Goal: Information Seeking & Learning: Check status

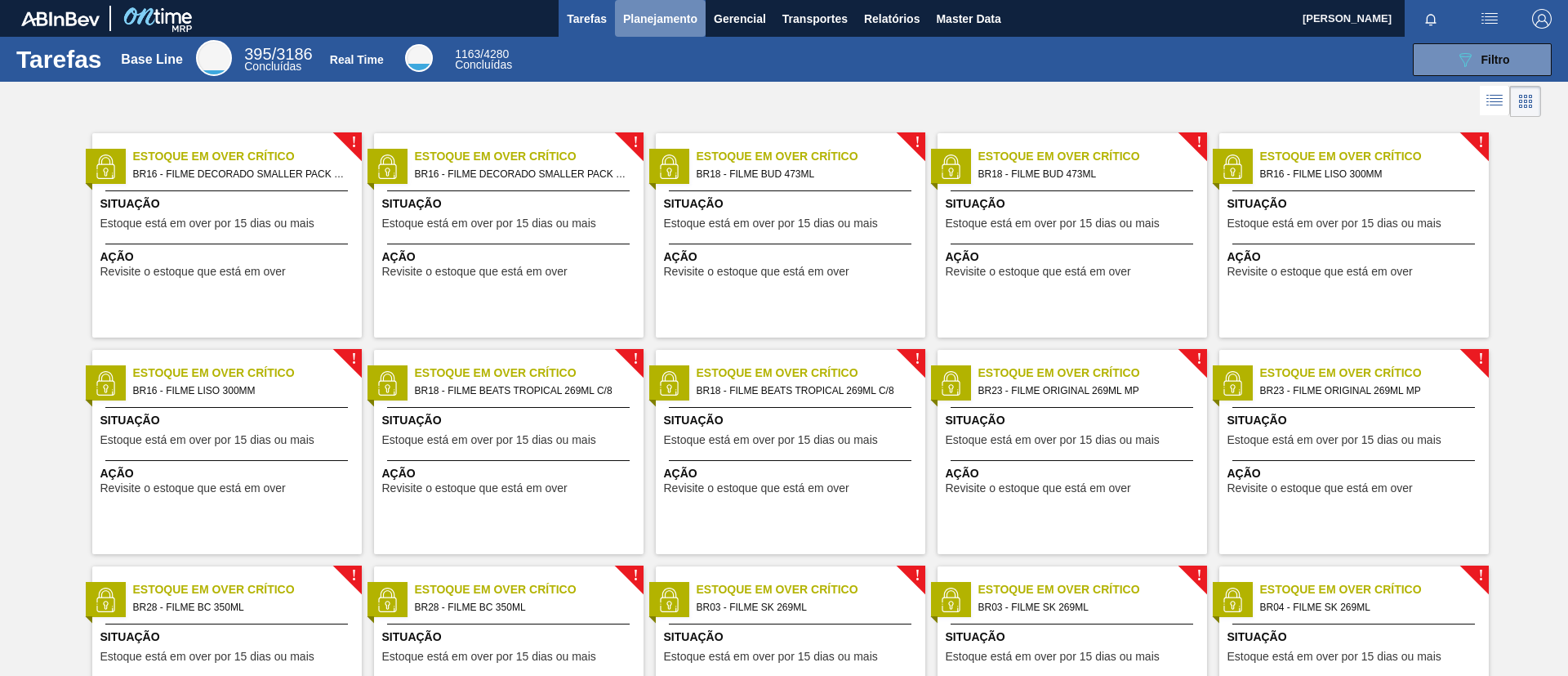
click at [673, 28] on button "Planejamento" at bounding box center [661, 19] width 91 height 37
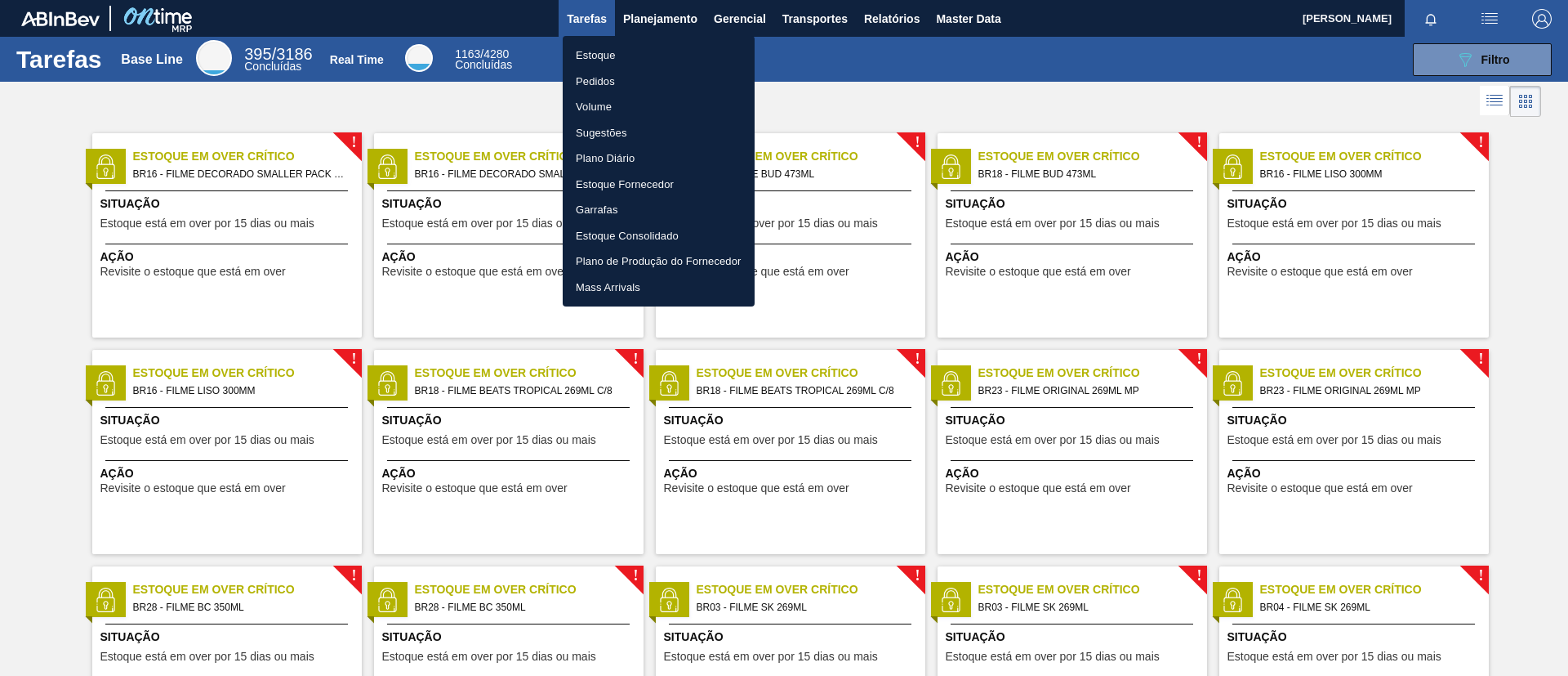
click at [664, 47] on li "Estoque" at bounding box center [659, 56] width 192 height 26
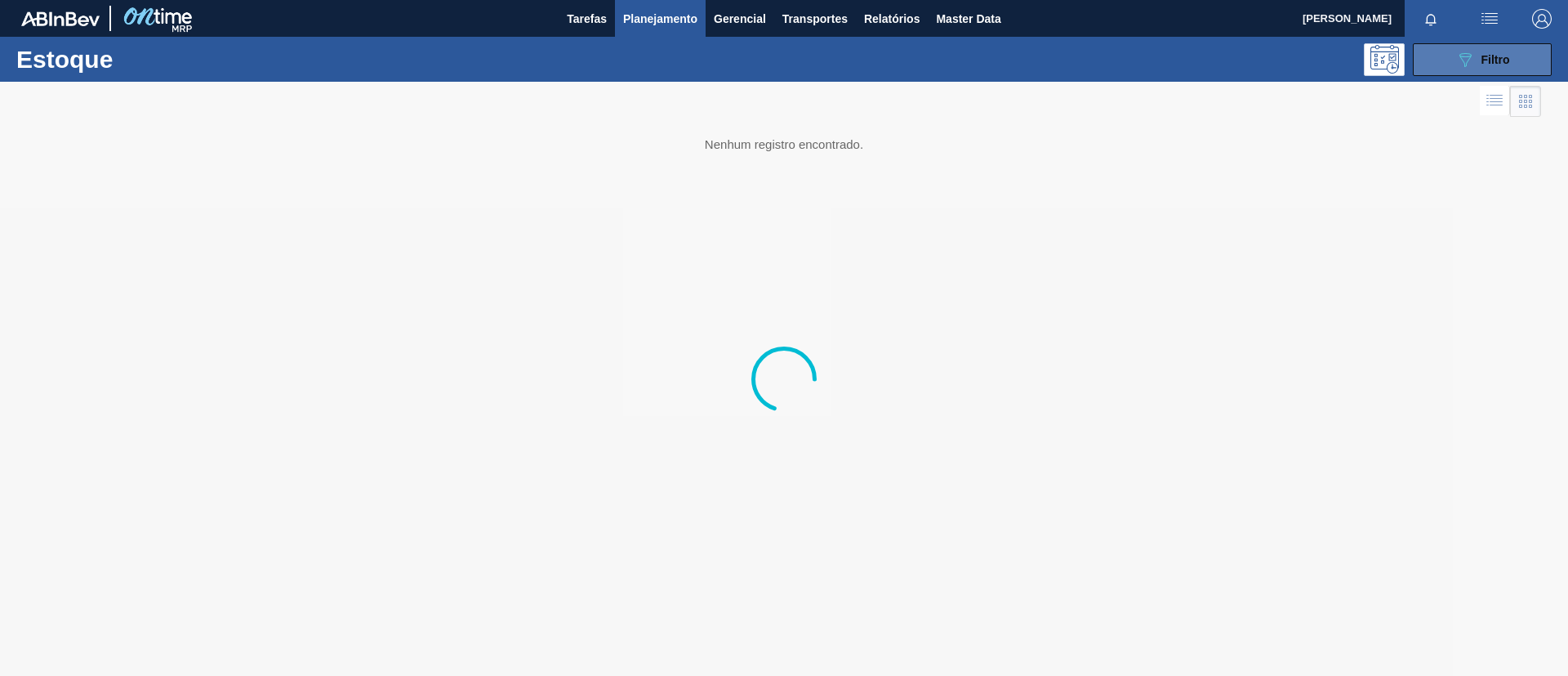
click at [1499, 58] on span "Filtro" at bounding box center [1496, 60] width 29 height 13
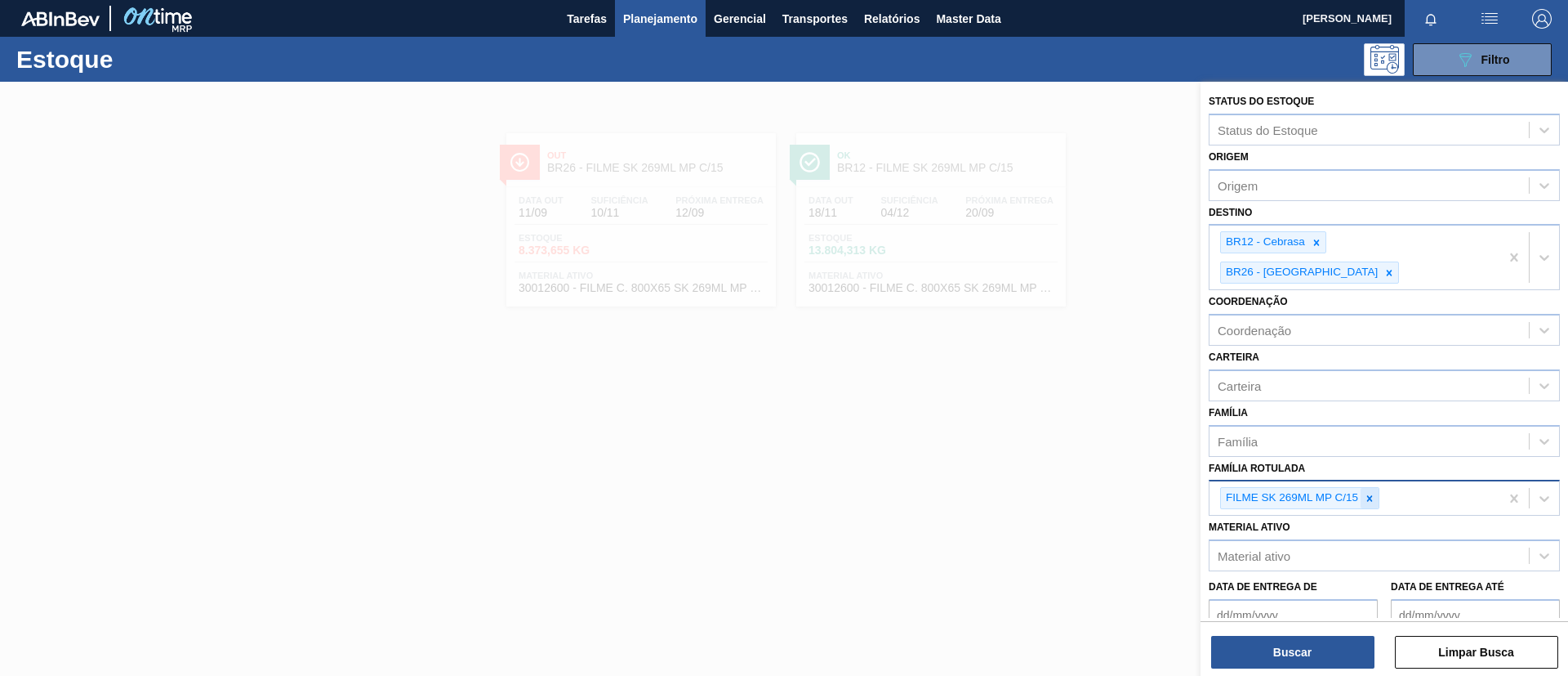
click at [1371, 488] on div at bounding box center [1369, 498] width 18 height 20
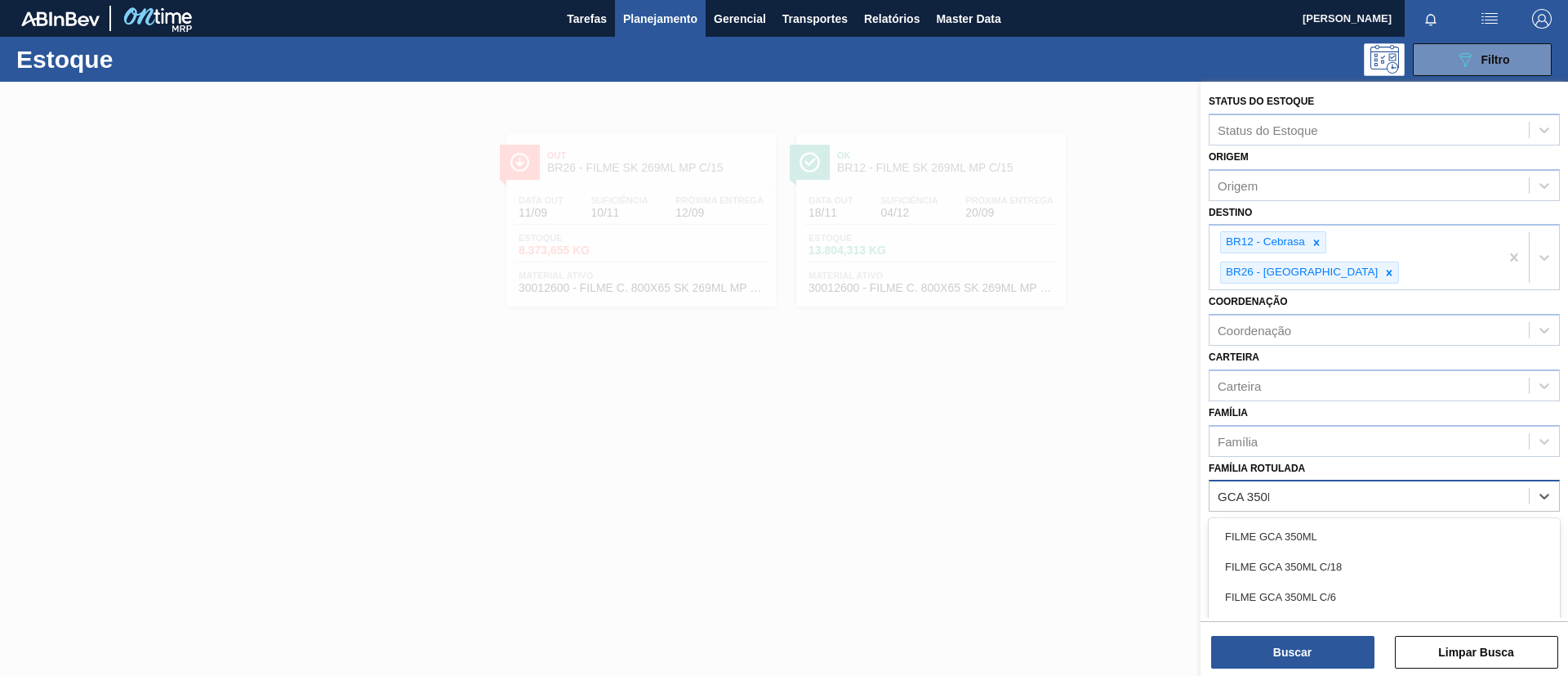
type Rotulada "GCA 350ML"
drag, startPoint x: 1258, startPoint y: 506, endPoint x: 1352, endPoint y: 139, distance: 378.8
click at [1258, 522] on div "FILME GCA 350ML" at bounding box center [1385, 537] width 351 height 31
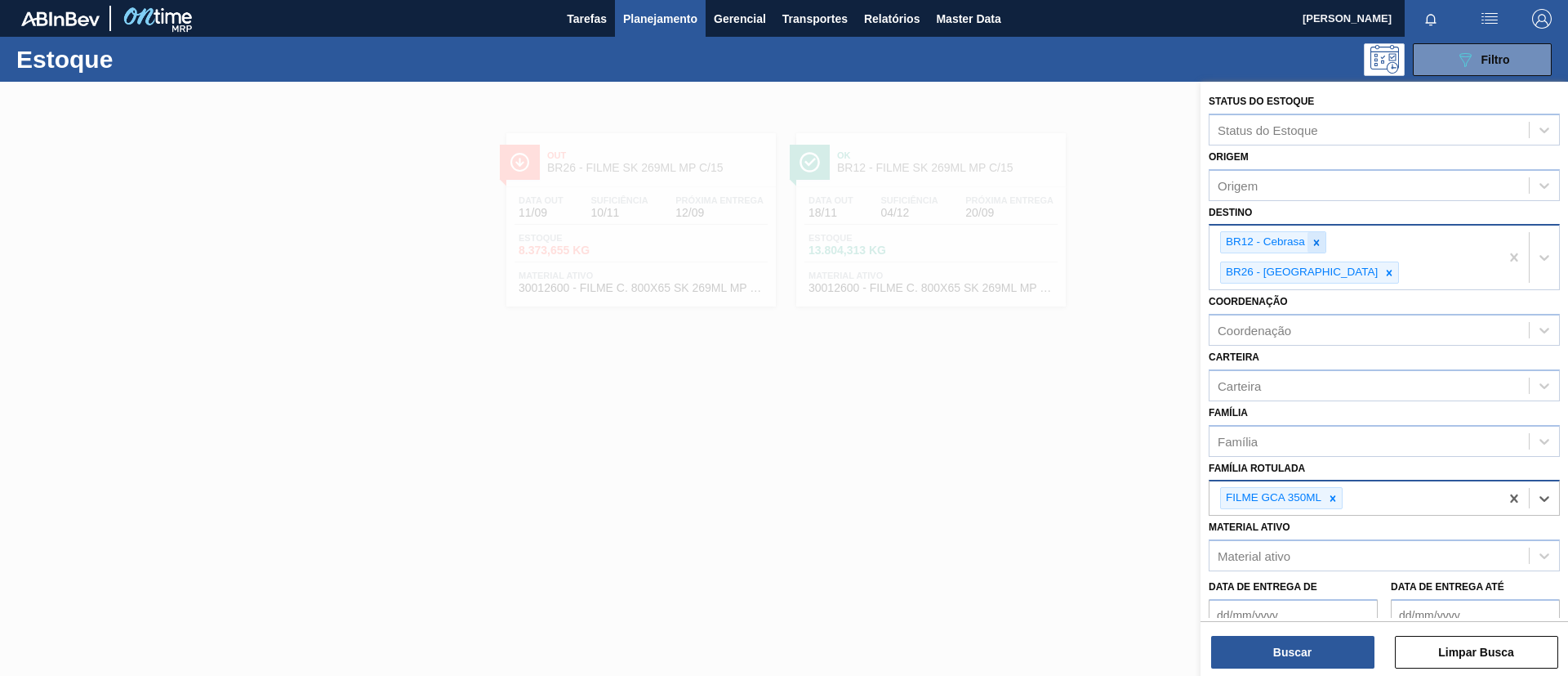
click at [1319, 243] on icon at bounding box center [1317, 243] width 11 height 11
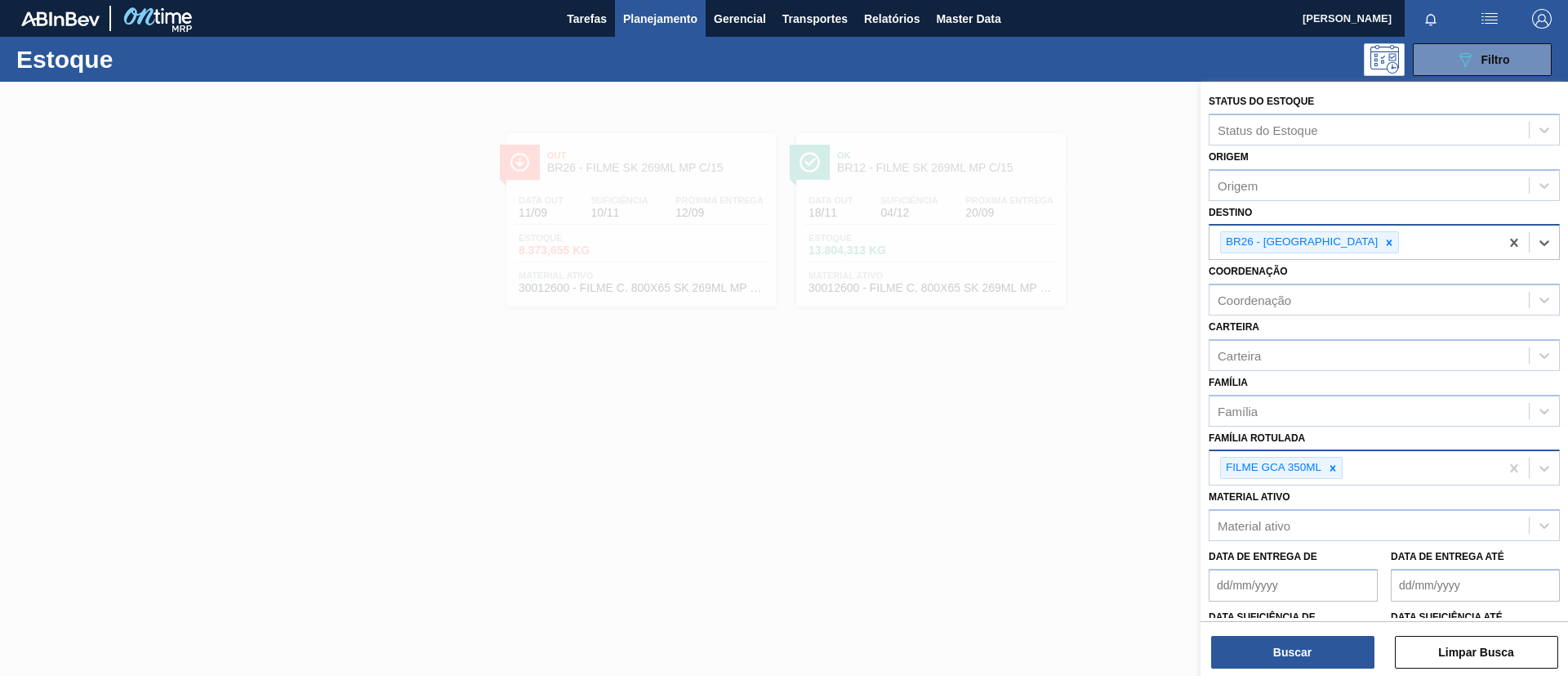
click at [1380, 243] on div at bounding box center [1389, 243] width 18 height 20
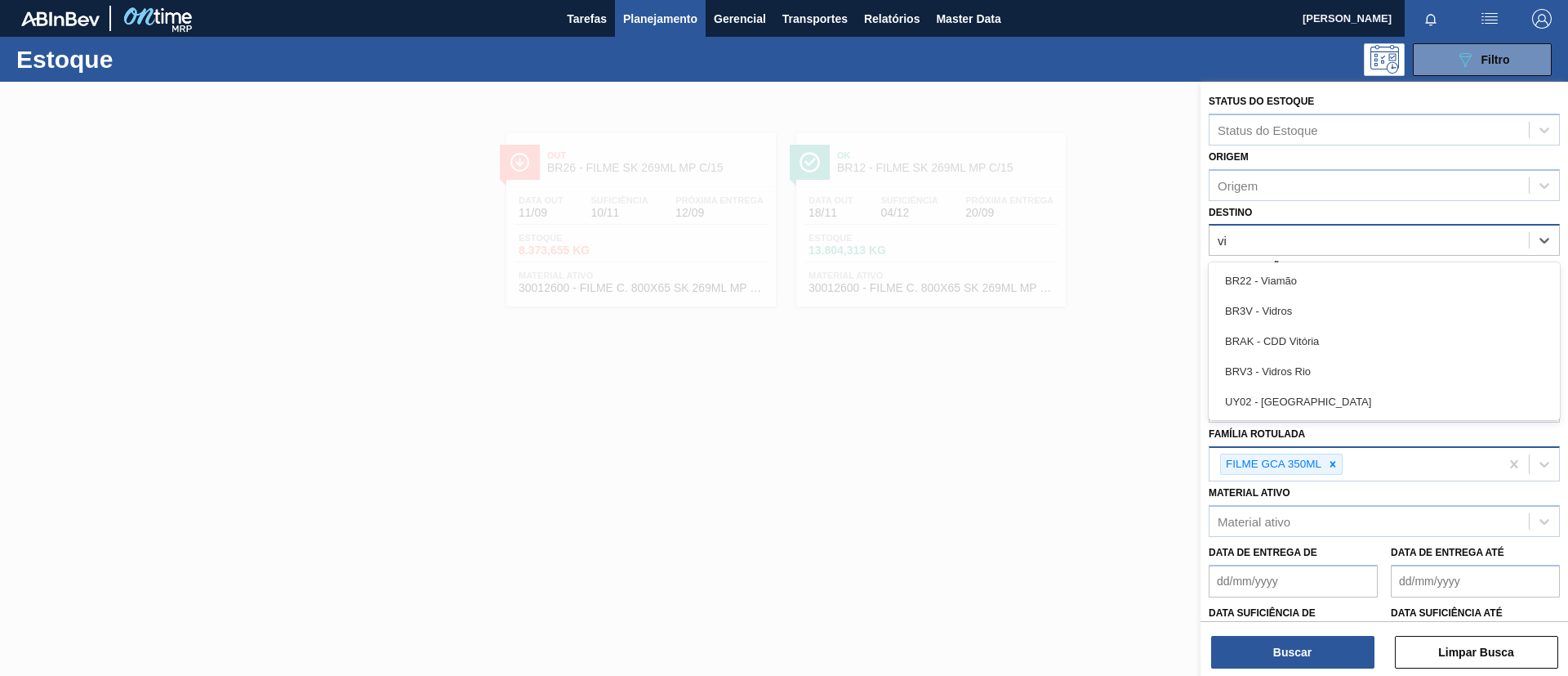
type input "via"
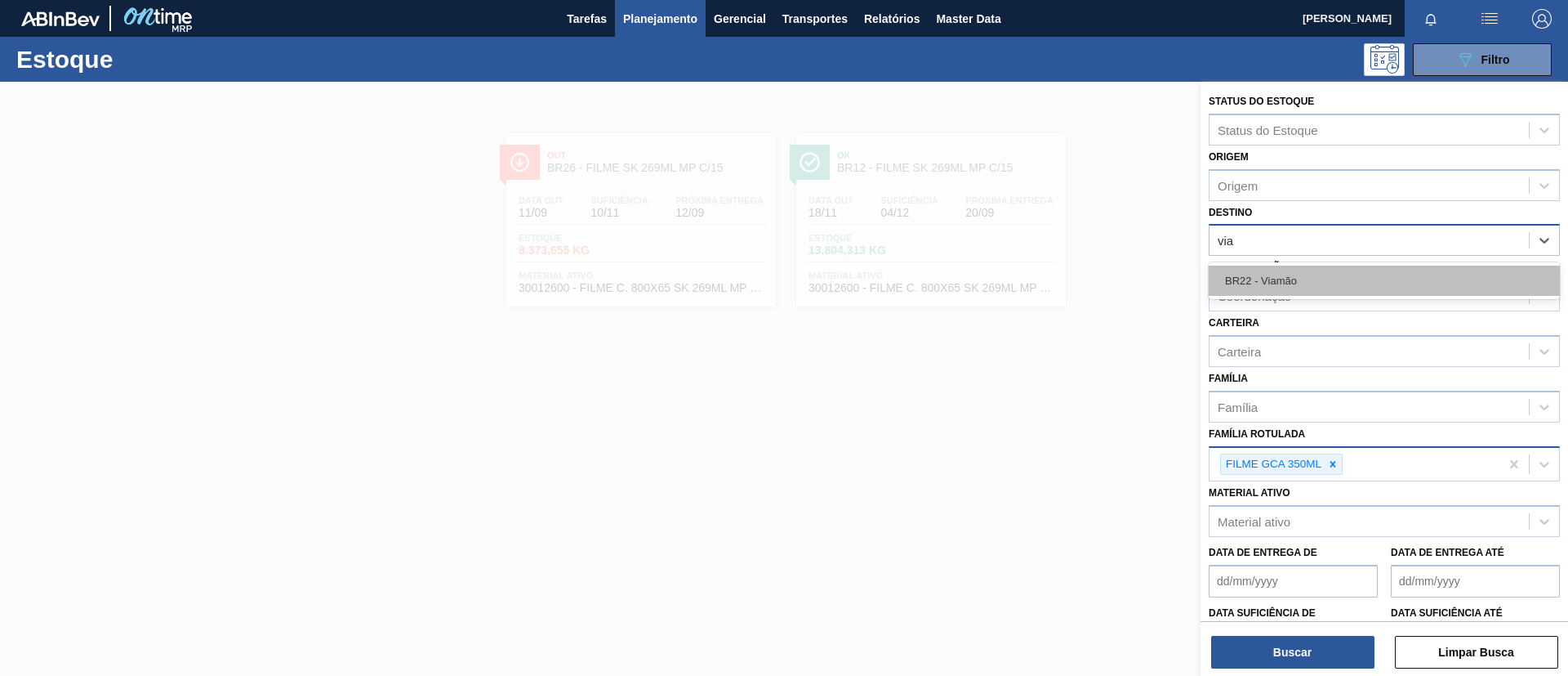
click at [1320, 278] on div "BR22 - Viamão" at bounding box center [1385, 281] width 351 height 31
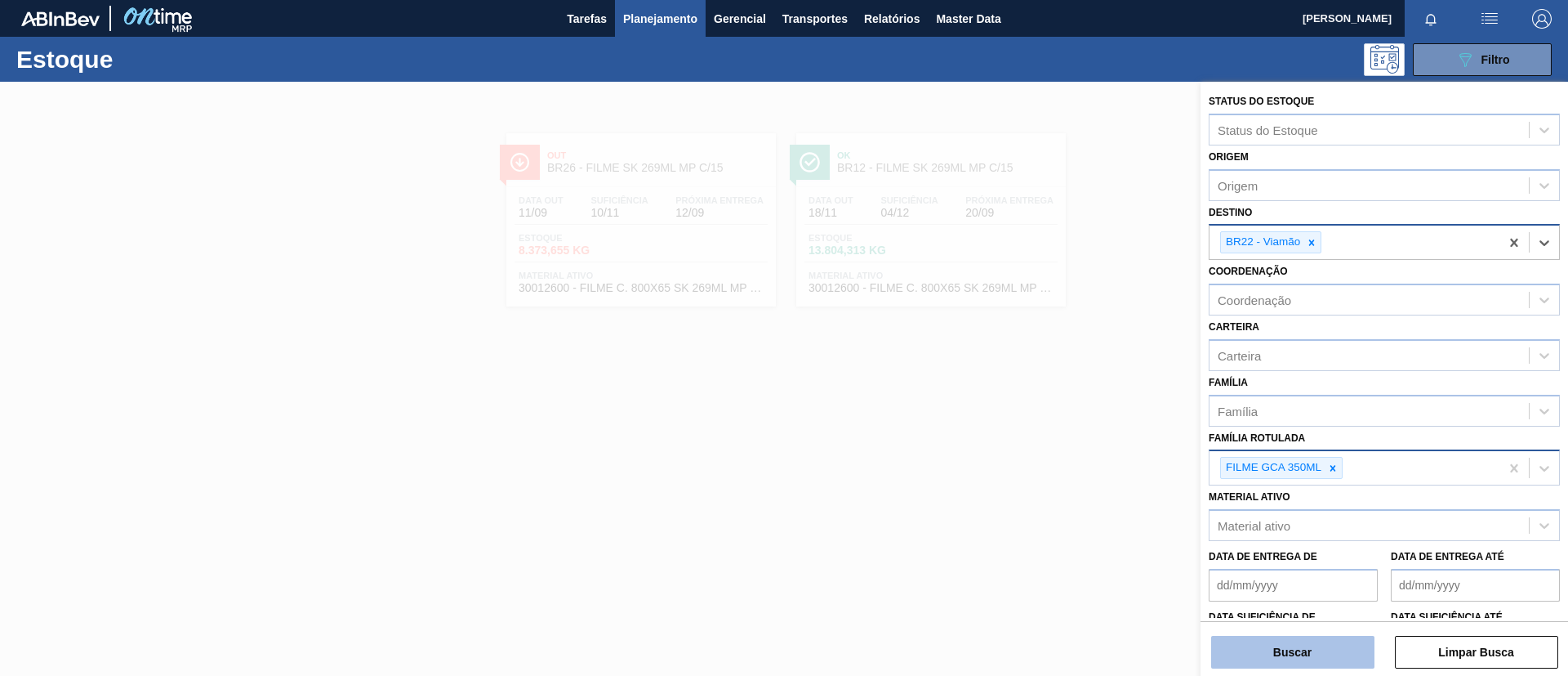
click at [1322, 655] on button "Buscar" at bounding box center [1293, 652] width 164 height 33
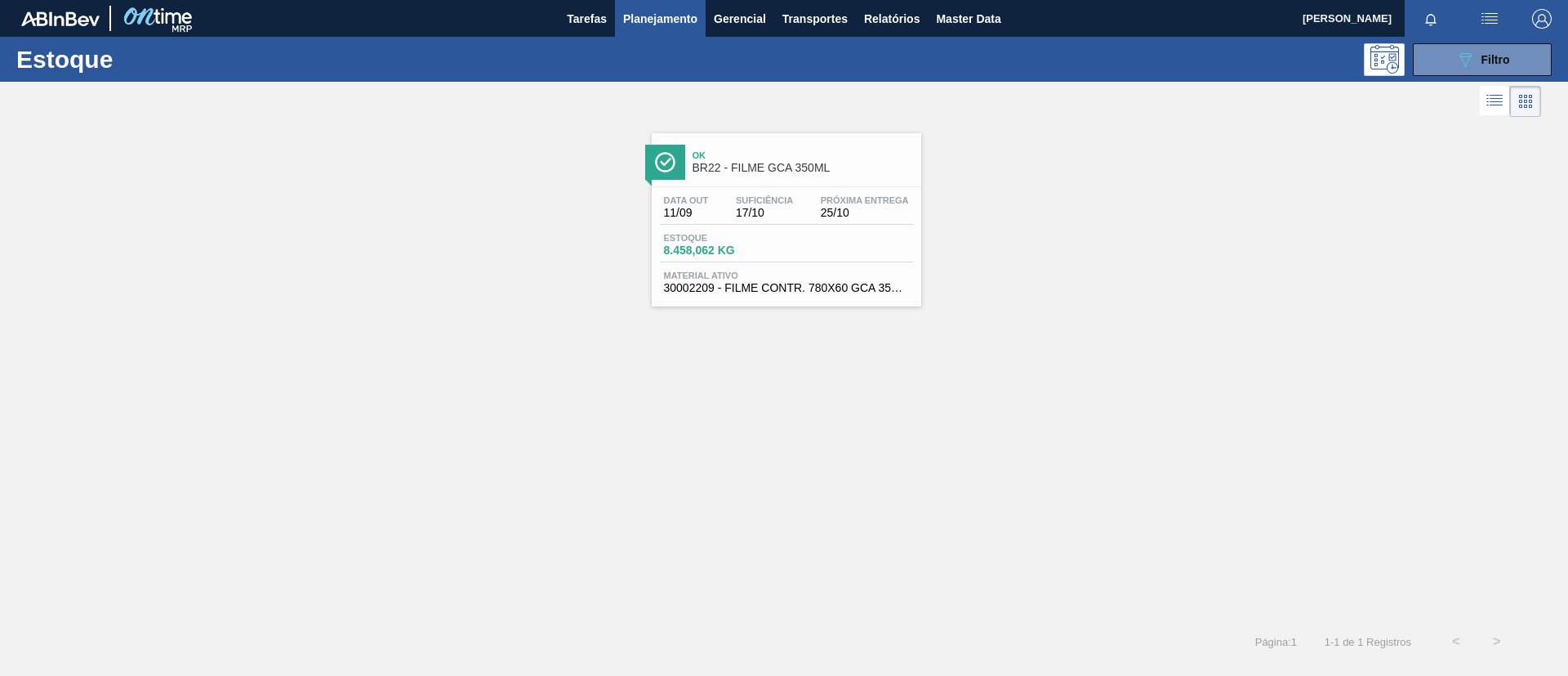
click at [775, 211] on span "17/10" at bounding box center [765, 212] width 58 height 12
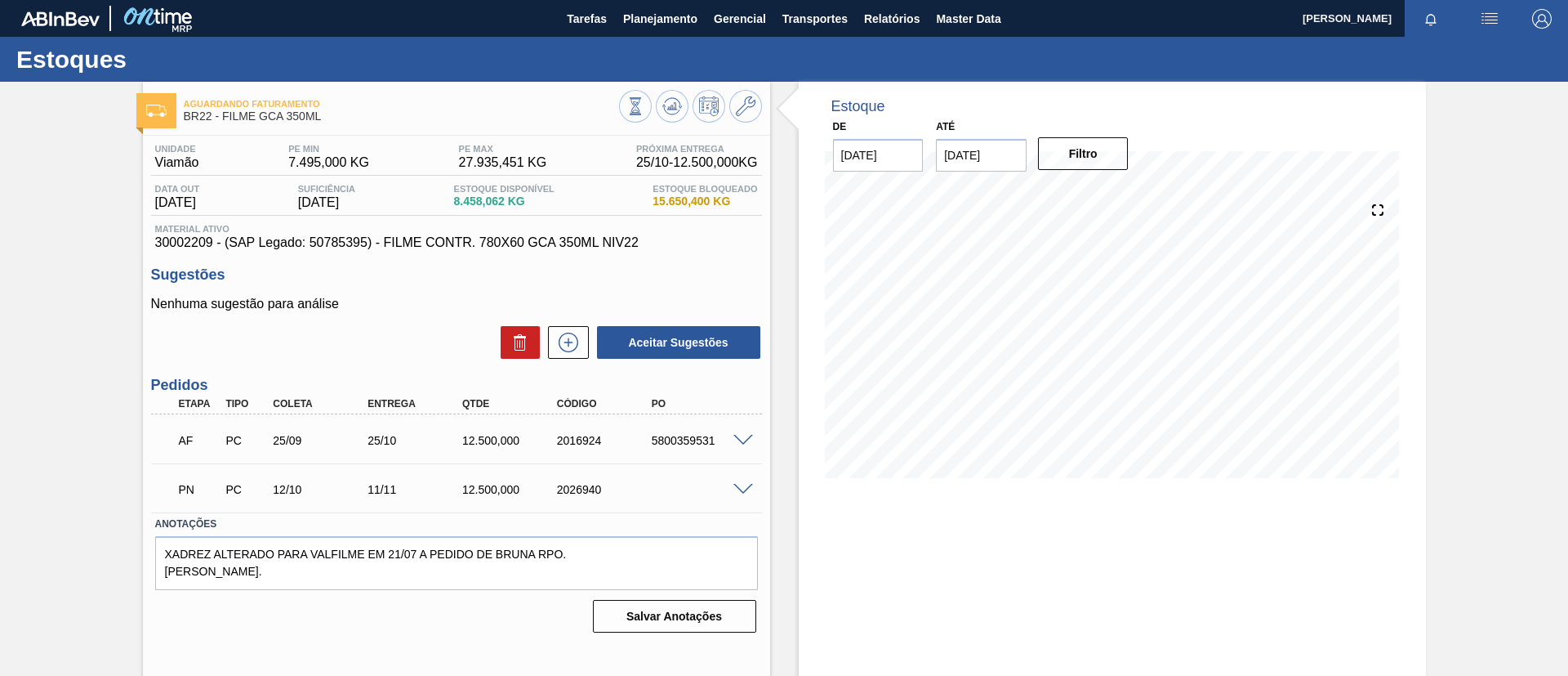
click at [1005, 145] on input "25/09/2025" at bounding box center [982, 154] width 91 height 33
click at [1113, 193] on button "Next Month" at bounding box center [1119, 194] width 11 height 11
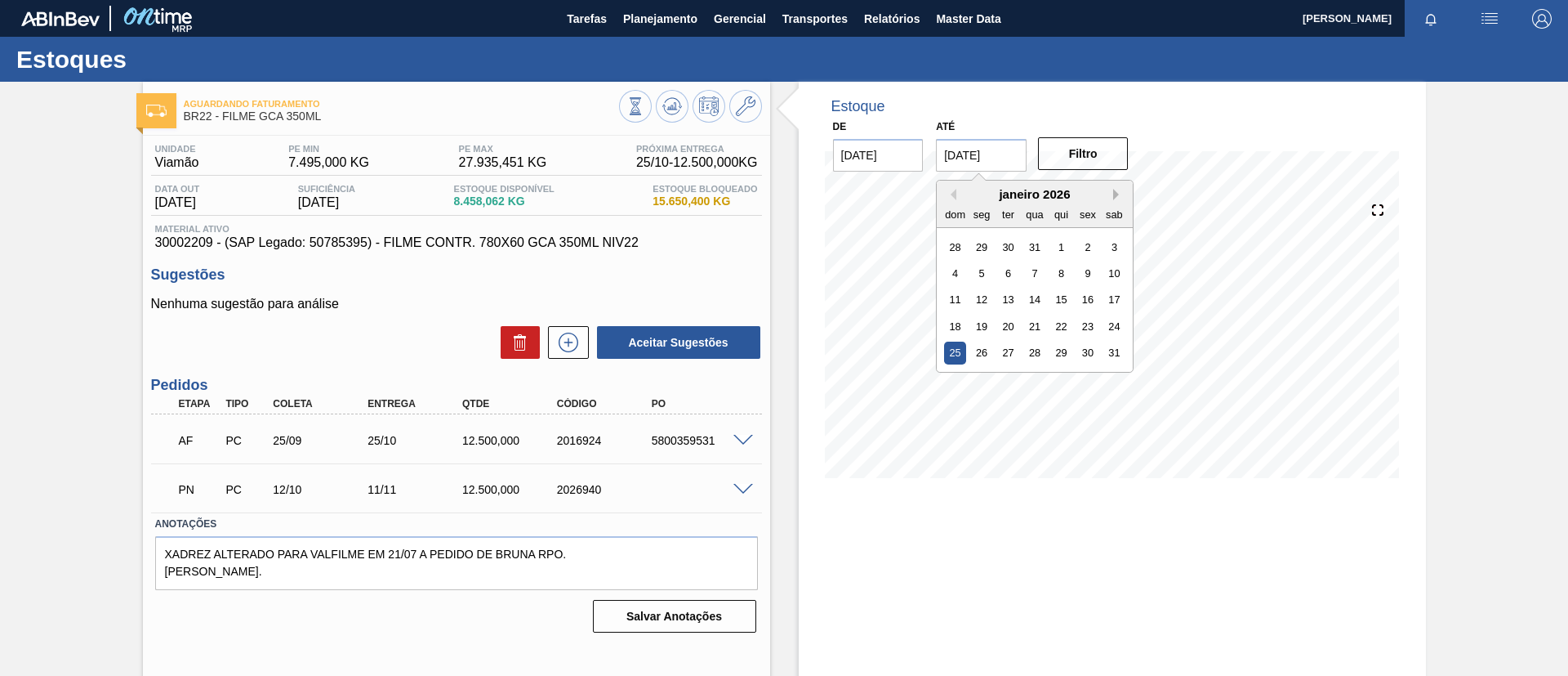
click at [1113, 193] on button "Next Month" at bounding box center [1119, 194] width 11 height 11
click at [1032, 354] on div "1" at bounding box center [1035, 352] width 22 height 22
type input "01/04/2026"
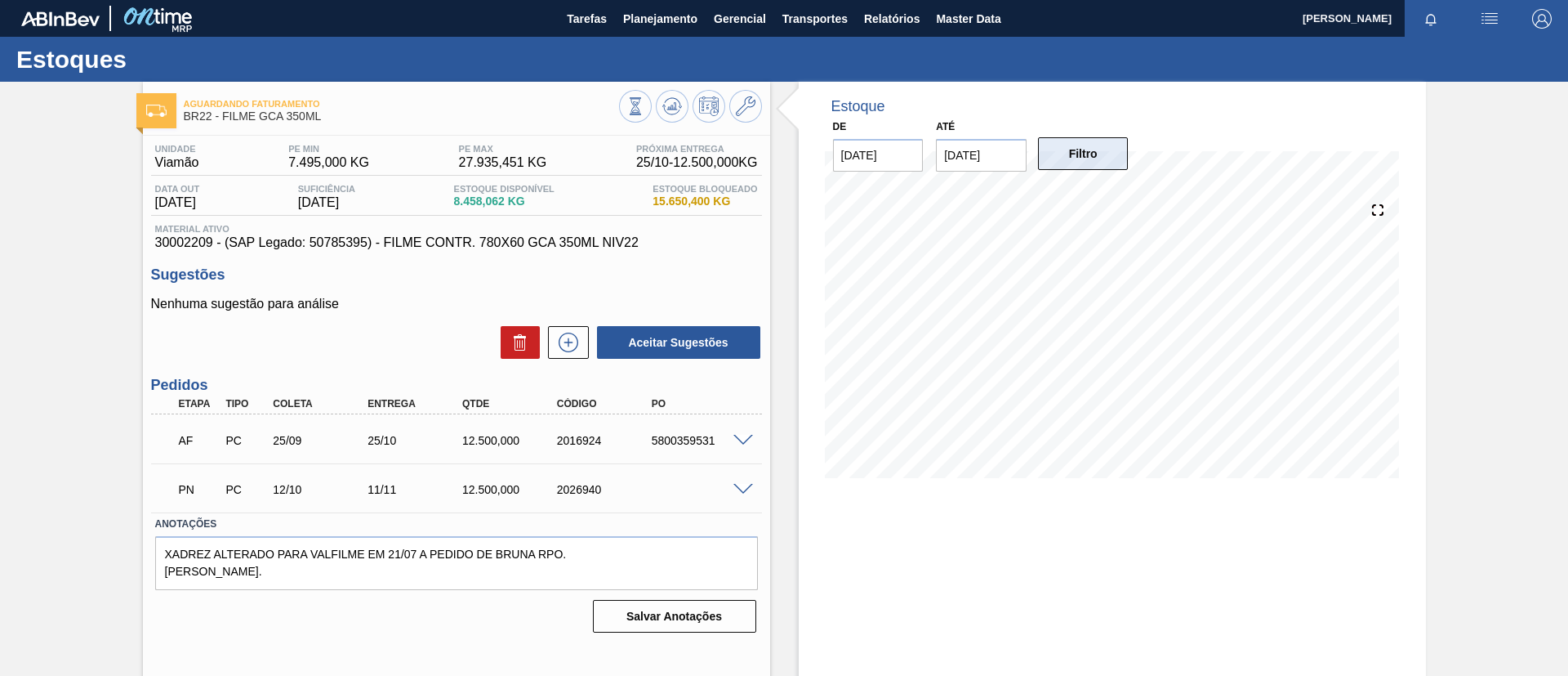
click at [1096, 158] on button "Filtro" at bounding box center [1084, 153] width 91 height 33
click at [566, 342] on icon at bounding box center [568, 341] width 9 height 1
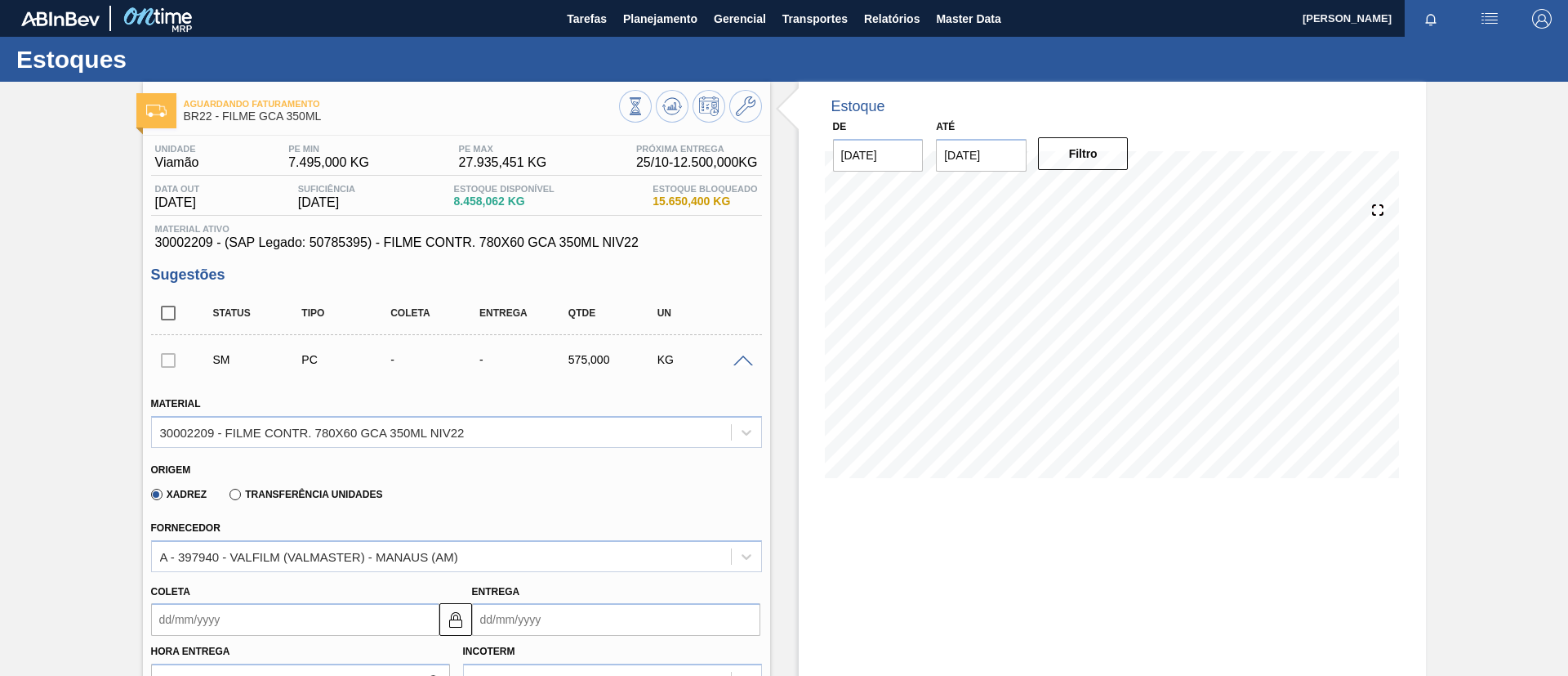
scroll to position [123, 0]
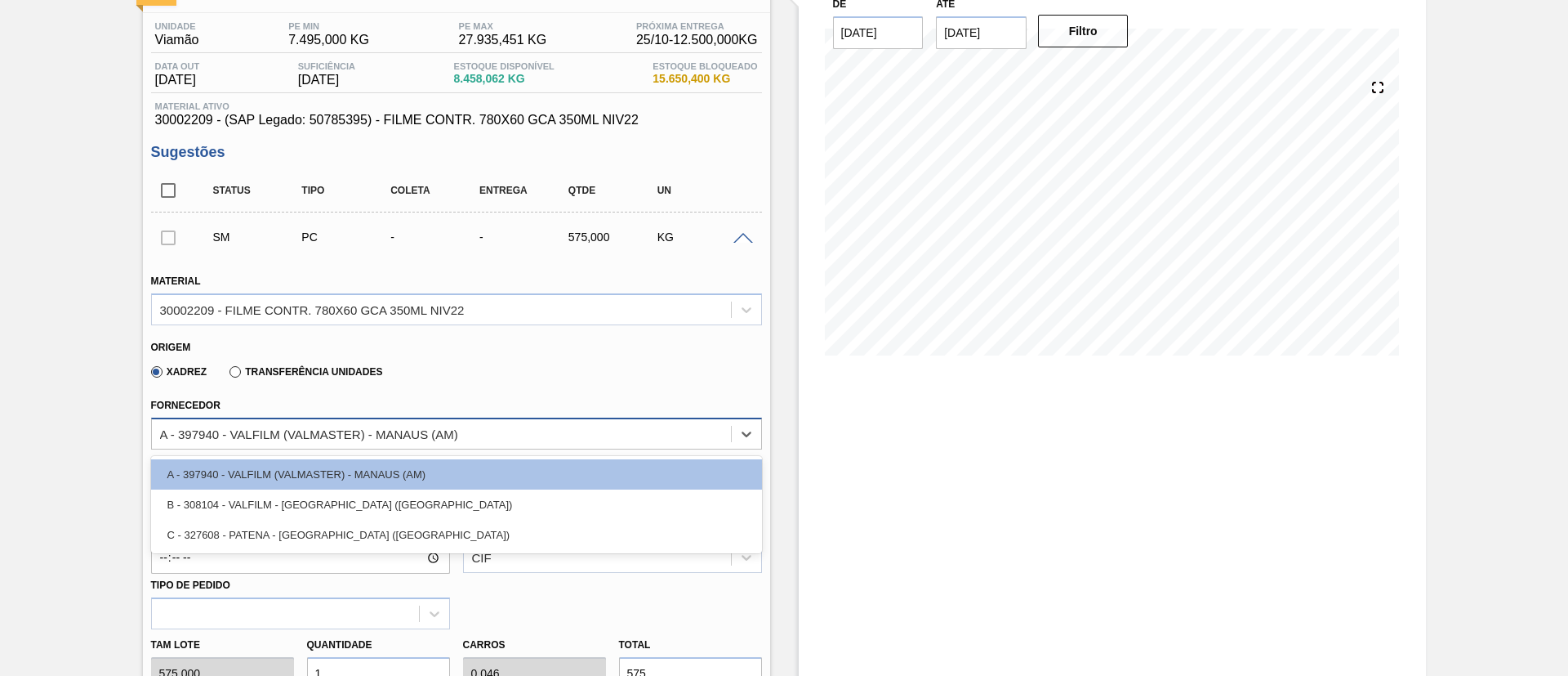
click at [311, 427] on div "A - 397940 - VALFILM (VALMASTER) - MANAUS (AM)" at bounding box center [309, 433] width 298 height 14
click at [507, 431] on div "A - 397940 - VALFILM (VALMASTER) - MANAUS (AM)" at bounding box center [441, 433] width 579 height 23
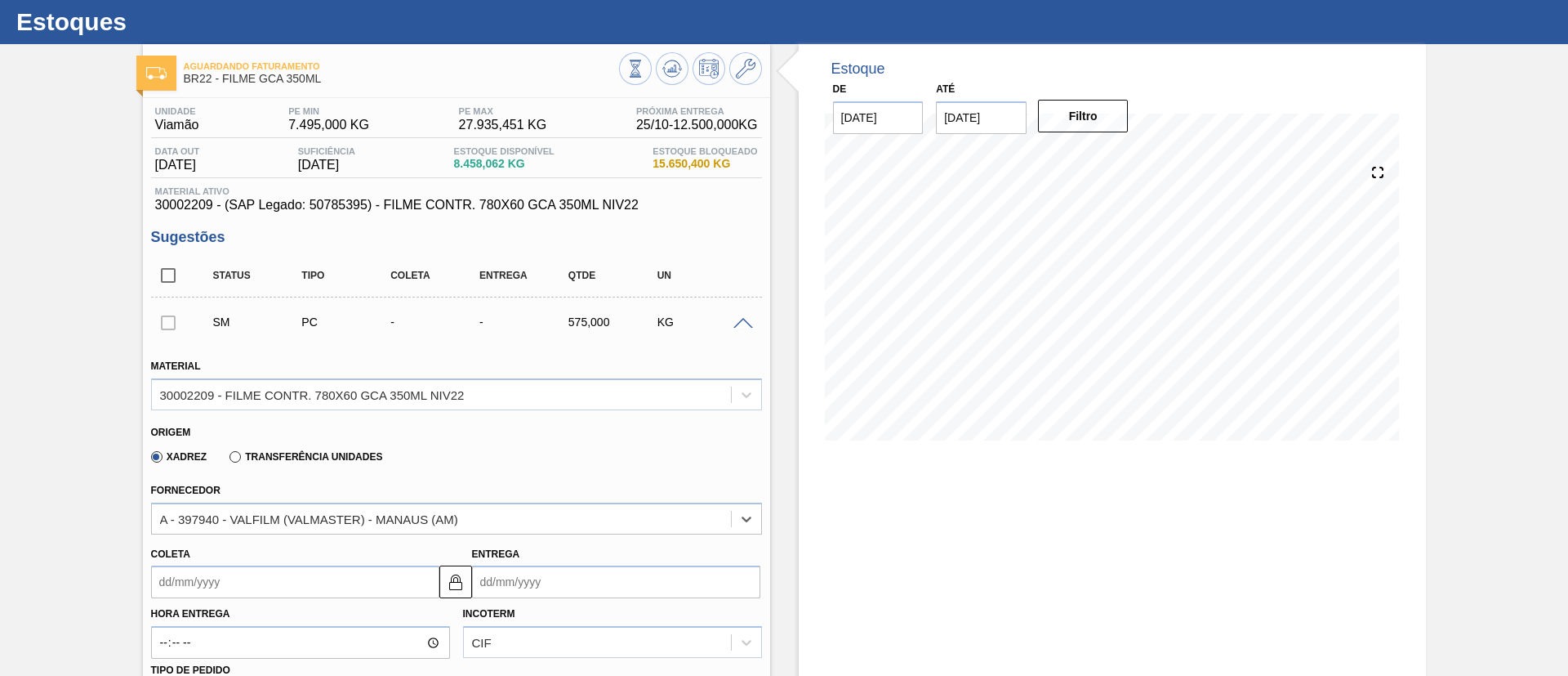
scroll to position [0, 0]
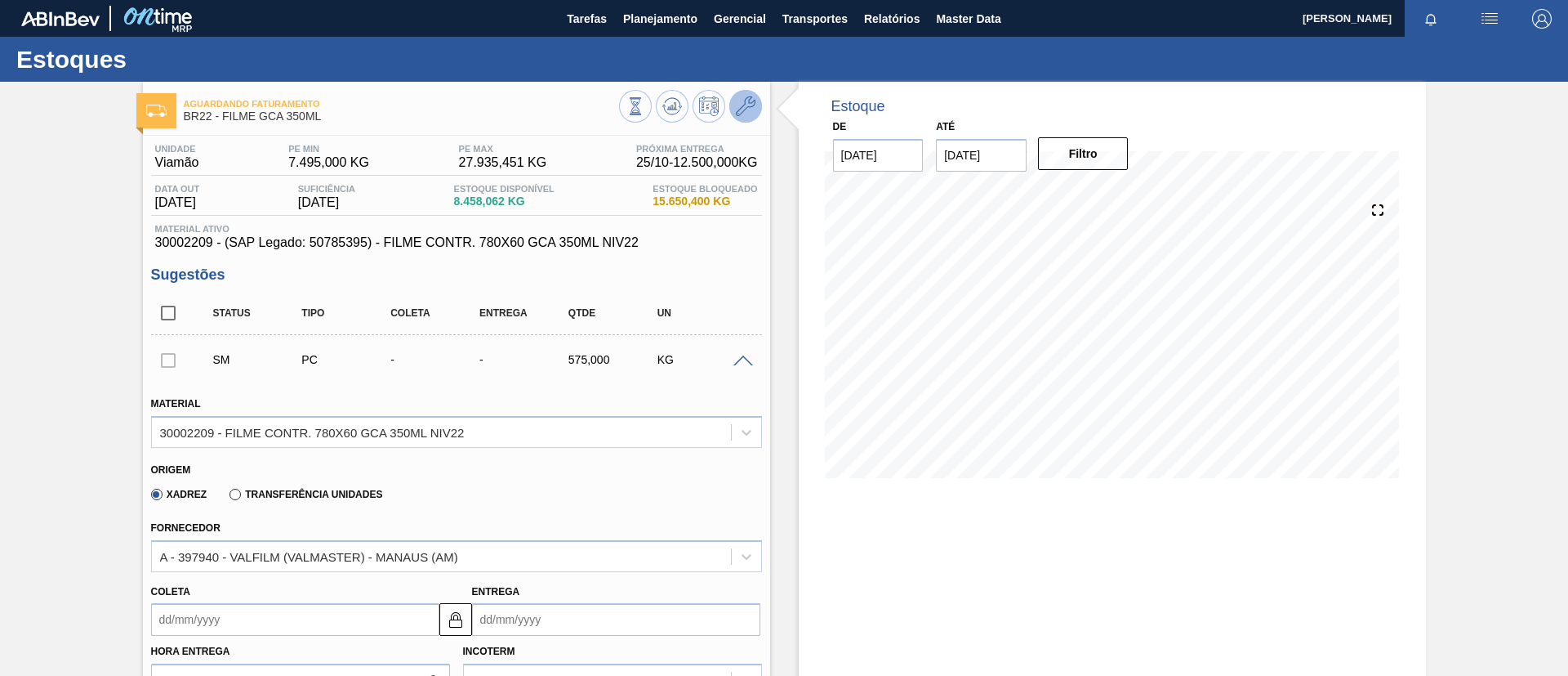
click at [741, 95] on button at bounding box center [745, 106] width 33 height 33
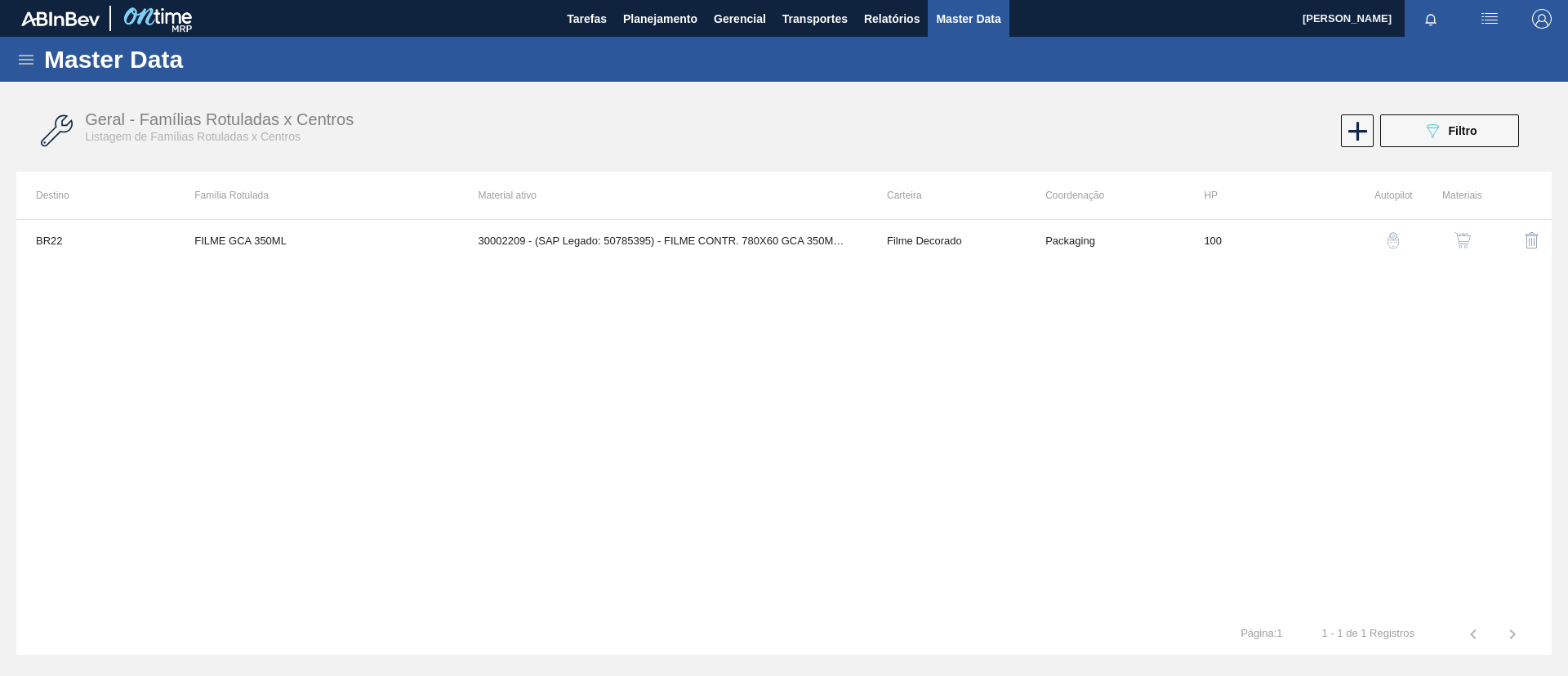
click at [1480, 237] on button "button" at bounding box center [1463, 240] width 39 height 39
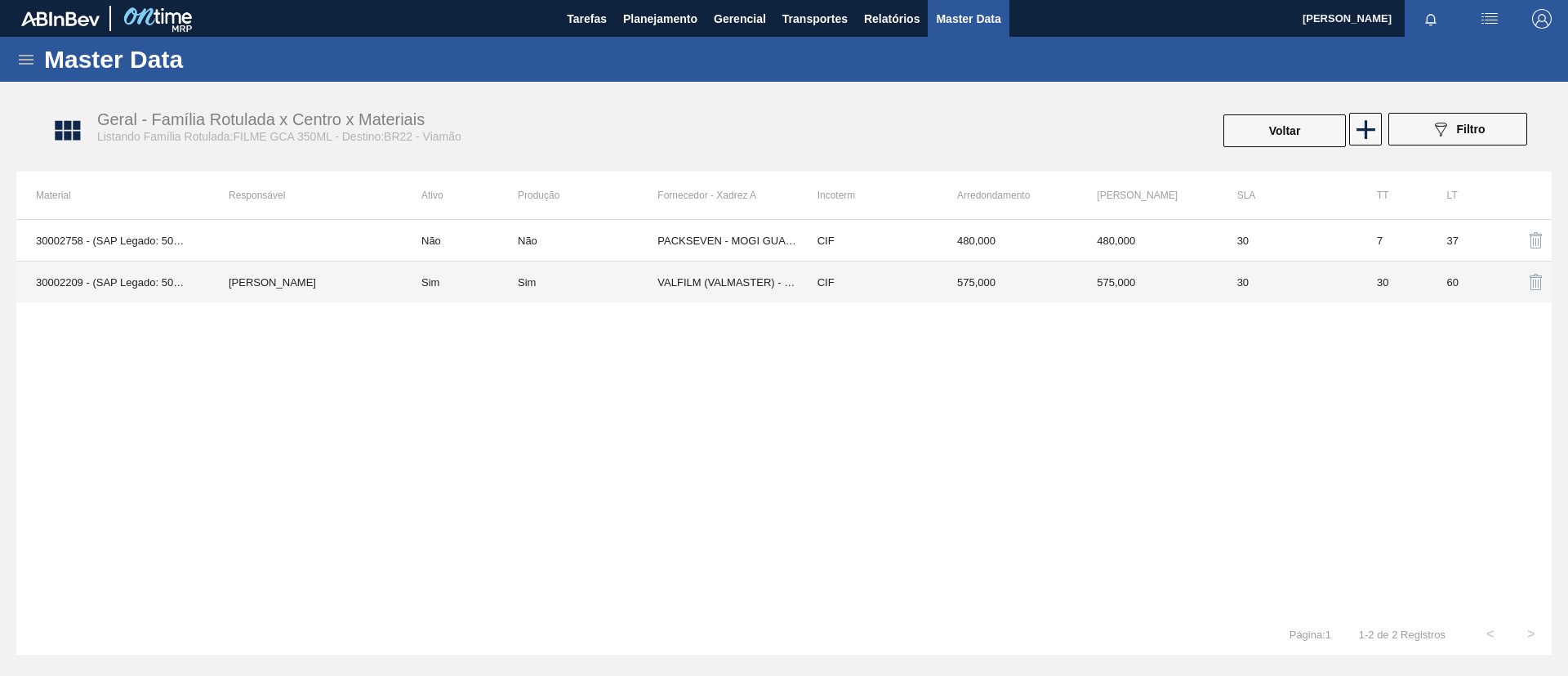
click at [570, 280] on div "Sim" at bounding box center [587, 282] width 139 height 12
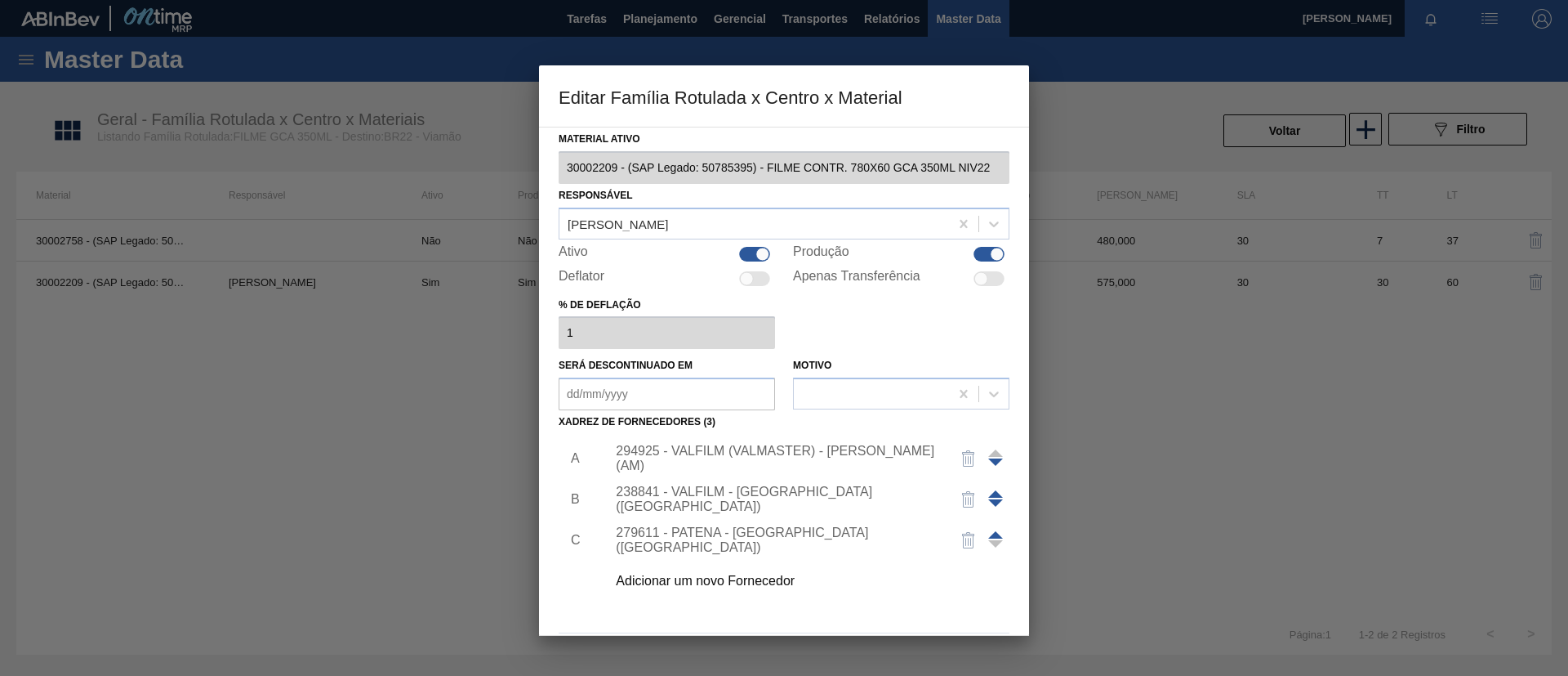
click at [741, 581] on div "Adicionar um novo Fornecedor" at bounding box center [776, 581] width 321 height 15
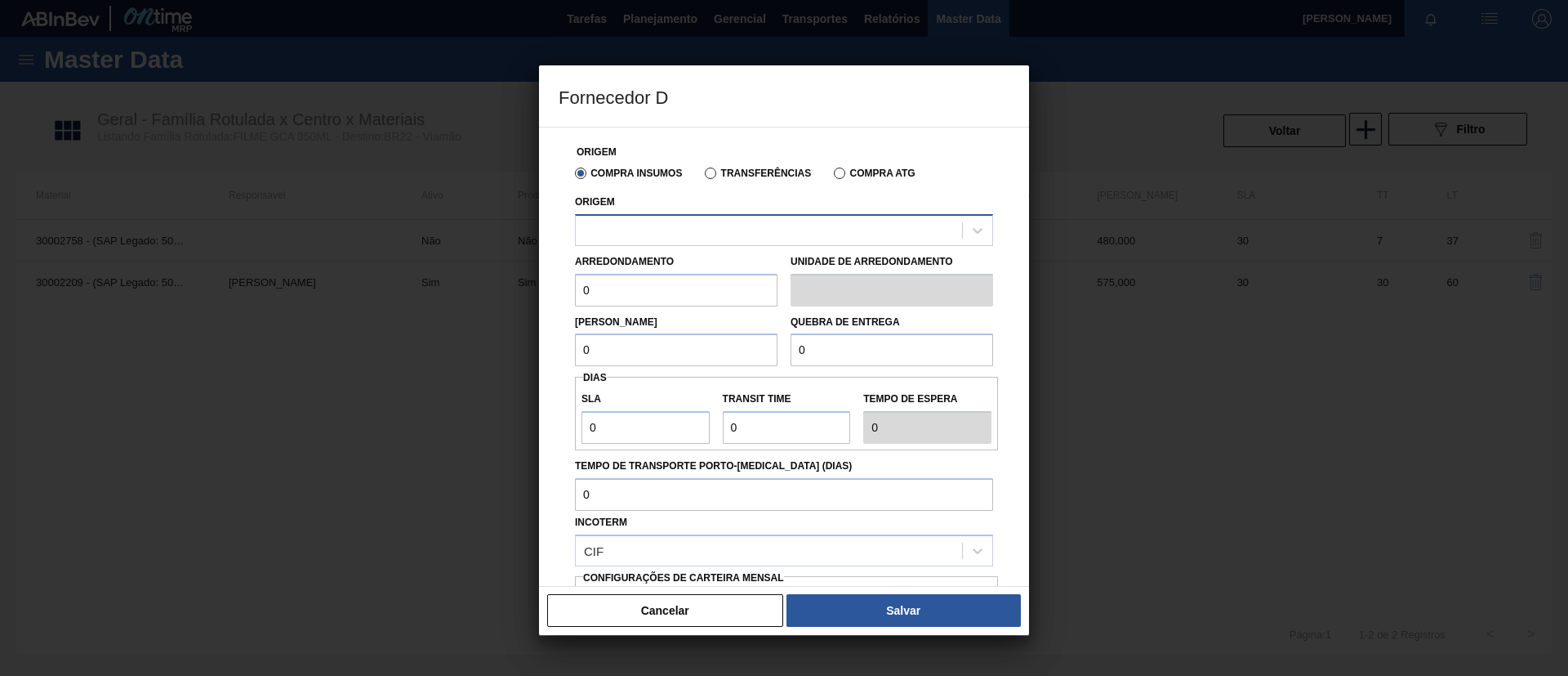
click at [770, 232] on div at bounding box center [770, 230] width 387 height 23
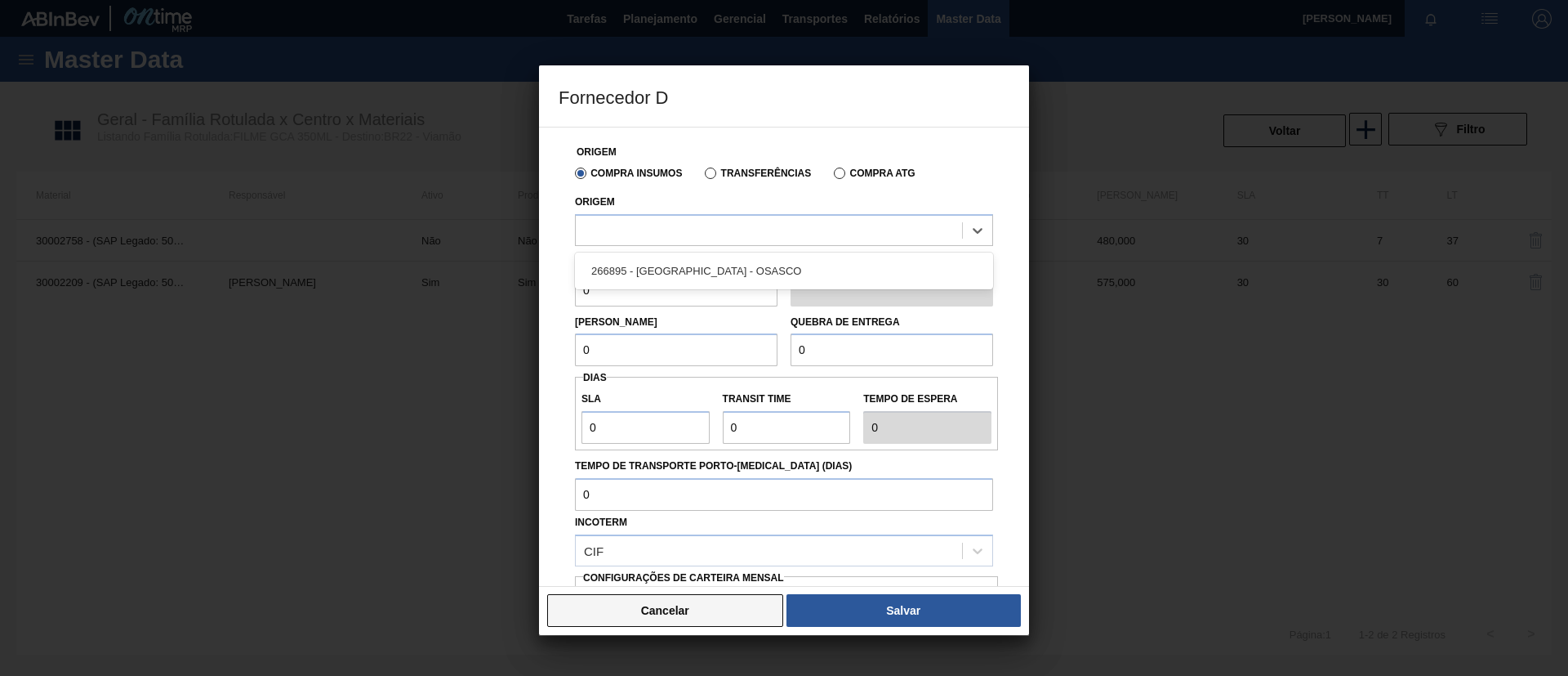
click at [708, 612] on button "Cancelar" at bounding box center [665, 610] width 236 height 33
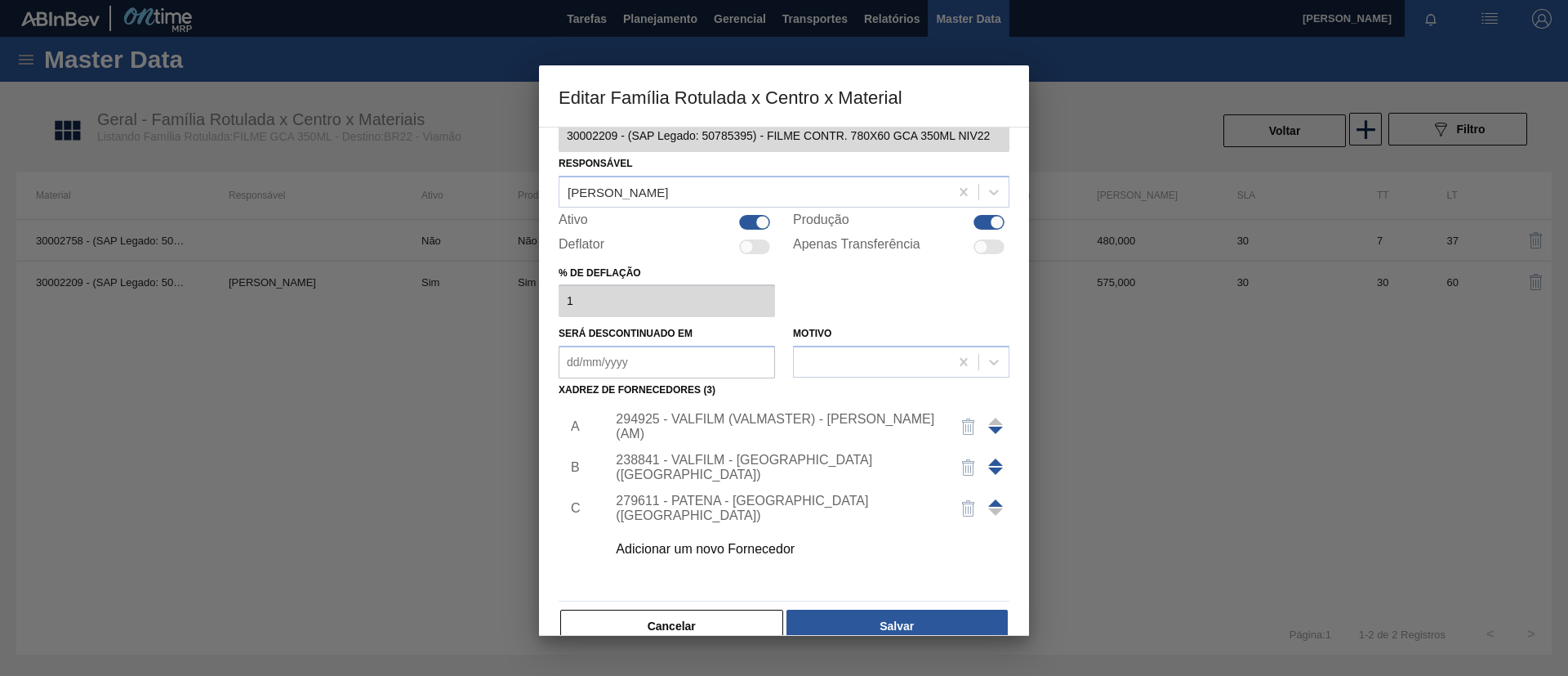
scroll to position [60, 0]
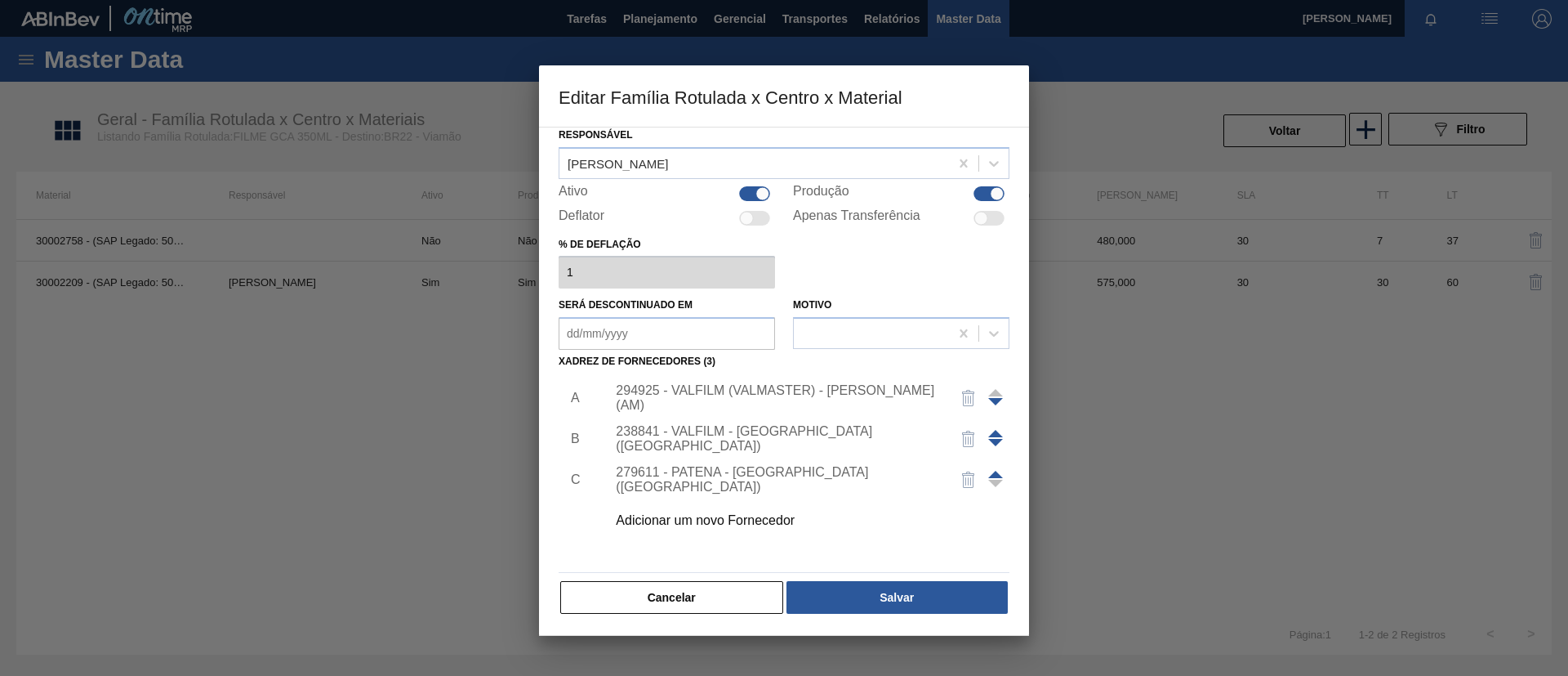
click at [716, 594] on button "Cancelar" at bounding box center [672, 597] width 223 height 33
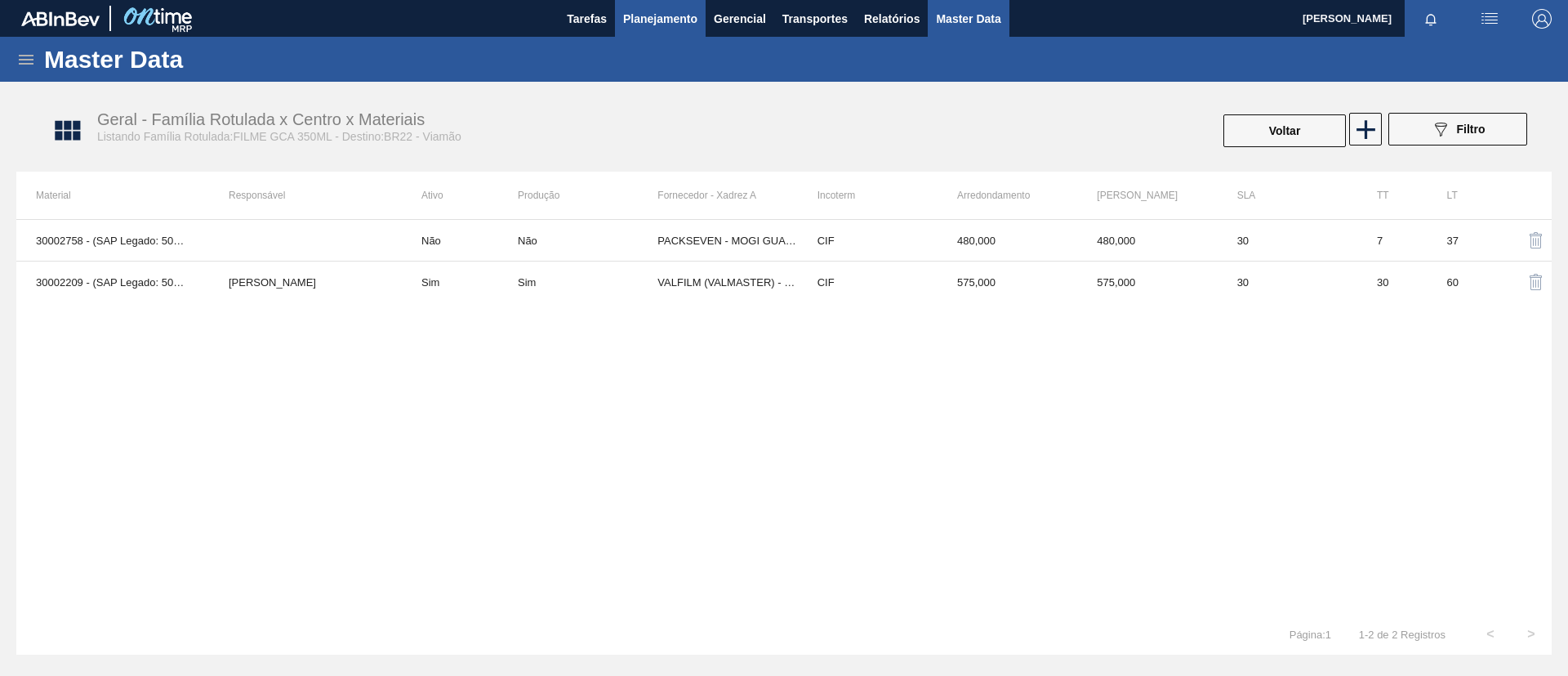
click at [659, 23] on span "Planejamento" at bounding box center [661, 19] width 74 height 20
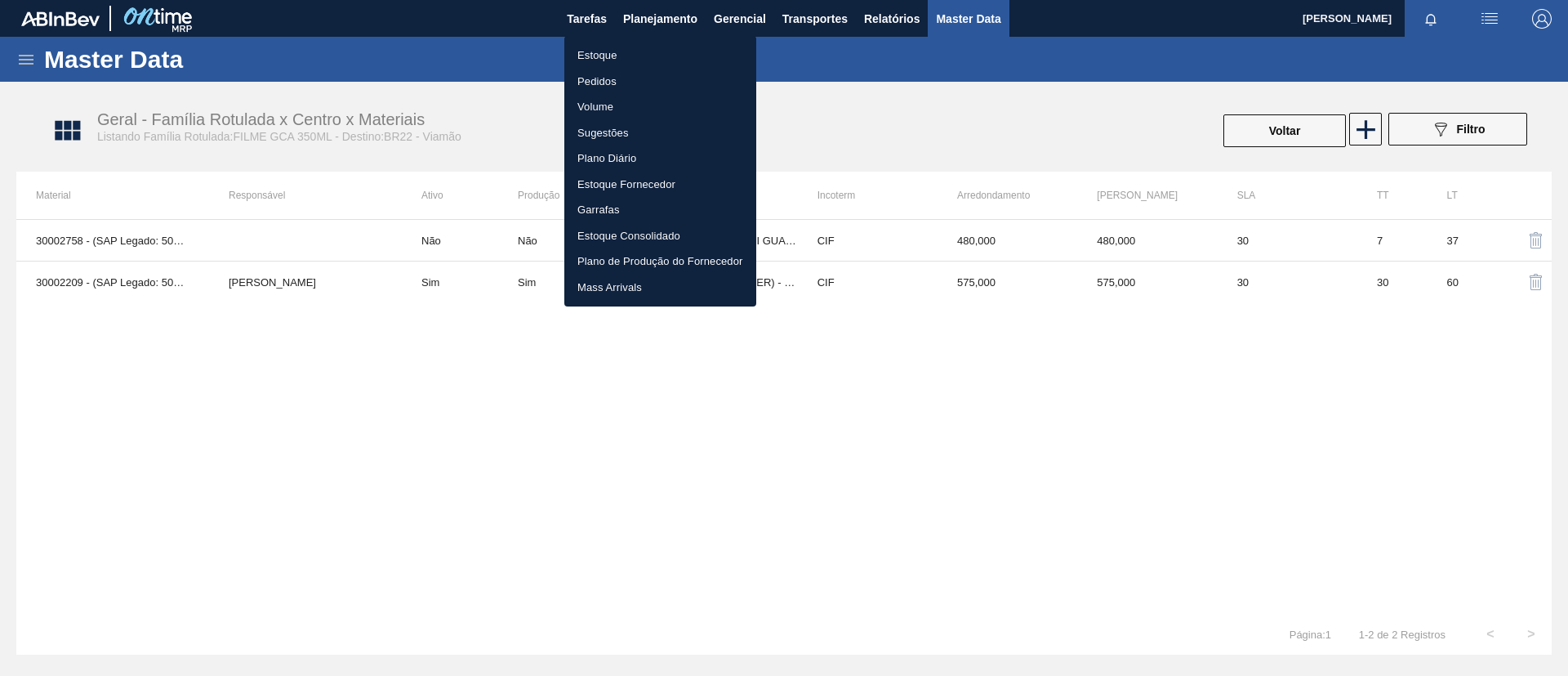
click at [649, 60] on li "Estoque" at bounding box center [660, 56] width 192 height 26
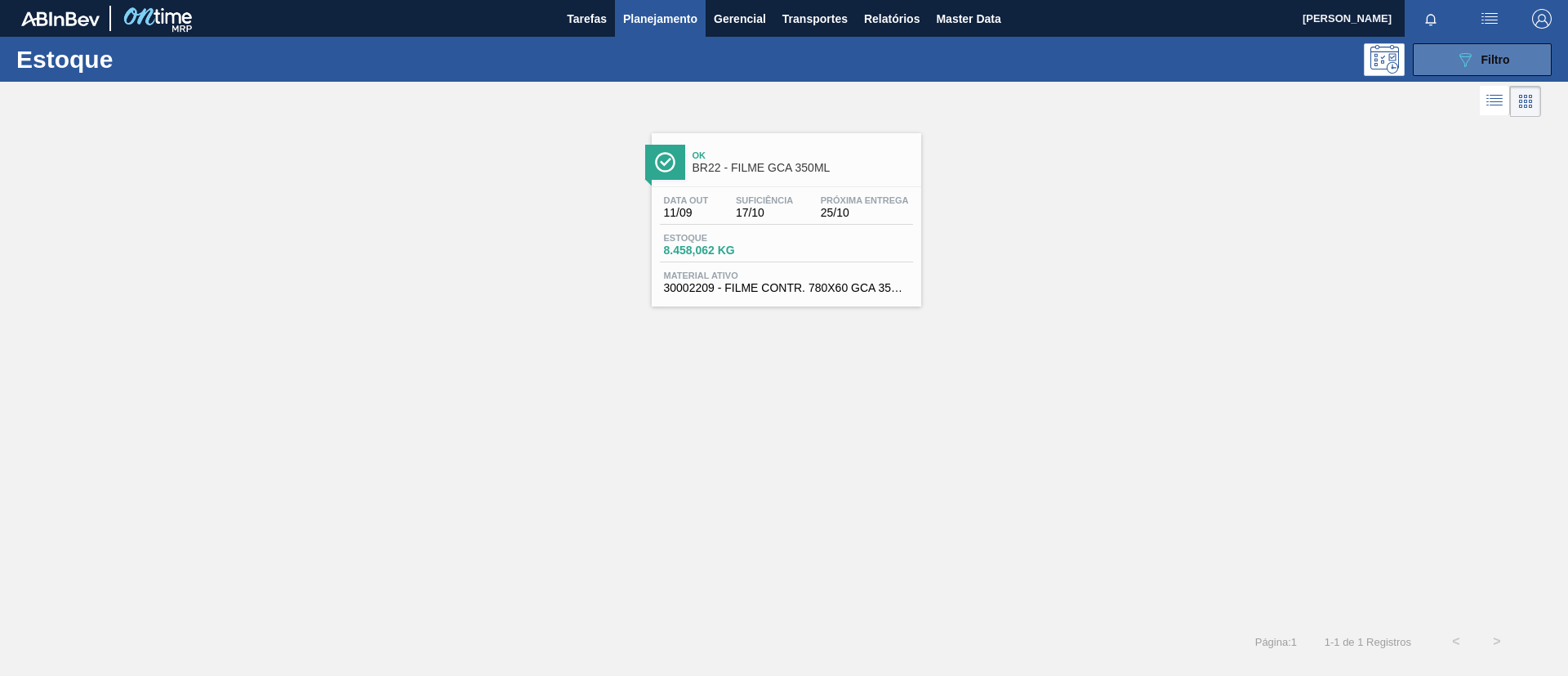
click at [1453, 48] on button "089F7B8B-B2A5-4AFE-B5C0-19BA573D28AC Filtro" at bounding box center [1482, 60] width 138 height 33
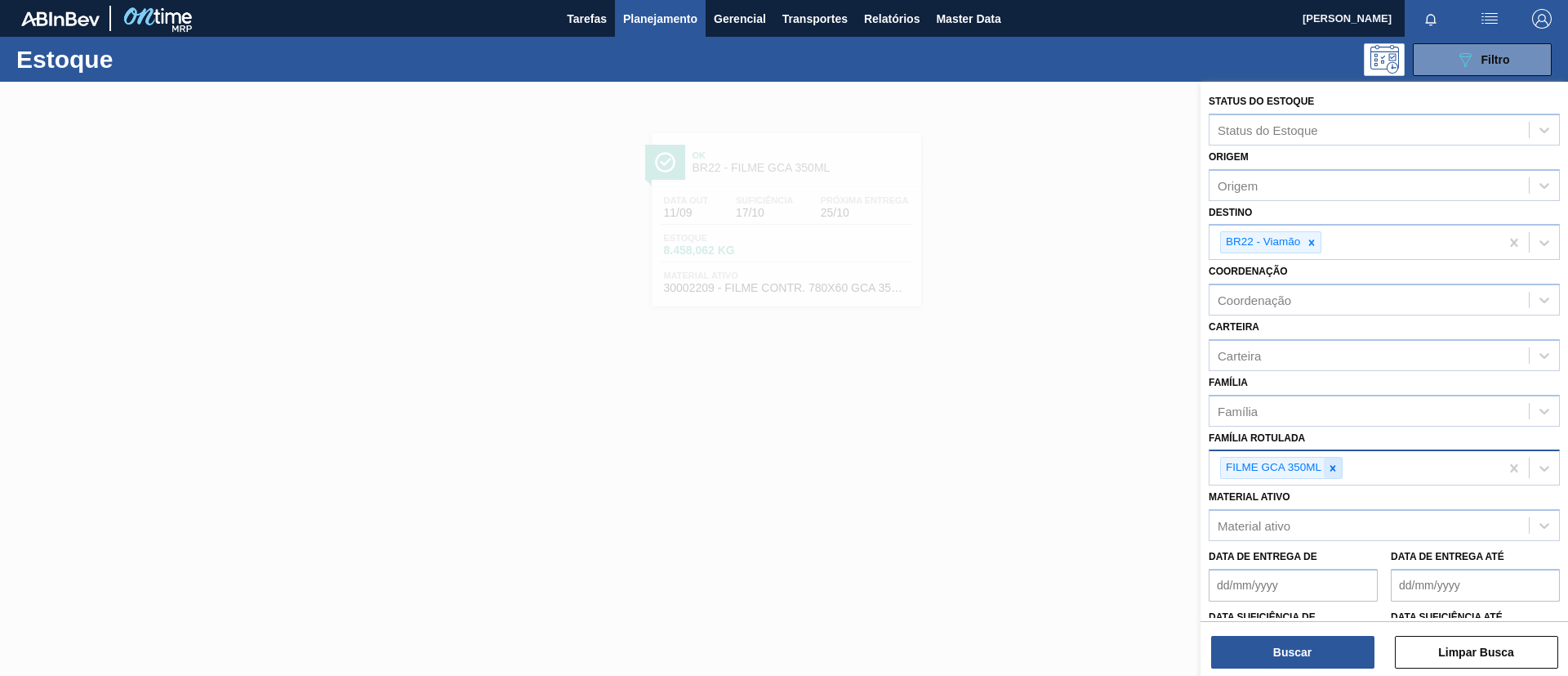
click at [1337, 466] on icon at bounding box center [1333, 468] width 11 height 11
drag, startPoint x: 1337, startPoint y: 466, endPoint x: 1372, endPoint y: 462, distance: 35.2
click at [1372, 462] on div "Família Rotulada" at bounding box center [1370, 466] width 320 height 23
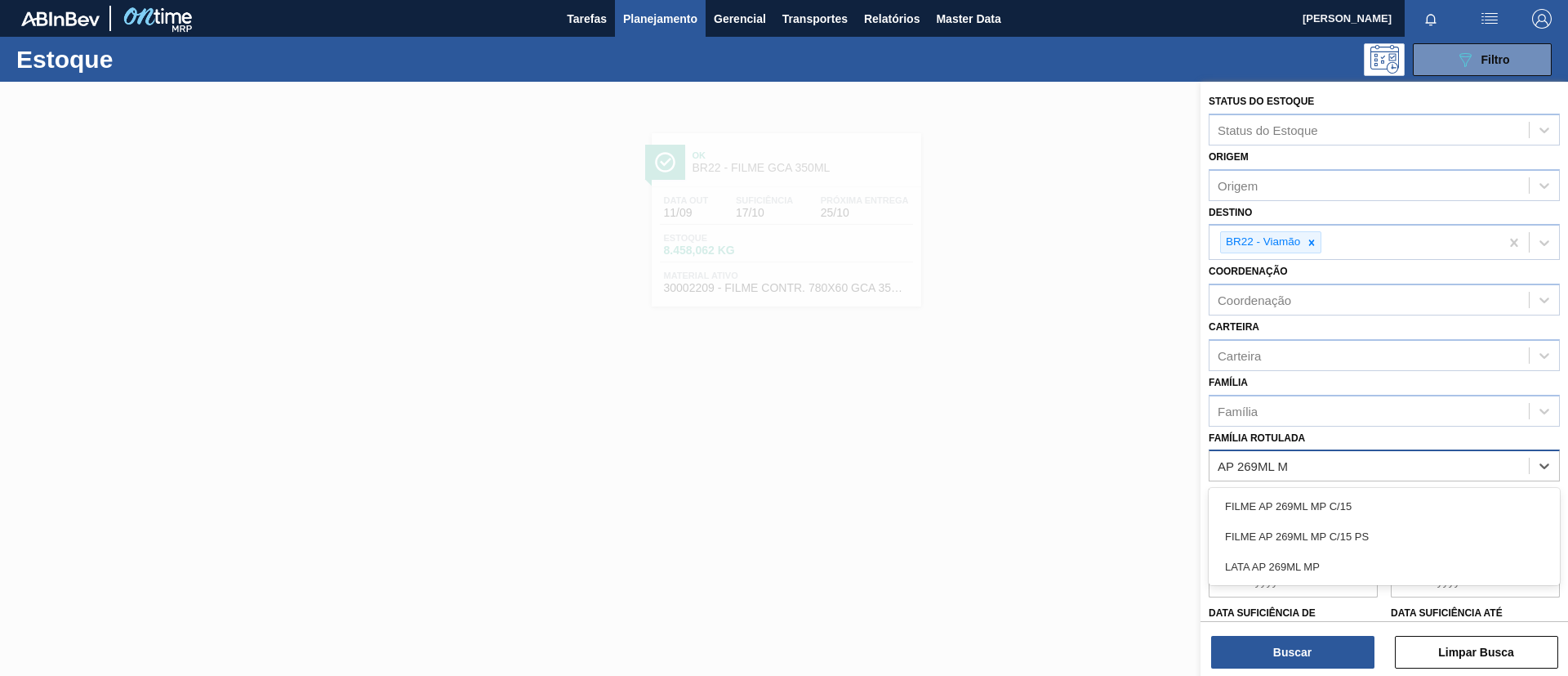
type Rotulada "AP 269ML MP"
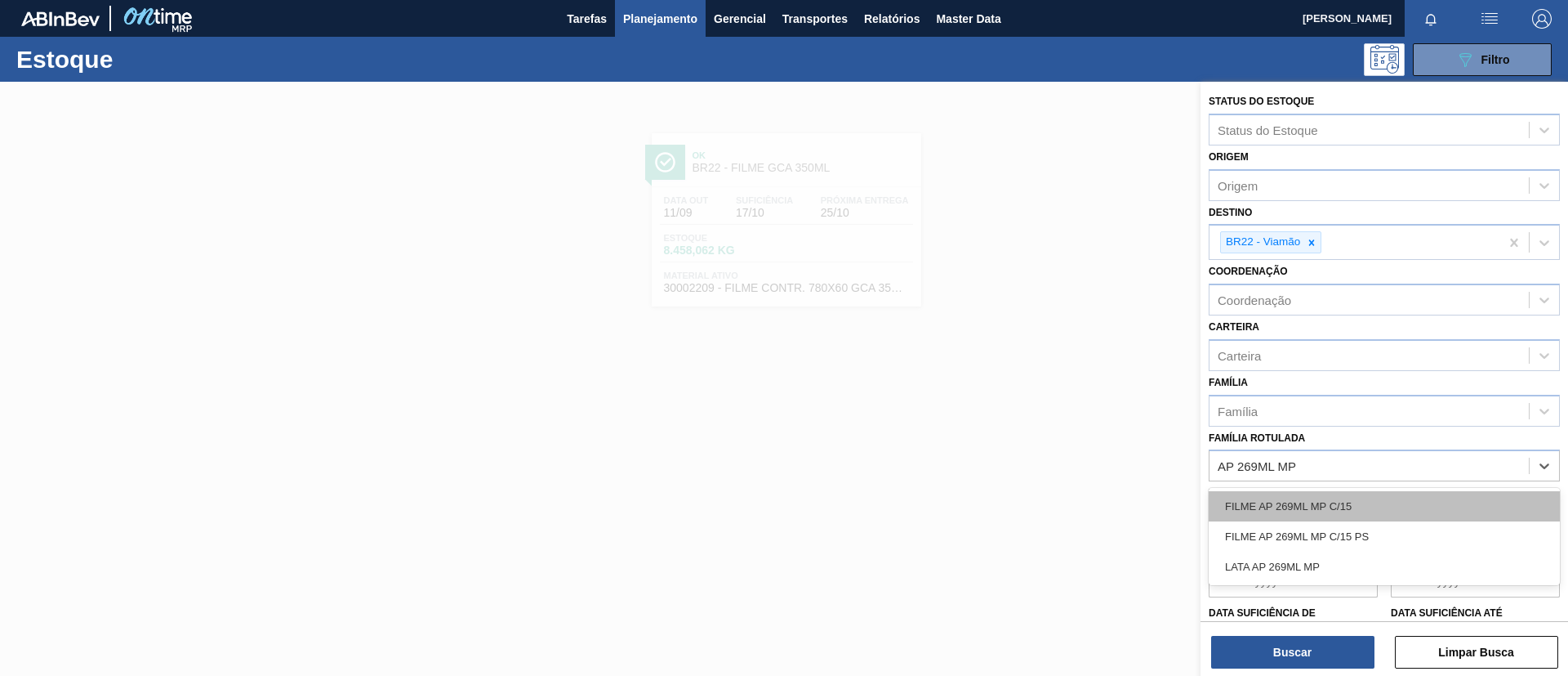
click at [1336, 512] on div "FILME AP 269ML MP C/15" at bounding box center [1385, 506] width 351 height 31
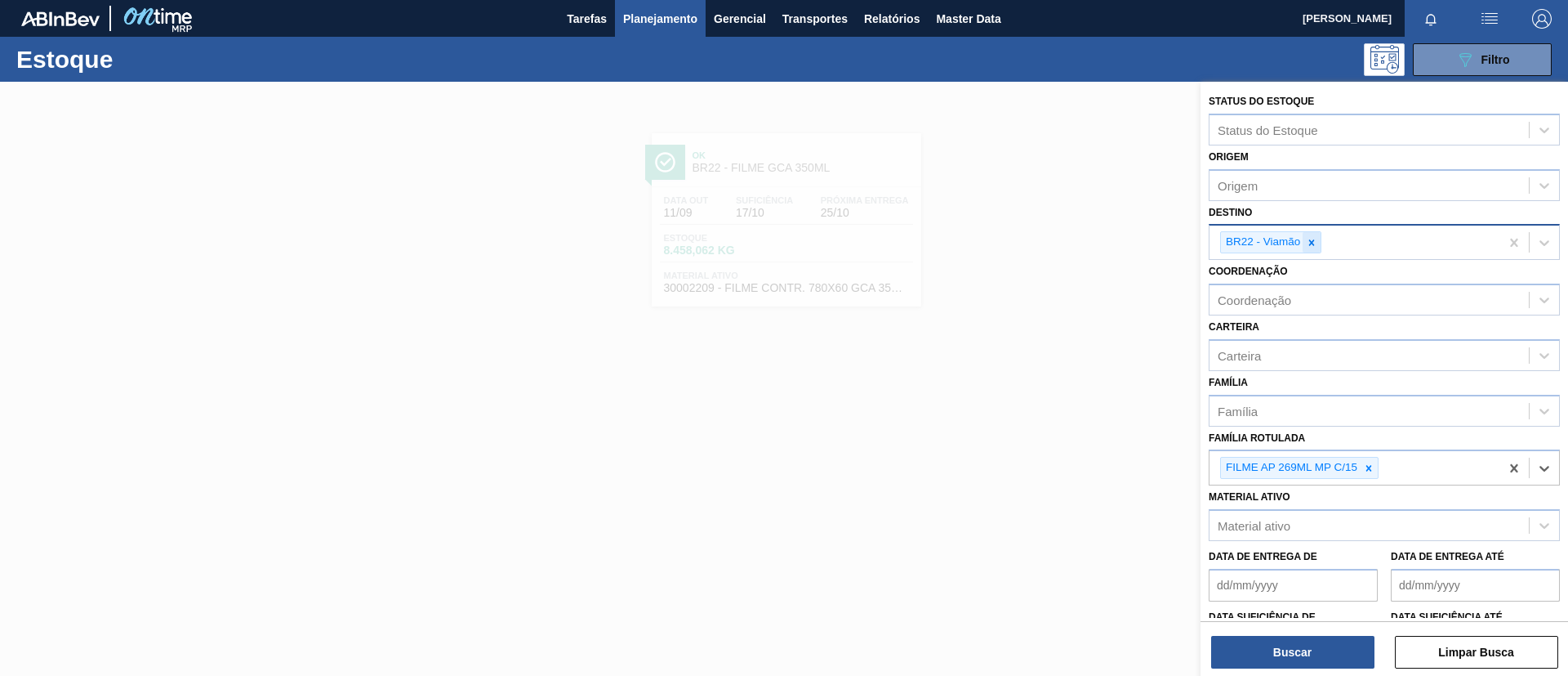
click at [1308, 245] on icon at bounding box center [1311, 243] width 11 height 11
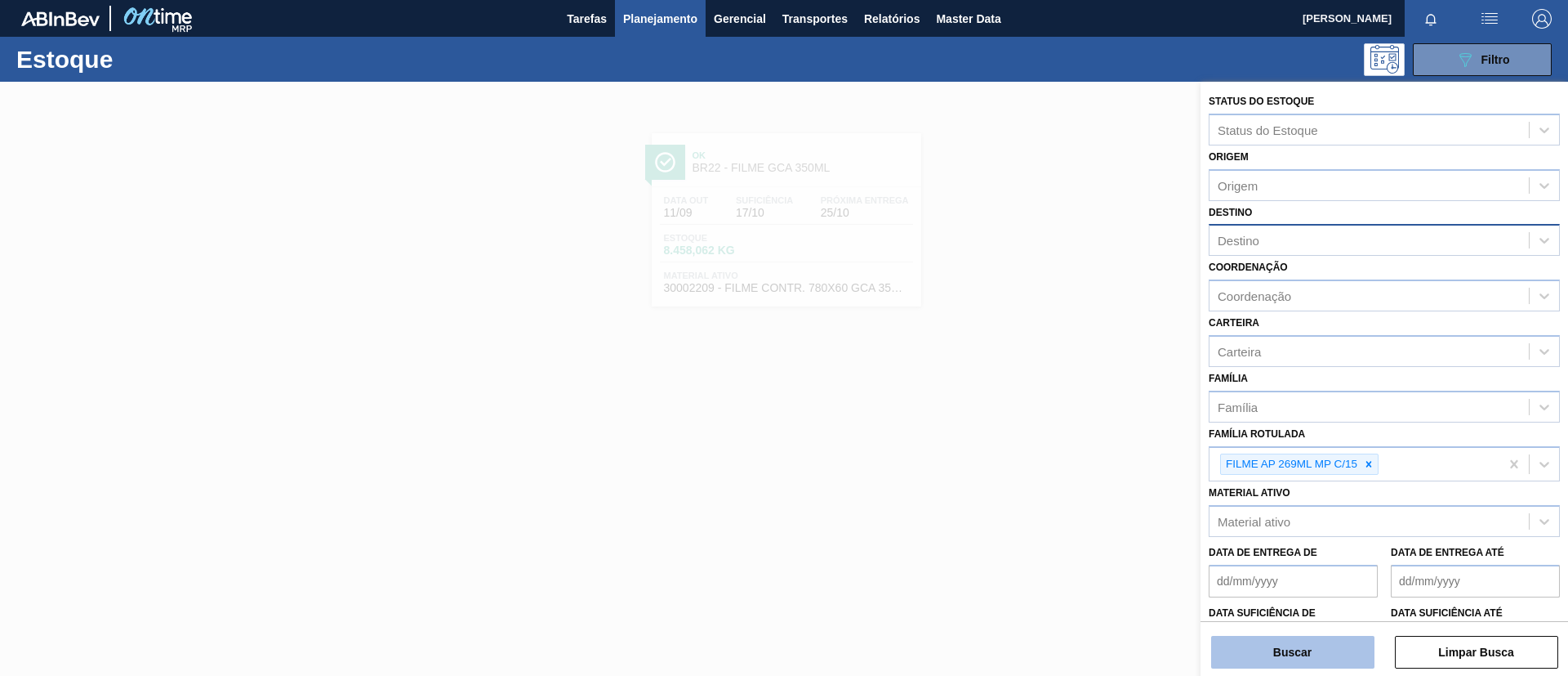
click at [1327, 648] on button "Buscar" at bounding box center [1293, 652] width 164 height 33
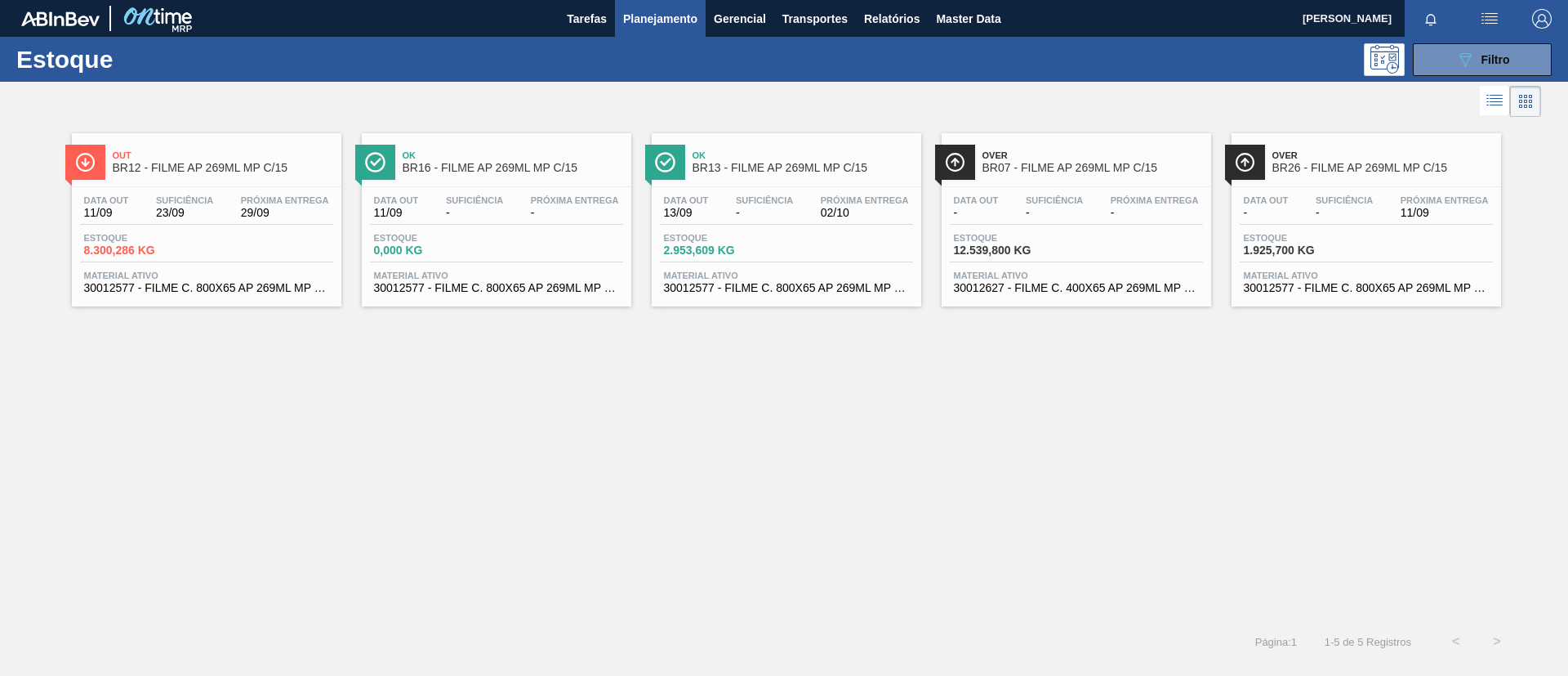
click at [864, 177] on div "Ok BR13 - FILME AP 269ML MP C/15" at bounding box center [802, 163] width 220 height 37
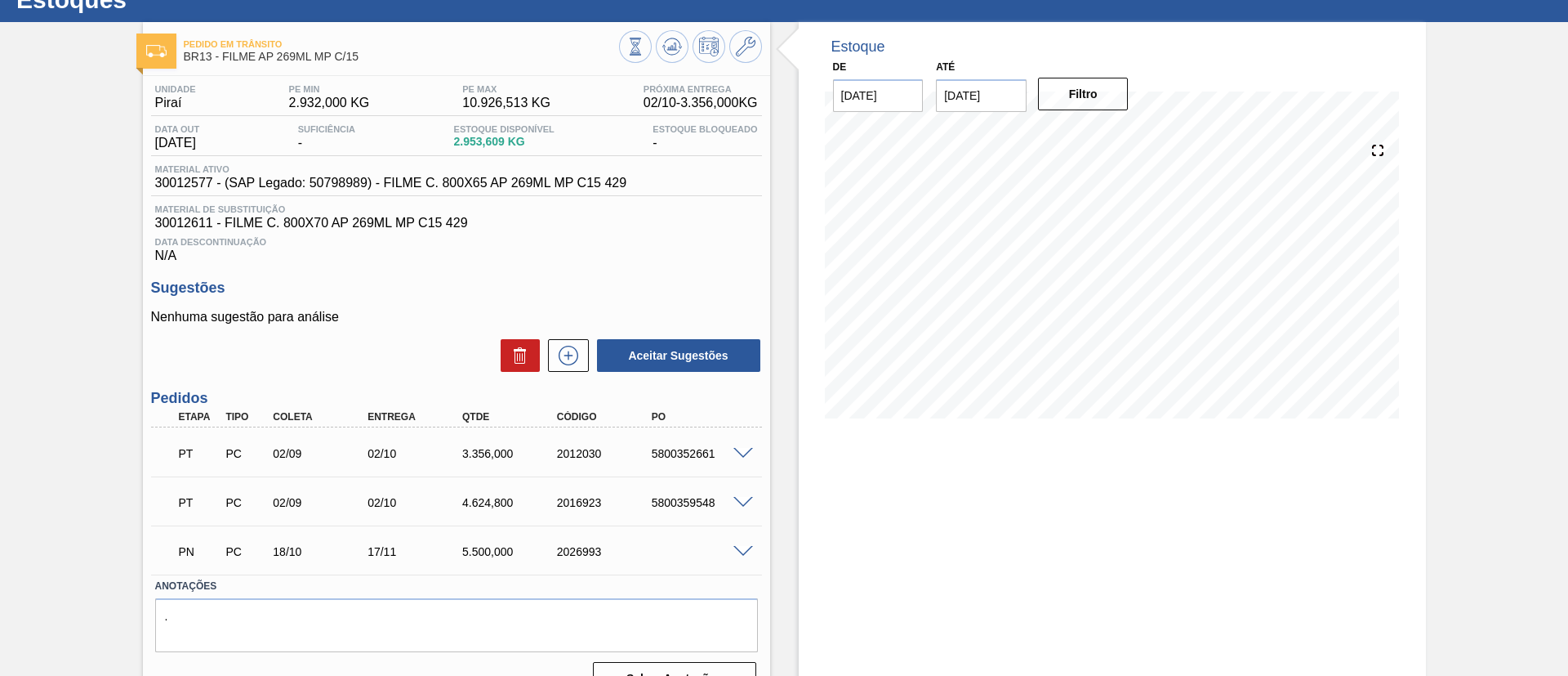
scroll to position [92, 0]
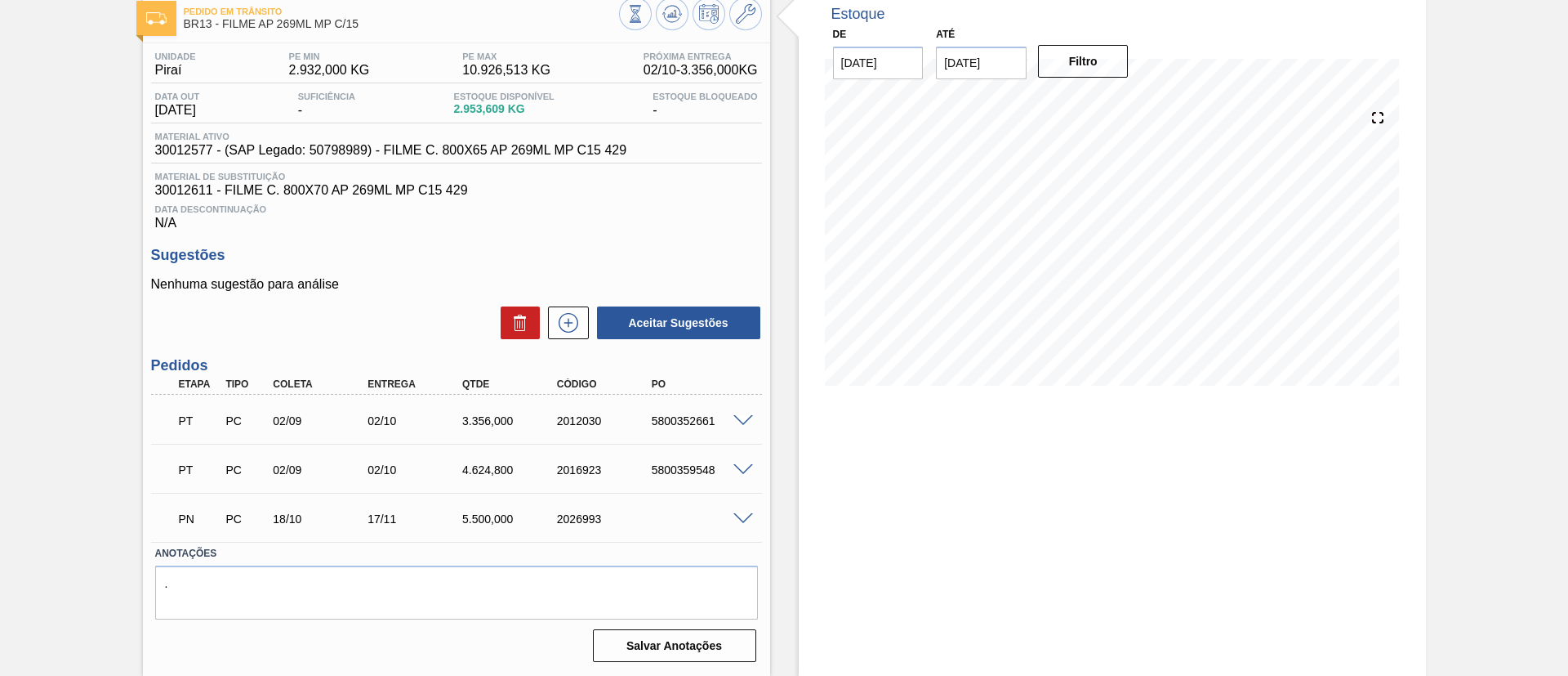
click at [730, 418] on div at bounding box center [745, 419] width 33 height 12
click at [739, 422] on span at bounding box center [743, 420] width 20 height 12
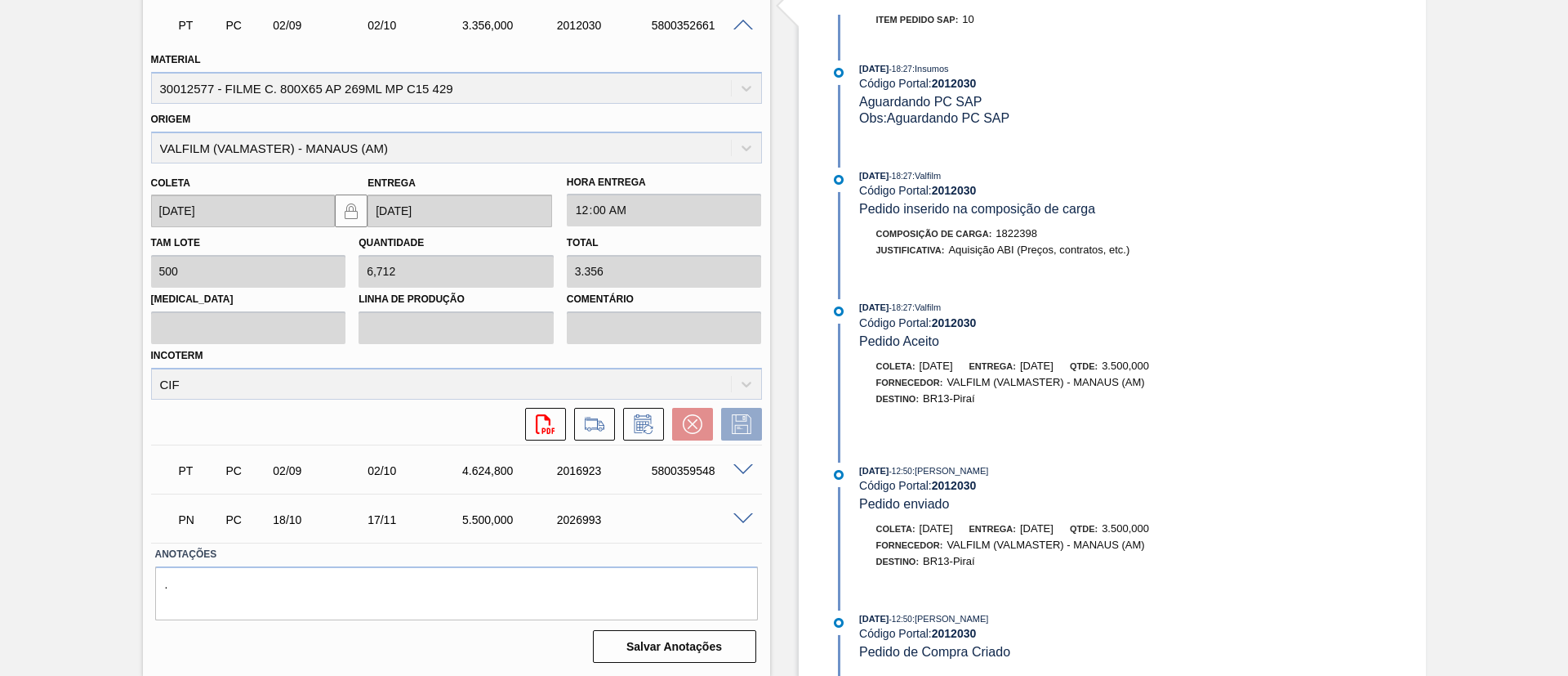
scroll to position [489, 0]
click at [644, 419] on icon at bounding box center [644, 423] width 26 height 20
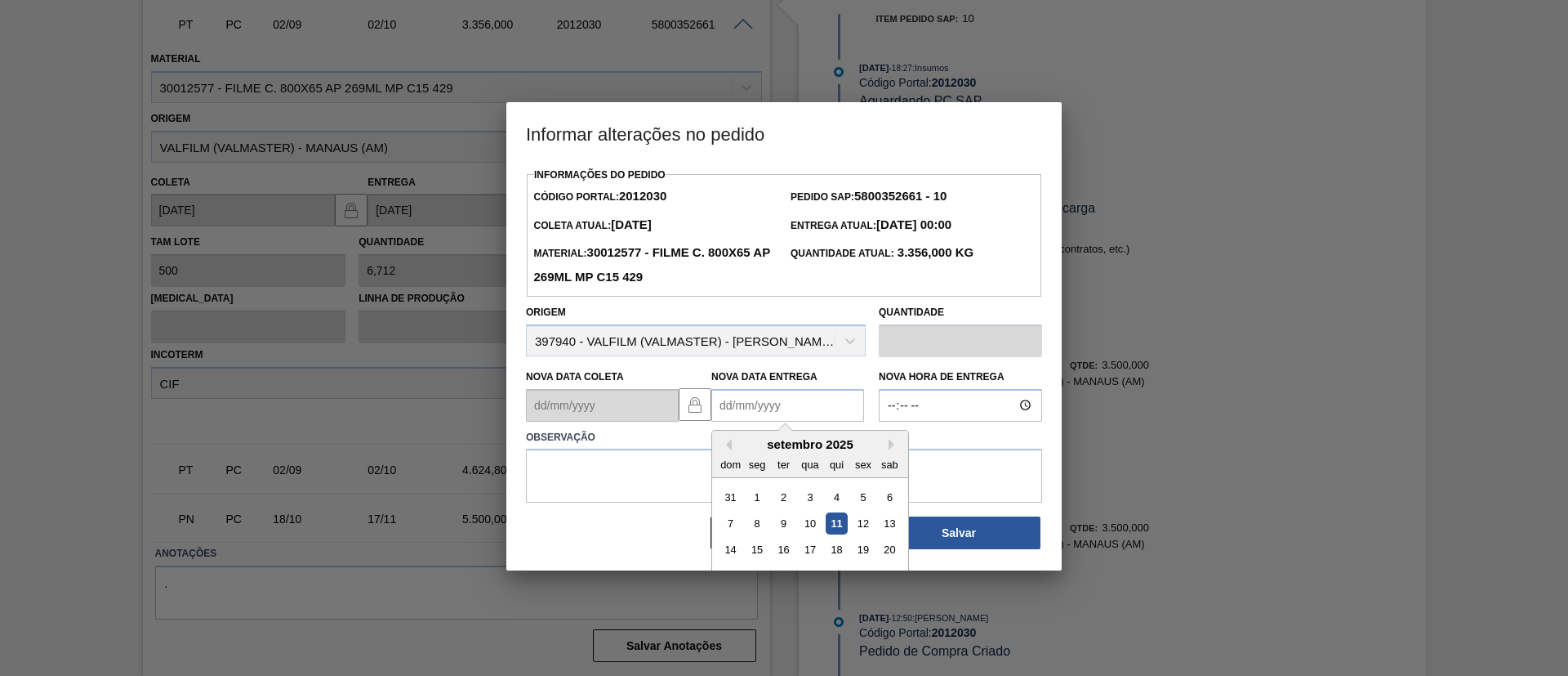
drag, startPoint x: 743, startPoint y: 404, endPoint x: 761, endPoint y: 415, distance: 21.1
click at [744, 404] on Entrega2012030 "Nova Data Entrega" at bounding box center [788, 404] width 152 height 33
click at [893, 444] on button "Next Month" at bounding box center [894, 444] width 11 height 11
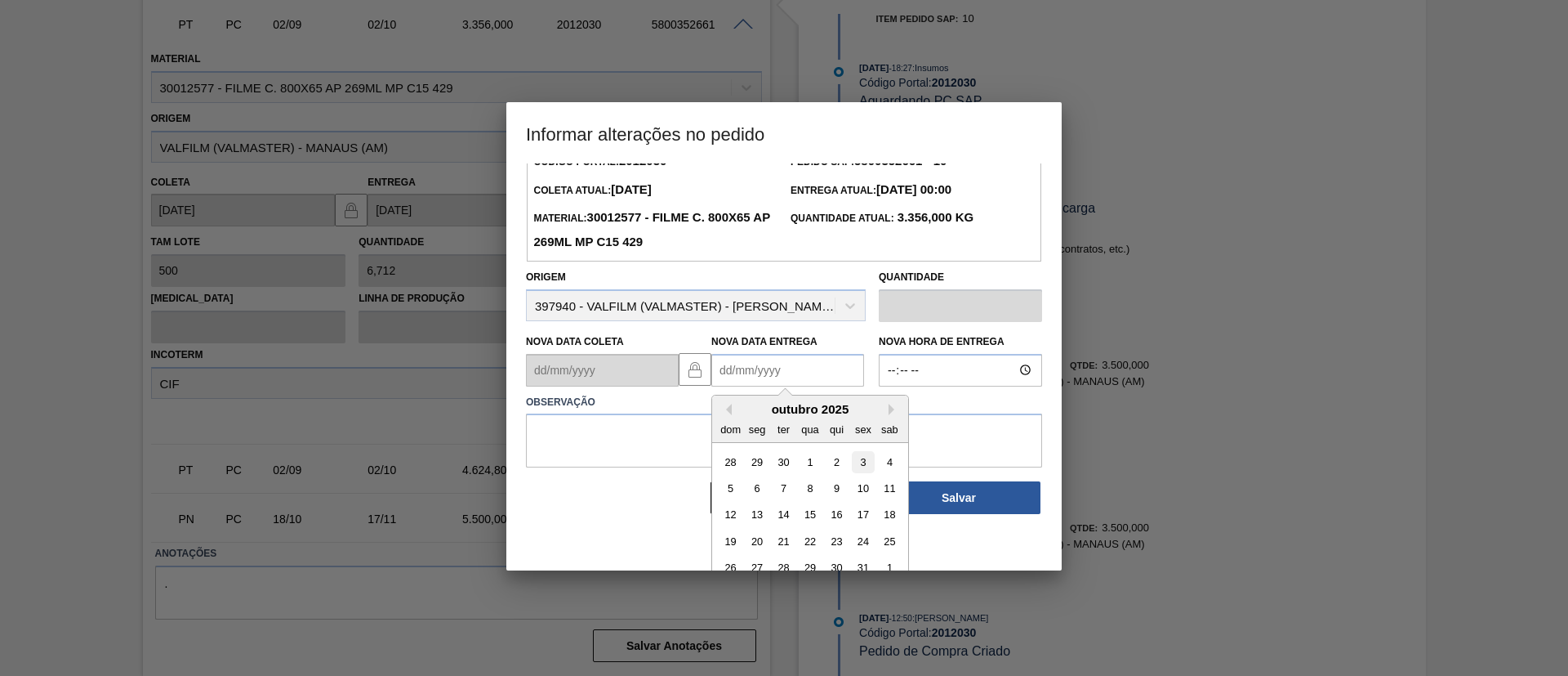
scroll to position [55, 0]
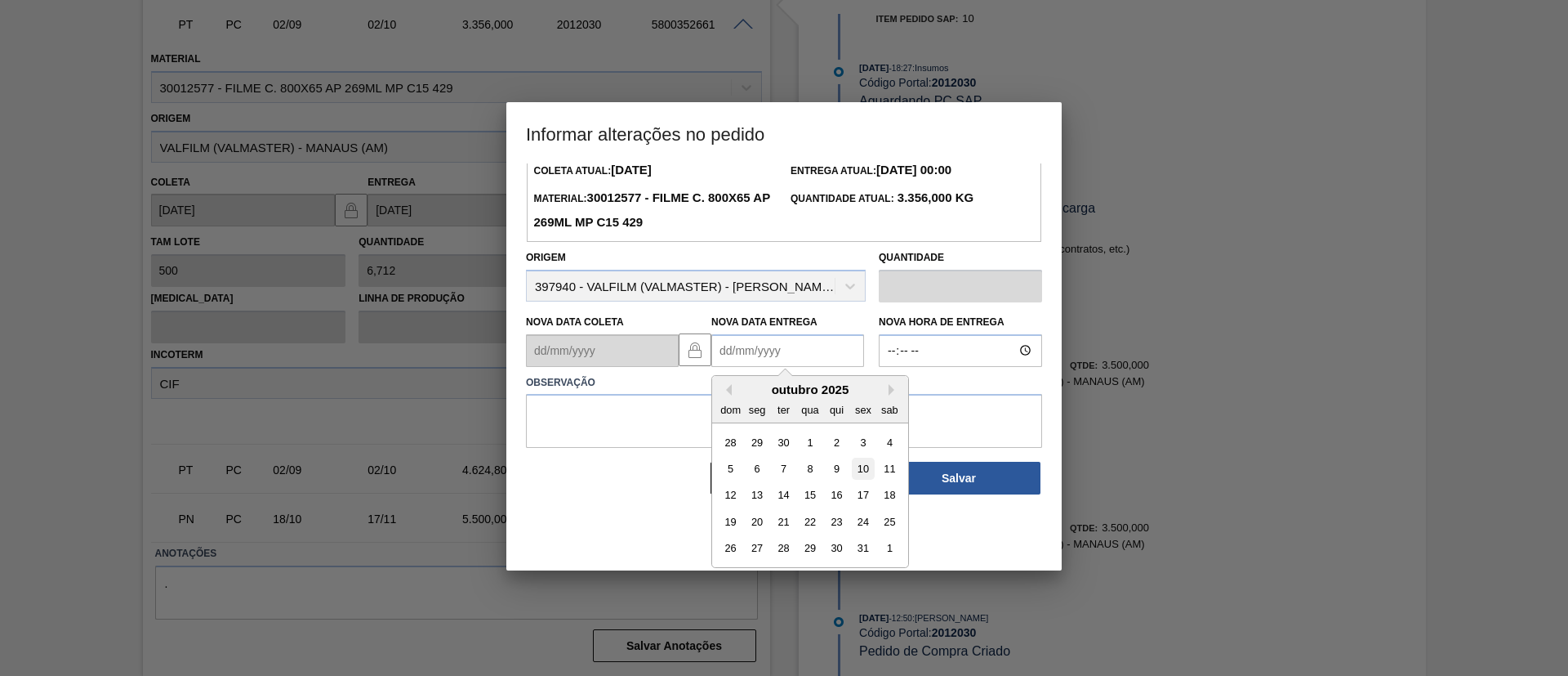
click at [866, 467] on div "10" at bounding box center [863, 469] width 22 height 22
type Entrega2012030 "[DATE]"
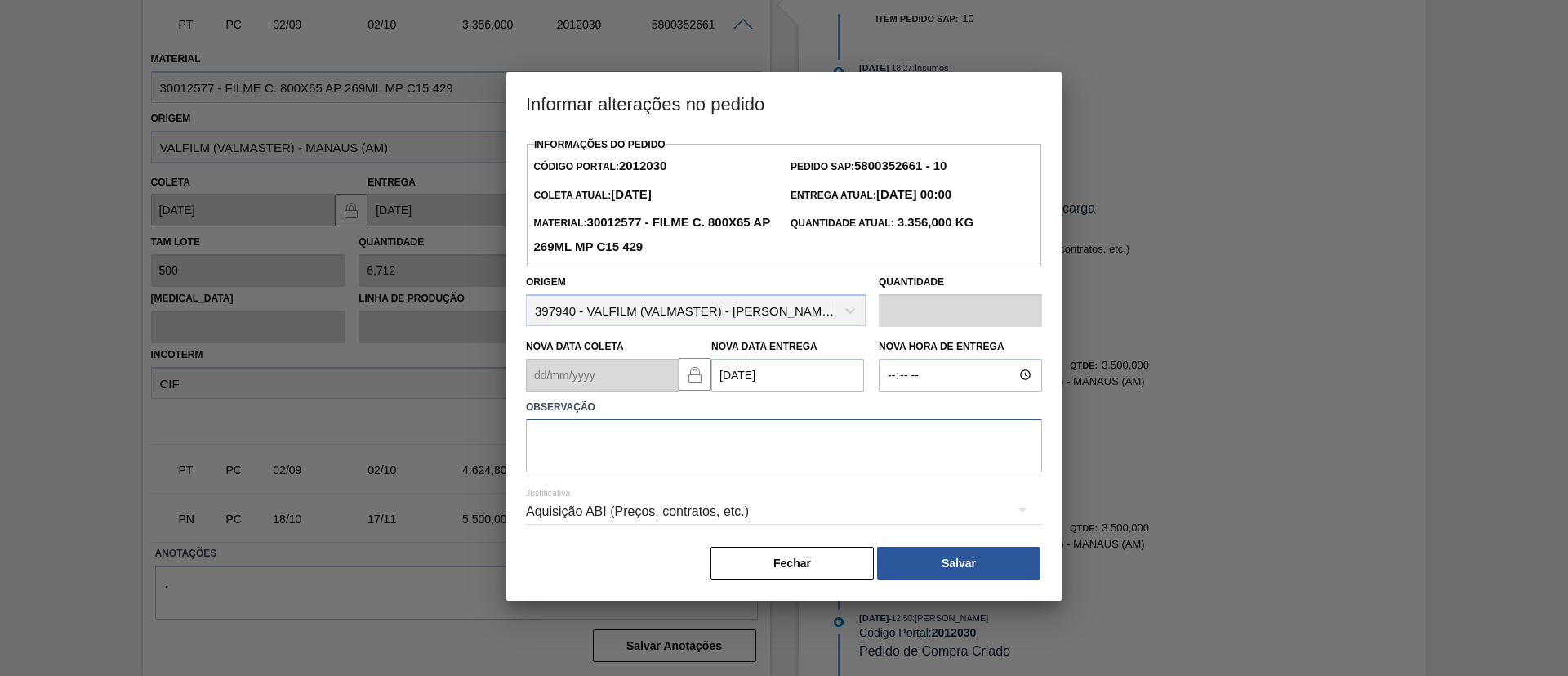
click at [866, 467] on textarea at bounding box center [784, 445] width 516 height 54
type textarea "Data Original"
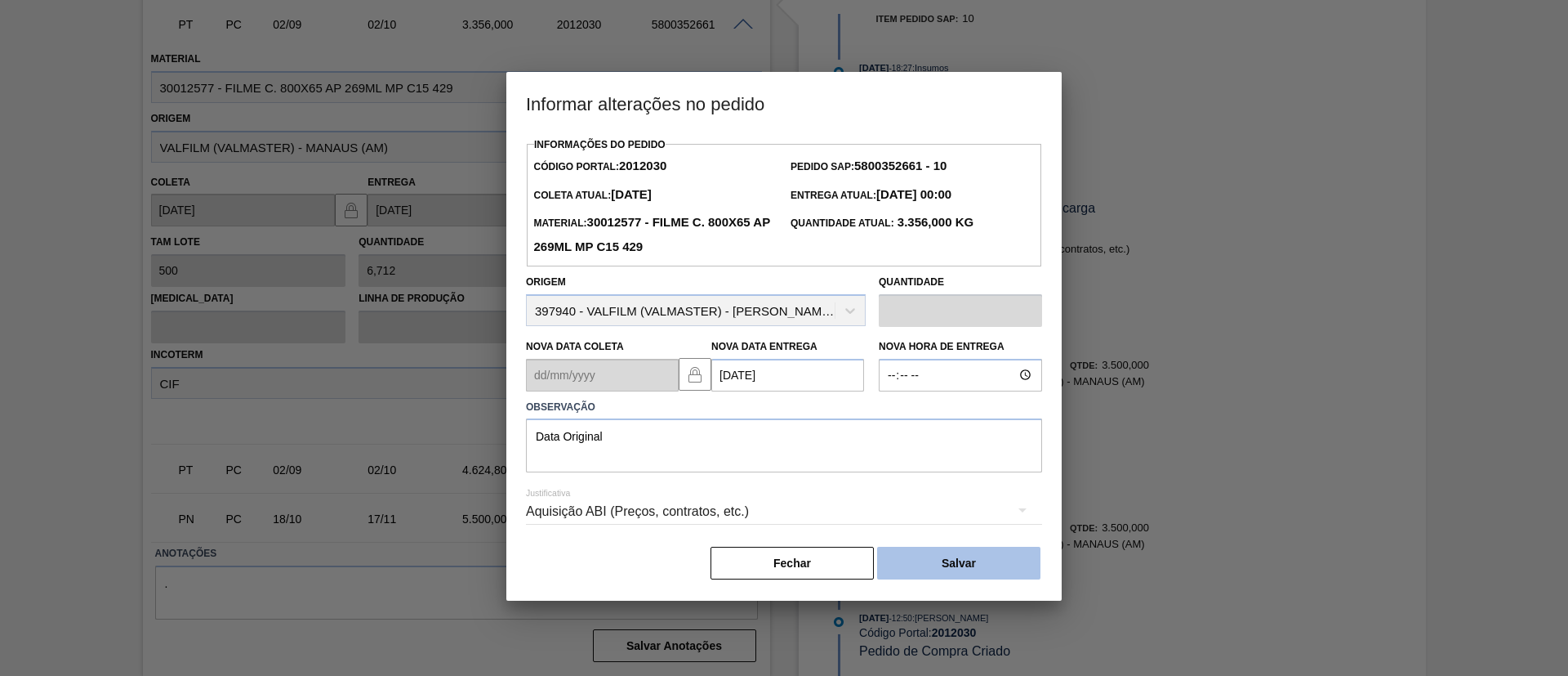
click at [948, 555] on button "Salvar" at bounding box center [959, 563] width 164 height 33
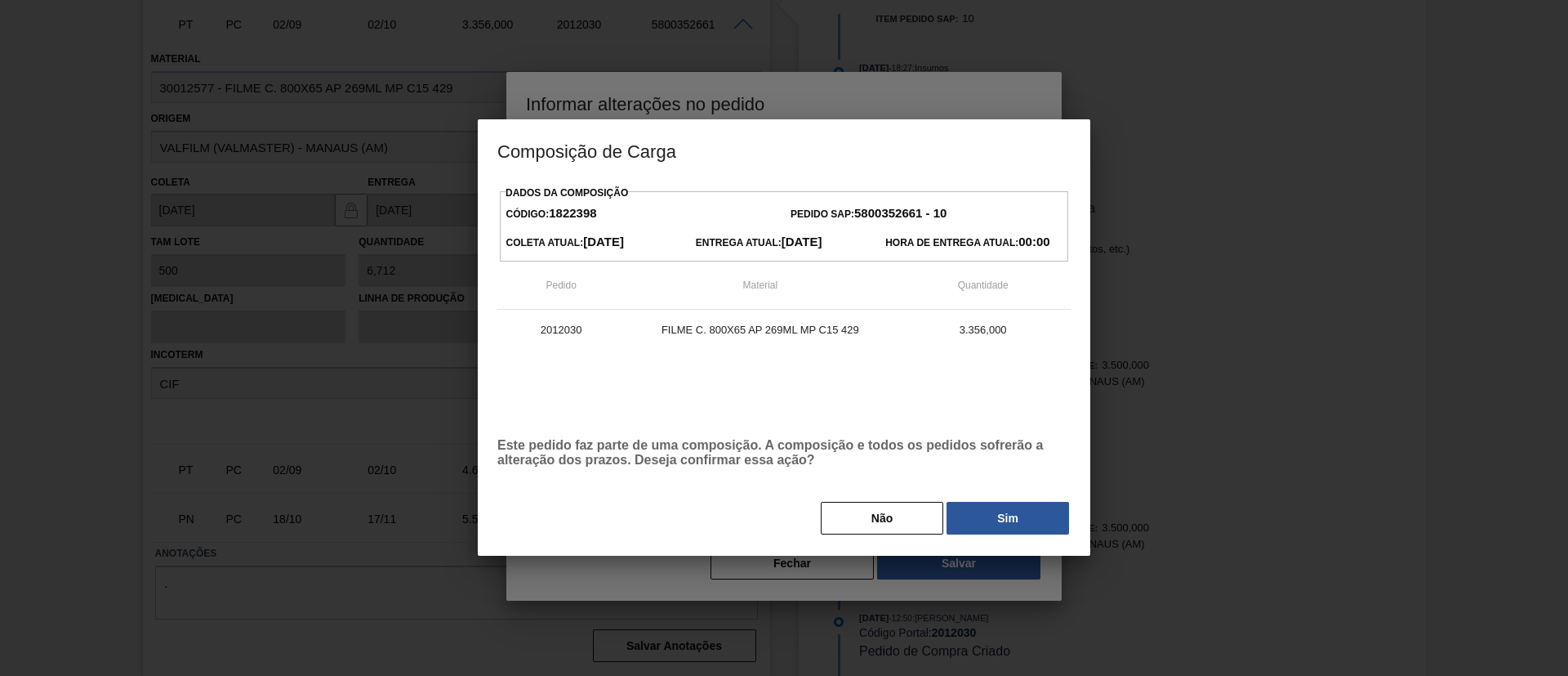
click at [975, 498] on div "Dados da Composição Código: 1822398 Pedido SAP: 5800352661 - 10 Coleta Atual: 1…" at bounding box center [784, 358] width 573 height 354
click at [982, 503] on button "Sim" at bounding box center [1008, 518] width 123 height 33
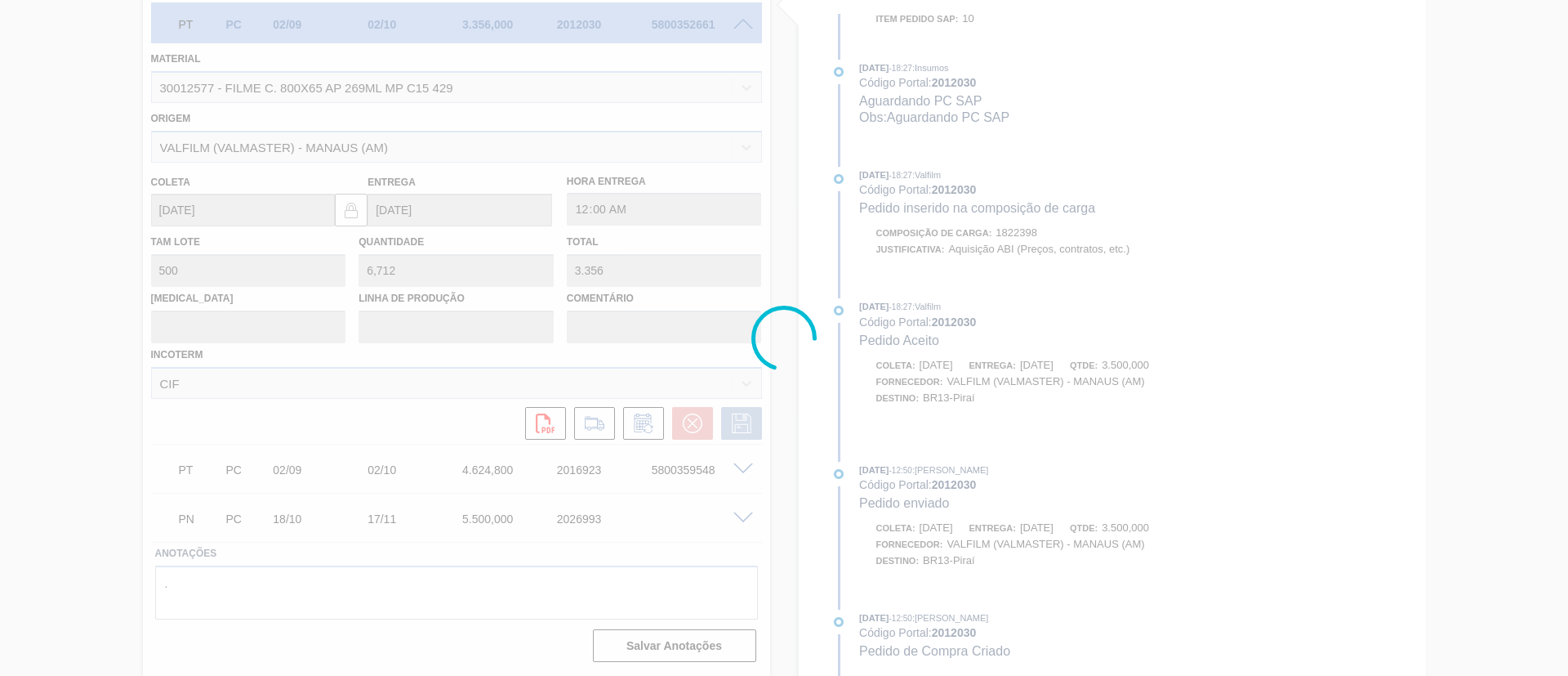
scroll to position [819, 0]
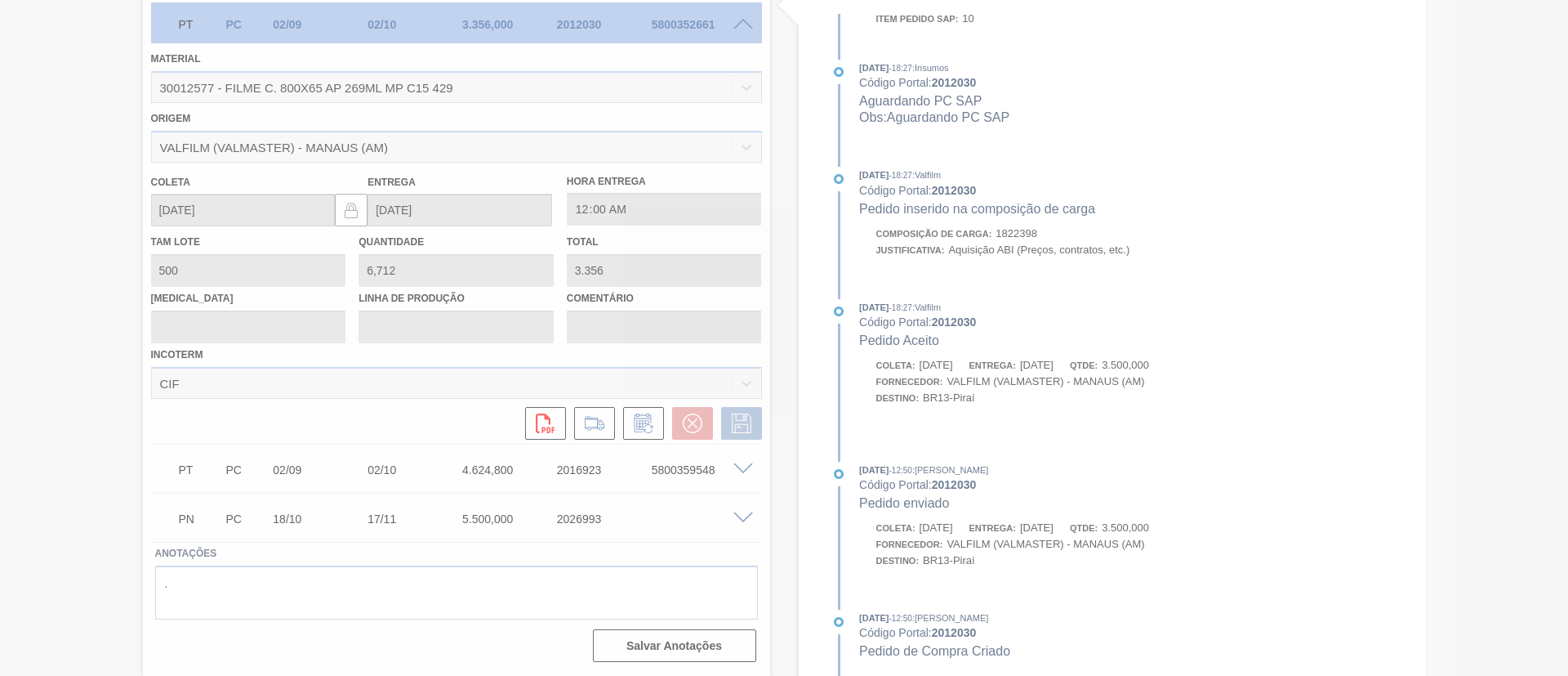
type input "Data Original"
type input "[DATE]"
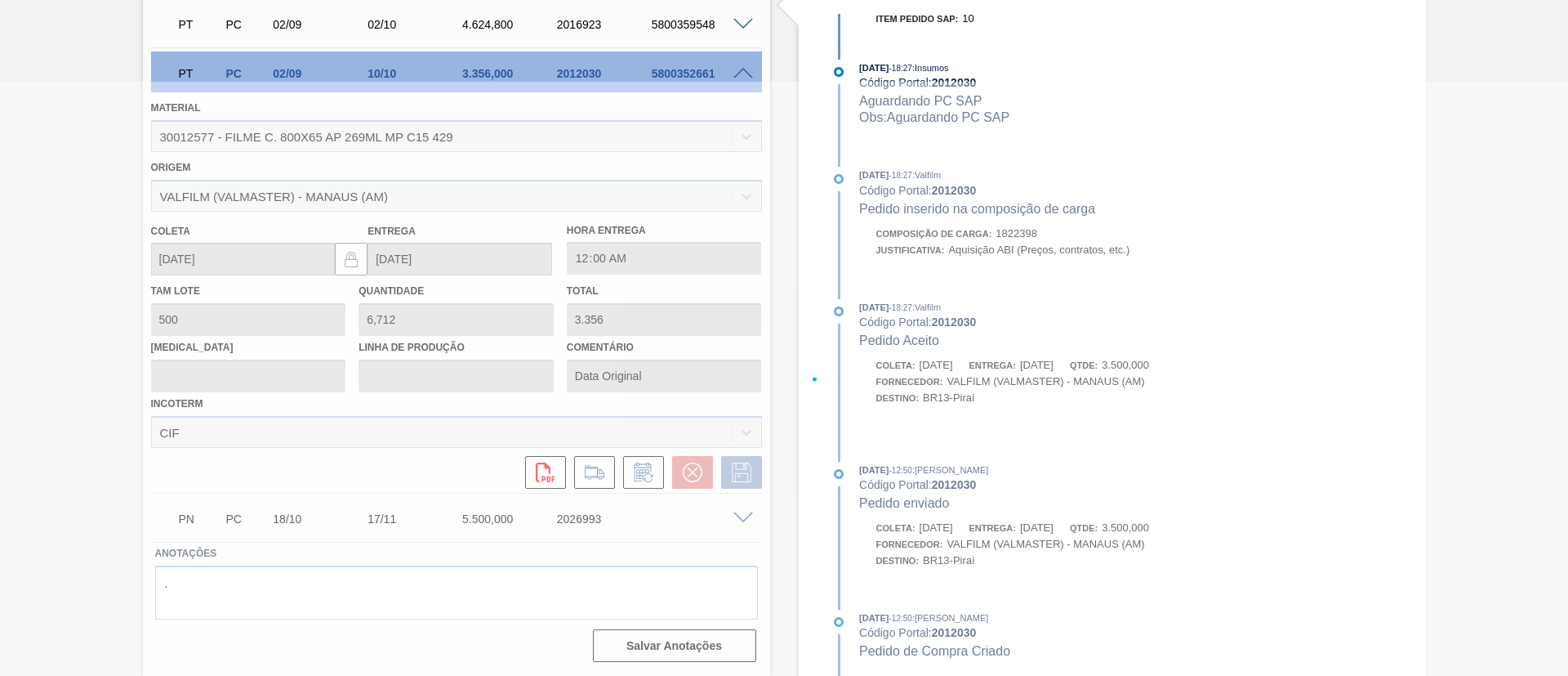
scroll to position [44, 0]
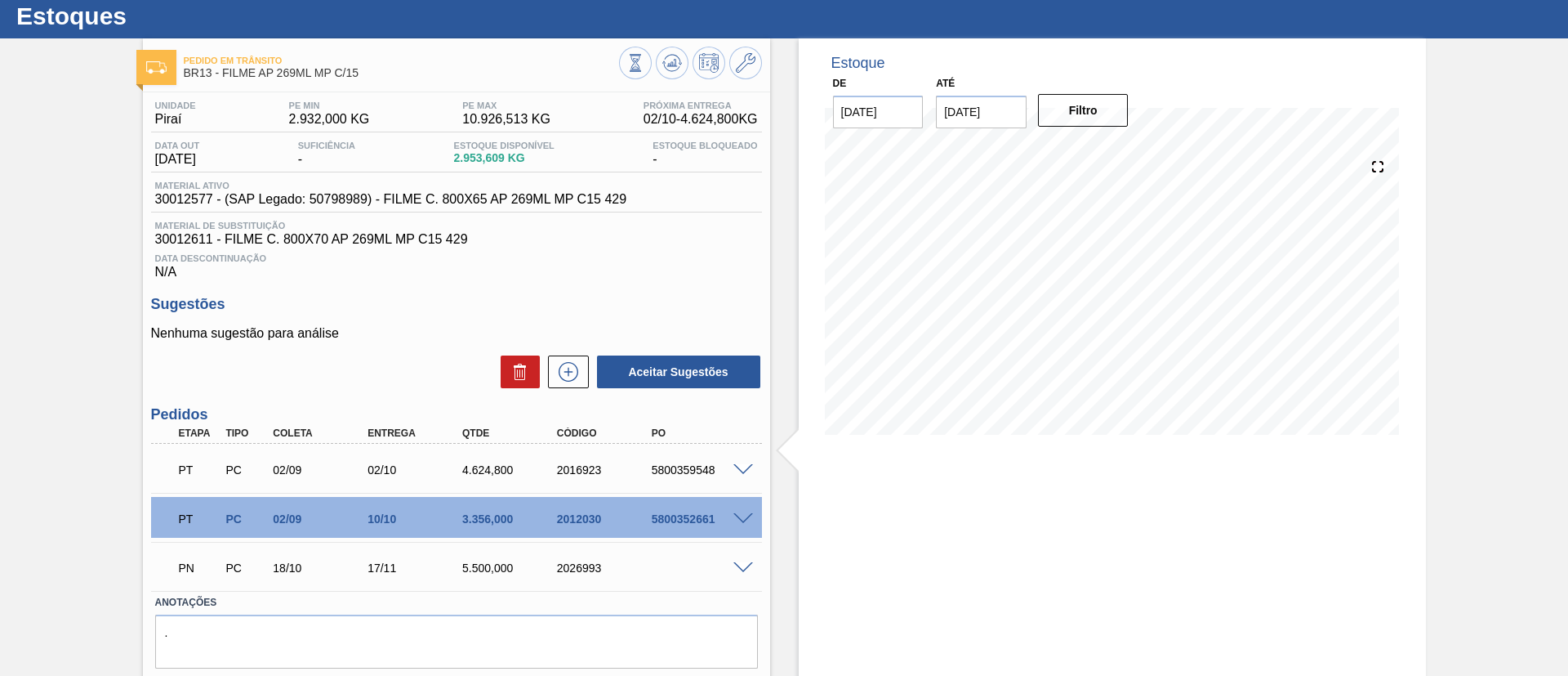
click at [739, 476] on div "PT PC 02/09 02/10 4.624,800 2016923 5800359548" at bounding box center [456, 469] width 611 height 41
click at [731, 470] on div at bounding box center [745, 468] width 33 height 12
click at [735, 459] on div "PT PC 02/09 02/10 4.624,800 2016923 5800359548" at bounding box center [456, 469] width 611 height 41
click at [746, 467] on span at bounding box center [743, 470] width 20 height 12
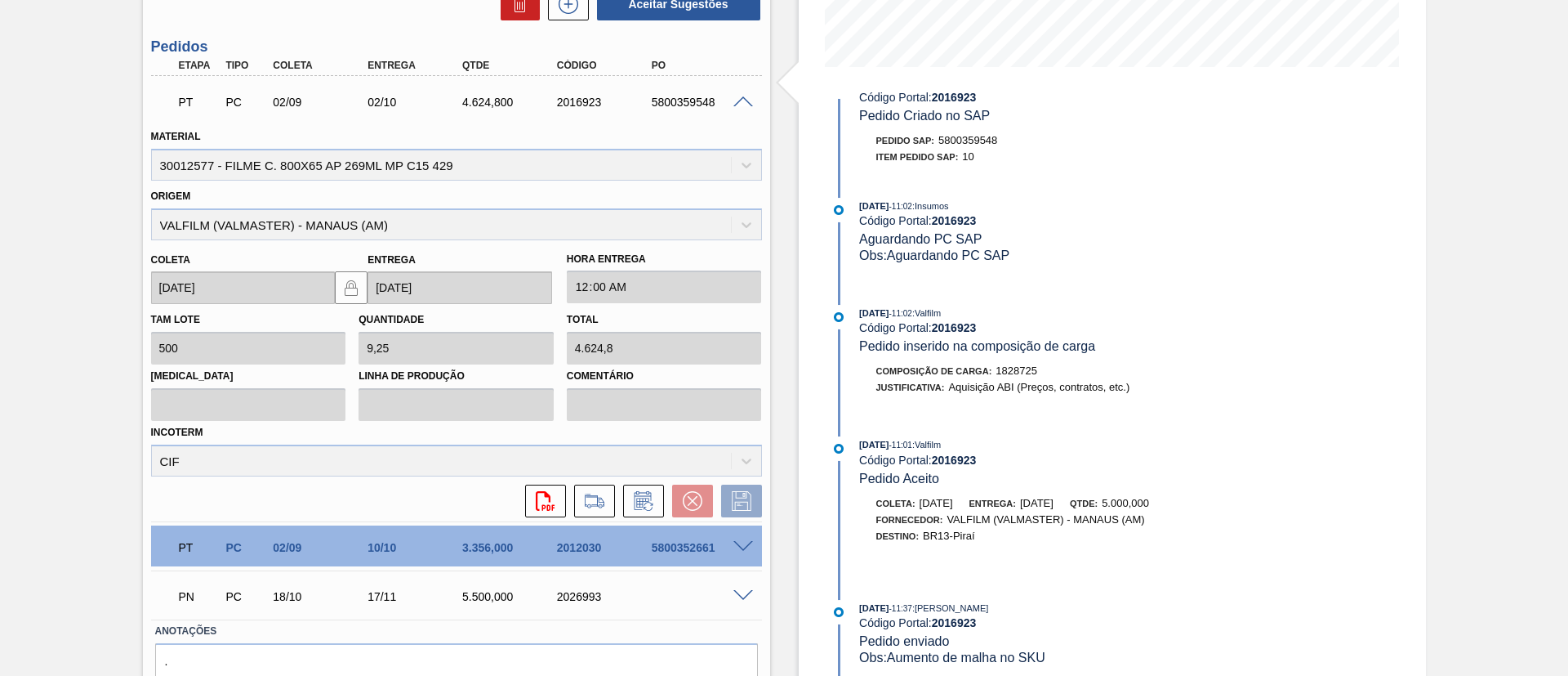
scroll to position [704, 0]
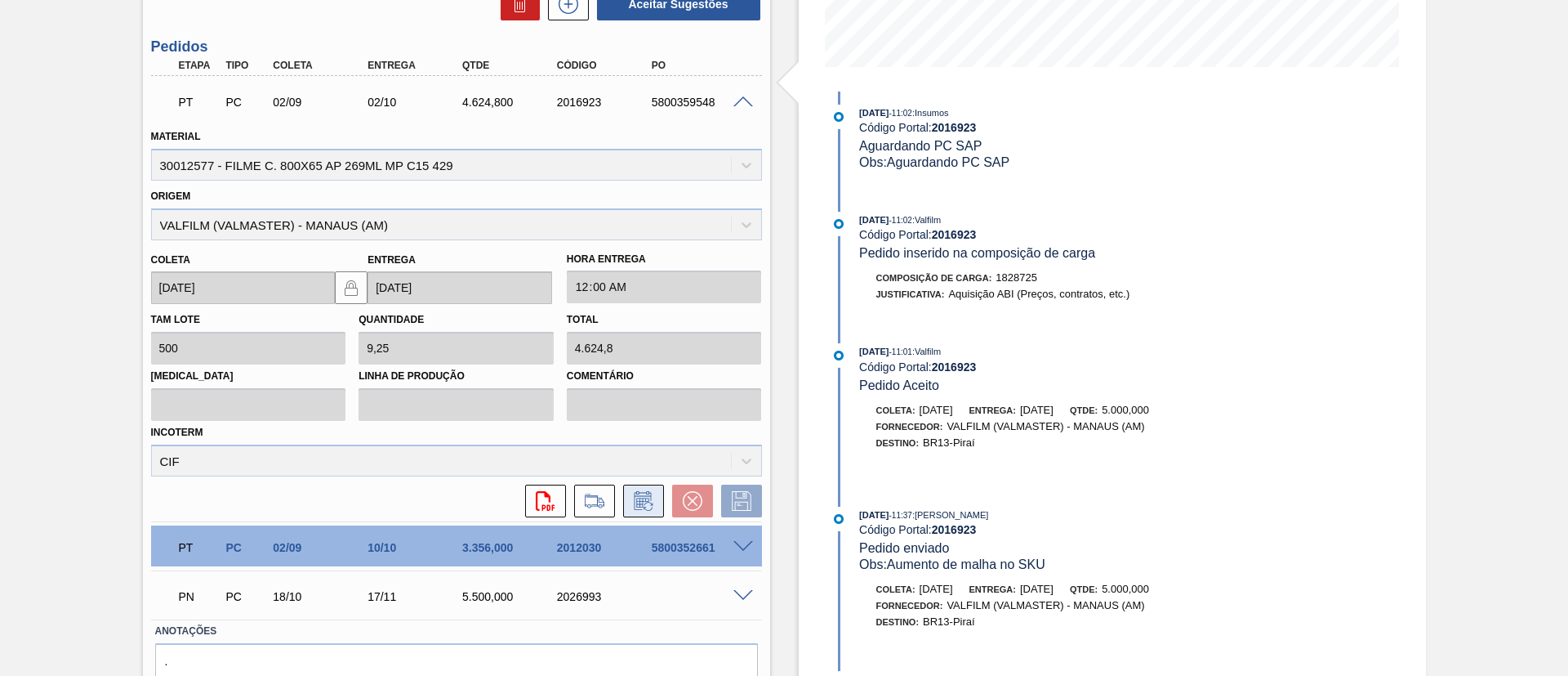
click at [638, 498] on icon at bounding box center [642, 502] width 12 height 10
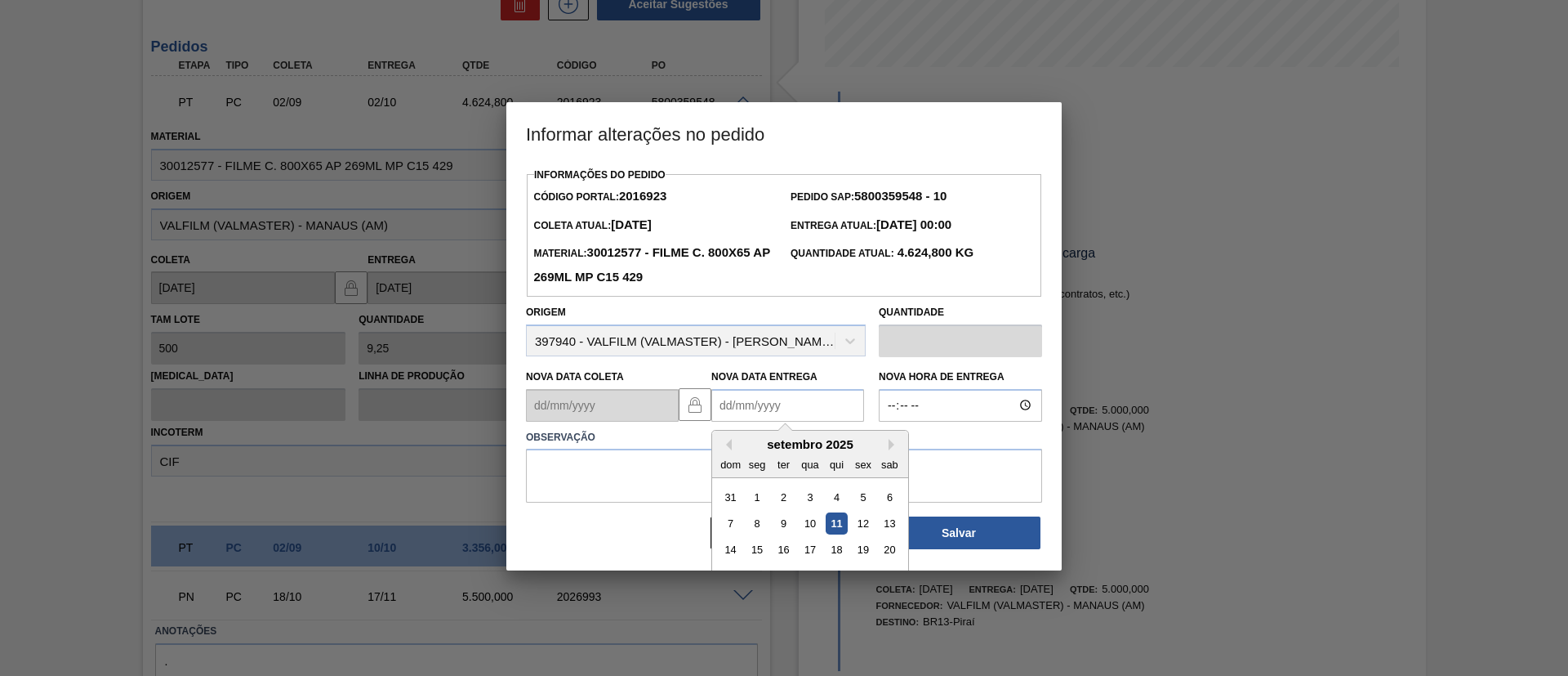
click at [787, 407] on Entrega2016923 "Nova Data Entrega" at bounding box center [788, 404] width 152 height 33
click at [896, 445] on button "Next Month" at bounding box center [894, 444] width 11 height 11
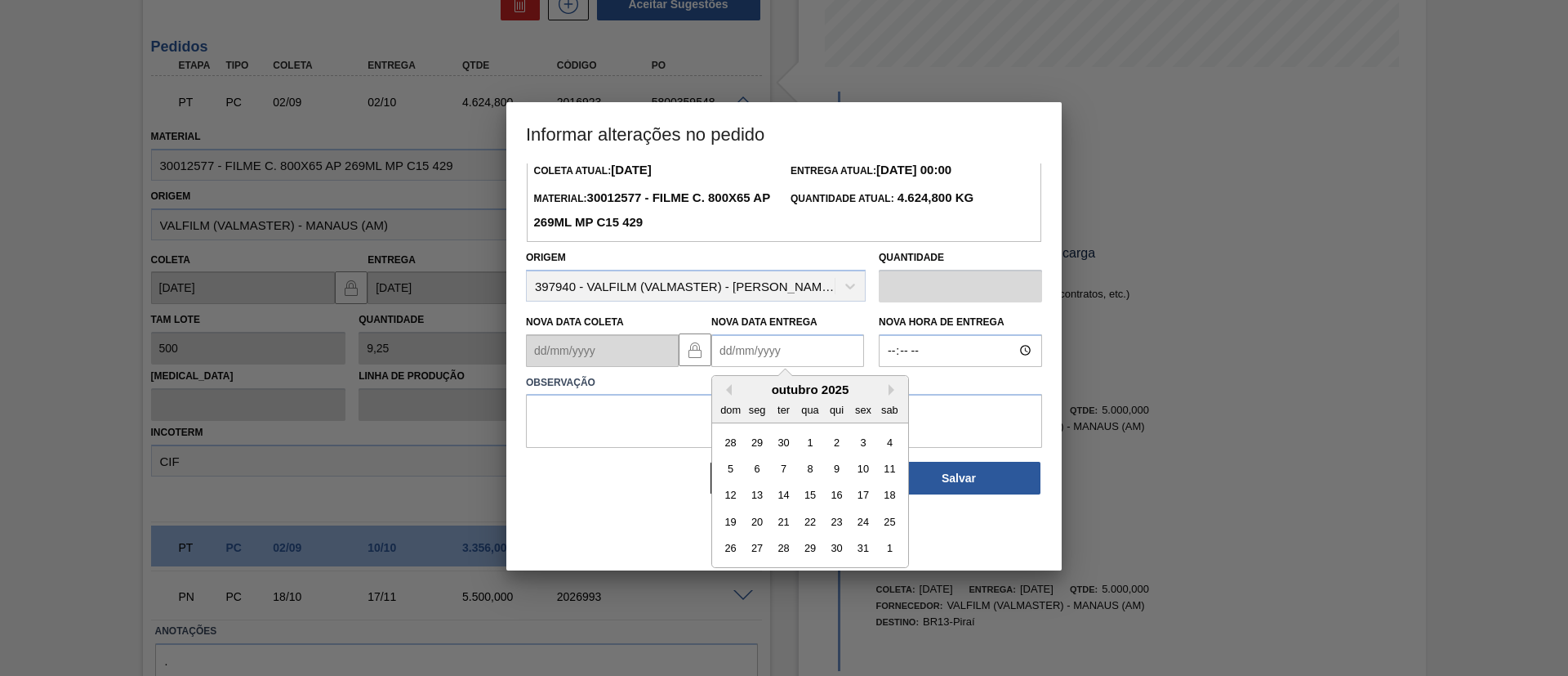
click at [734, 547] on div "26" at bounding box center [731, 548] width 22 height 22
type Entrega2016923 "[DATE]"
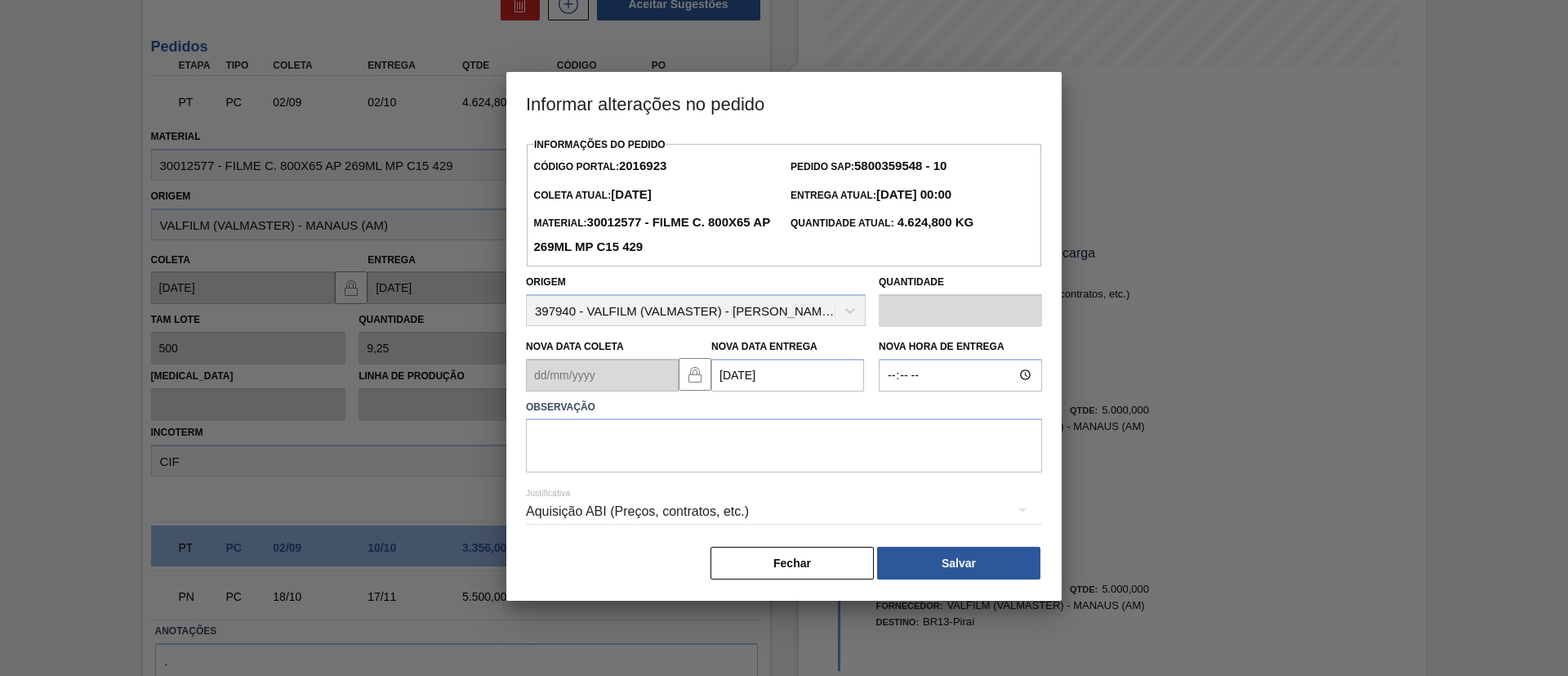
click at [742, 489] on div "Aquisição ABI (Preços, contratos, etc.)" at bounding box center [784, 512] width 516 height 59
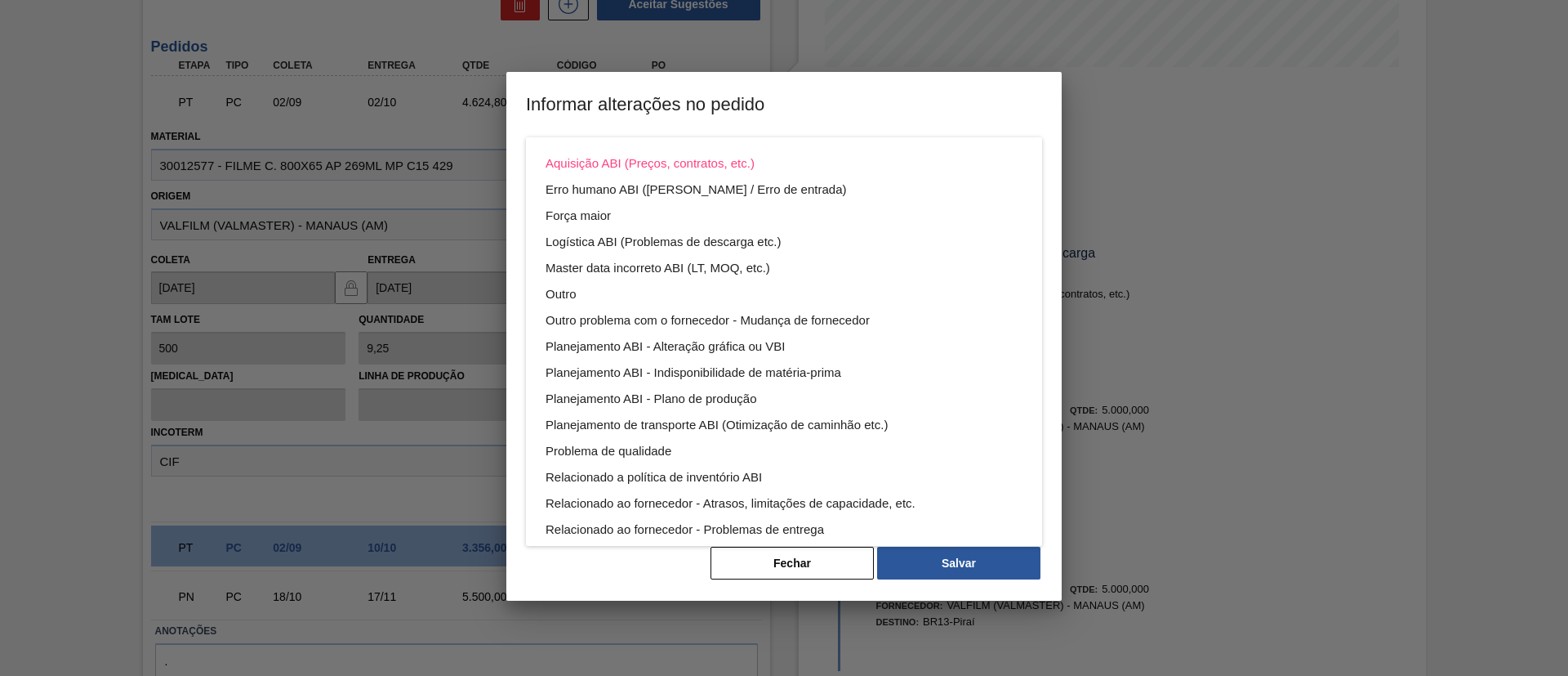
click at [639, 554] on div "Aquisição ABI (Preços, contratos, etc.) Erro humano ABI (Cálculo / Erro de entr…" at bounding box center [784, 338] width 1568 height 676
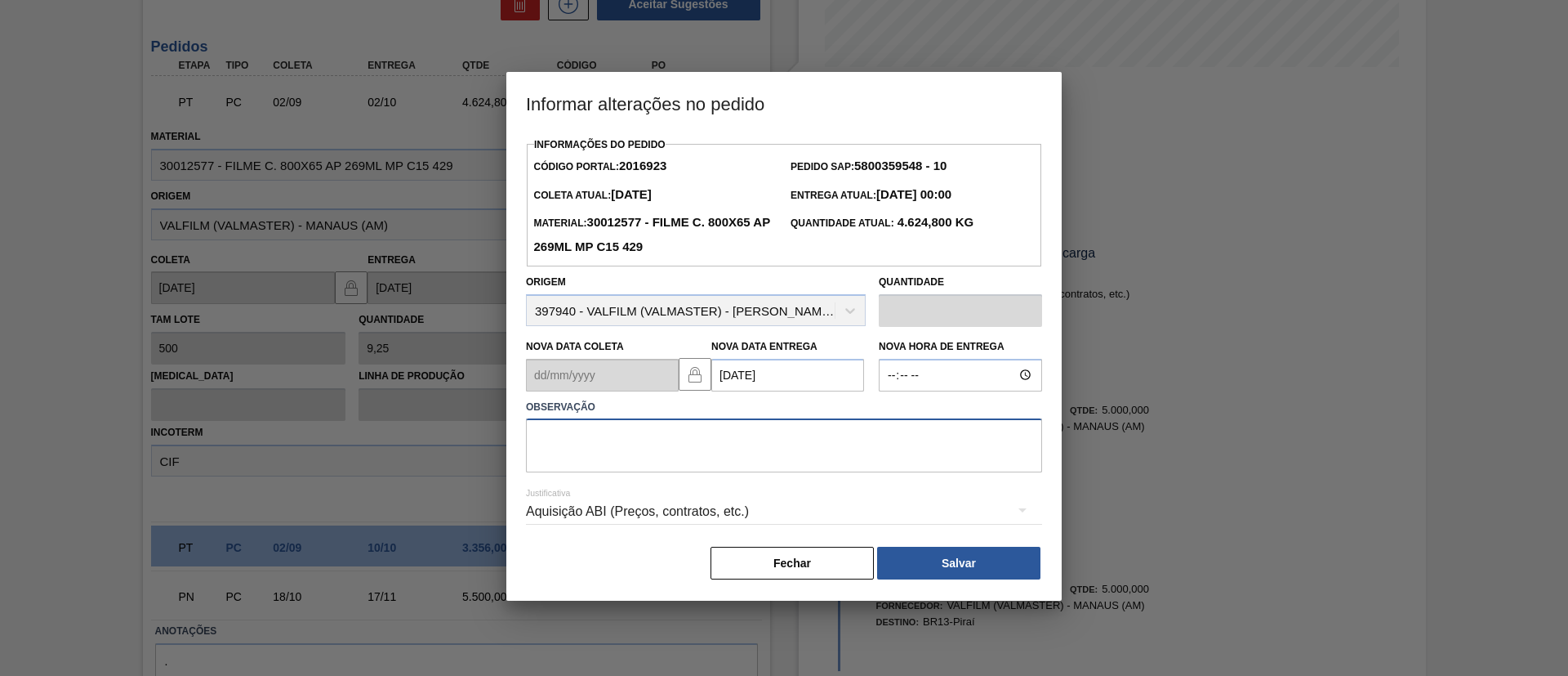
click at [671, 470] on textarea at bounding box center [784, 445] width 516 height 54
type textarea "Data Original"
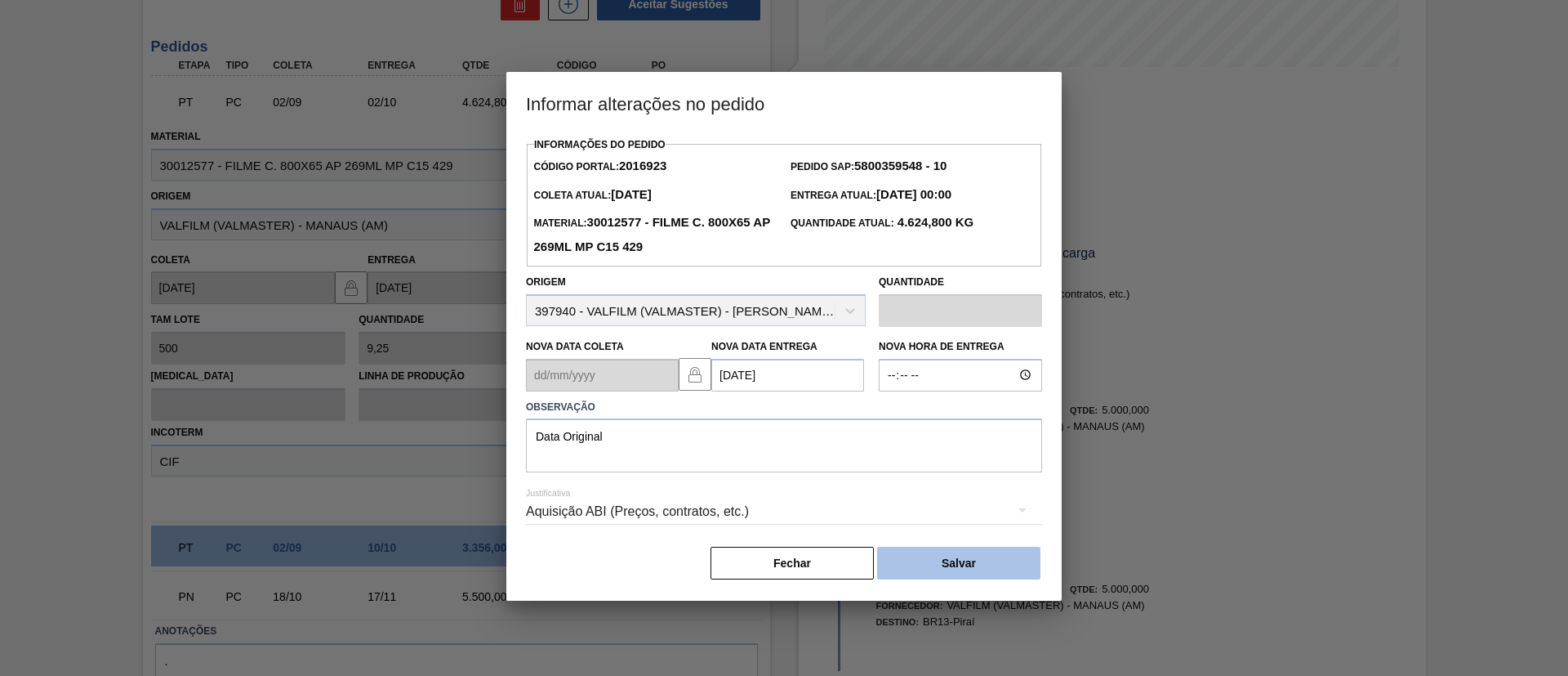
click at [1002, 552] on button "Salvar" at bounding box center [959, 563] width 164 height 33
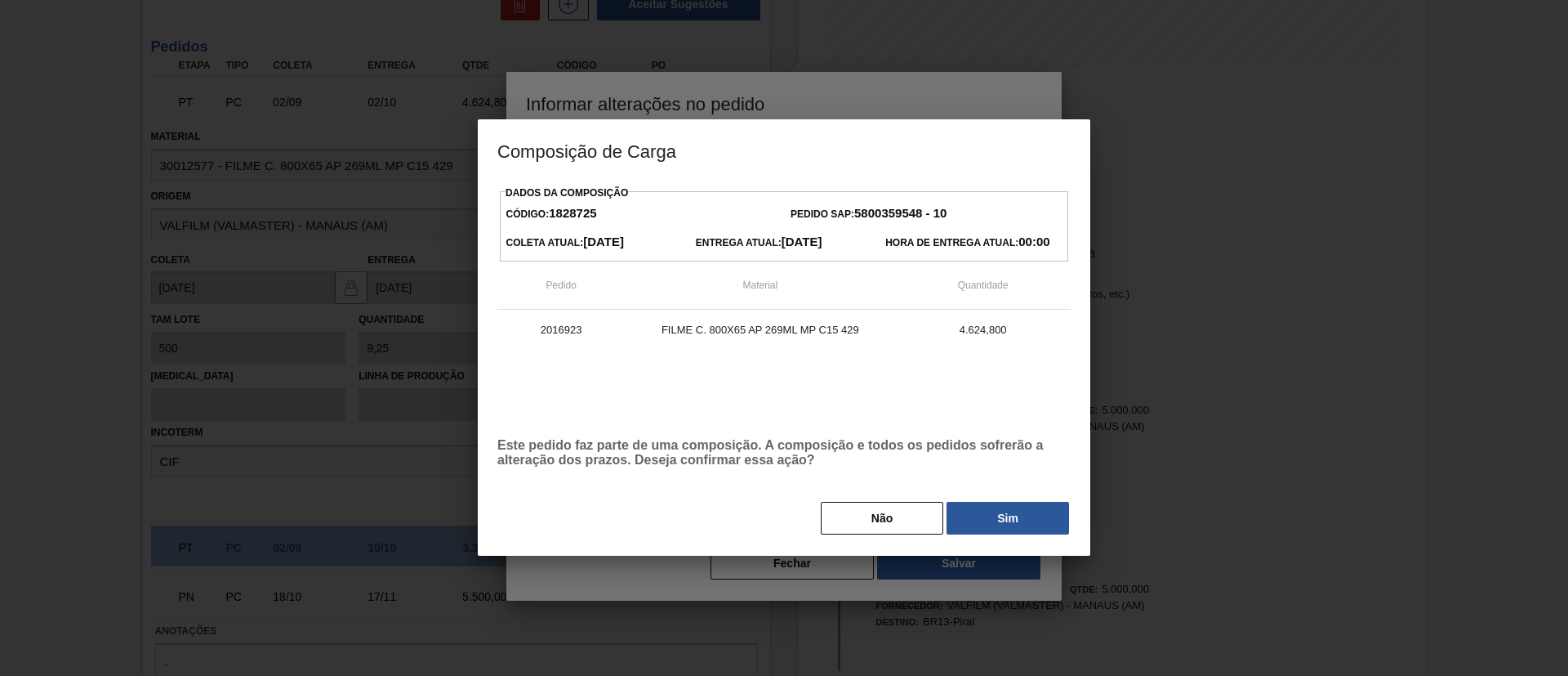
click at [1013, 494] on div "Dados da Composição Código: 1828725 Pedido SAP: 5800359548 - 10 Coleta Atual: 2…" at bounding box center [784, 358] width 573 height 354
click at [1022, 509] on button "Sim" at bounding box center [1008, 518] width 123 height 33
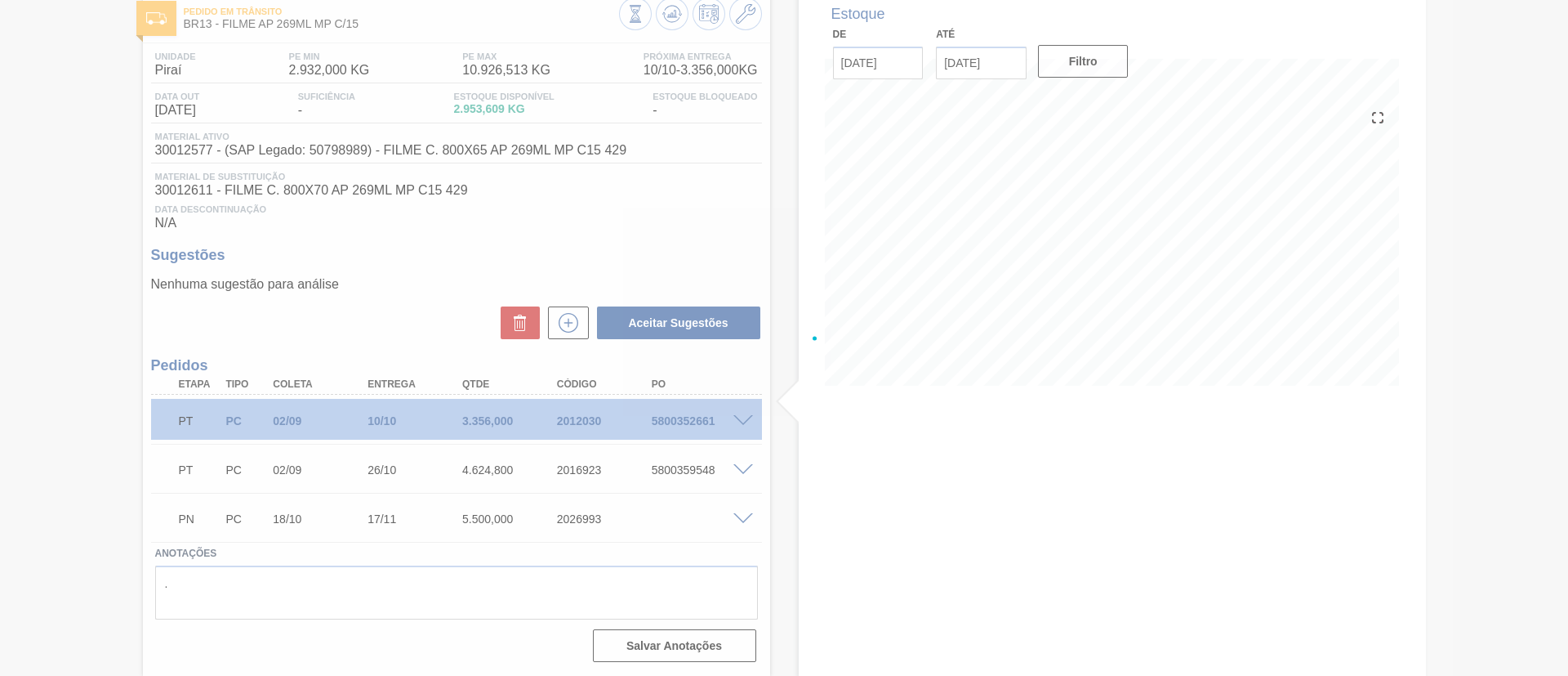
scroll to position [92, 0]
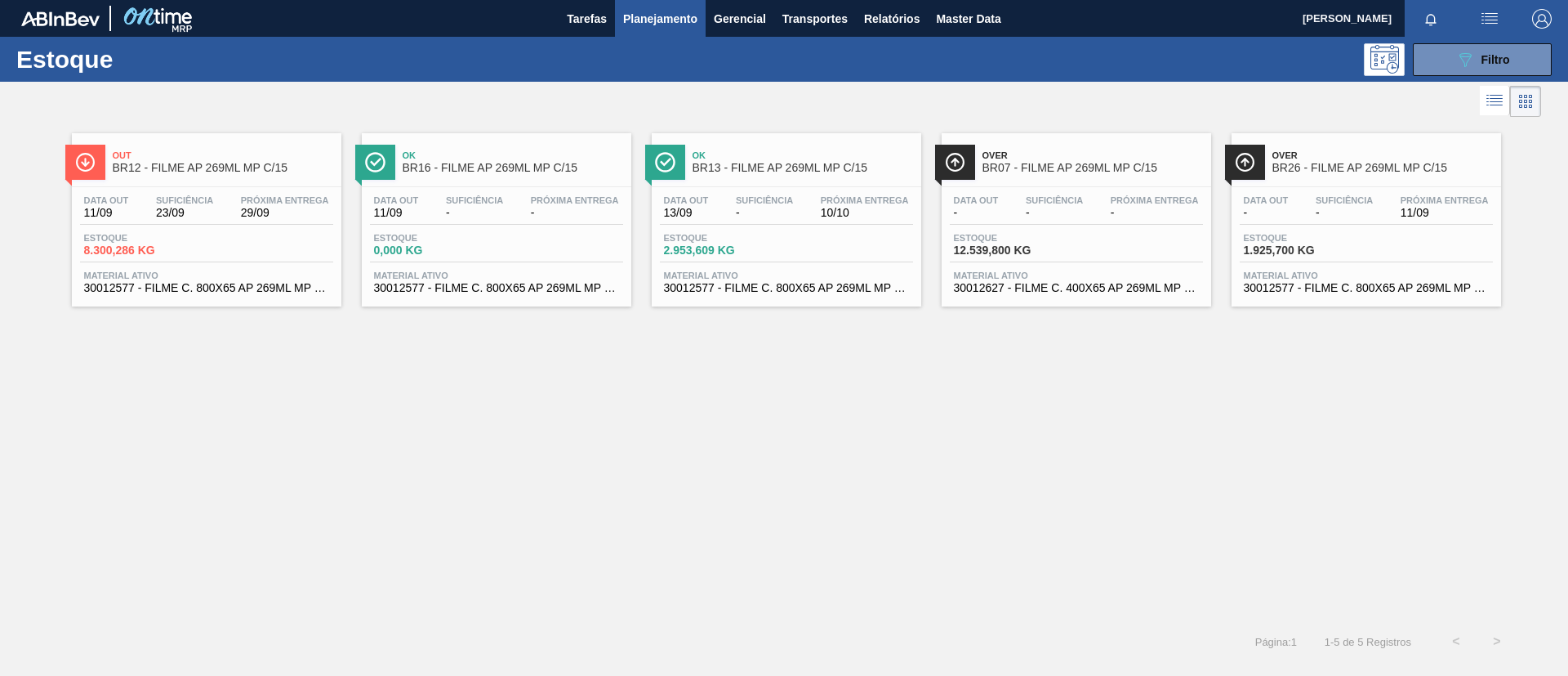
click at [1085, 107] on div at bounding box center [771, 101] width 1541 height 39
click at [1008, 369] on div "Out BR12 - FILME AP 269ML MP C/15 Data out 11/09 Suficiência 23/09 Próxima Entr…" at bounding box center [784, 371] width 1568 height 500
click at [1528, 60] on button "089F7B8B-B2A5-4AFE-B5C0-19BA573D28AC Filtro" at bounding box center [1482, 60] width 138 height 33
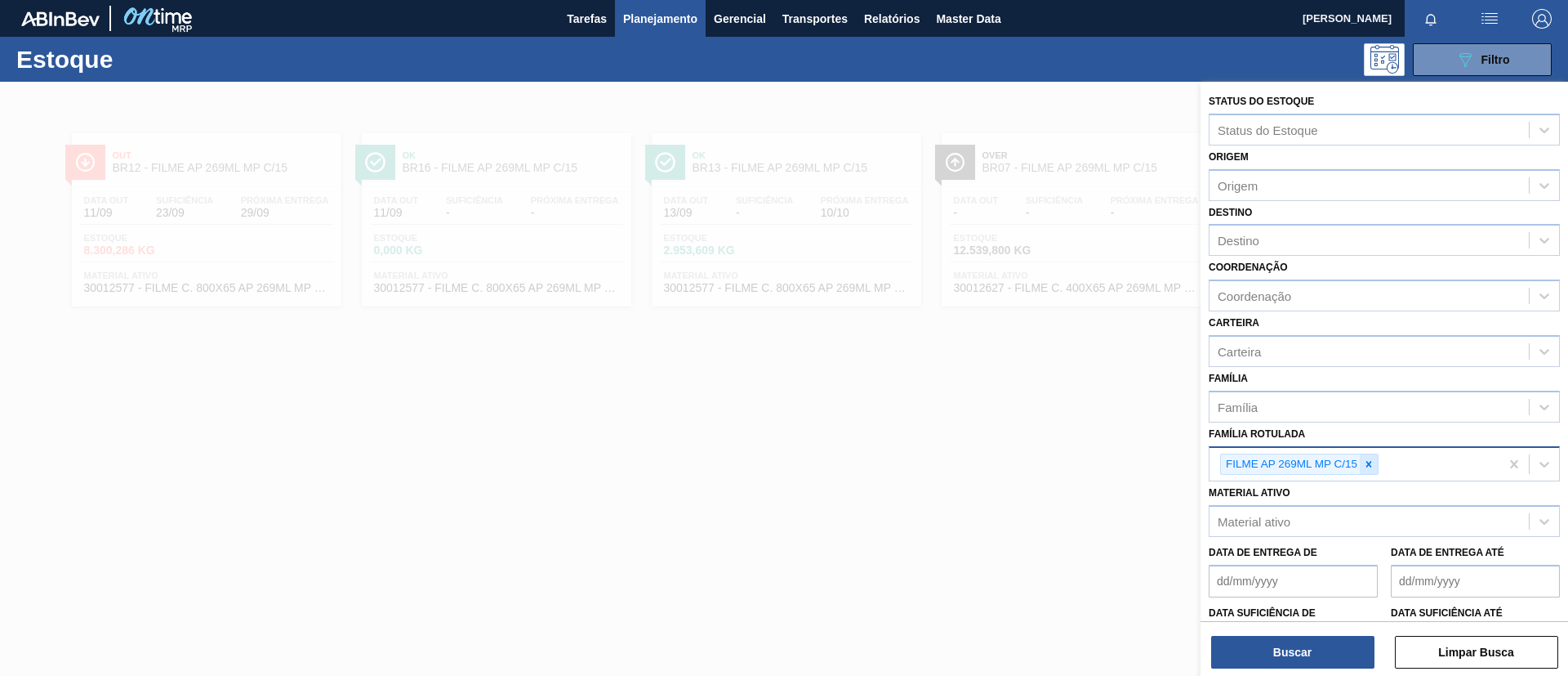
click at [1371, 464] on icon at bounding box center [1369, 464] width 11 height 11
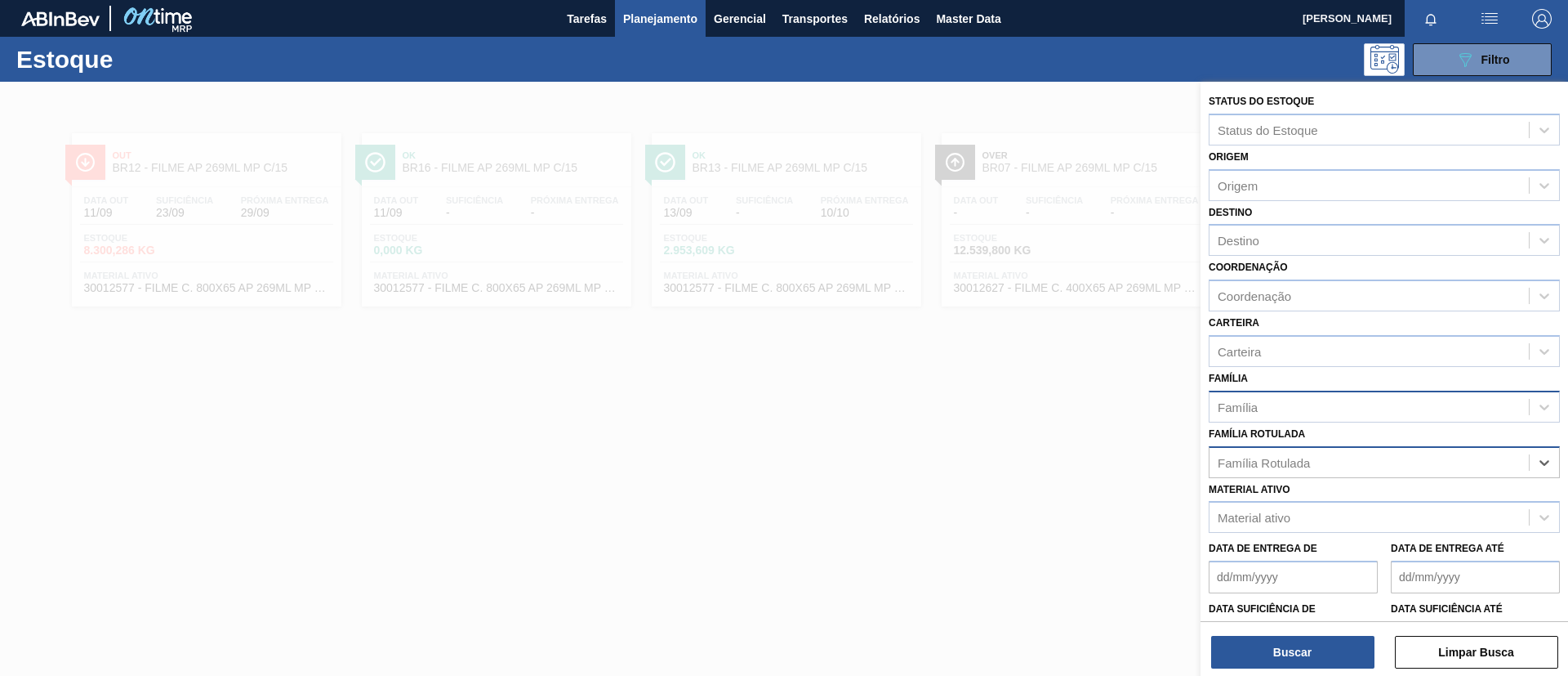
click at [1285, 392] on div "Família" at bounding box center [1385, 406] width 351 height 32
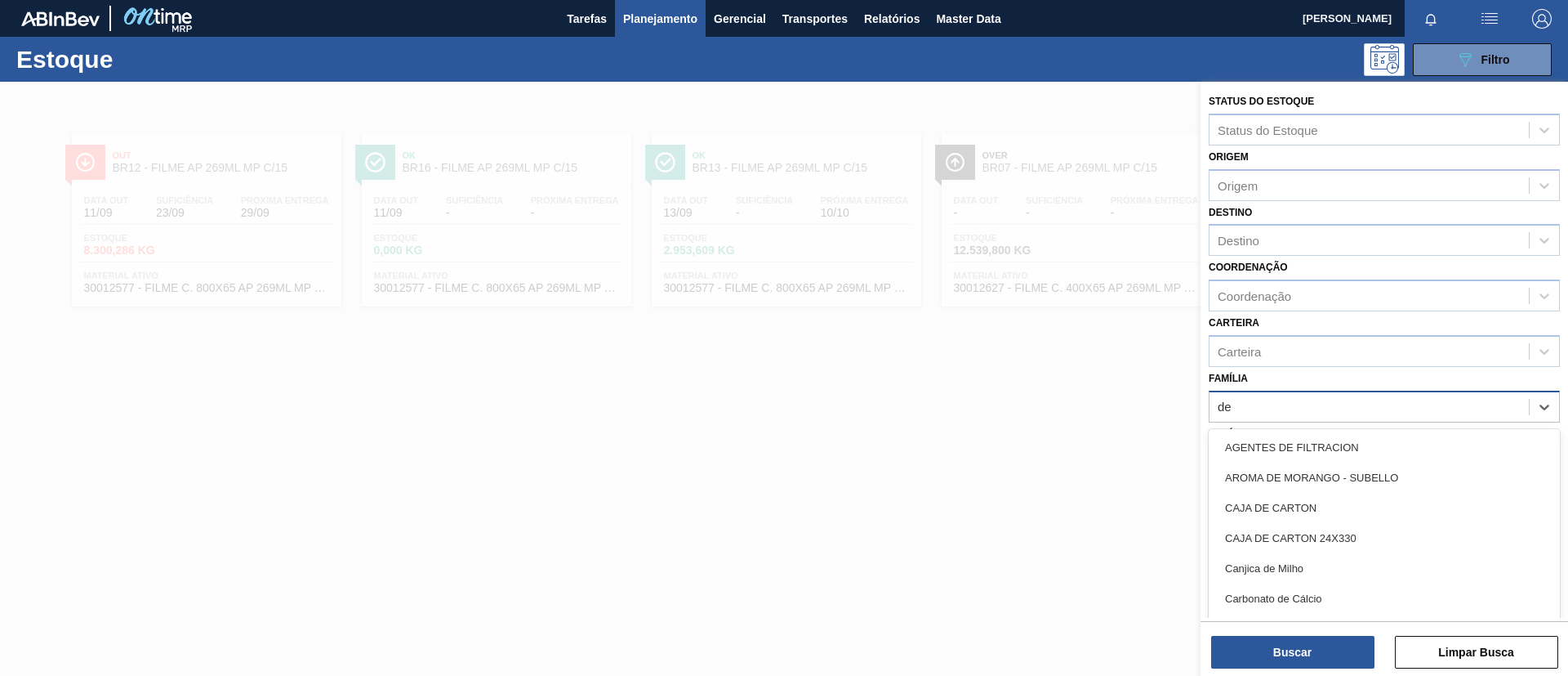
type input "d"
type input "dec"
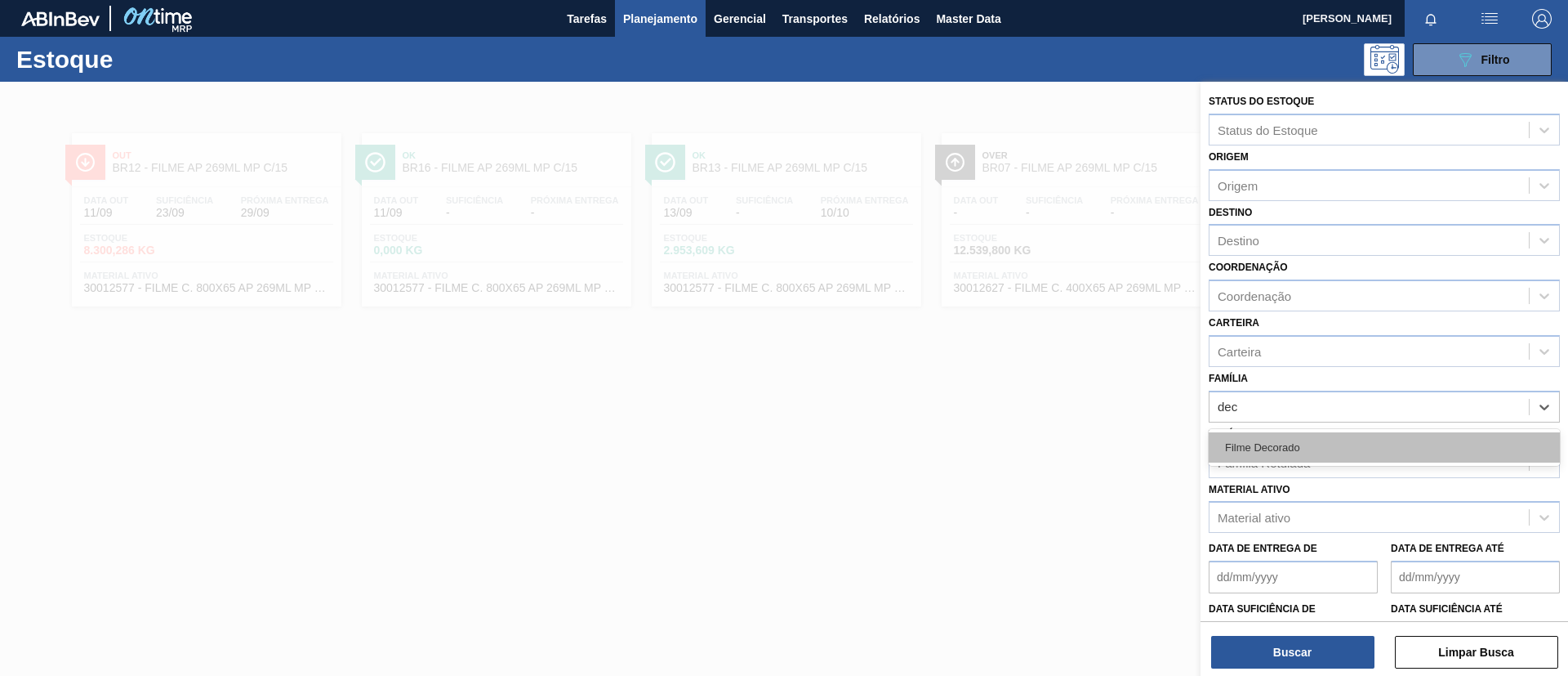
click at [1272, 442] on div "Filme Decorado" at bounding box center [1385, 447] width 351 height 31
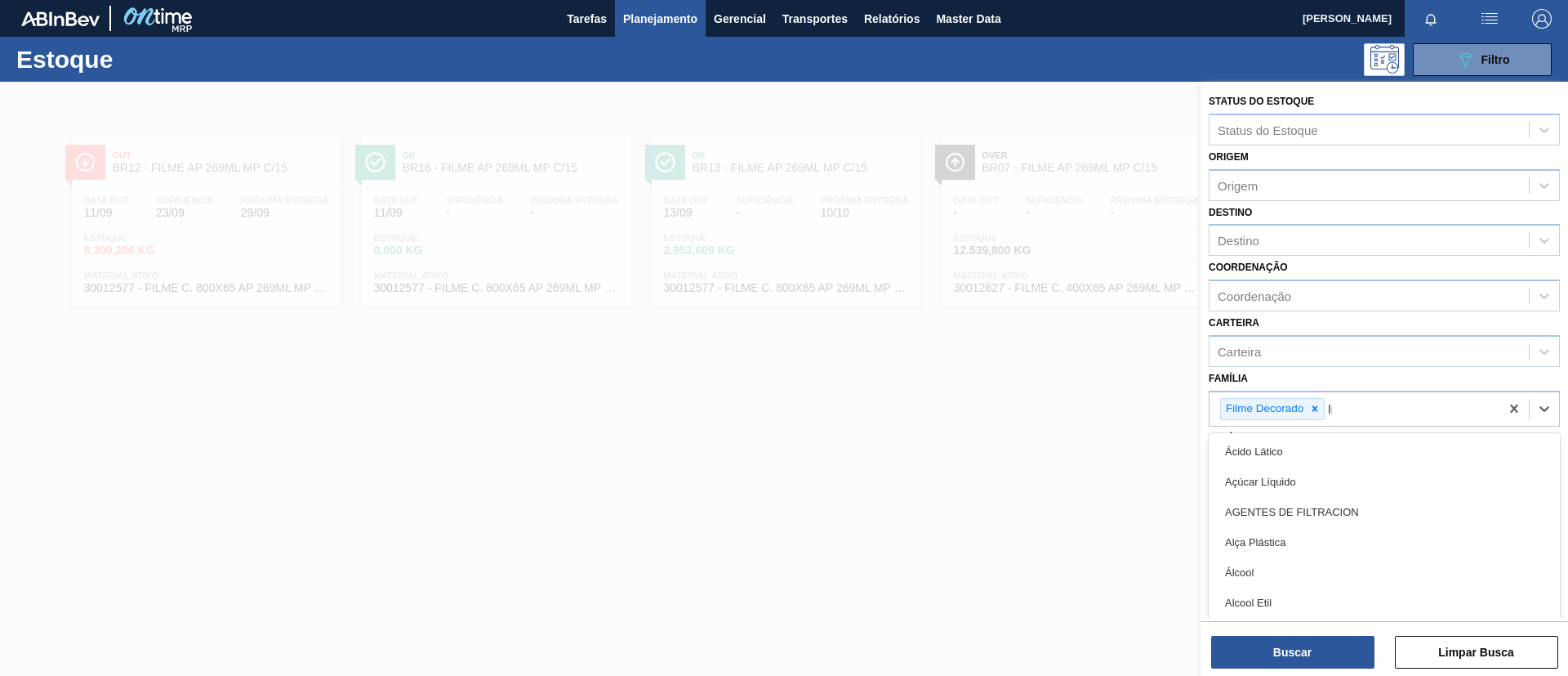
type input "liso"
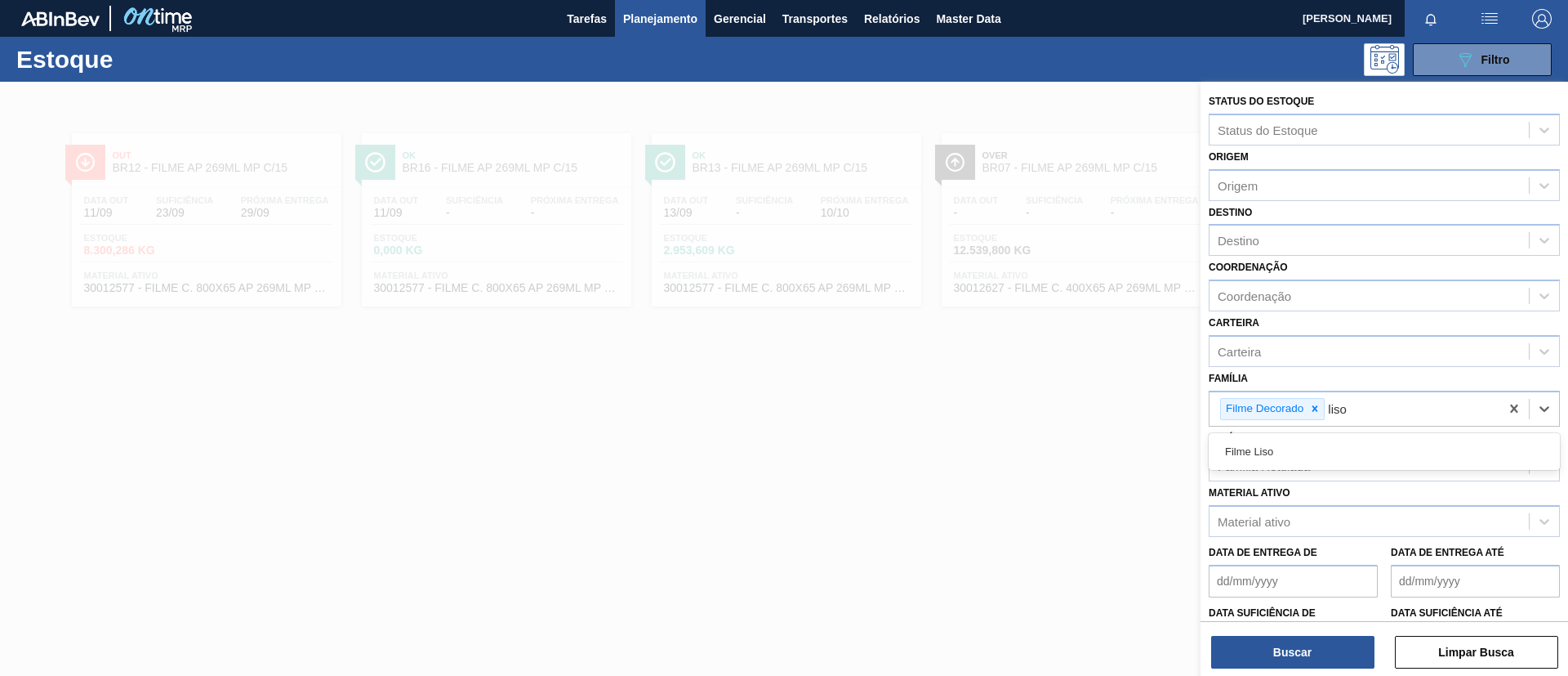
click at [1270, 456] on div "Filme Liso" at bounding box center [1385, 451] width 351 height 31
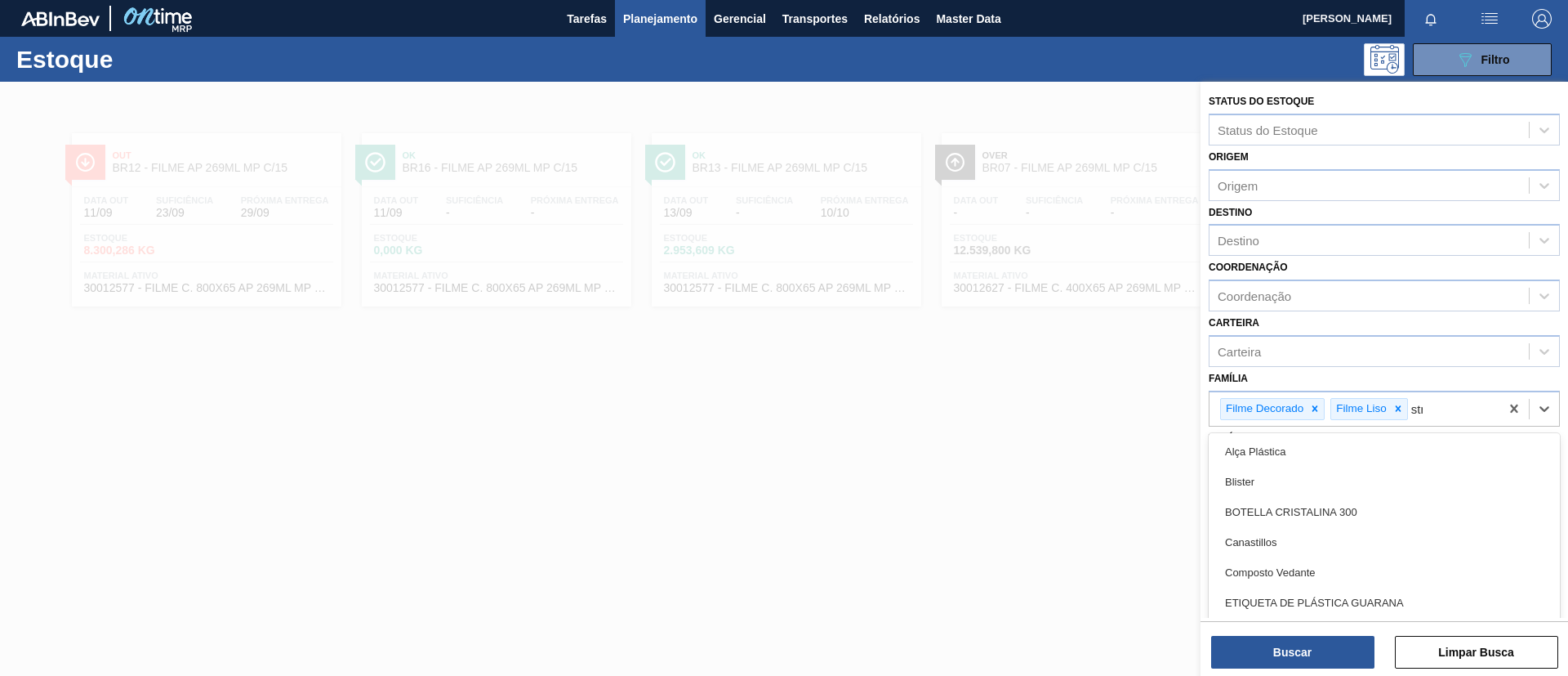
type input "stre"
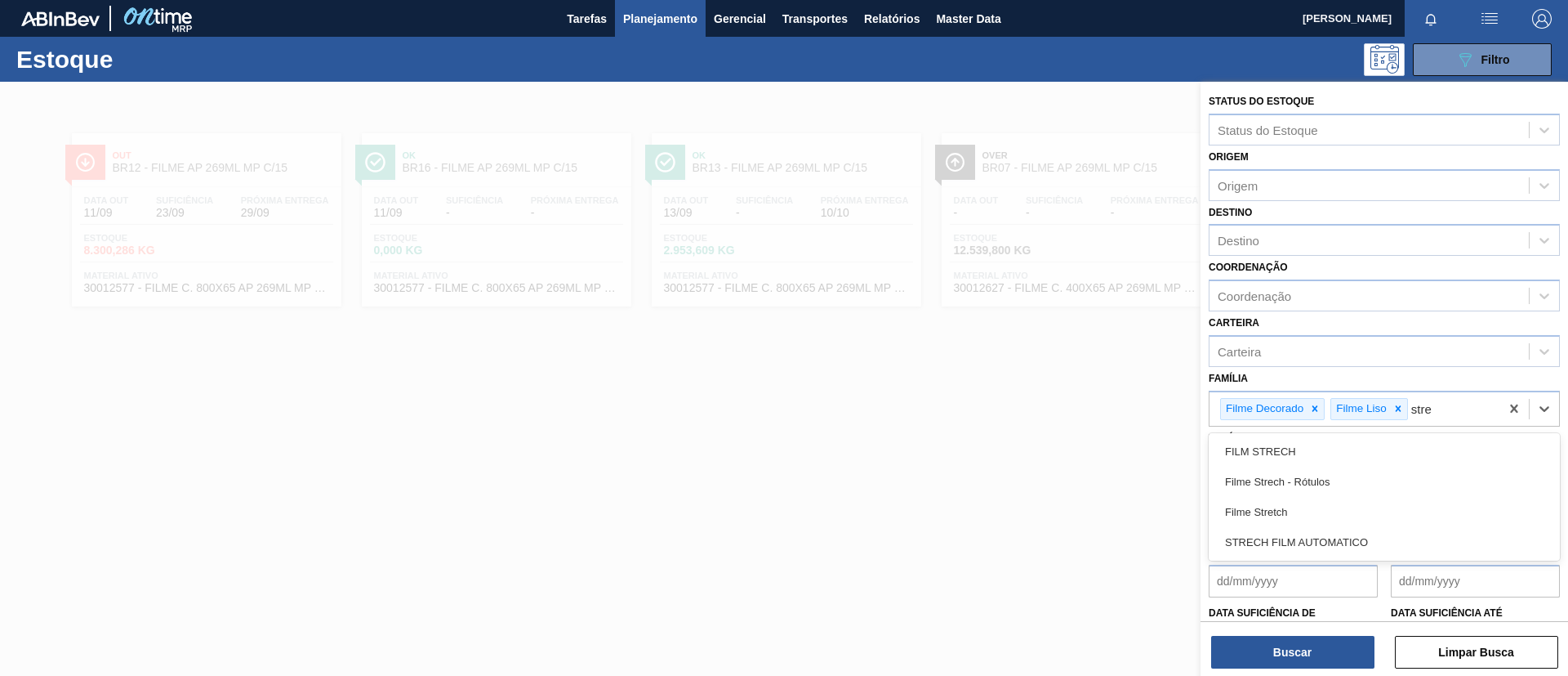
drag, startPoint x: 1321, startPoint y: 503, endPoint x: 1294, endPoint y: 570, distance: 72.2
click at [1322, 503] on div "Filme Stretch" at bounding box center [1385, 511] width 351 height 31
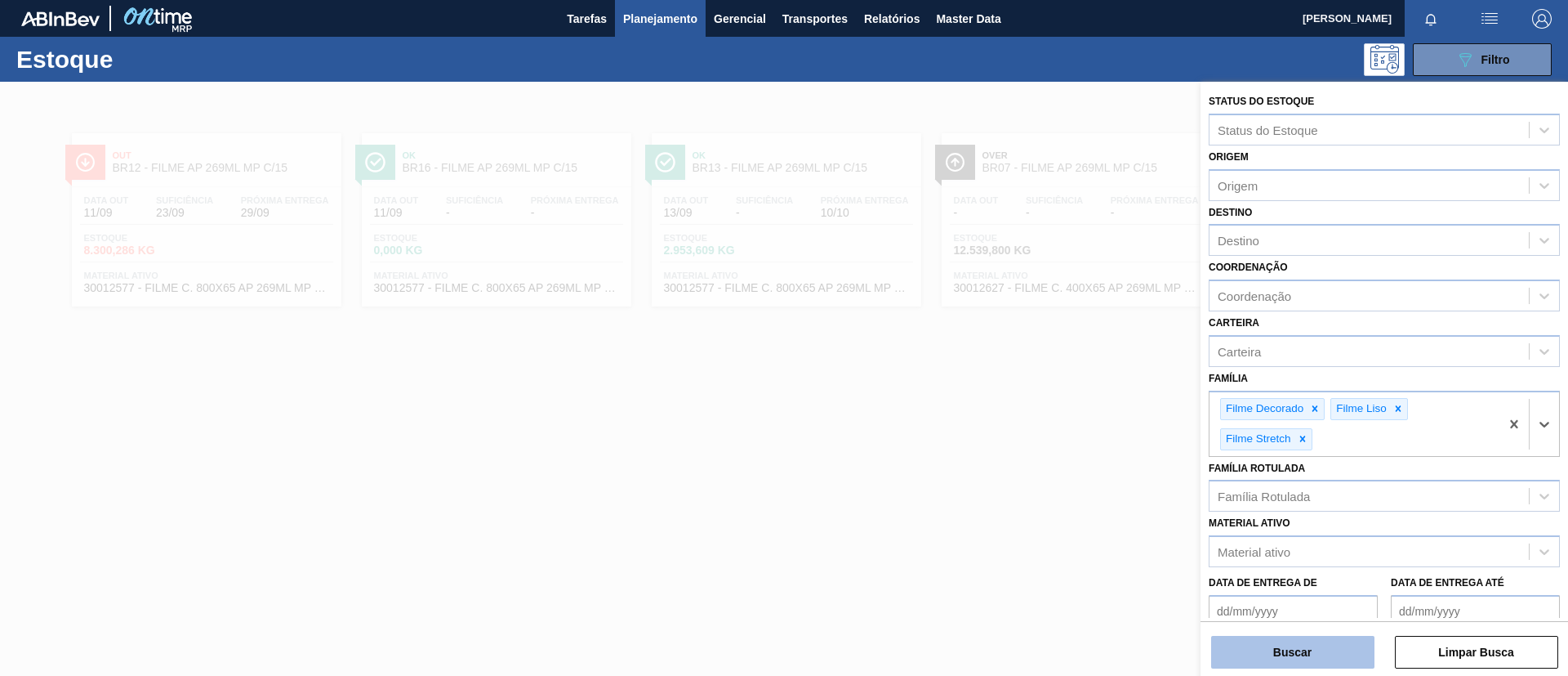
click at [1275, 658] on button "Buscar" at bounding box center [1293, 652] width 164 height 33
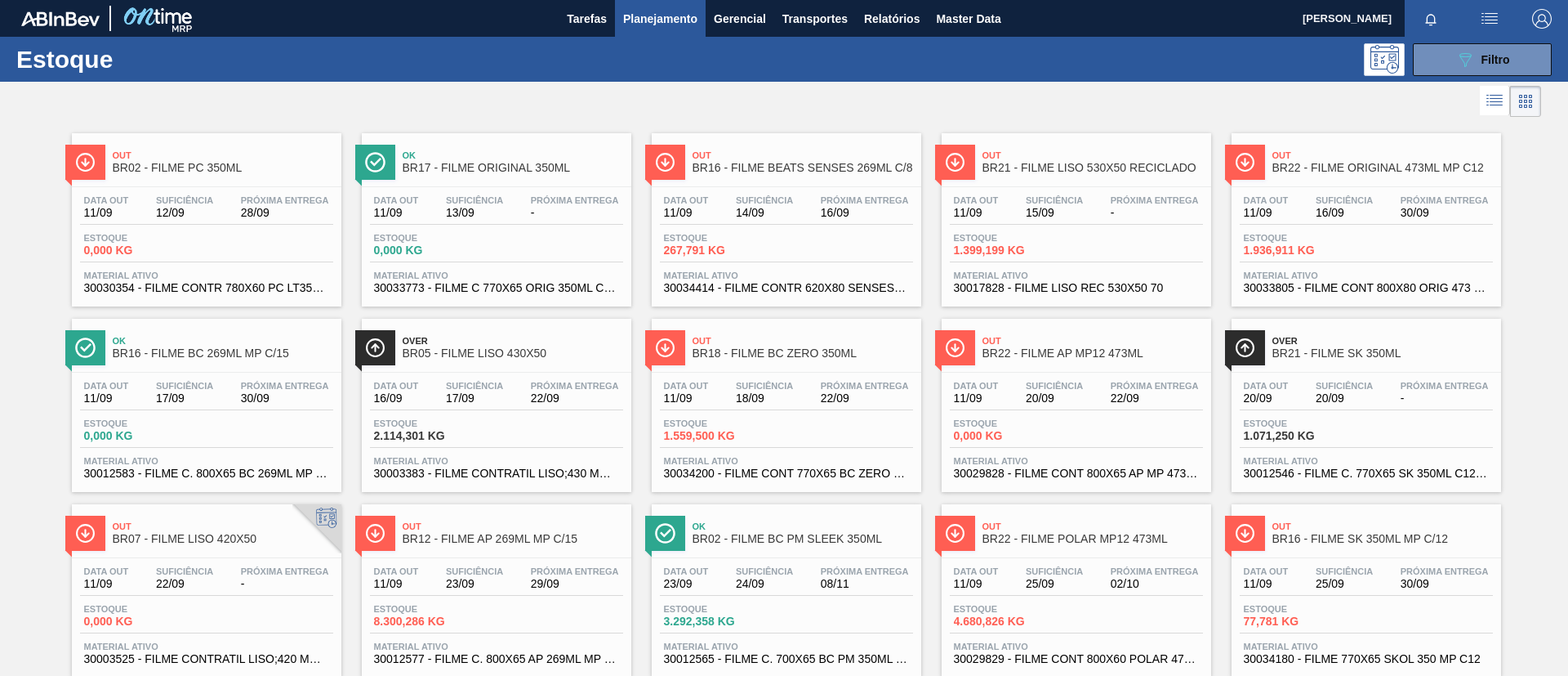
scroll to position [245, 0]
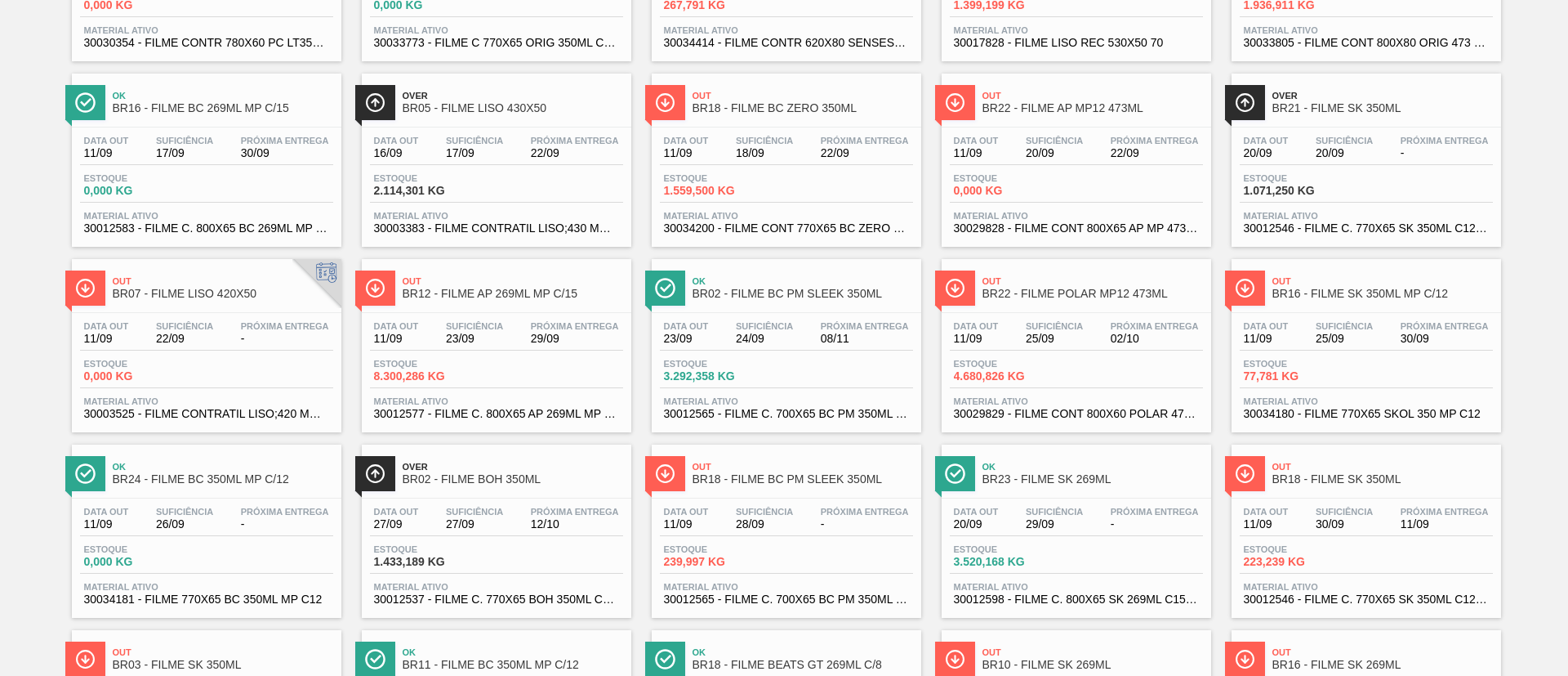
click at [573, 297] on span "BR12 - FILME AP 269ML MP C/15" at bounding box center [512, 293] width 220 height 12
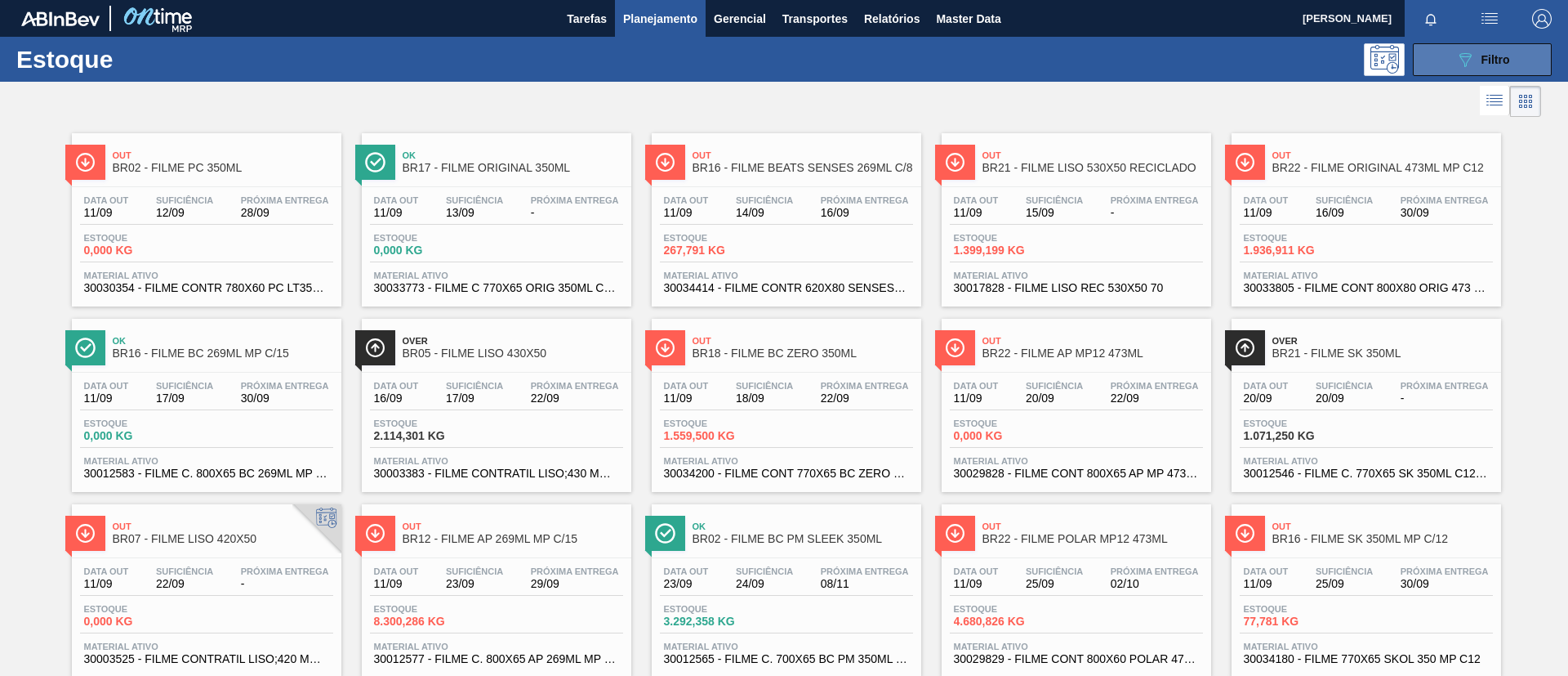
click at [1479, 48] on button "089F7B8B-B2A5-4AFE-B5C0-19BA573D28AC Filtro" at bounding box center [1482, 60] width 138 height 33
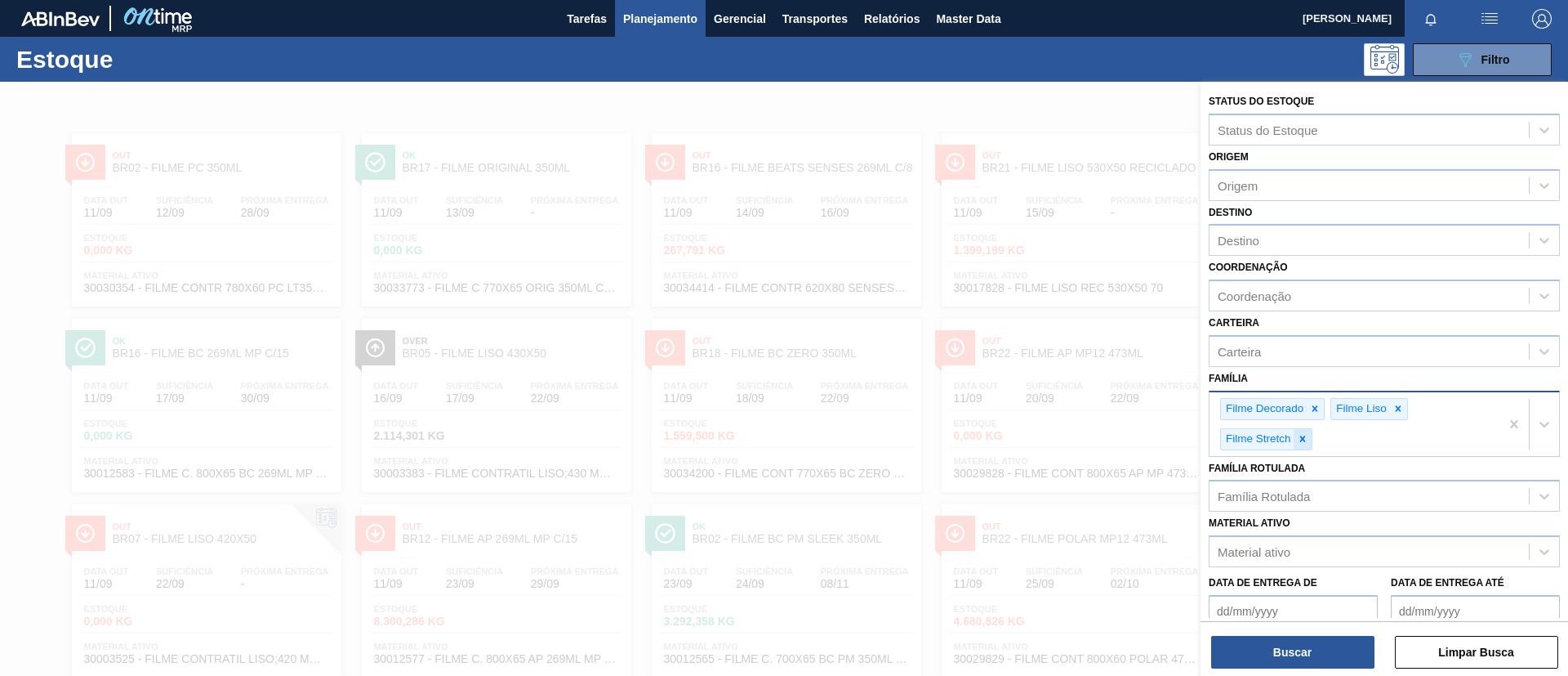
click at [1310, 435] on div at bounding box center [1302, 439] width 18 height 20
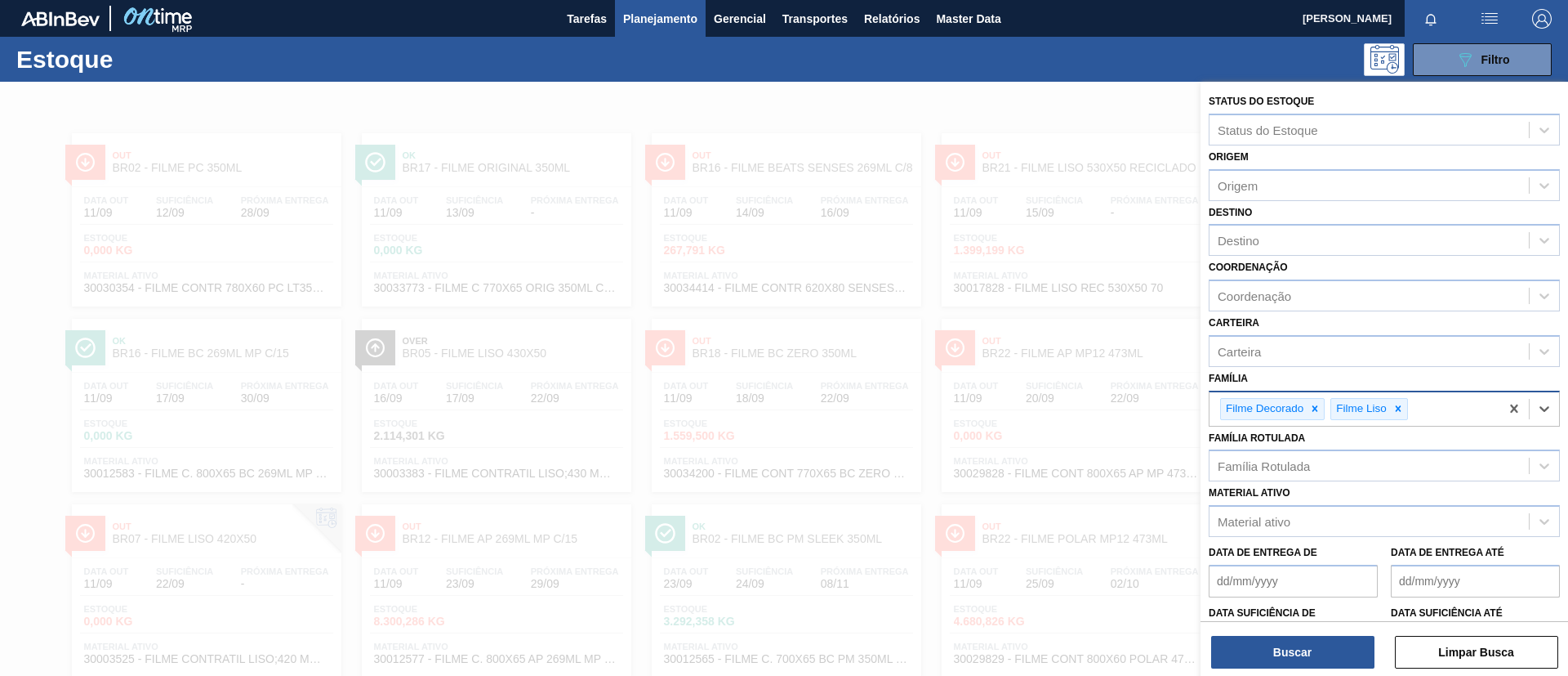
drag, startPoint x: 1400, startPoint y: 414, endPoint x: 1393, endPoint y: 391, distance: 24.0
click at [1400, 413] on icon at bounding box center [1399, 408] width 11 height 11
click at [1318, 240] on div "Destino" at bounding box center [1370, 240] width 320 height 23
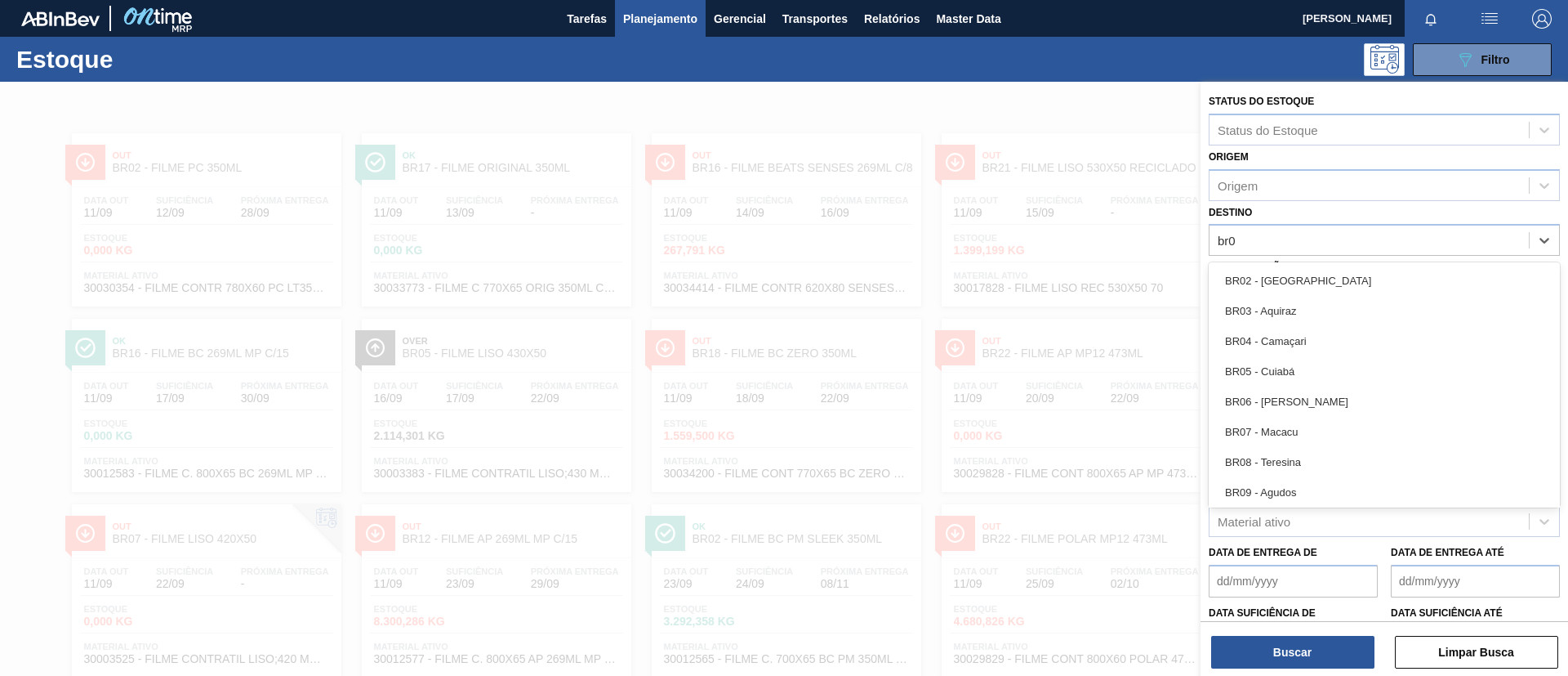
type input "br09"
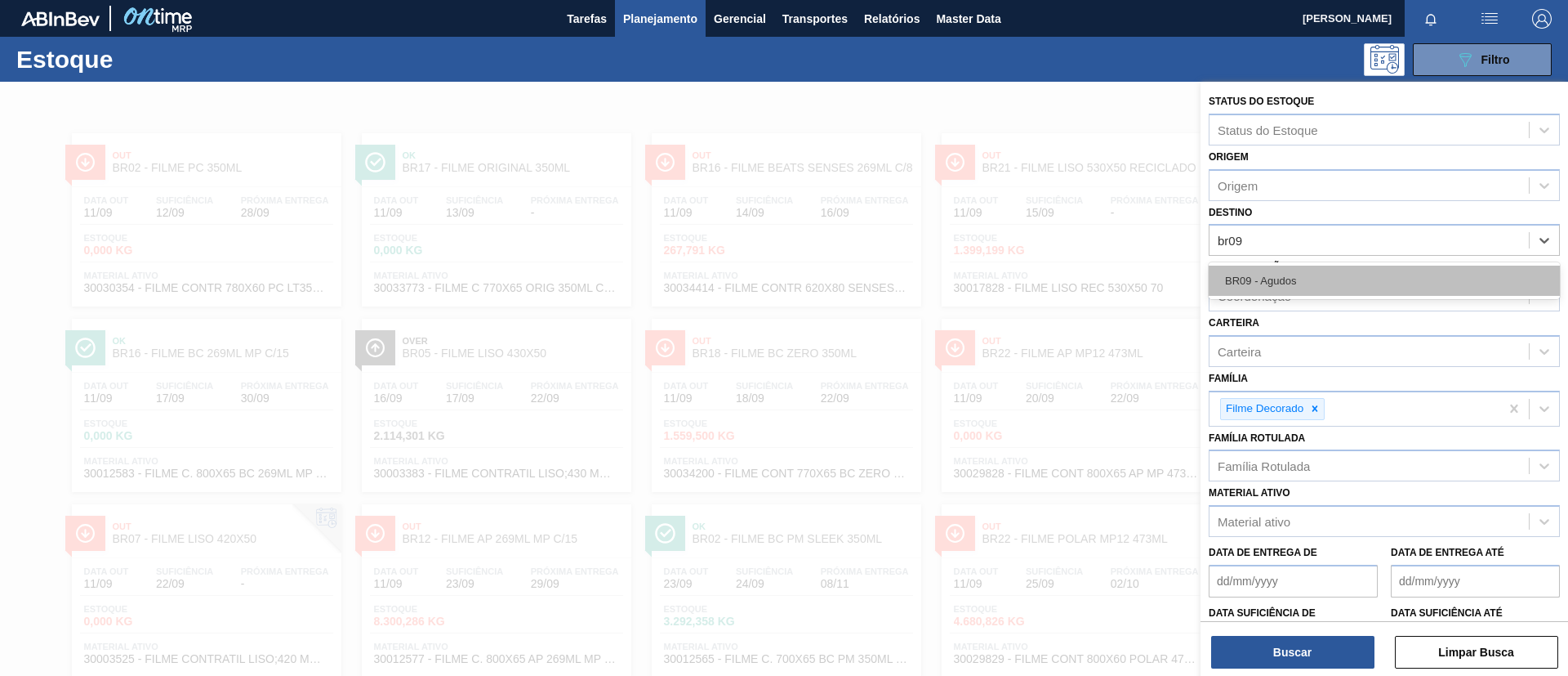
click at [1410, 285] on div "BR09 - Agudos" at bounding box center [1385, 281] width 351 height 31
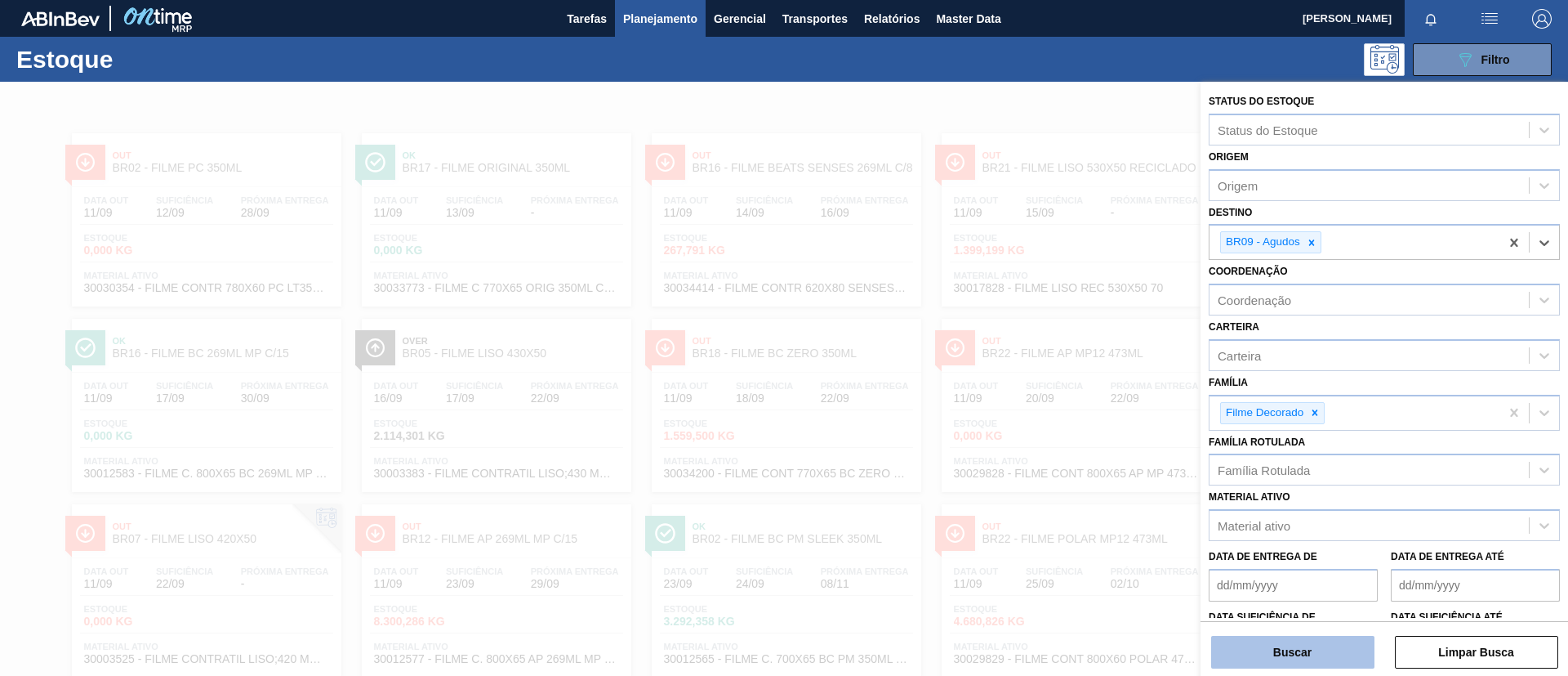
click at [1295, 646] on button "Buscar" at bounding box center [1293, 652] width 164 height 33
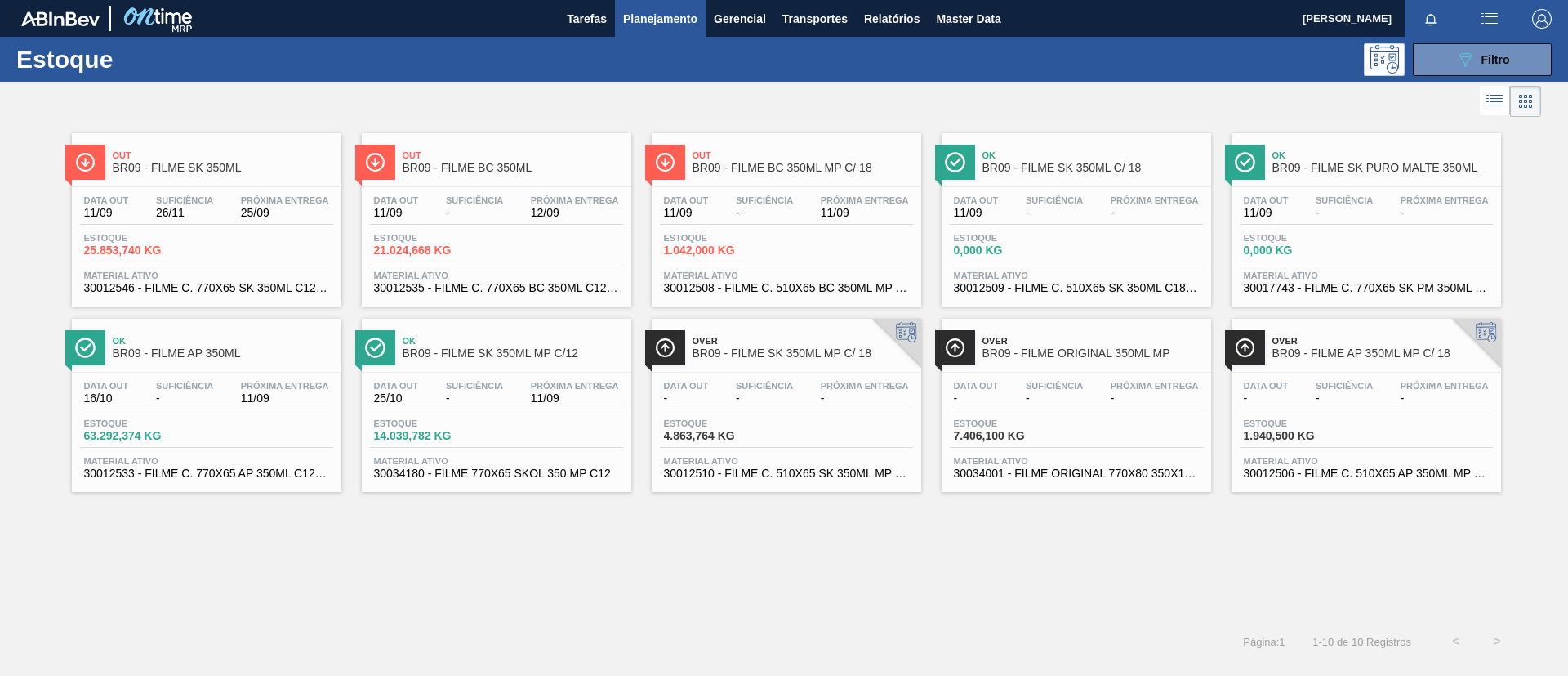
click at [557, 192] on div "Data out 11/09 Suficiência - Próxima Entrega 12/09 Estoque 21.024,668 KG Materi…" at bounding box center [496, 243] width 270 height 112
click at [799, 172] on span "BR09 - FILME BC 350ML MP C/ 18" at bounding box center [802, 167] width 220 height 12
click at [209, 345] on span "Ok" at bounding box center [222, 340] width 220 height 10
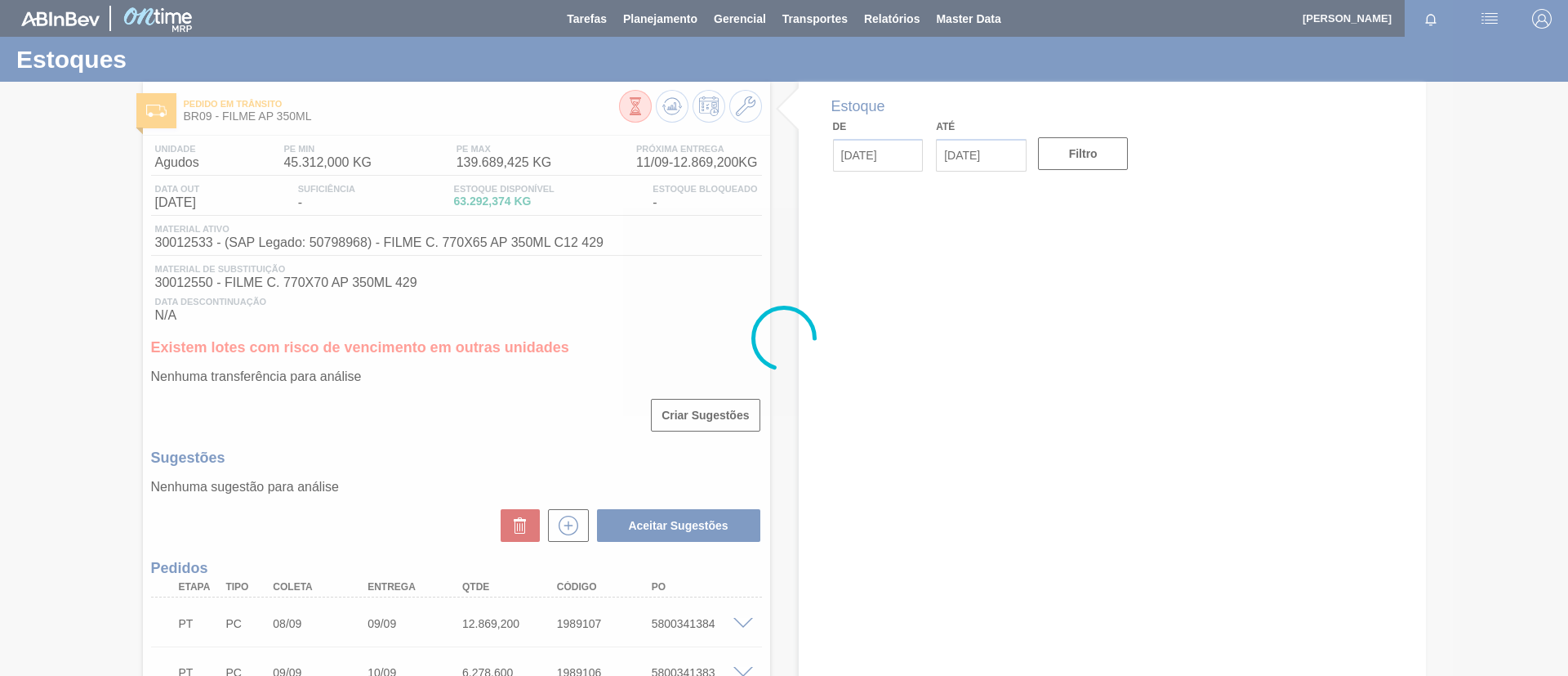
click at [668, 109] on div at bounding box center [784, 338] width 1568 height 676
click at [668, 108] on div at bounding box center [784, 338] width 1568 height 676
click at [674, 104] on div at bounding box center [784, 338] width 1568 height 676
click at [677, 104] on div at bounding box center [784, 338] width 1568 height 676
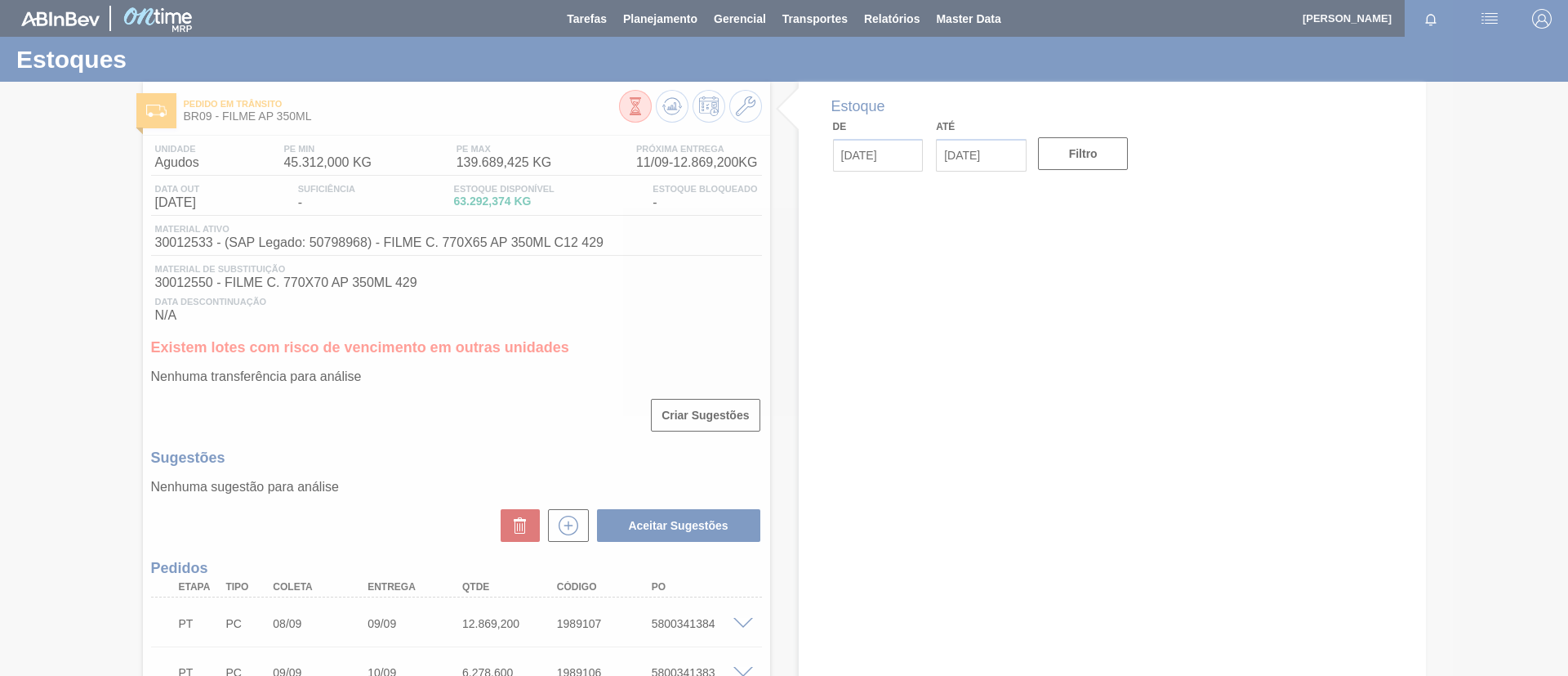
click at [666, 106] on div at bounding box center [784, 338] width 1568 height 676
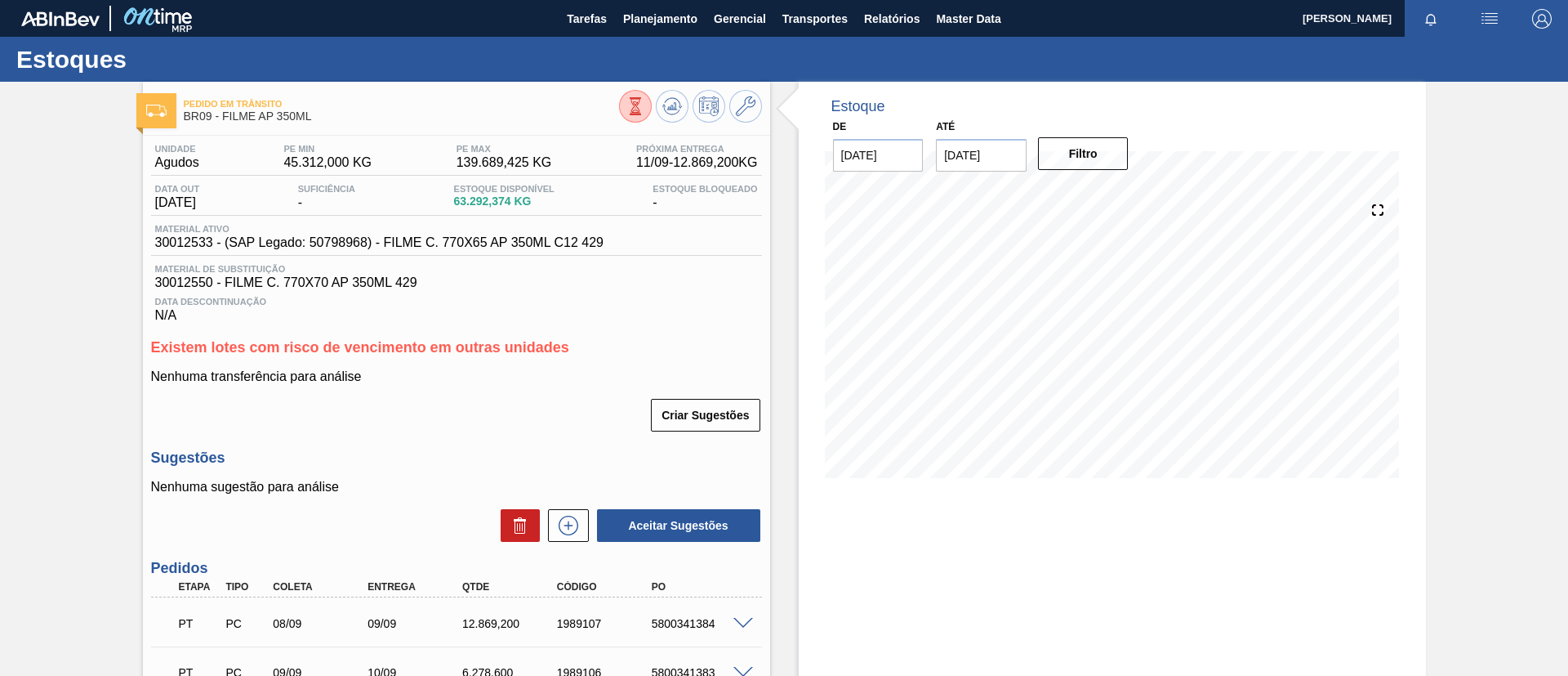
click at [666, 106] on icon at bounding box center [672, 106] width 20 height 20
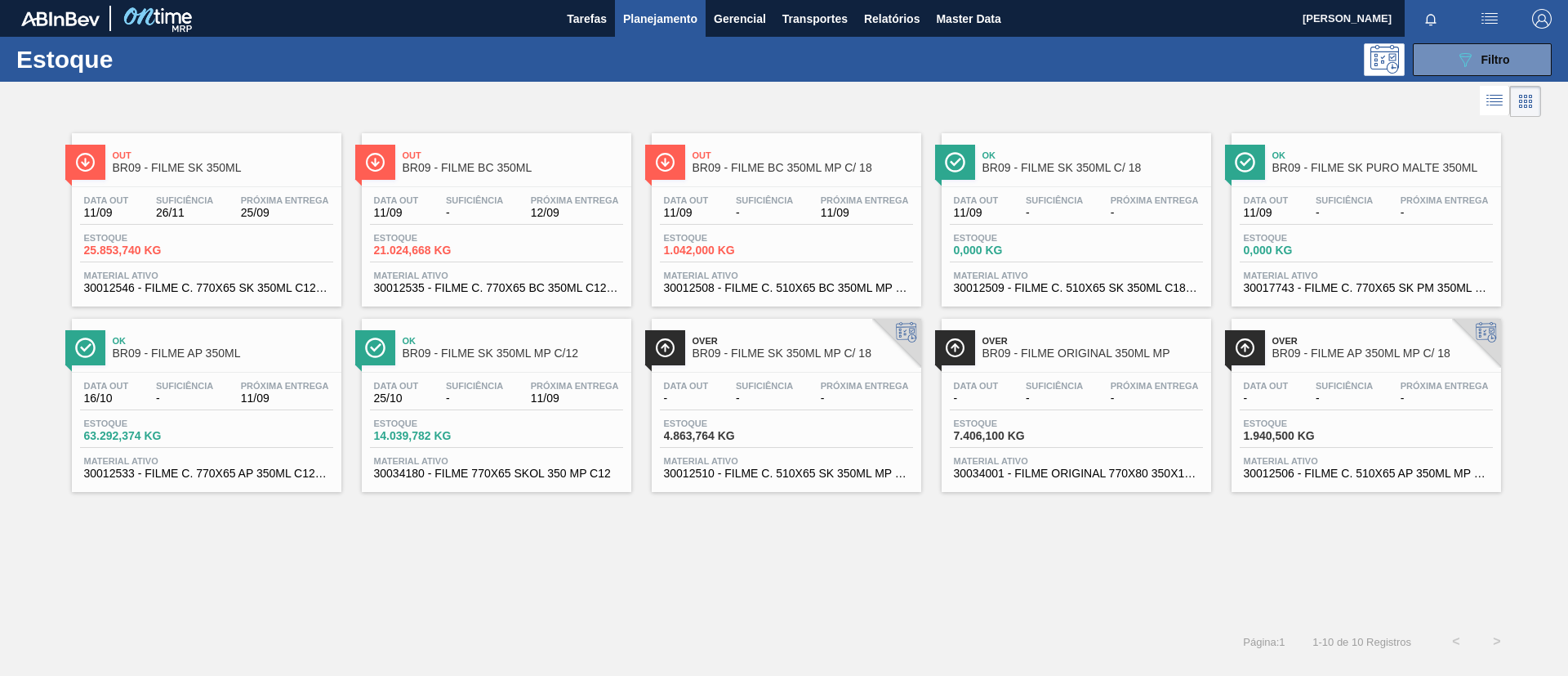
click at [181, 125] on link "Out BR09 - FILME SK 350ML Data out 11/09 Suficiência 26/11 Próxima Entrega 25/0…" at bounding box center [204, 214] width 290 height 186
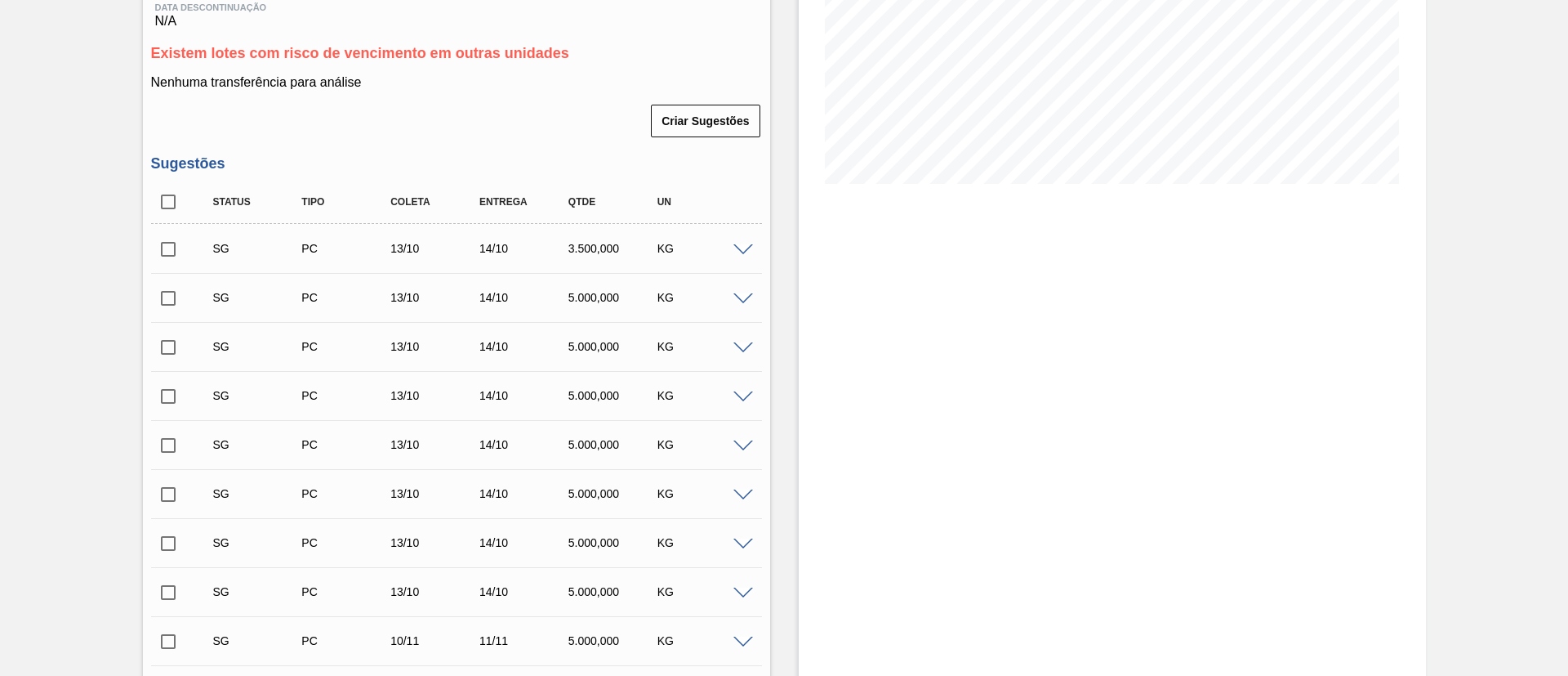
scroll to position [368, 0]
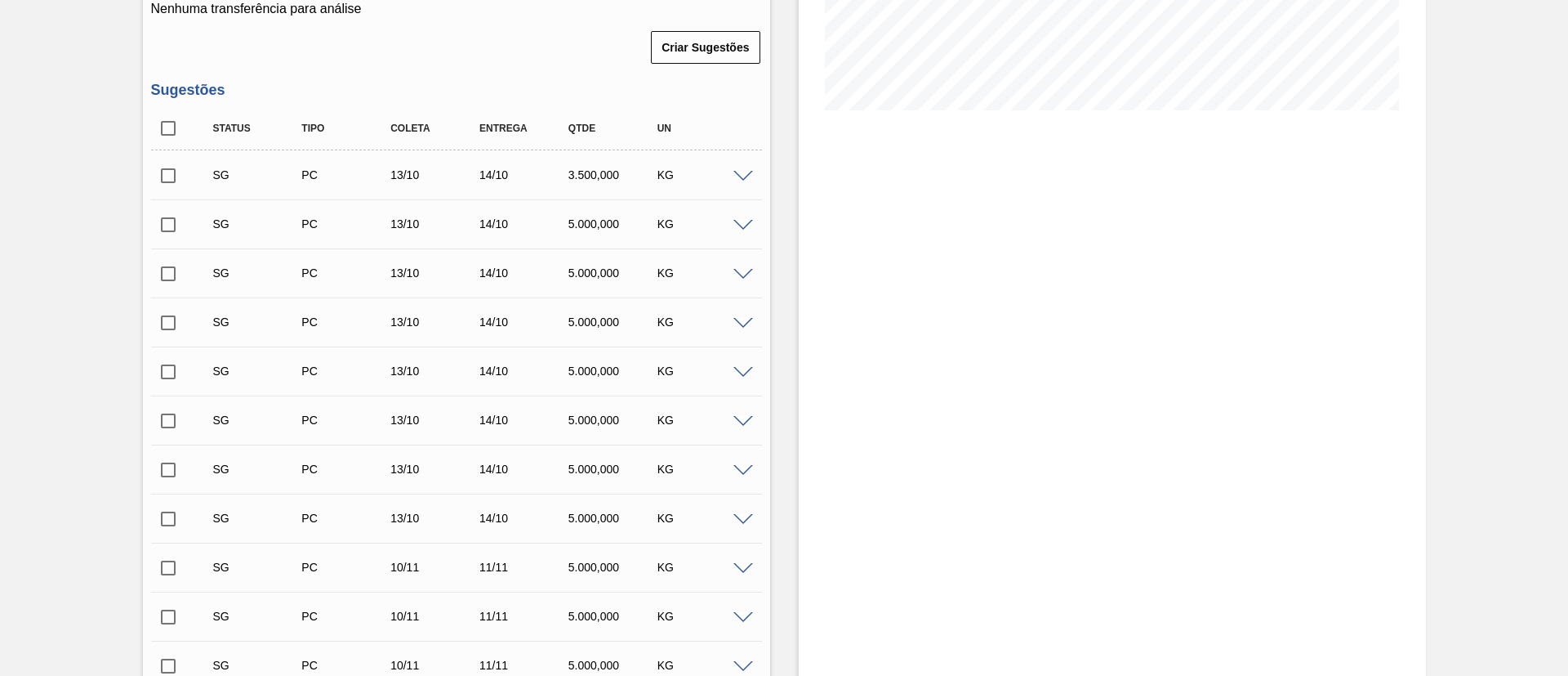
click at [165, 178] on input "checkbox" at bounding box center [168, 176] width 34 height 34
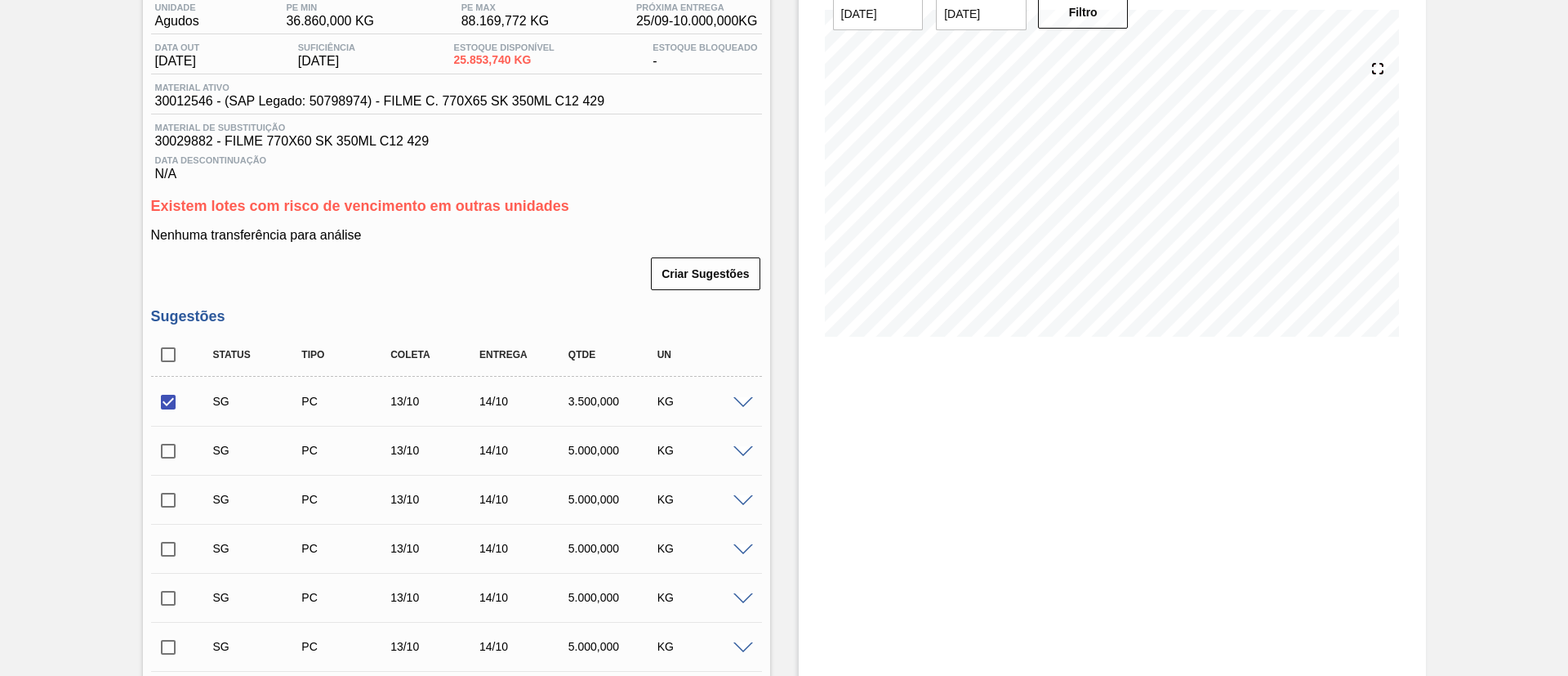
scroll to position [74, 0]
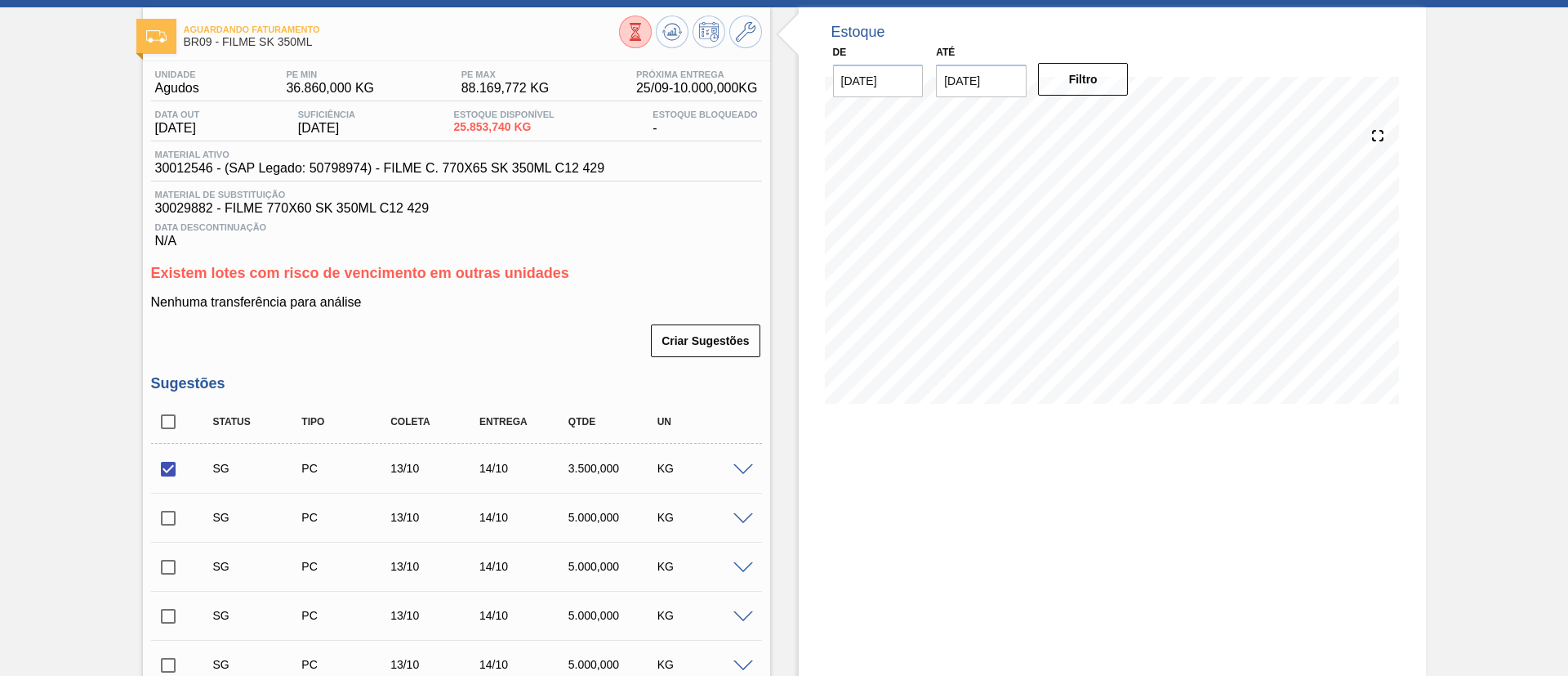
click at [163, 483] on input "checkbox" at bounding box center [168, 469] width 34 height 34
checkbox input "false"
click at [740, 476] on div "SG PC 13/10 14/10 3.500,000 KG" at bounding box center [456, 469] width 611 height 41
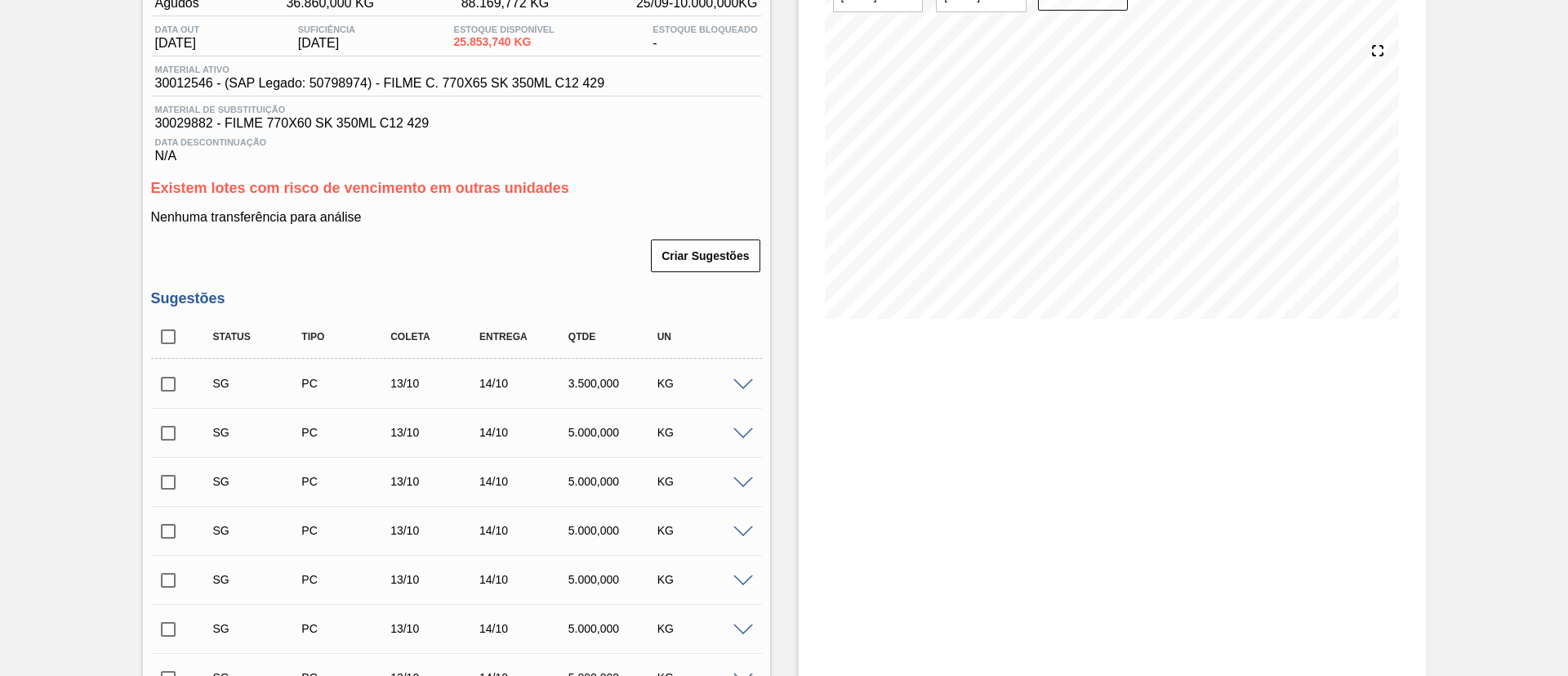
scroll to position [197, 0]
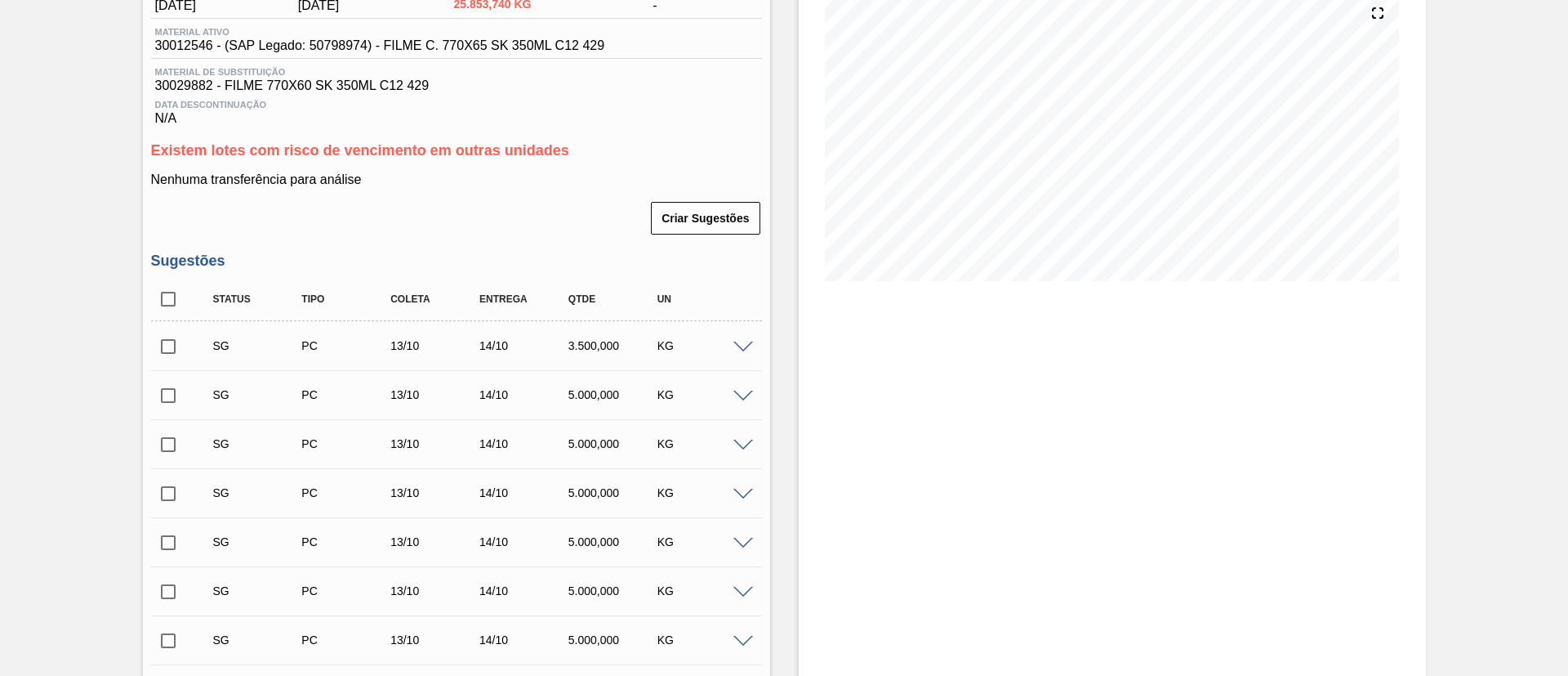
click at [749, 343] on span at bounding box center [743, 347] width 20 height 12
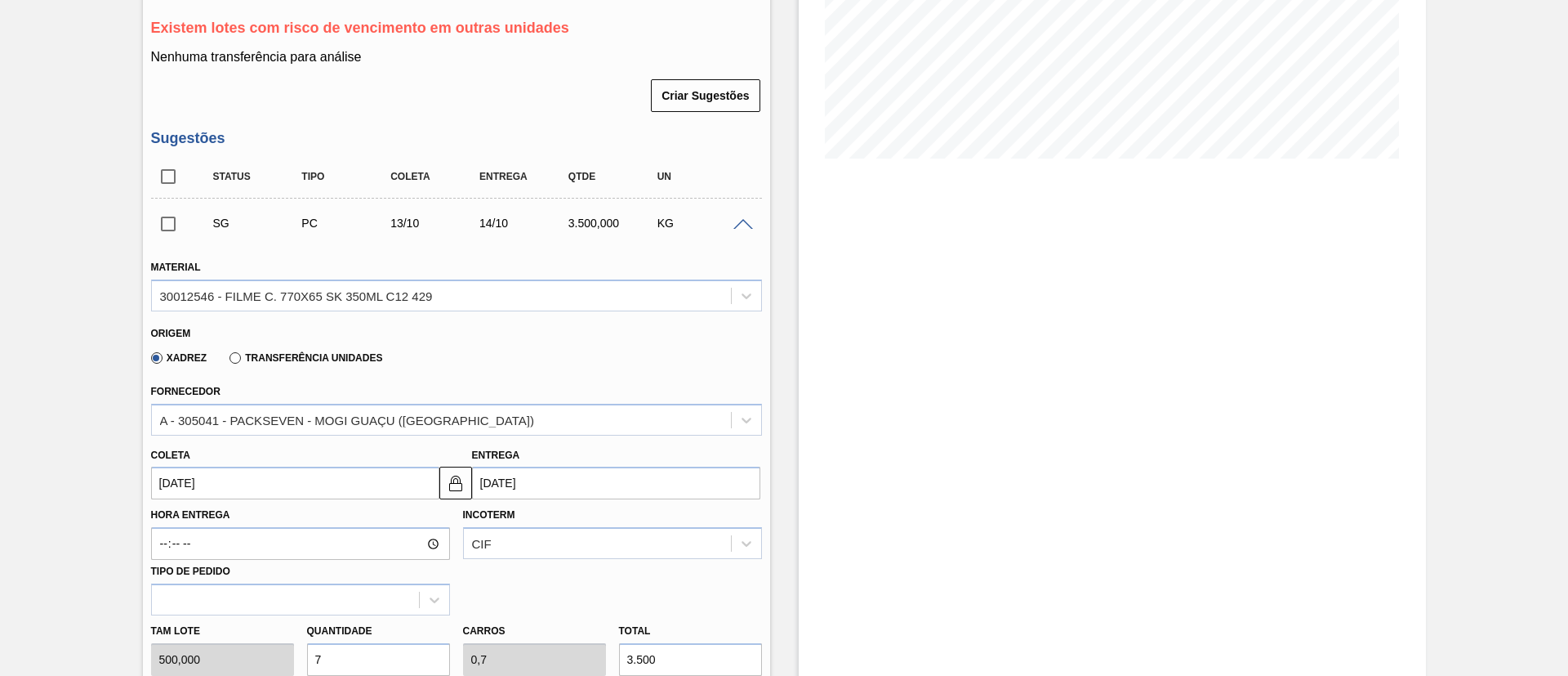
scroll to position [442, 0]
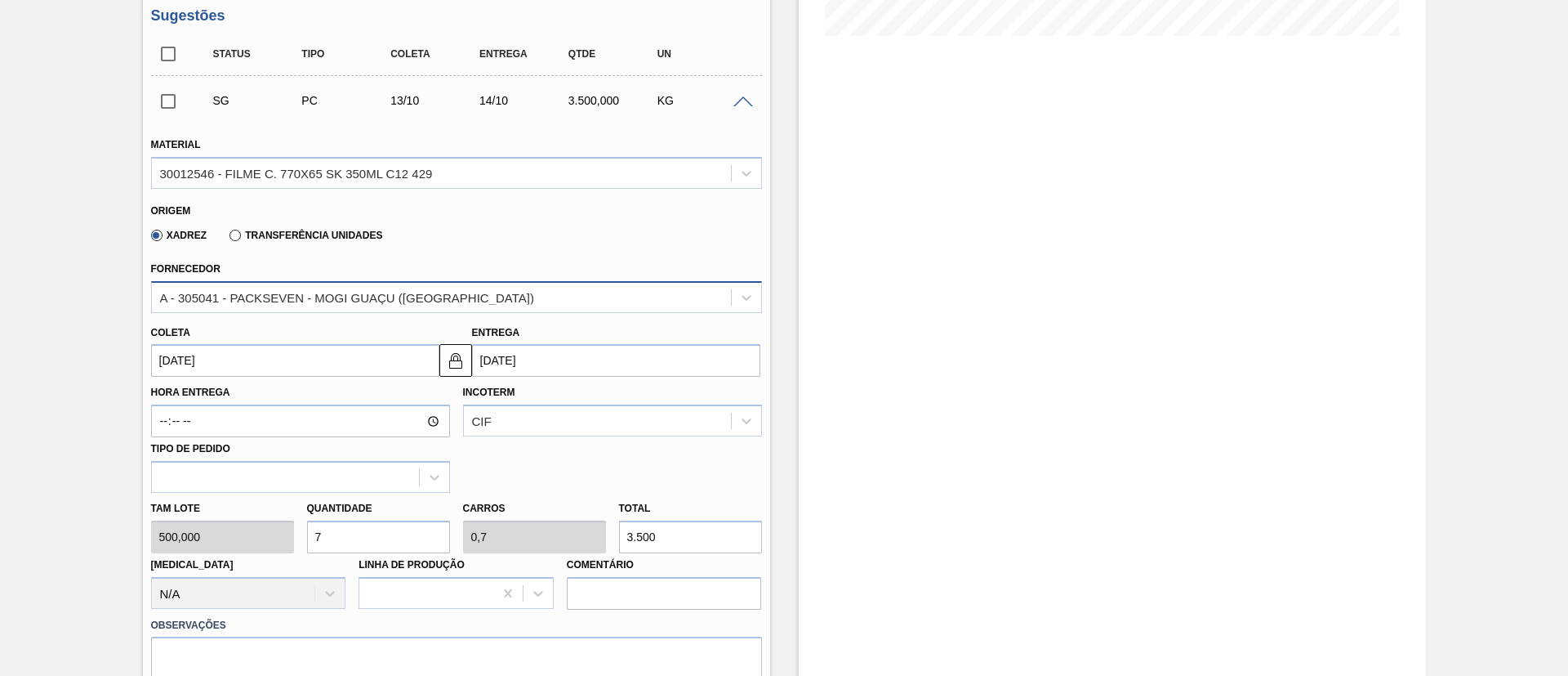
click at [359, 303] on div "A - 305041 - PACKSEVEN - MOGI GUAÇU (SP)" at bounding box center [347, 297] width 375 height 14
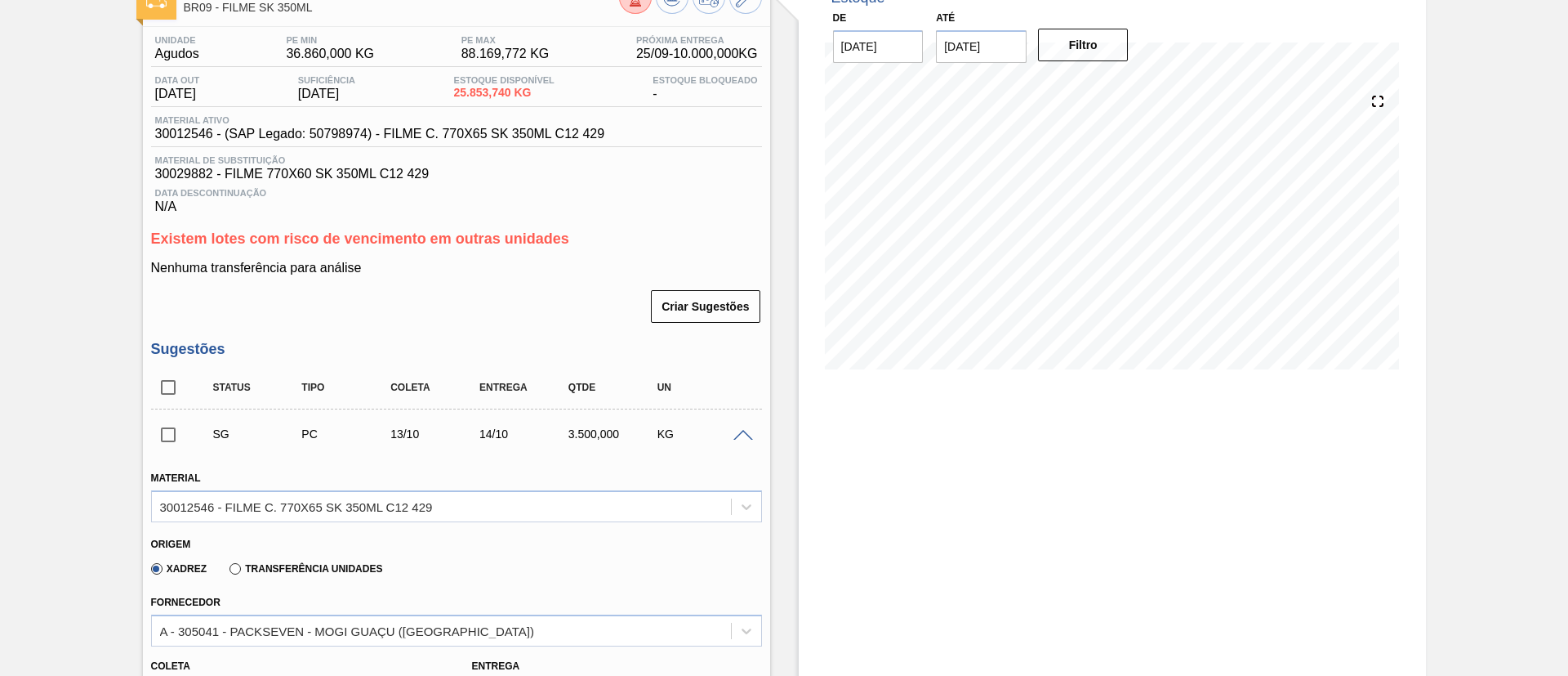
scroll to position [0, 0]
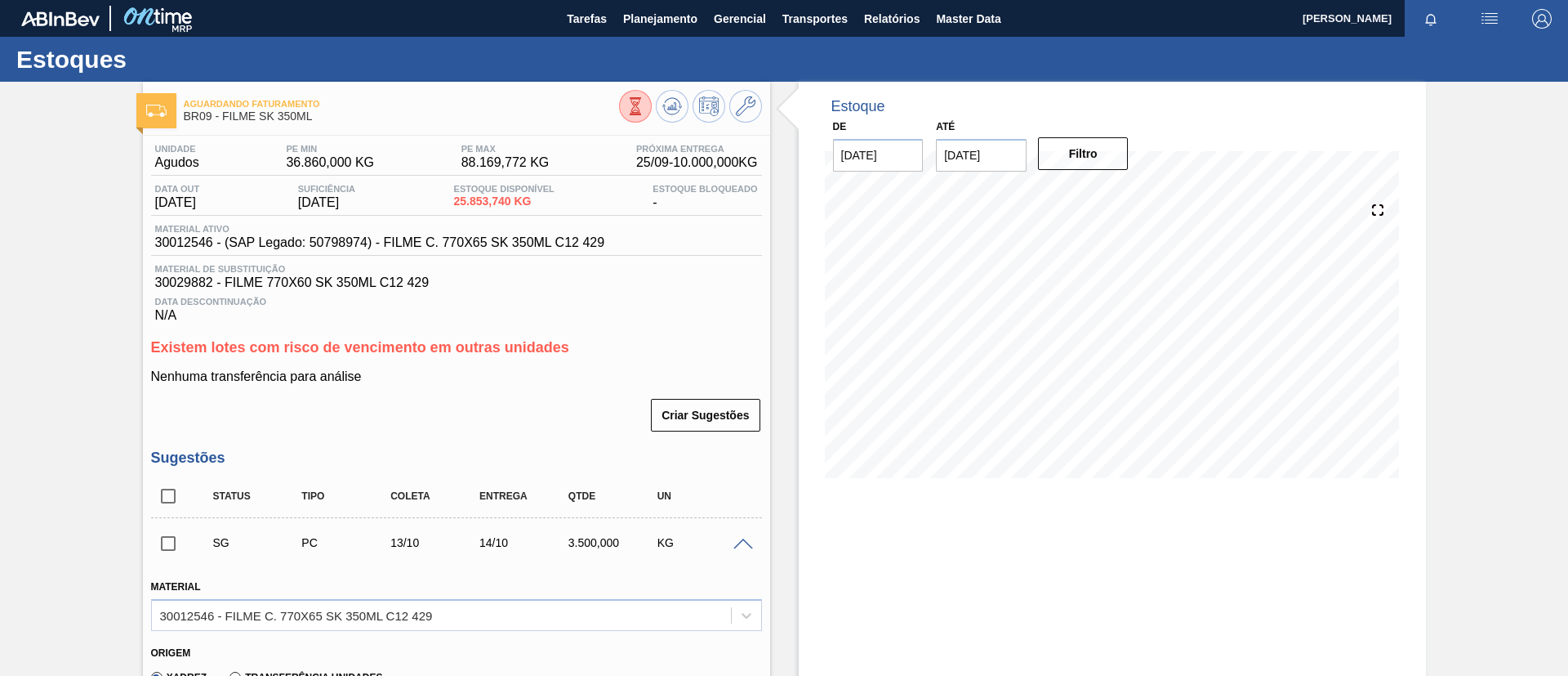
click at [761, 106] on div "Aguardando Faturamento BR09 - FILME SK 350ML" at bounding box center [456, 109] width 627 height 37
click at [755, 104] on button at bounding box center [745, 106] width 33 height 33
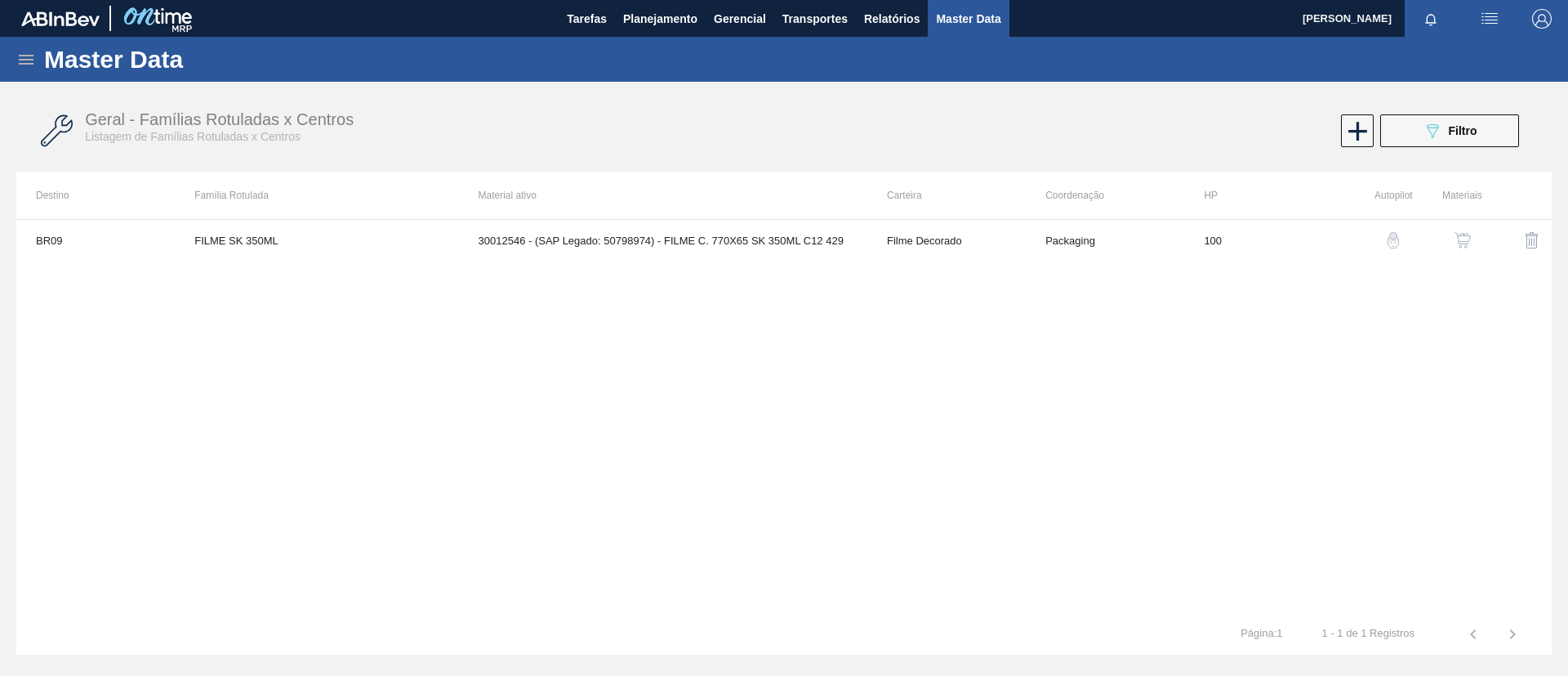
click at [1487, 240] on td at bounding box center [1517, 240] width 70 height 41
click at [1468, 242] on img "button" at bounding box center [1463, 241] width 17 height 17
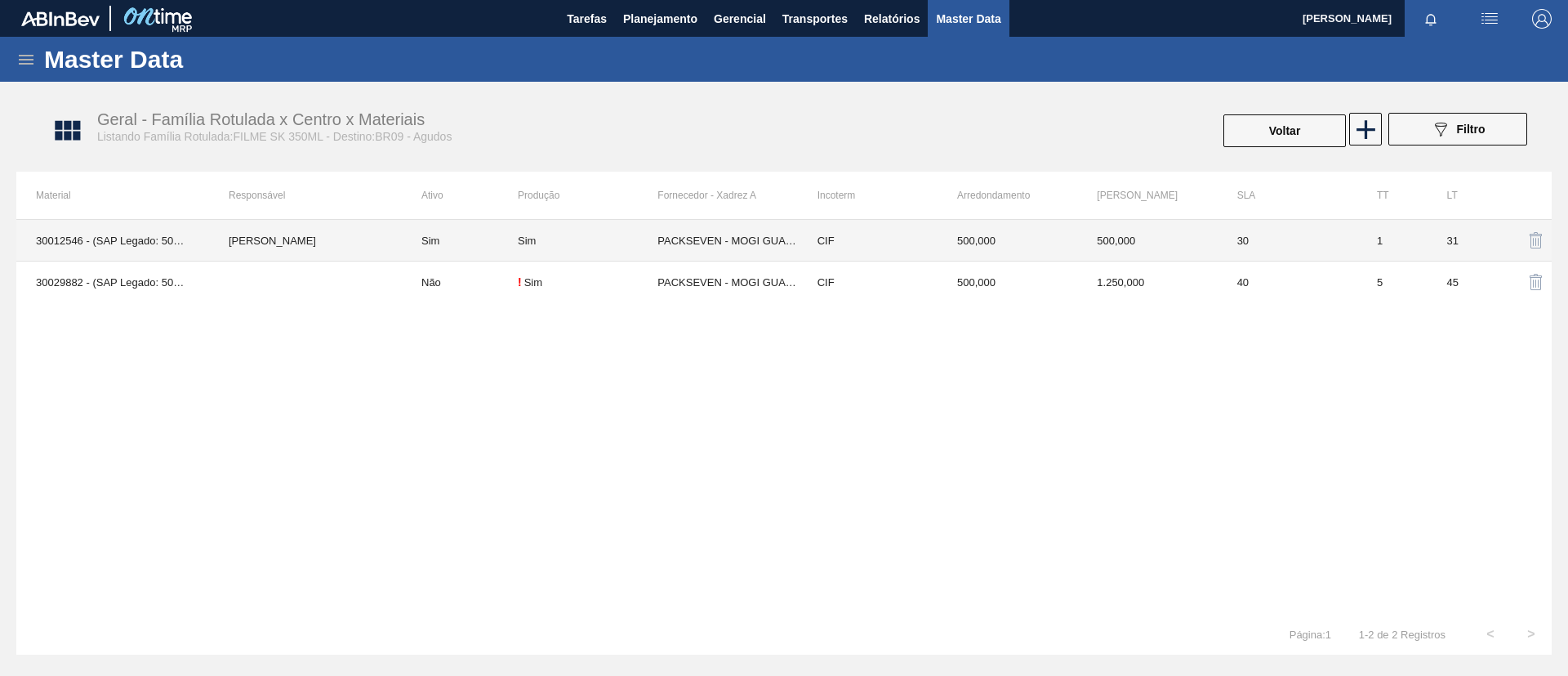
click at [444, 229] on td "Sim" at bounding box center [459, 240] width 116 height 42
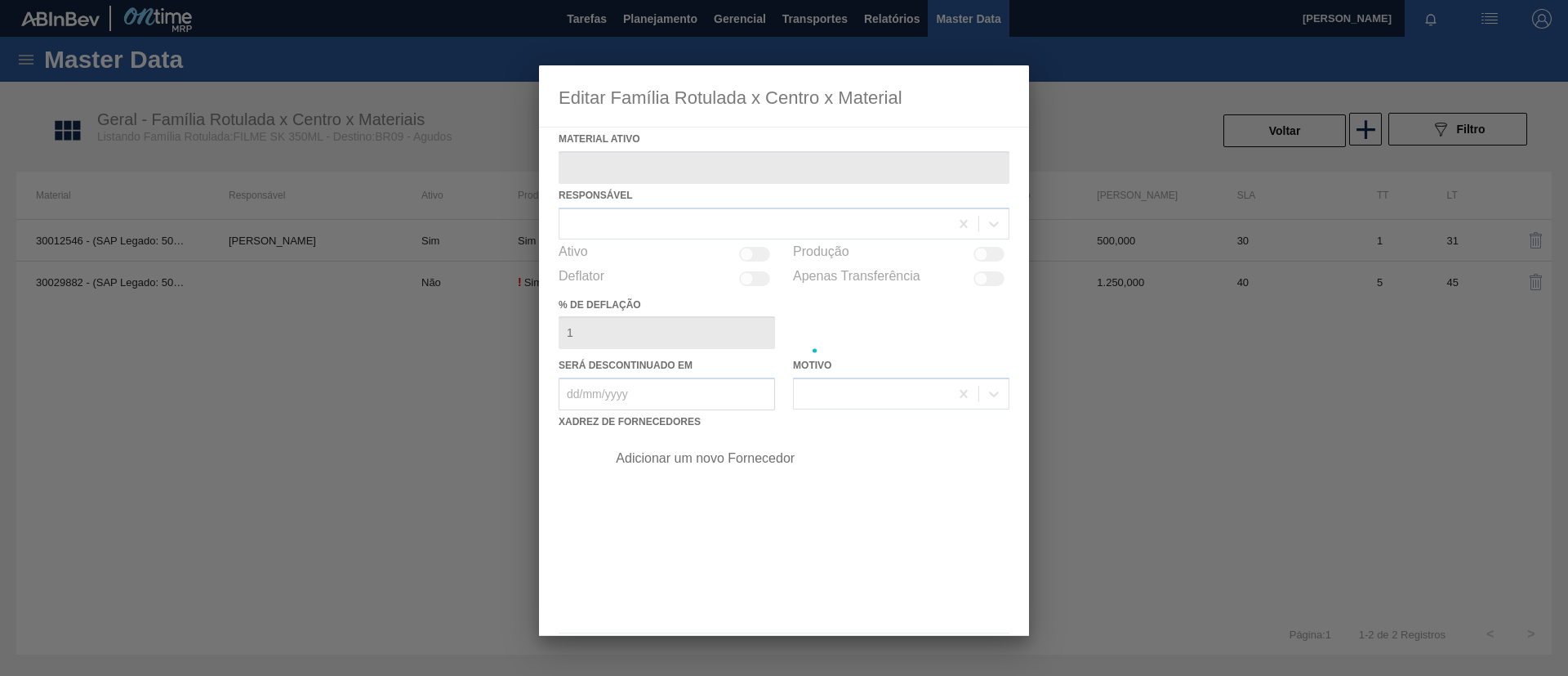
type ativo "30012546 - (SAP Legado: 50798974) - FILME C. 770X65 SK 350ML C12 429"
checkbox input "true"
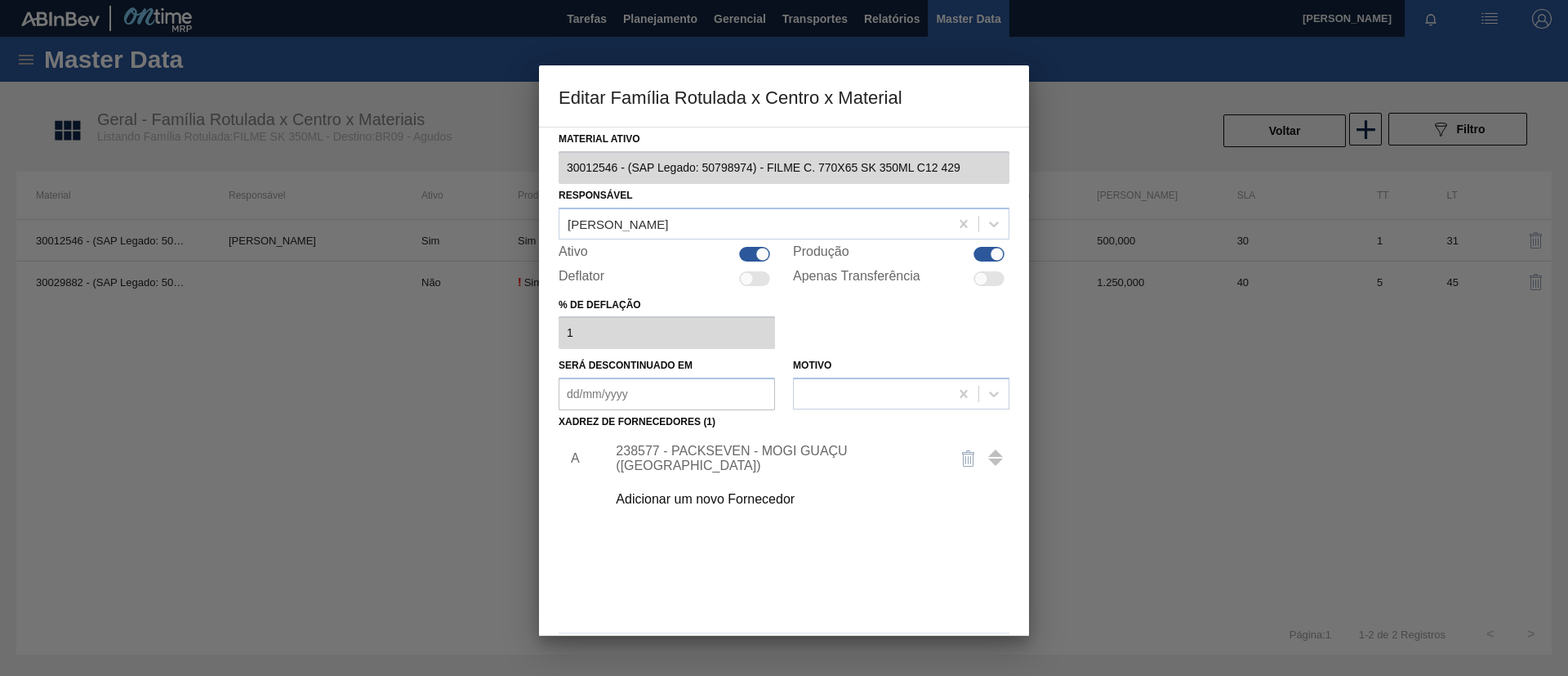
click at [745, 503] on div "Adicionar um novo Fornecedor" at bounding box center [776, 499] width 321 height 15
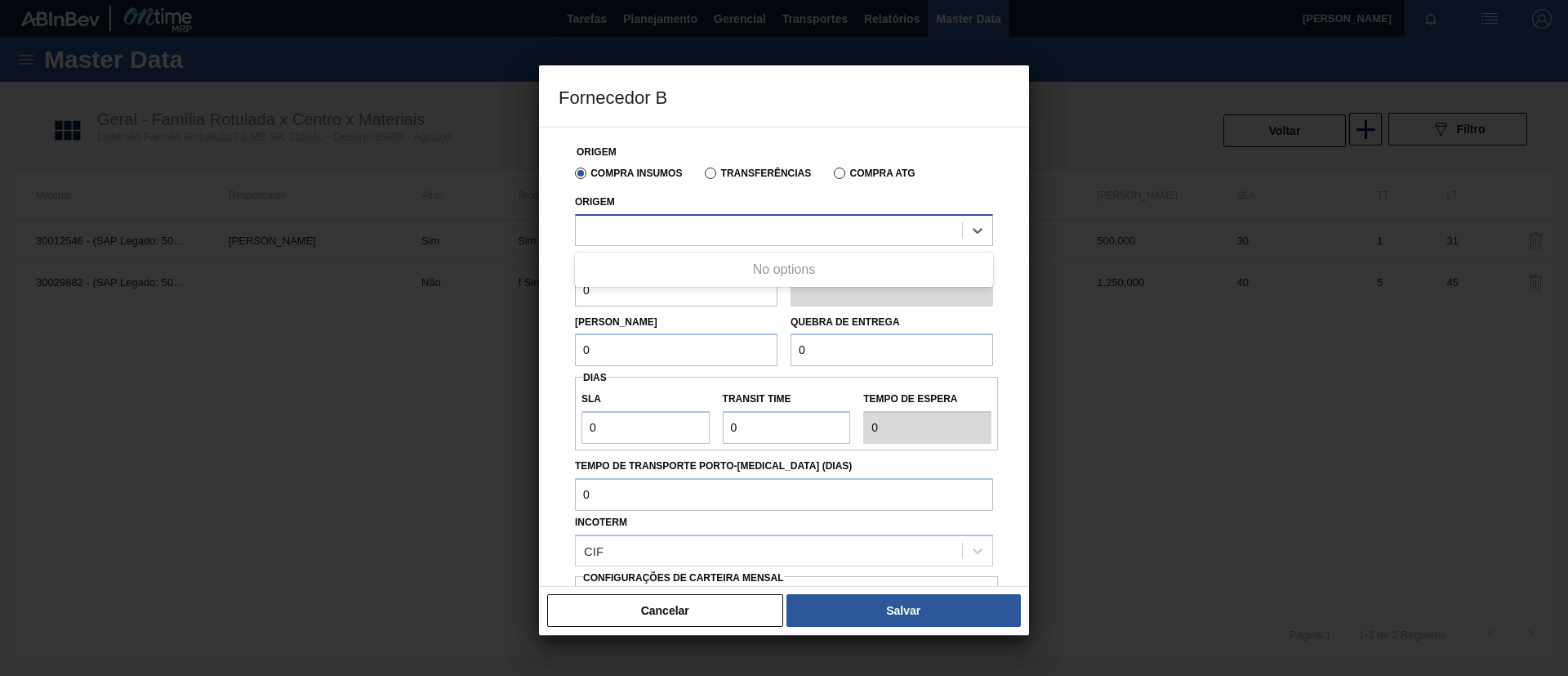
click at [712, 234] on div at bounding box center [770, 230] width 387 height 23
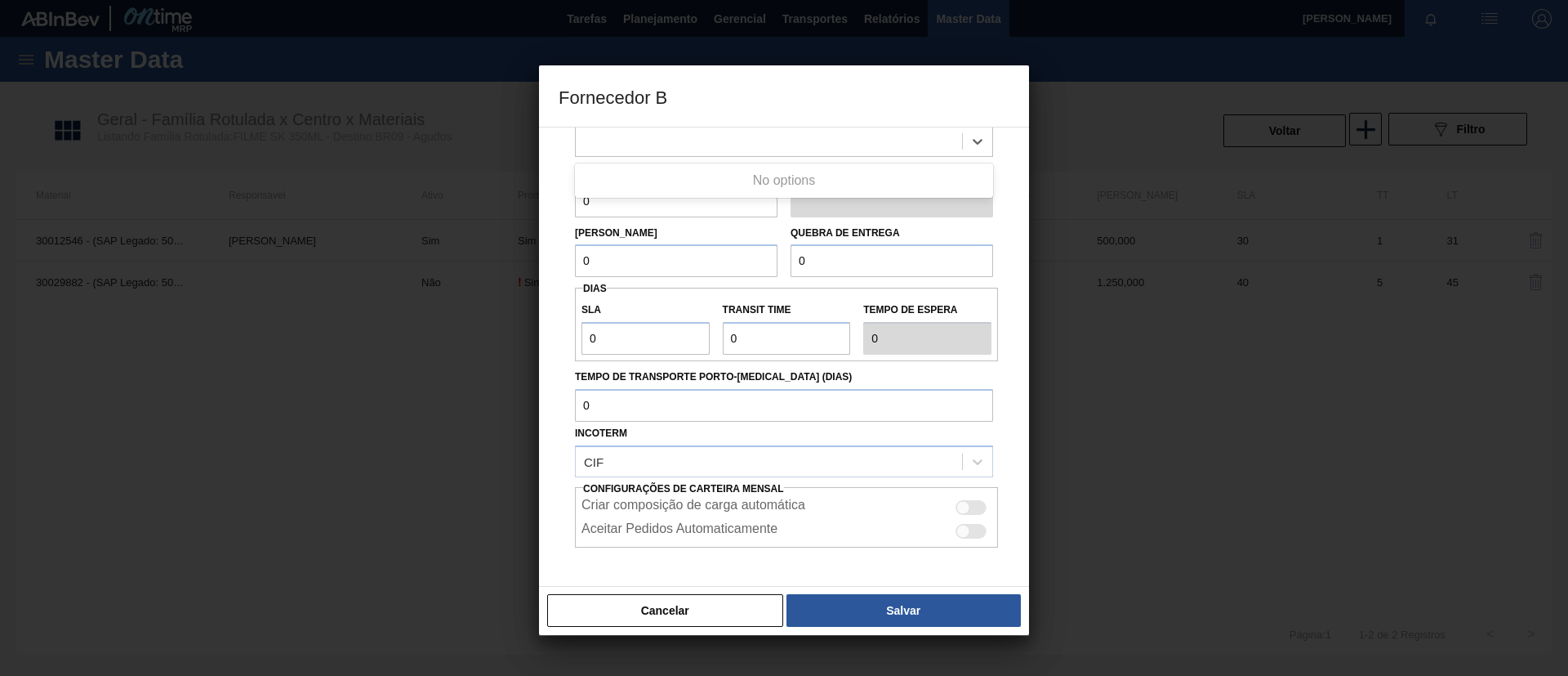
scroll to position [152, 0]
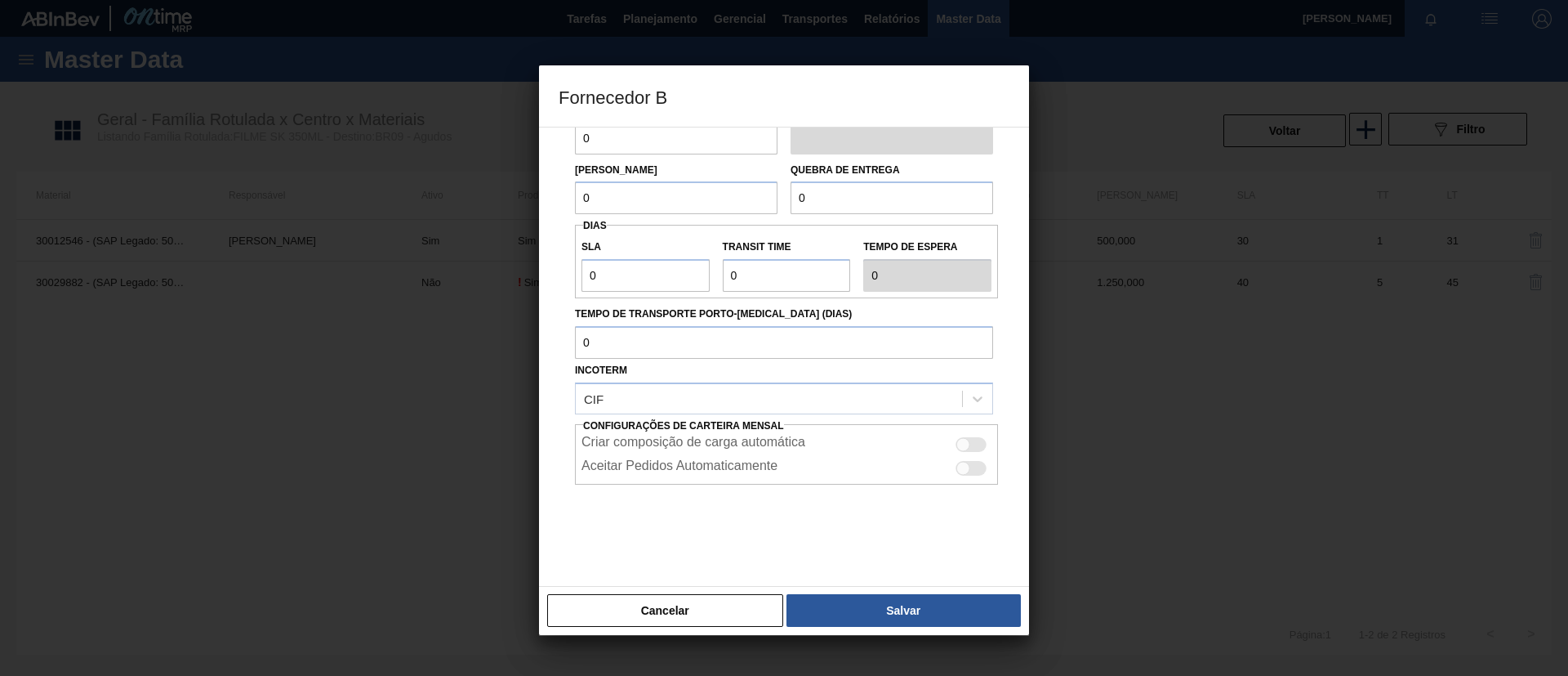
click at [737, 577] on div "Origem Compra Insumos Transferências Compra ATG Origem Arredondamento 0 Unidade…" at bounding box center [784, 356] width 490 height 460
click at [731, 597] on button "Cancelar" at bounding box center [665, 610] width 236 height 33
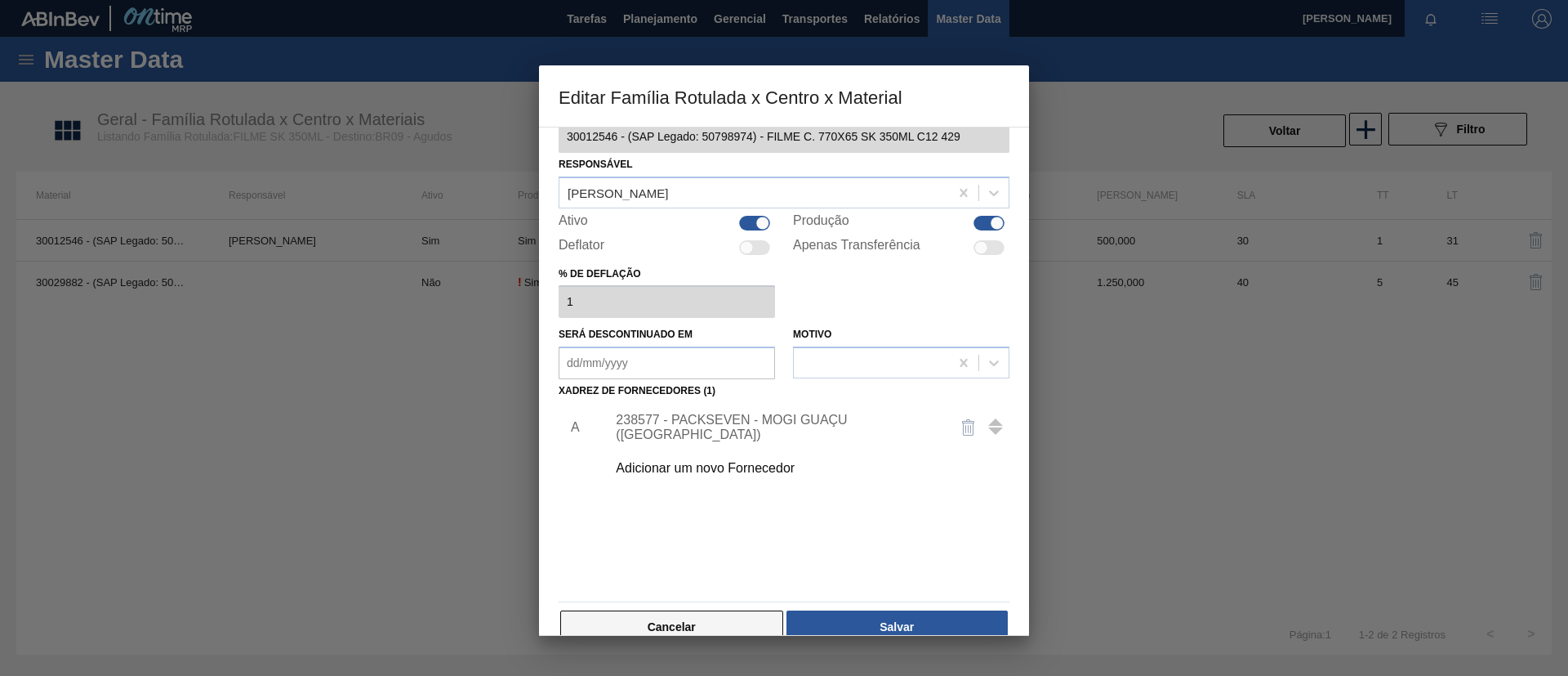
scroll to position [60, 0]
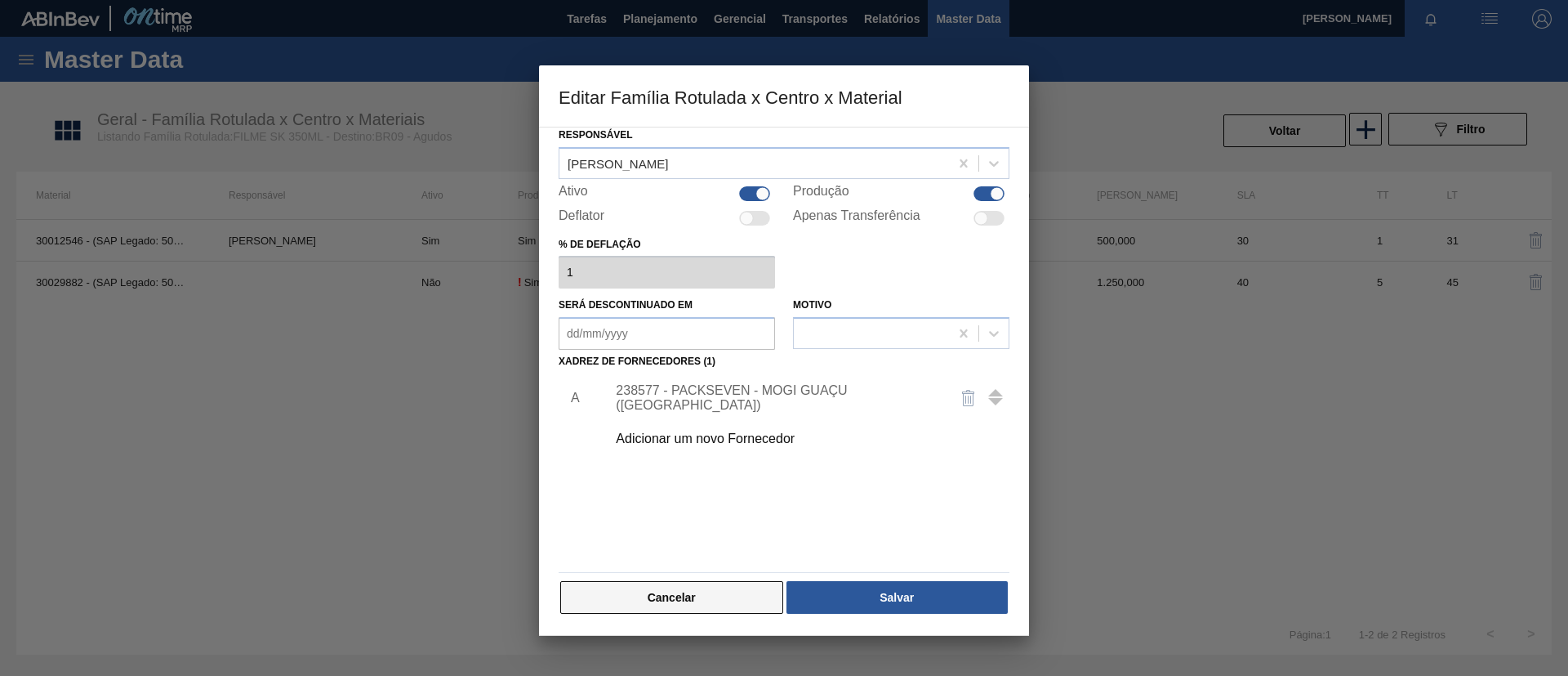
click at [725, 586] on button "Cancelar" at bounding box center [672, 597] width 223 height 33
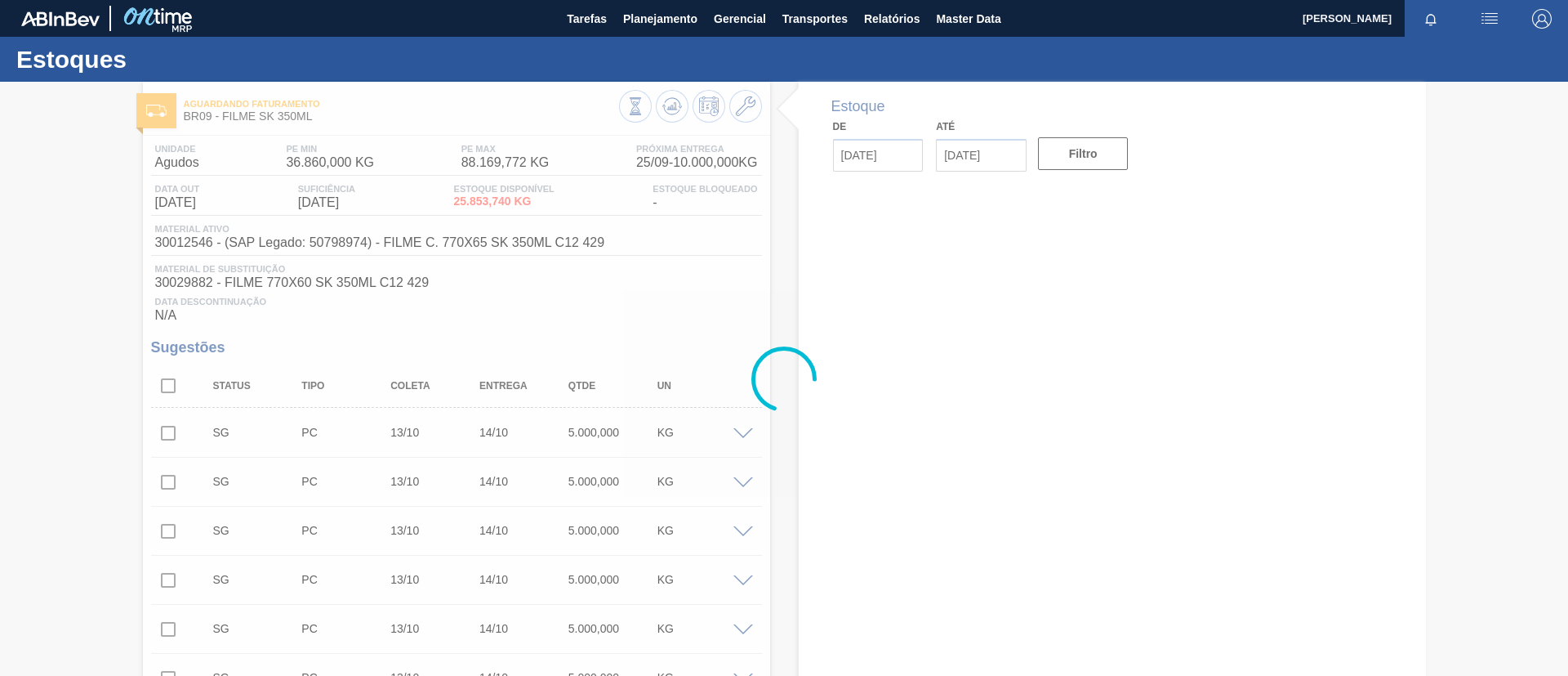
type input "[DATE]"
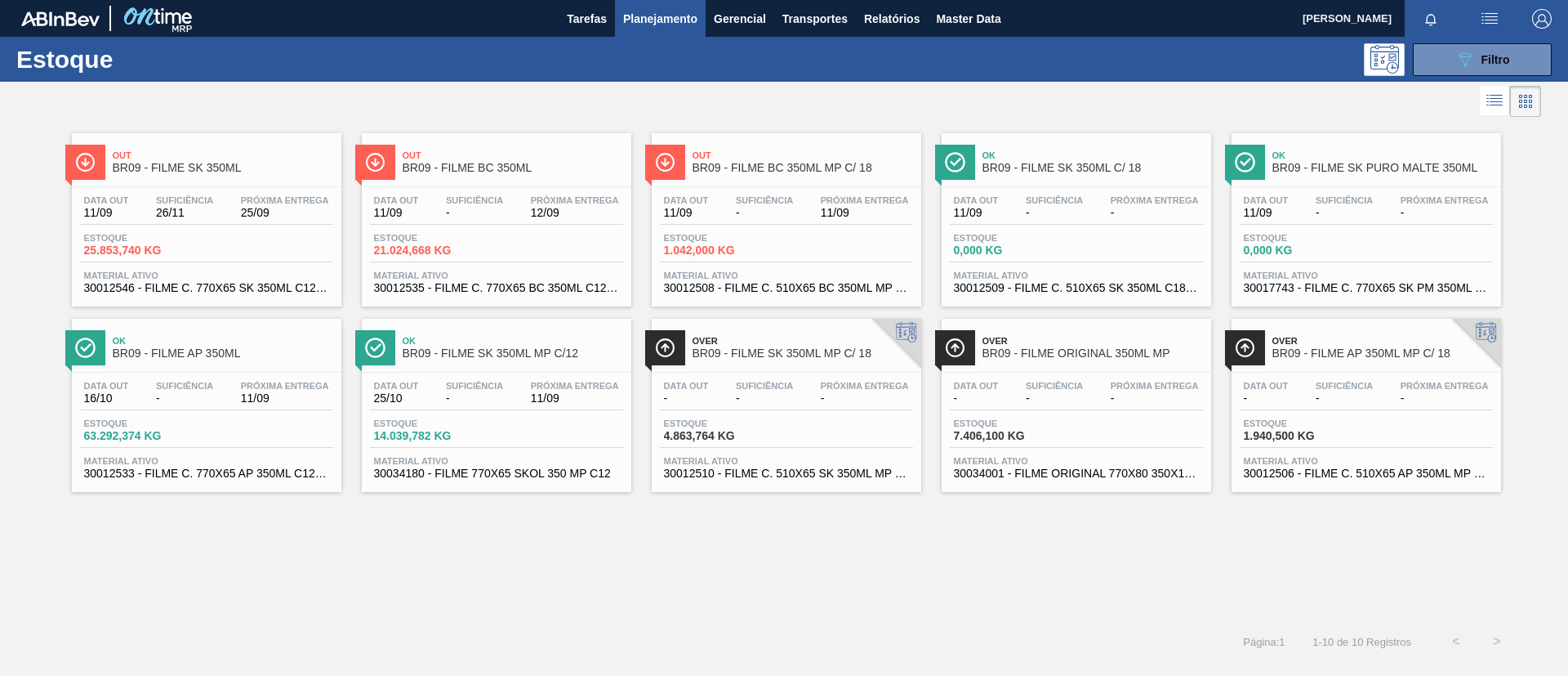
click at [495, 192] on div "Data out 11/09 Suficiência - Próxima Entrega 12/09 Estoque 21.024,668 KG Materi…" at bounding box center [496, 243] width 270 height 112
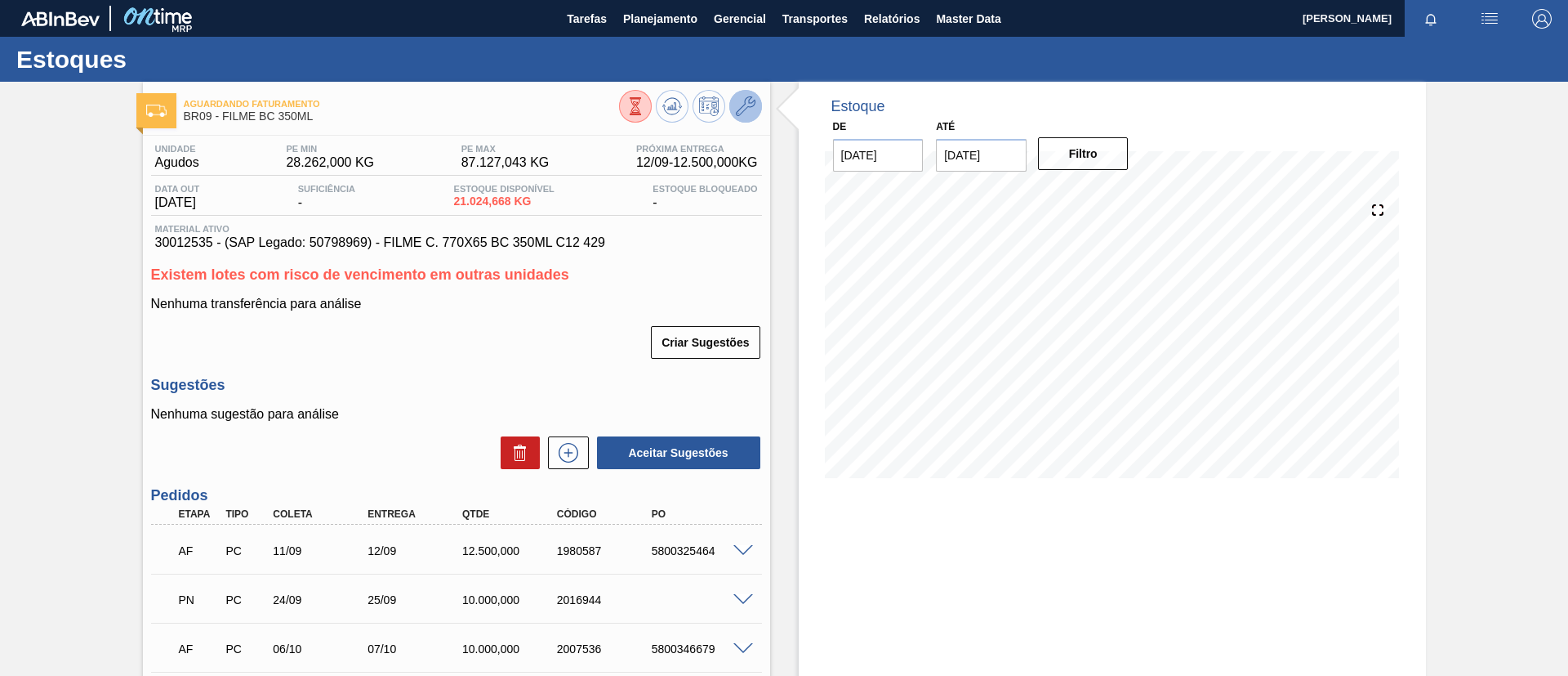
click at [743, 112] on icon at bounding box center [745, 106] width 20 height 20
click at [573, 463] on button at bounding box center [569, 452] width 41 height 33
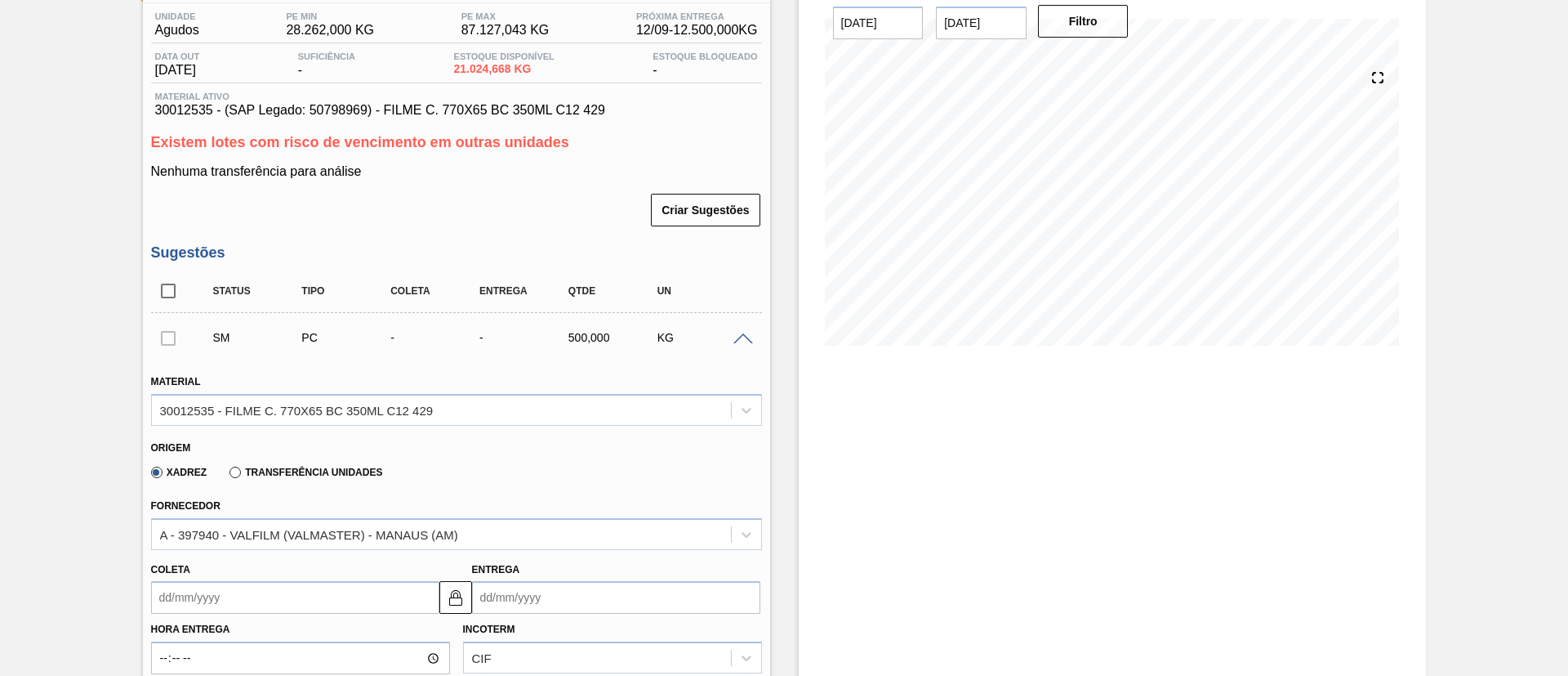
scroll to position [245, 0]
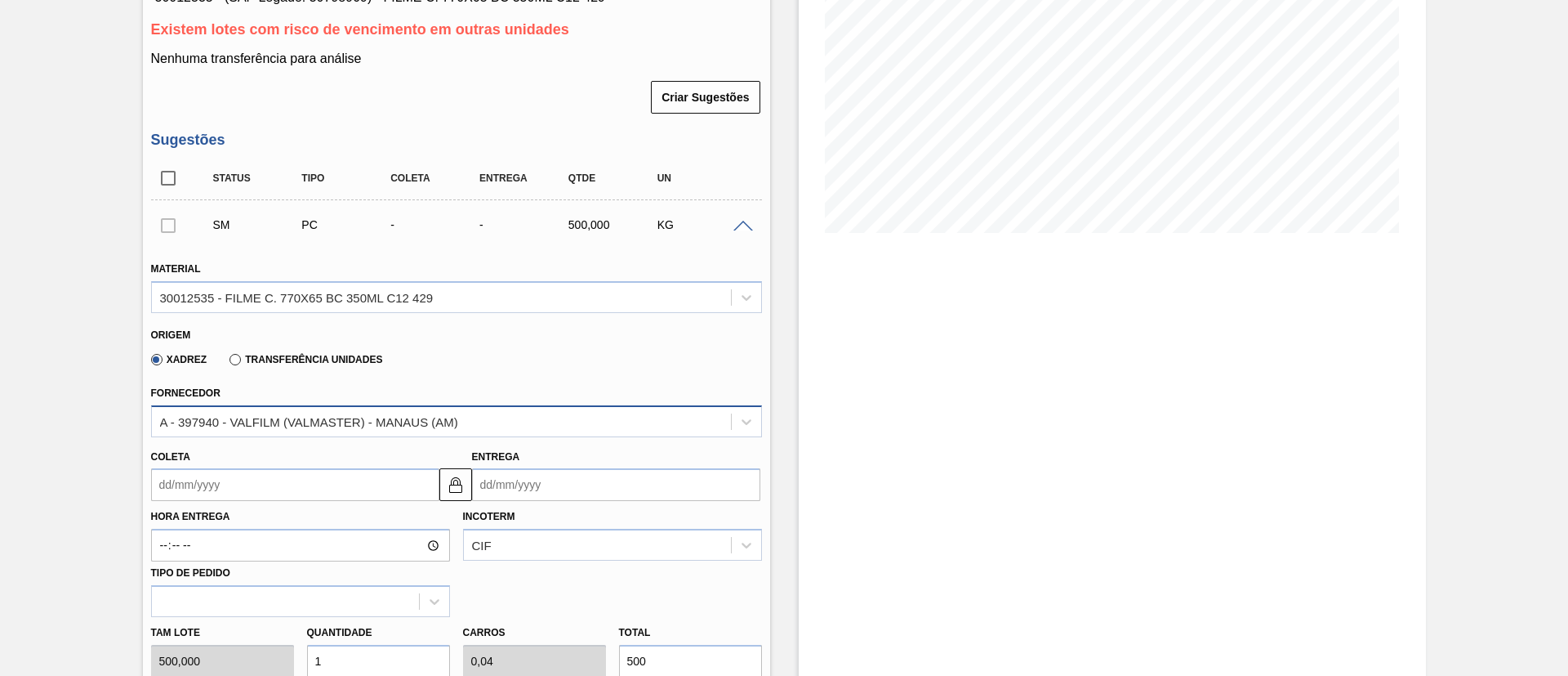
click at [273, 419] on div "A - 397940 - VALFILM (VALMASTER) - MANAUS (AM)" at bounding box center [309, 421] width 298 height 14
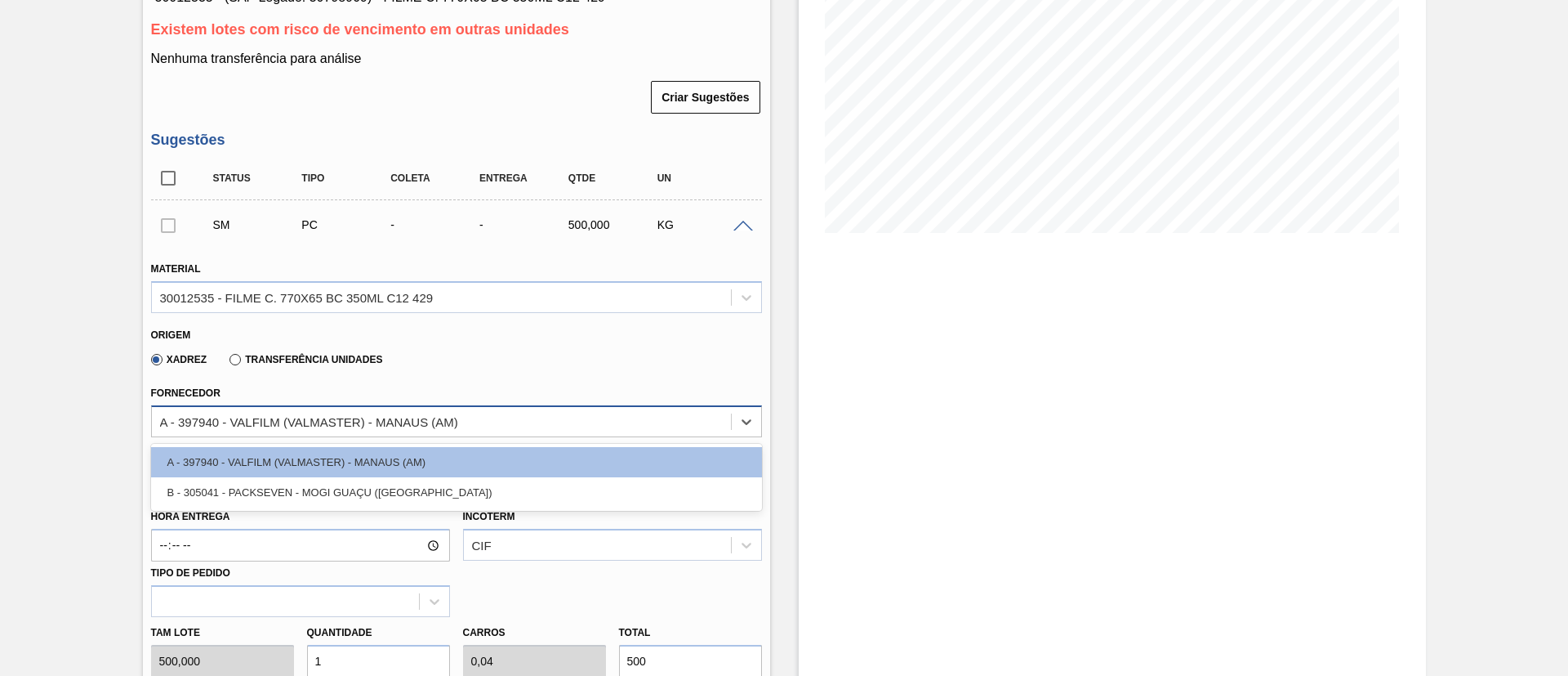
click at [322, 424] on div "A - 397940 - VALFILM (VALMASTER) - MANAUS (AM)" at bounding box center [309, 421] width 298 height 14
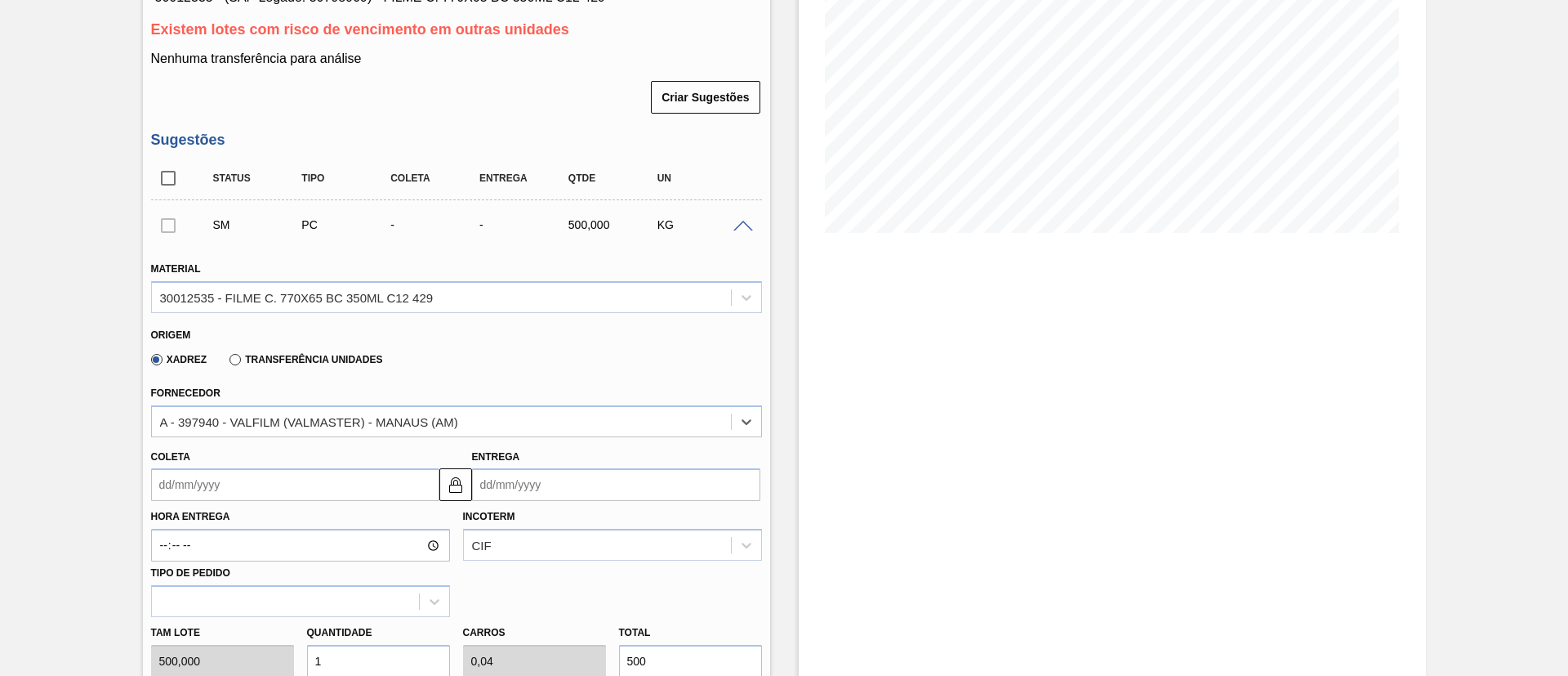
scroll to position [123, 0]
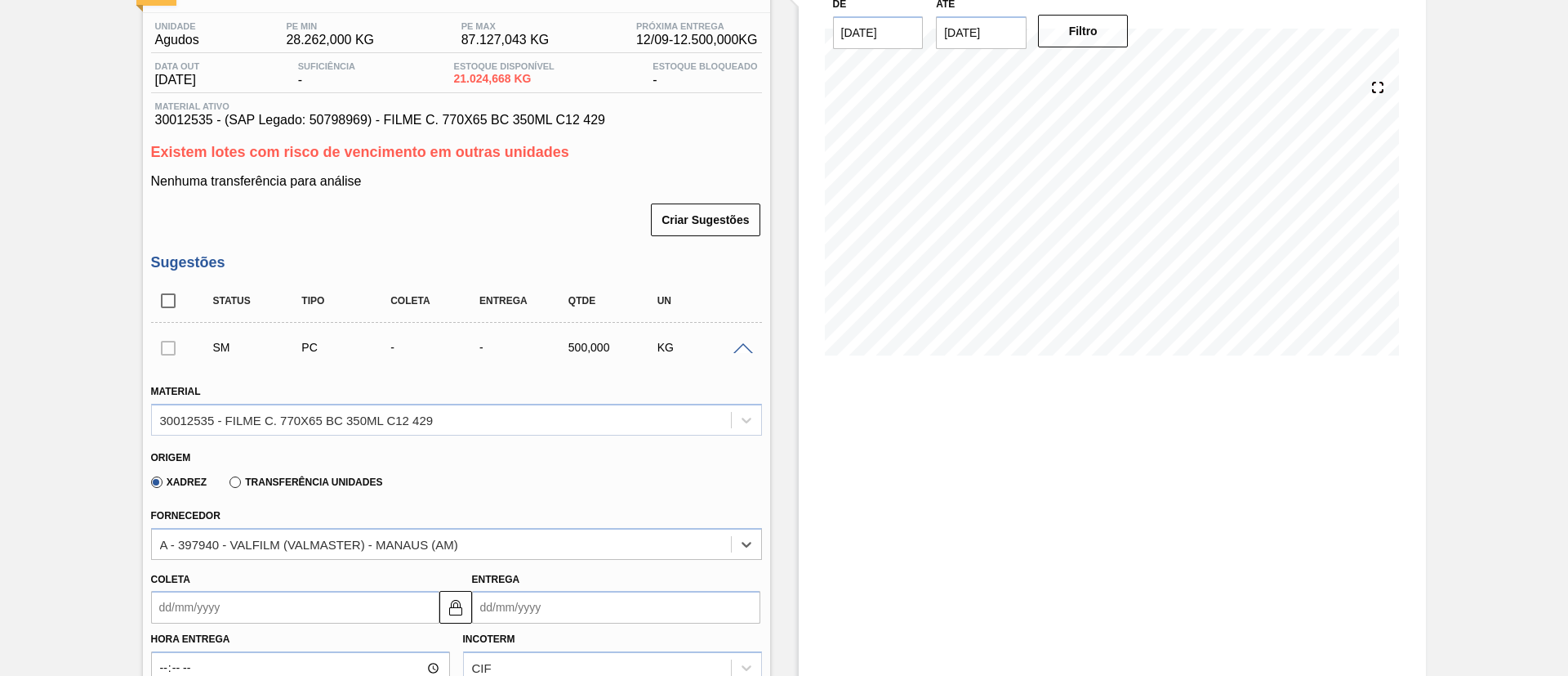
click at [750, 341] on div at bounding box center [745, 347] width 33 height 12
click at [744, 344] on span at bounding box center [743, 349] width 20 height 12
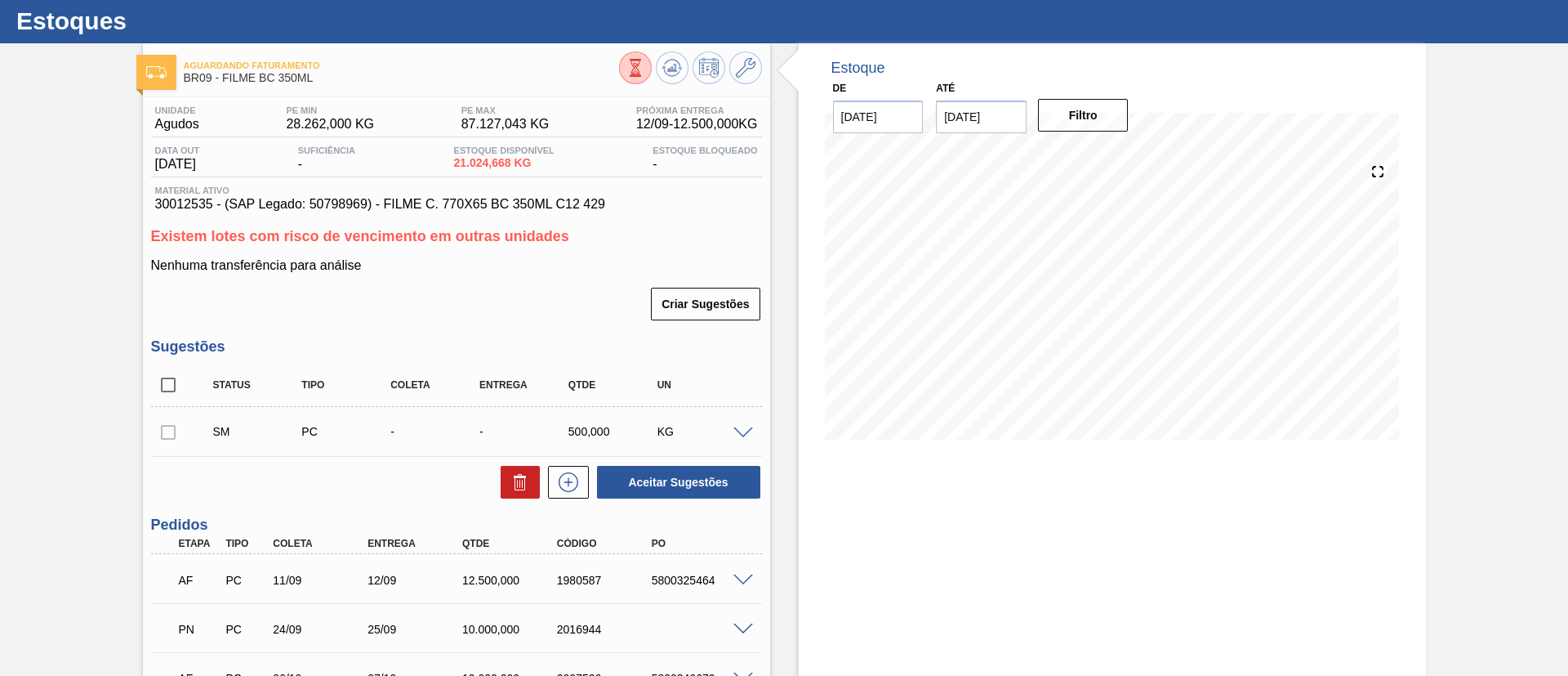
scroll to position [0, 0]
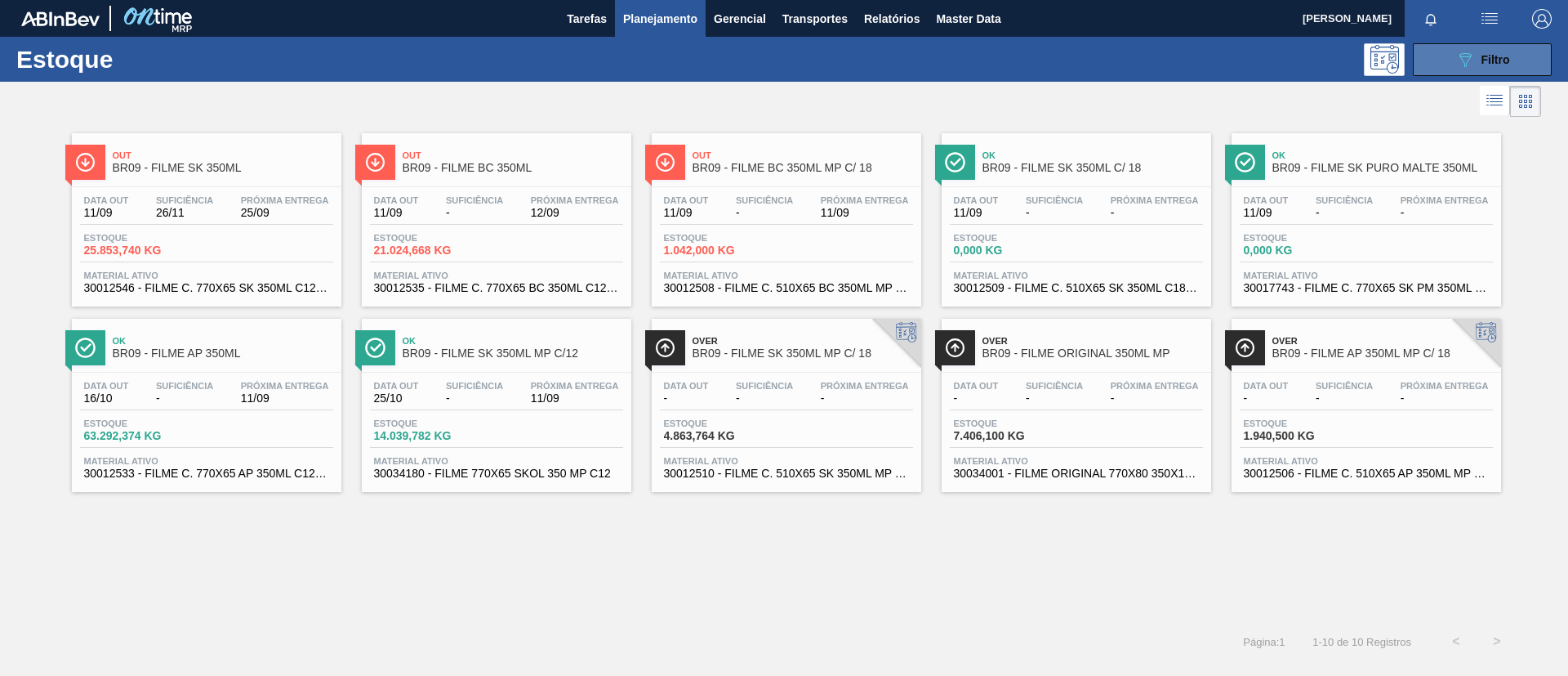
click at [1526, 56] on button "089F7B8B-B2A5-4AFE-B5C0-19BA573D28AC Filtro" at bounding box center [1482, 60] width 138 height 33
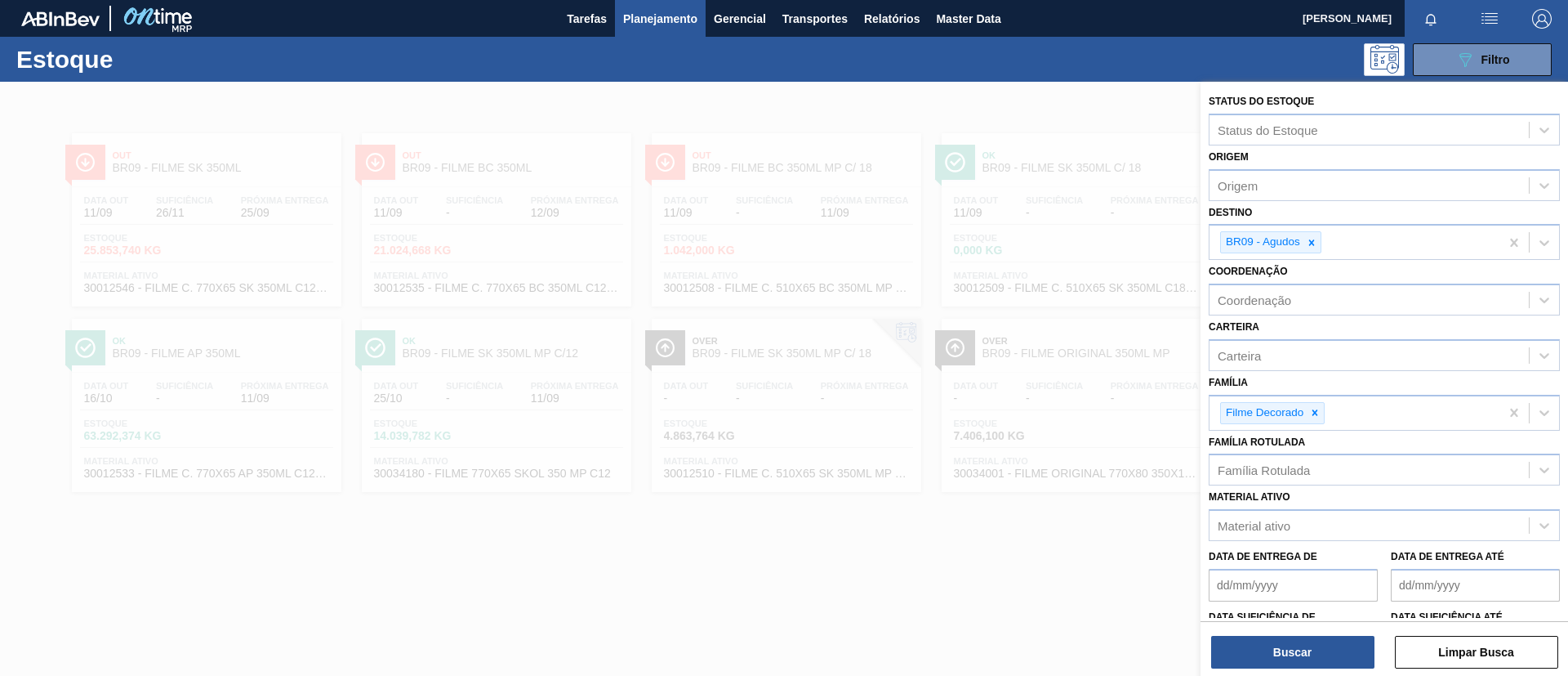
drag, startPoint x: 694, startPoint y: 334, endPoint x: 590, endPoint y: 285, distance: 115.0
click at [692, 334] on div at bounding box center [784, 419] width 1568 height 676
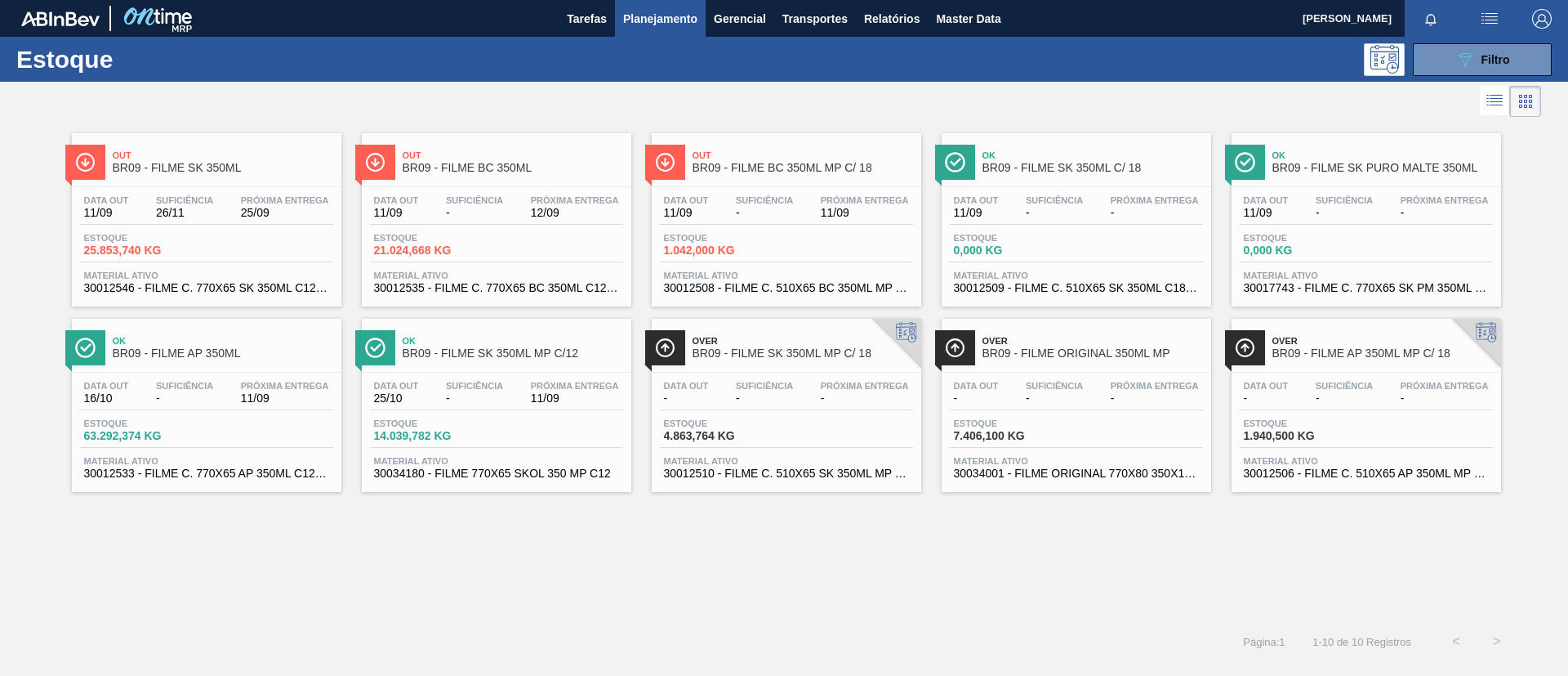
click at [846, 500] on div "Out BR09 - FILME SK 350ML Data out 11/09 Suficiência 26/11 Próxima Entrega 25/0…" at bounding box center [784, 371] width 1568 height 500
drag, startPoint x: 1496, startPoint y: 63, endPoint x: 1488, endPoint y: 87, distance: 25.3
click at [1495, 62] on span "Filtro" at bounding box center [1496, 60] width 29 height 13
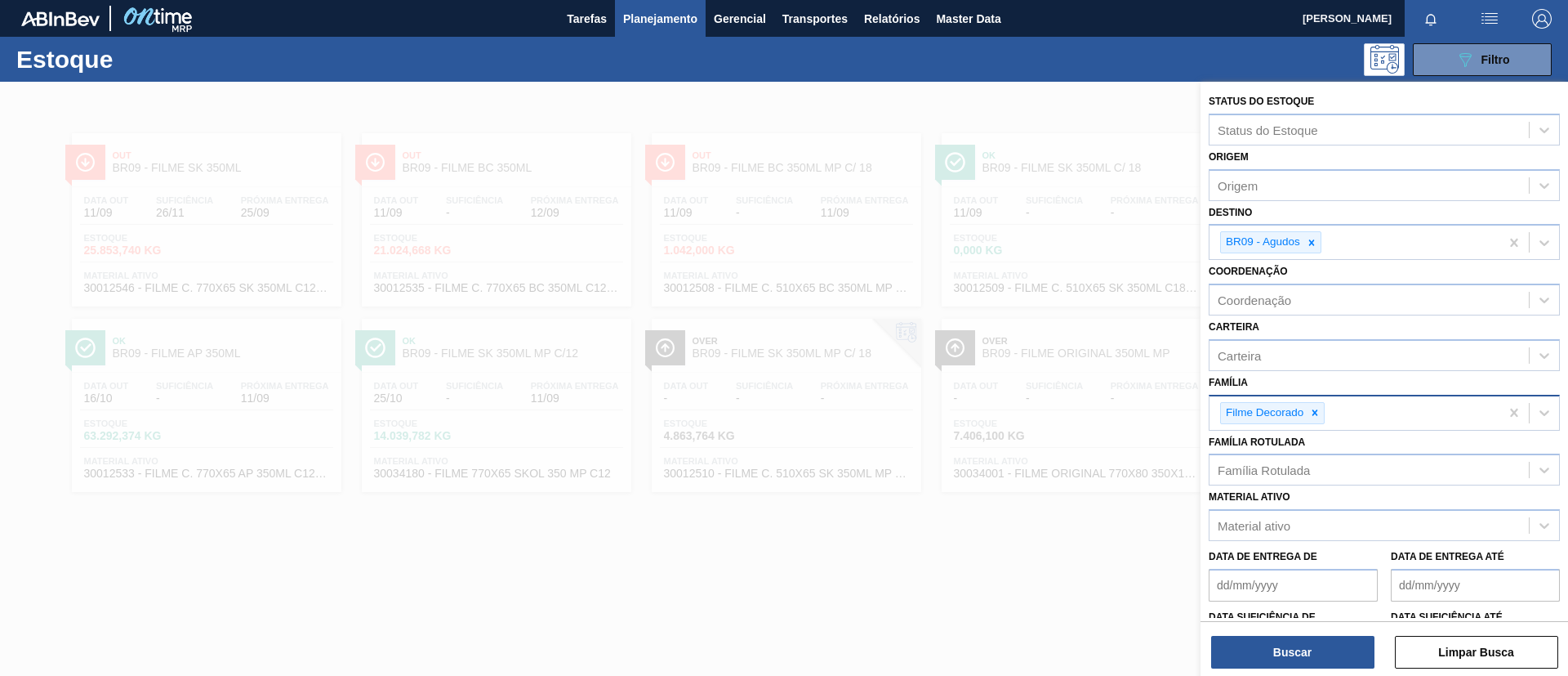
click at [1311, 424] on div "Filme Decorado" at bounding box center [1355, 413] width 290 height 33
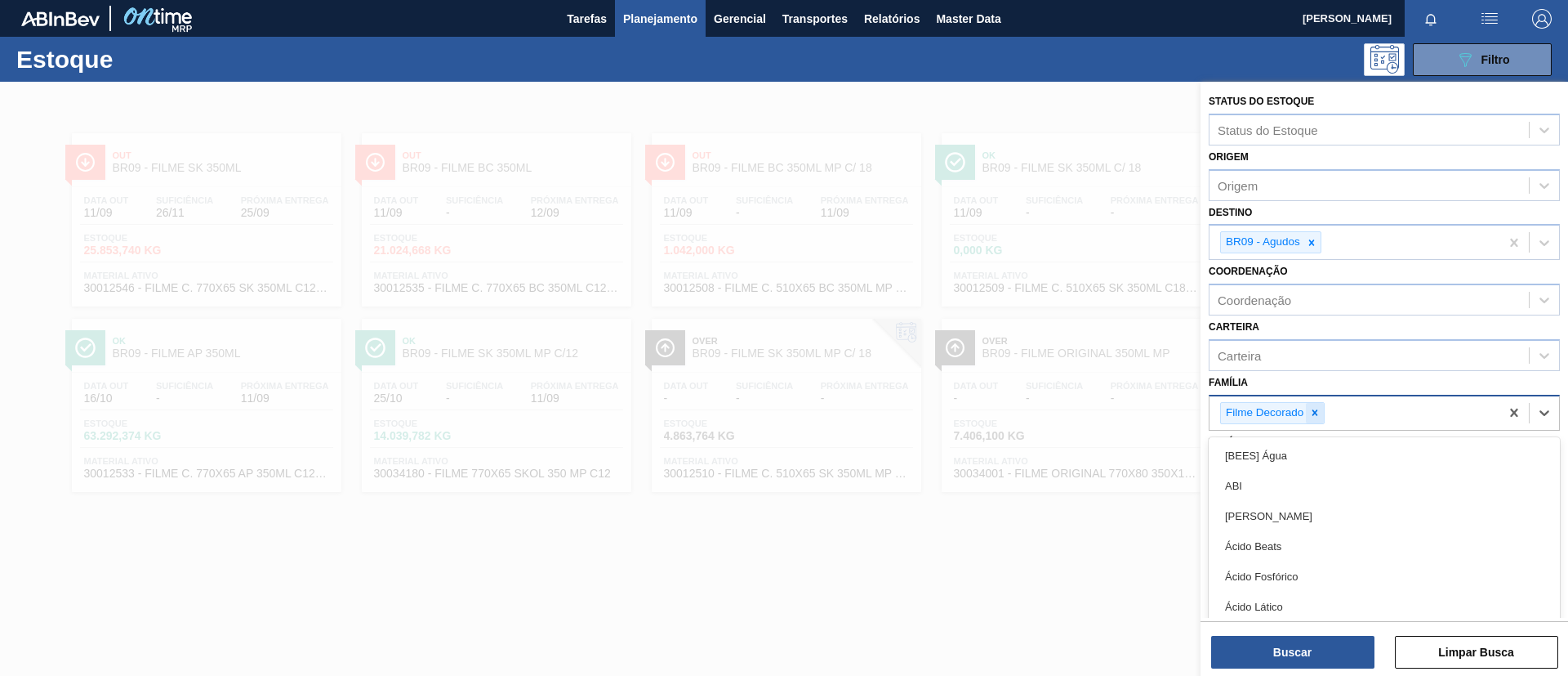
click at [1312, 408] on icon at bounding box center [1315, 413] width 11 height 11
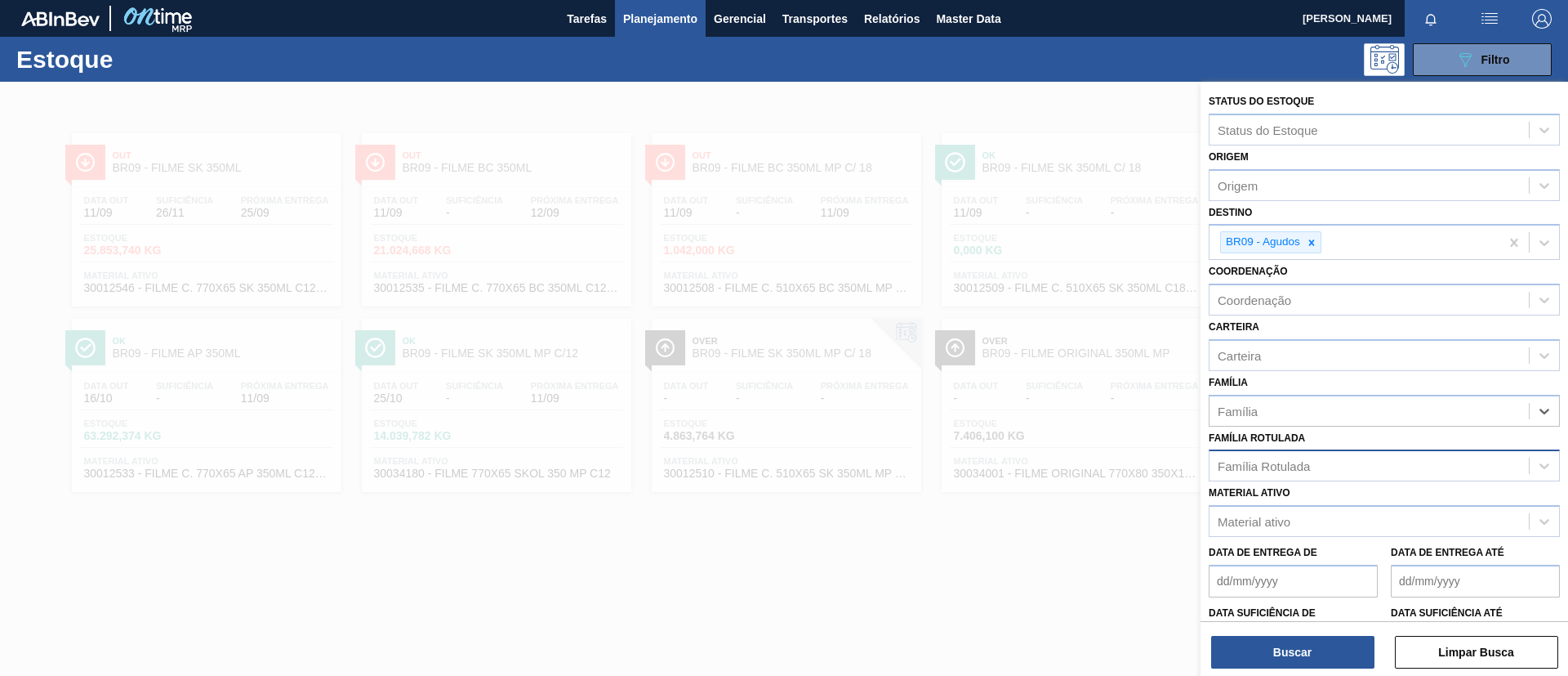
drag, startPoint x: 1324, startPoint y: 394, endPoint x: 1317, endPoint y: 452, distance: 58.4
click at [1324, 395] on div "Família" at bounding box center [1385, 411] width 351 height 32
click at [1317, 461] on div "Família Rotulada" at bounding box center [1370, 466] width 320 height 23
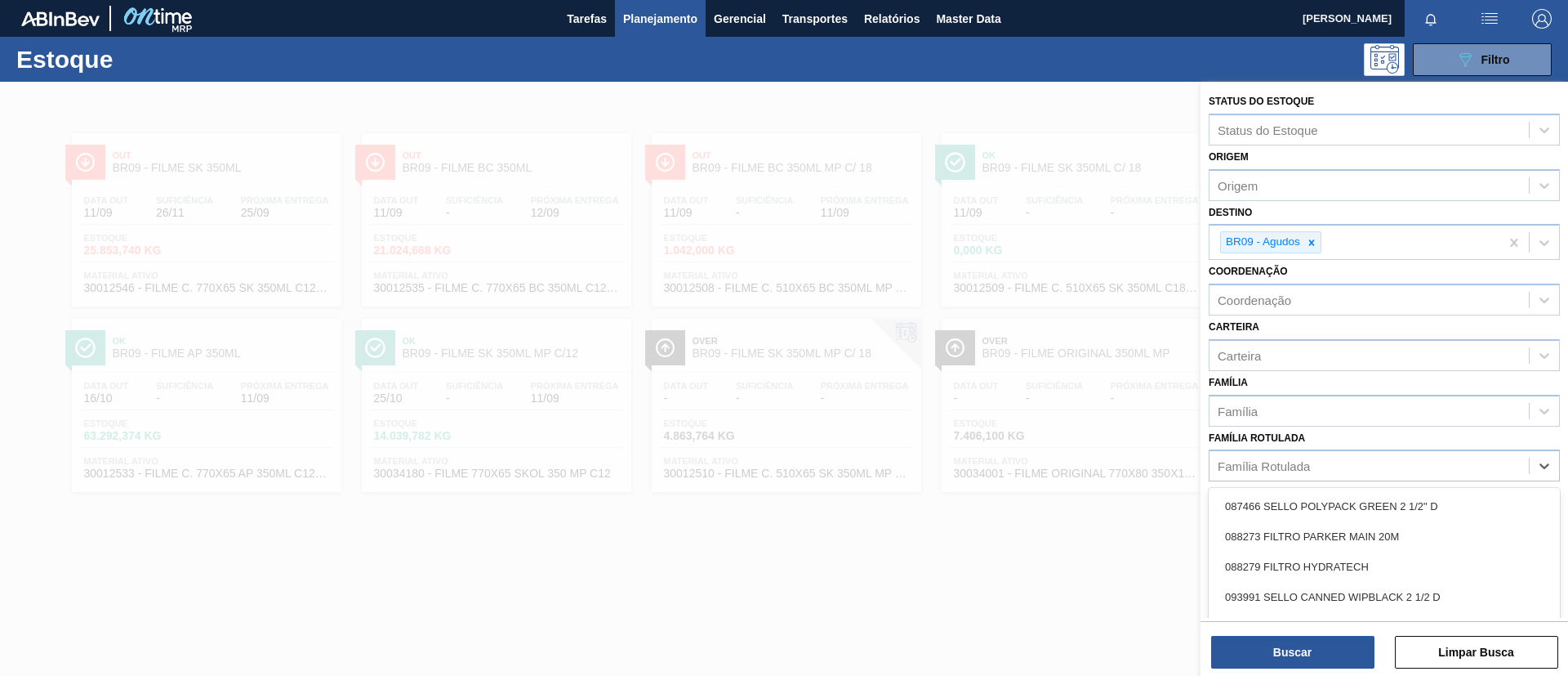
paste Rotulada "FILME BUD 269ML C/15"
type Rotulada "FILME BUD 269ML C/15"
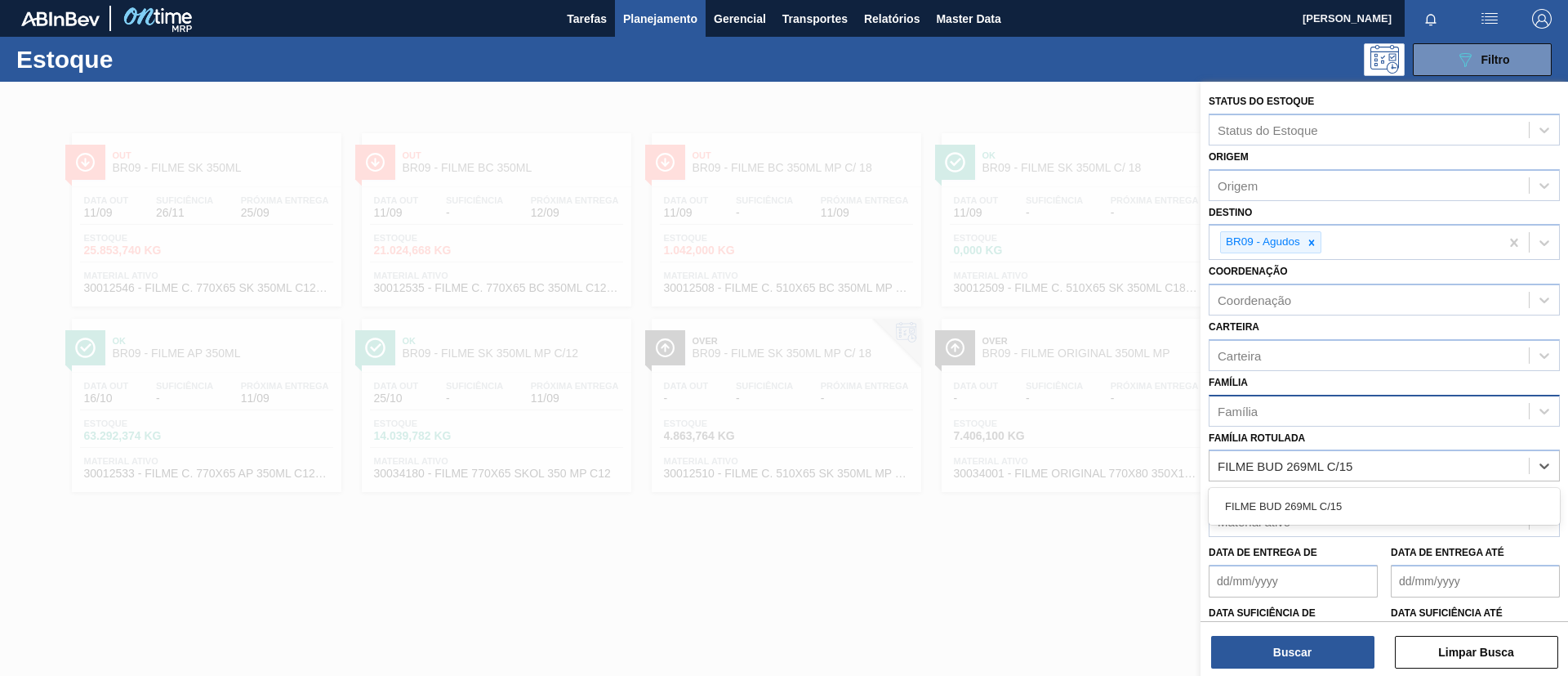
click at [1324, 501] on div "FILME BUD 269ML C/15" at bounding box center [1385, 506] width 351 height 31
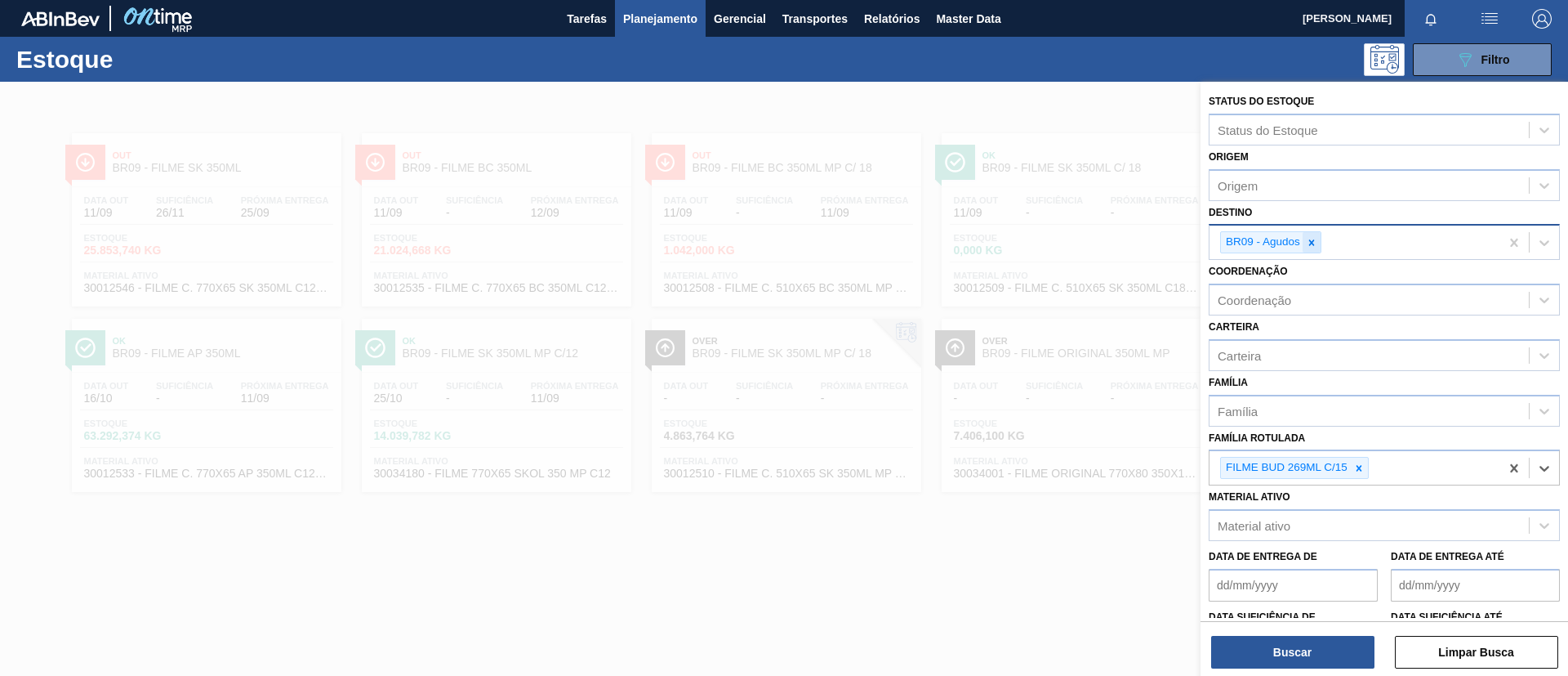
click at [1317, 248] on div at bounding box center [1311, 243] width 18 height 20
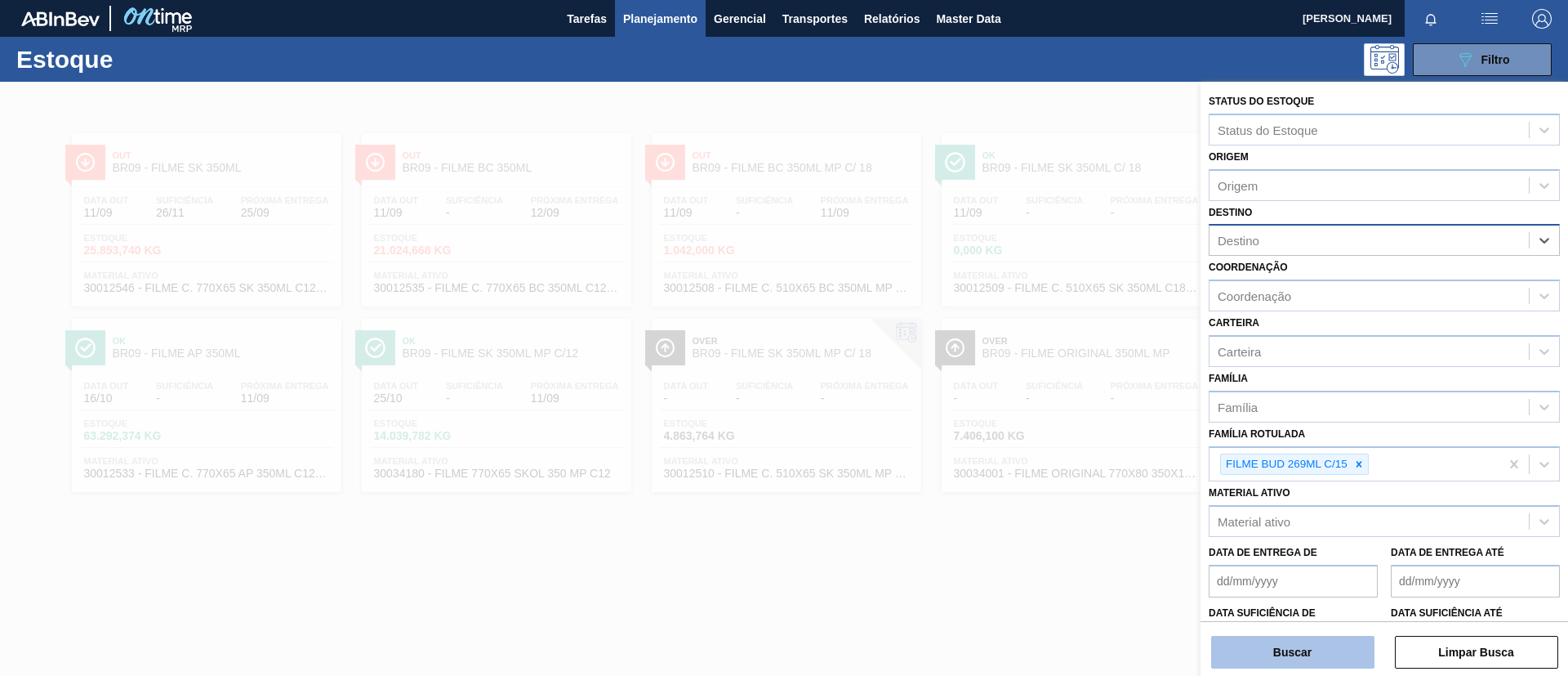
click at [1339, 641] on button "Buscar" at bounding box center [1293, 652] width 164 height 33
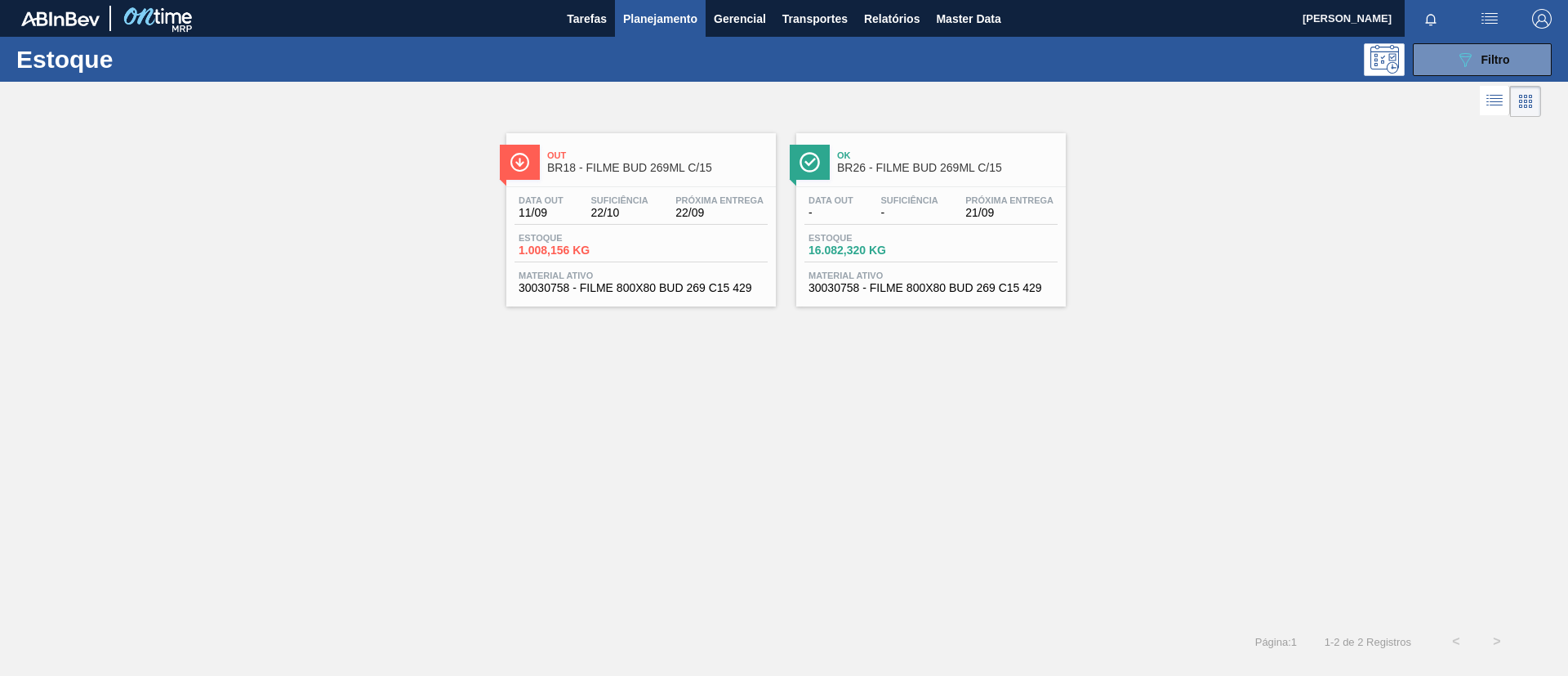
click at [615, 156] on span "Out" at bounding box center [657, 155] width 220 height 10
click at [916, 169] on span "BR26 - FILME BUD 269ML C/15" at bounding box center [947, 167] width 220 height 12
click at [1428, 71] on button "089F7B8B-B2A5-4AFE-B5C0-19BA573D28AC Filtro" at bounding box center [1482, 60] width 138 height 33
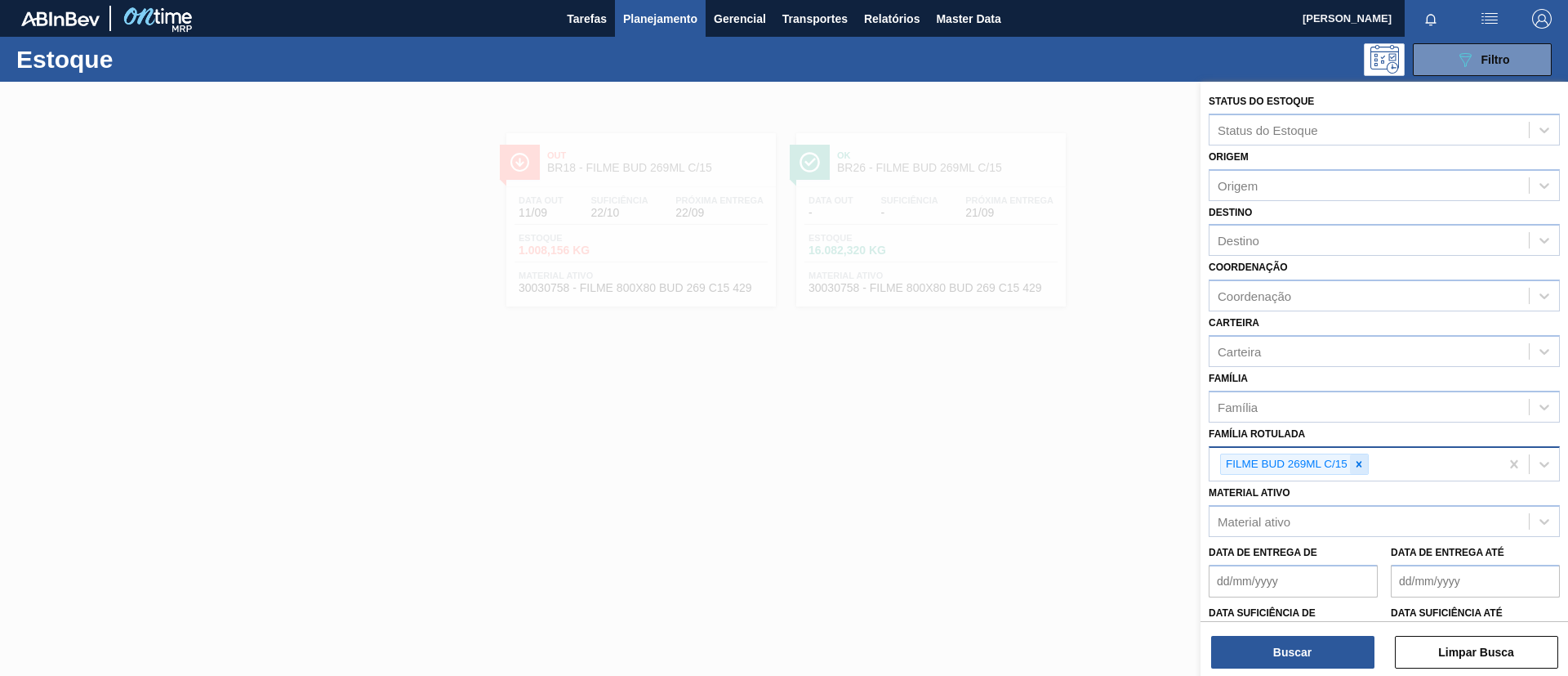
click at [1358, 467] on icon at bounding box center [1359, 464] width 11 height 11
paste Rotulada "FILME AP 269ML"
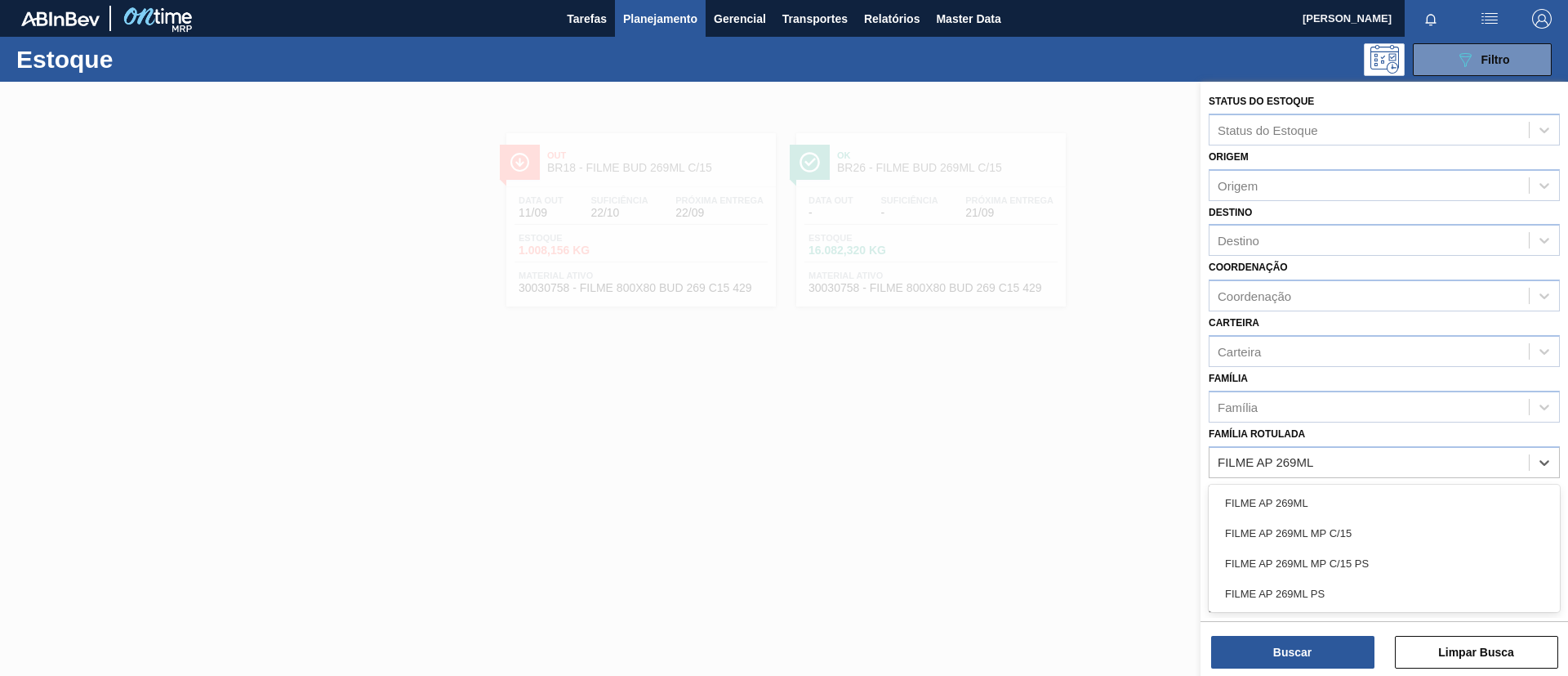
type Rotulada "FILME AP 269ML"
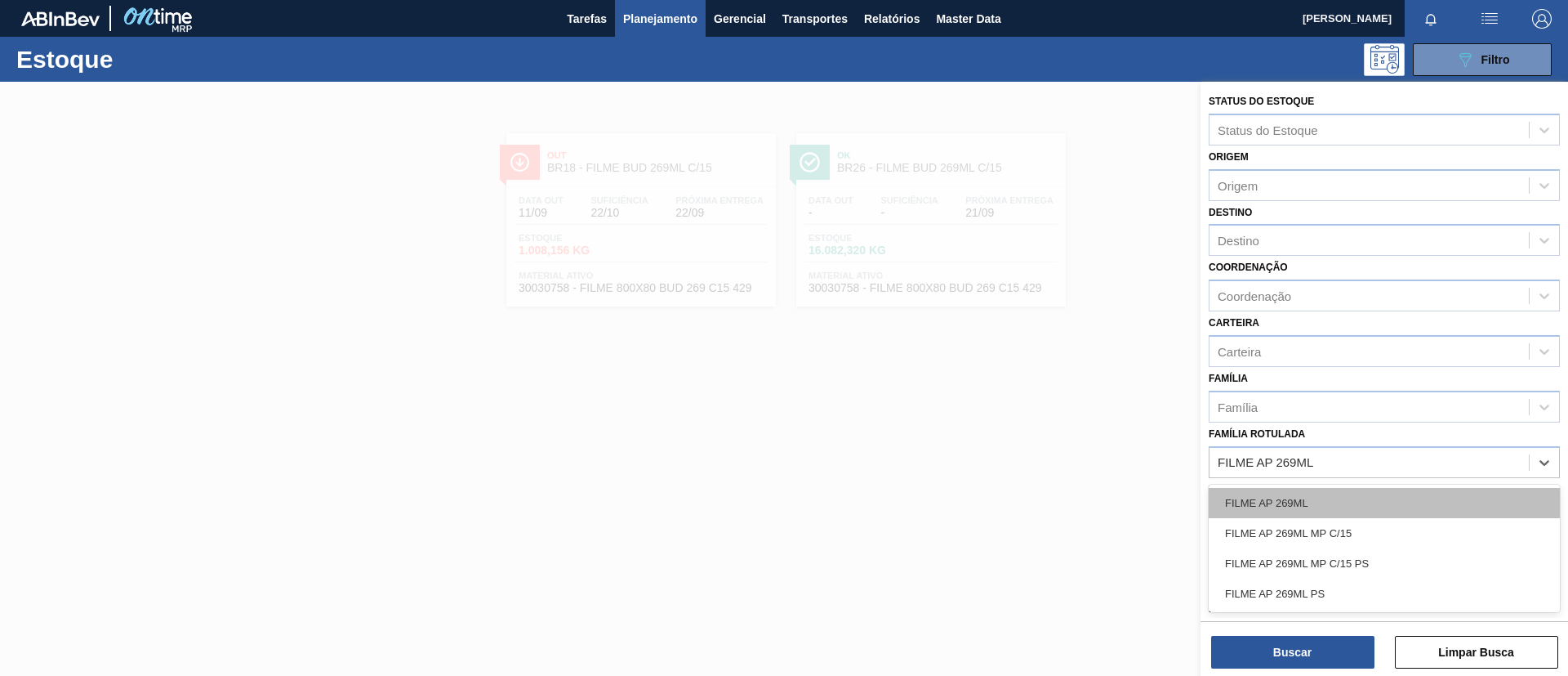
click at [1337, 494] on div "FILME AP 269ML" at bounding box center [1385, 503] width 351 height 31
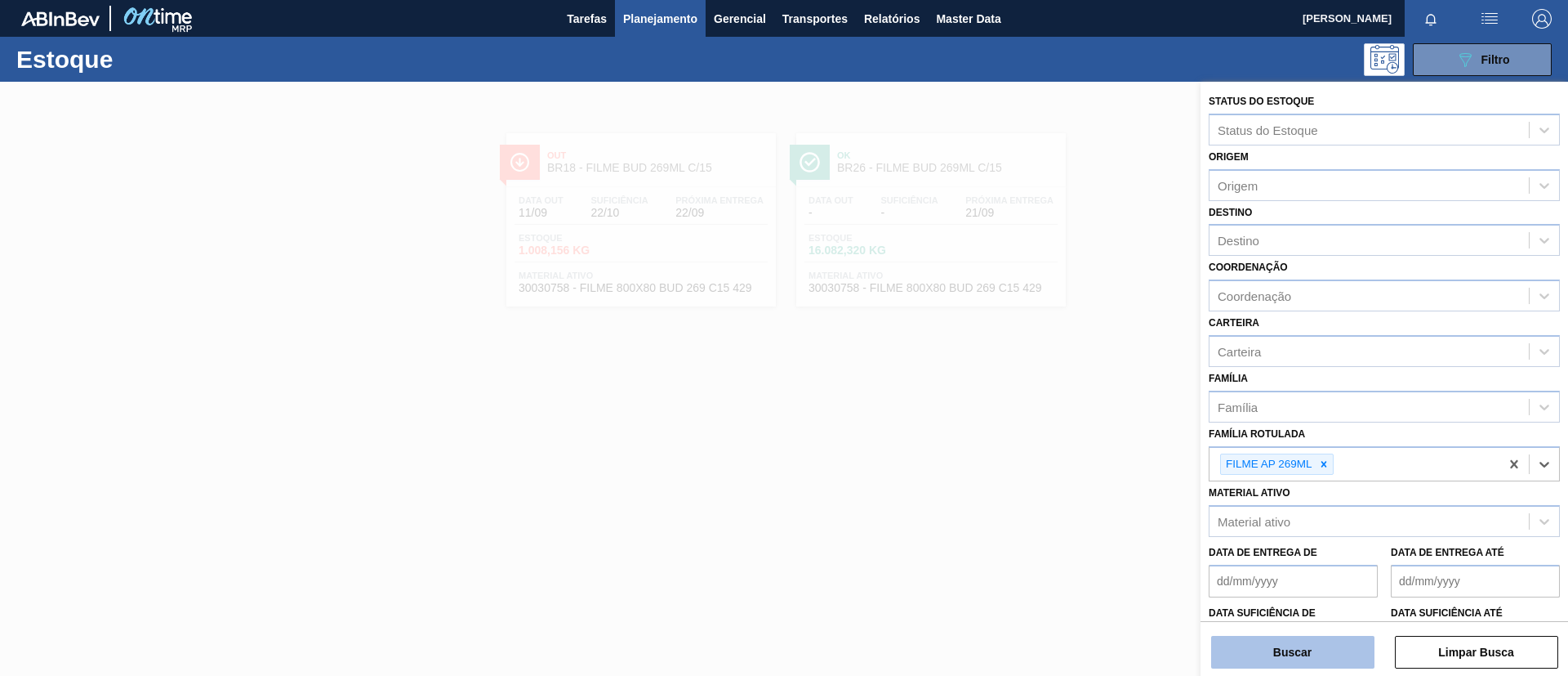
click at [1313, 639] on button "Buscar" at bounding box center [1293, 652] width 164 height 33
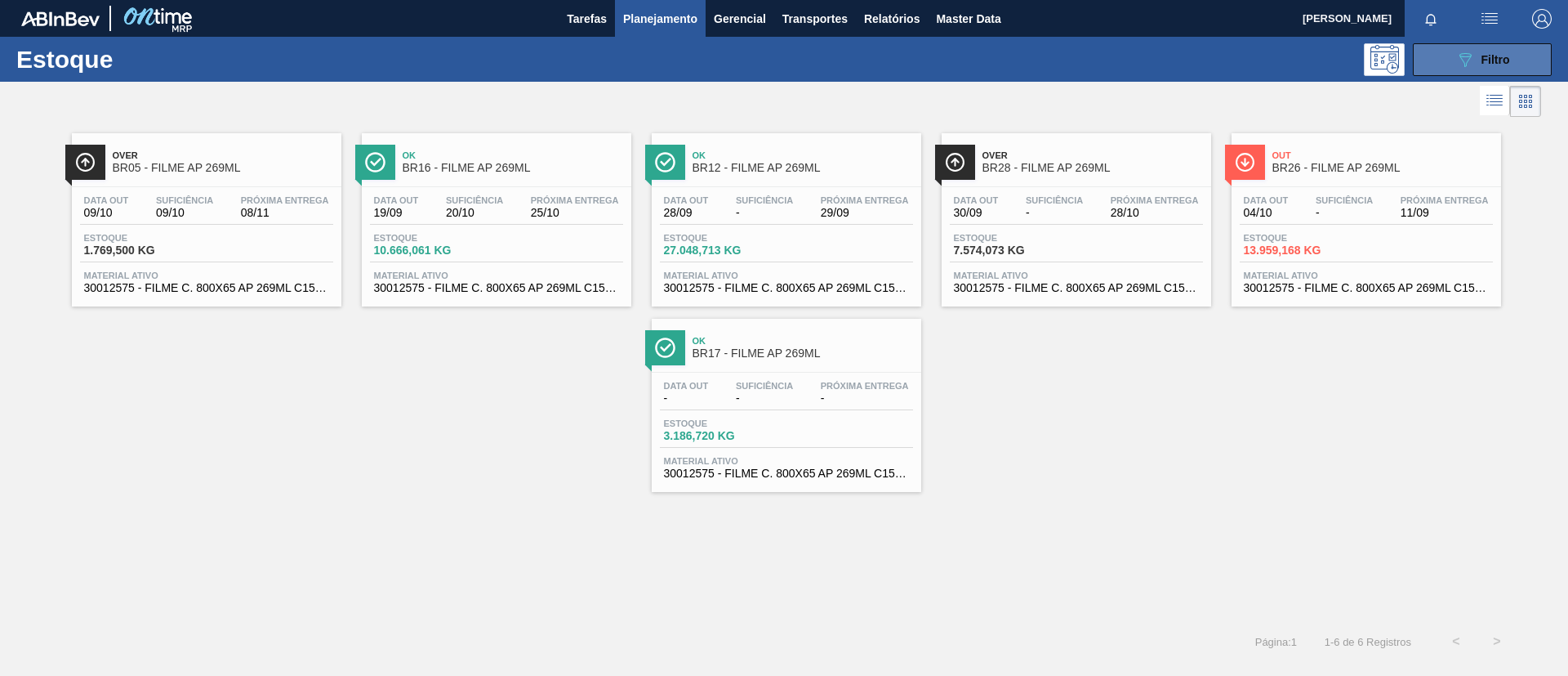
click at [1469, 58] on icon at bounding box center [1466, 60] width 12 height 14
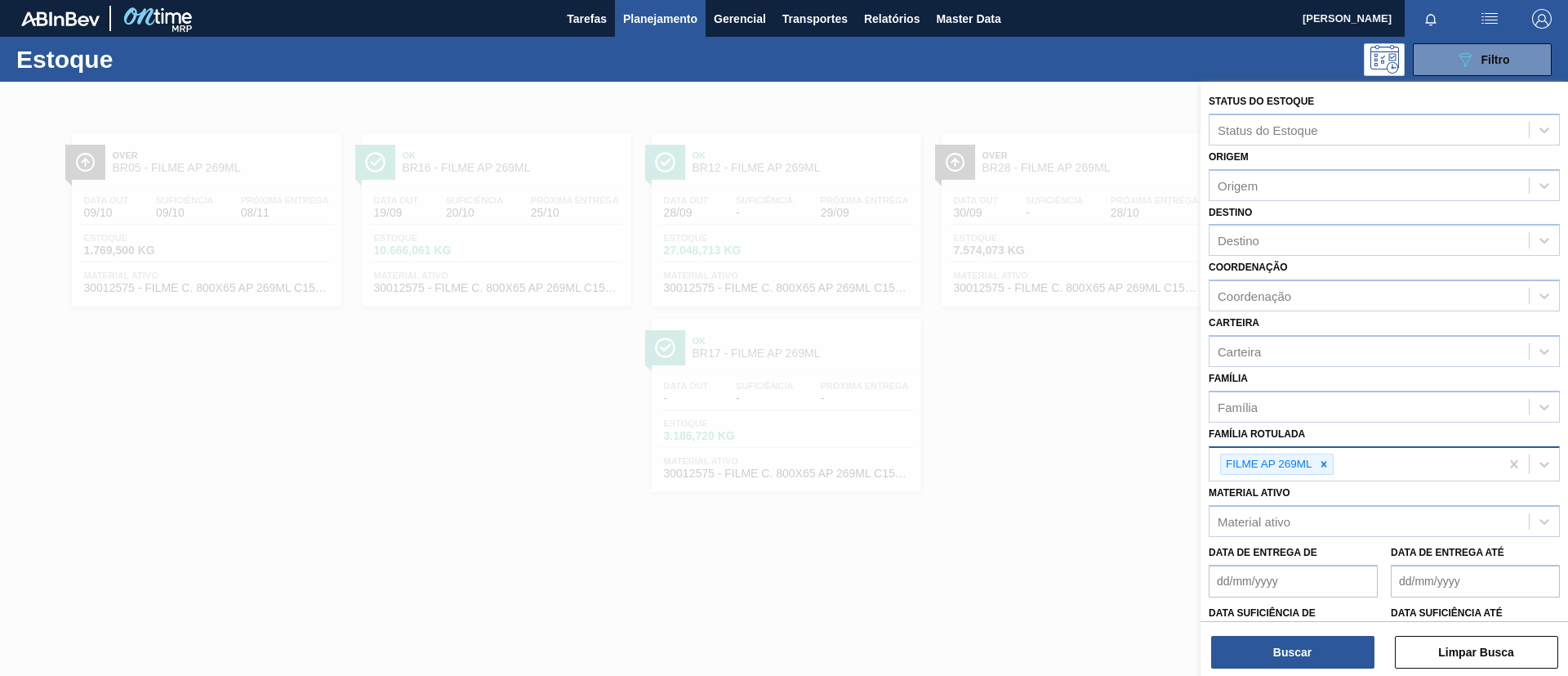
drag, startPoint x: 1313, startPoint y: 459, endPoint x: 1322, endPoint y: 464, distance: 10.3
click at [1318, 462] on div at bounding box center [1324, 465] width 18 height 20
click at [1325, 465] on div "Família Rotulada" at bounding box center [1370, 461] width 320 height 23
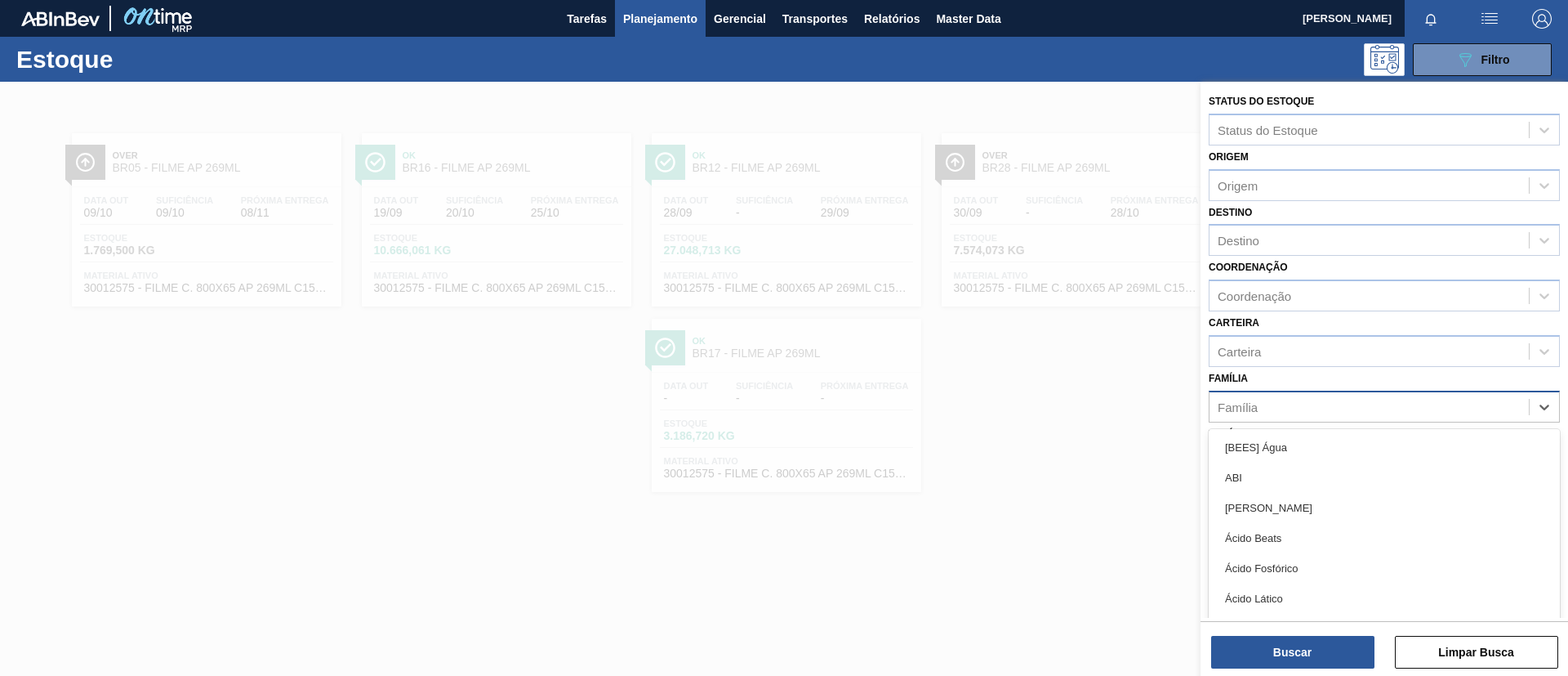
click at [1286, 406] on div "Família" at bounding box center [1370, 406] width 320 height 23
type input "LIS"
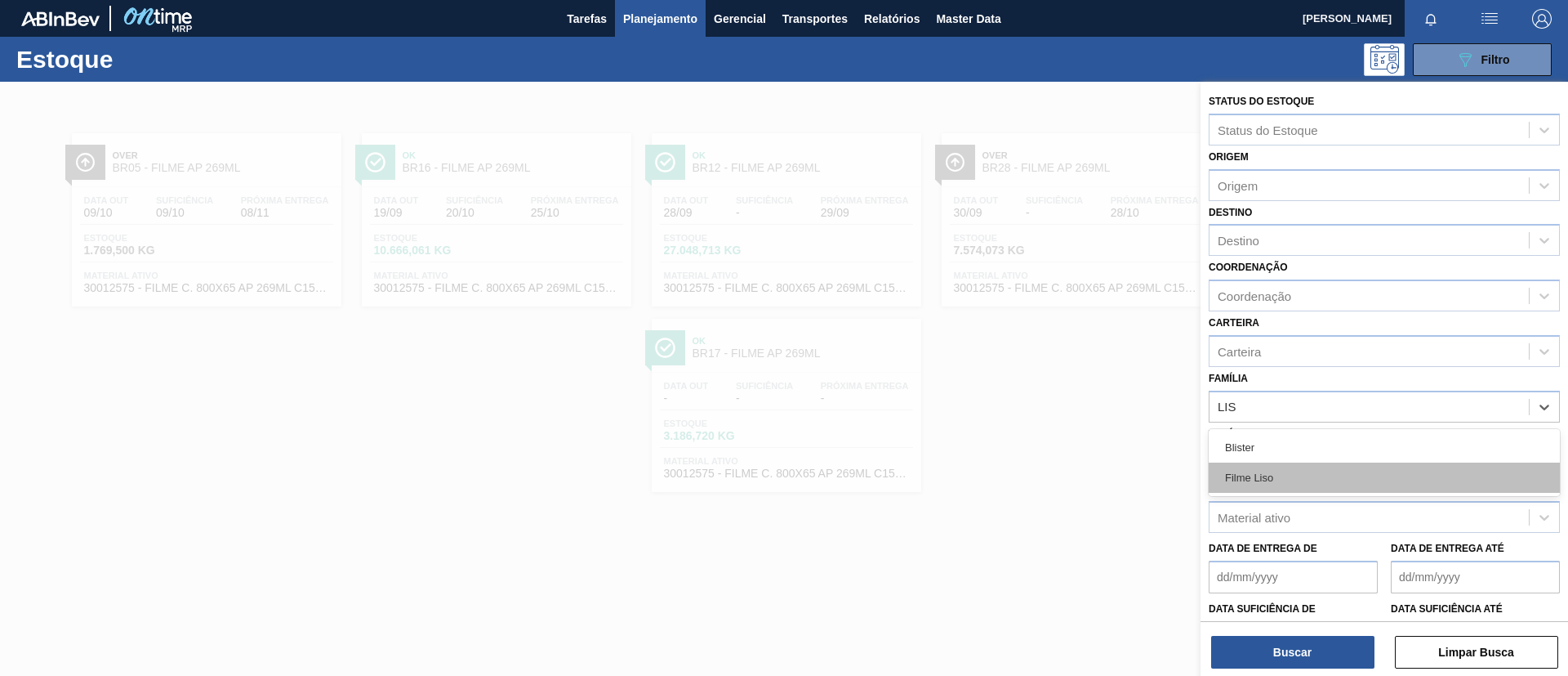
click at [1289, 475] on div "Filme Liso" at bounding box center [1385, 477] width 351 height 31
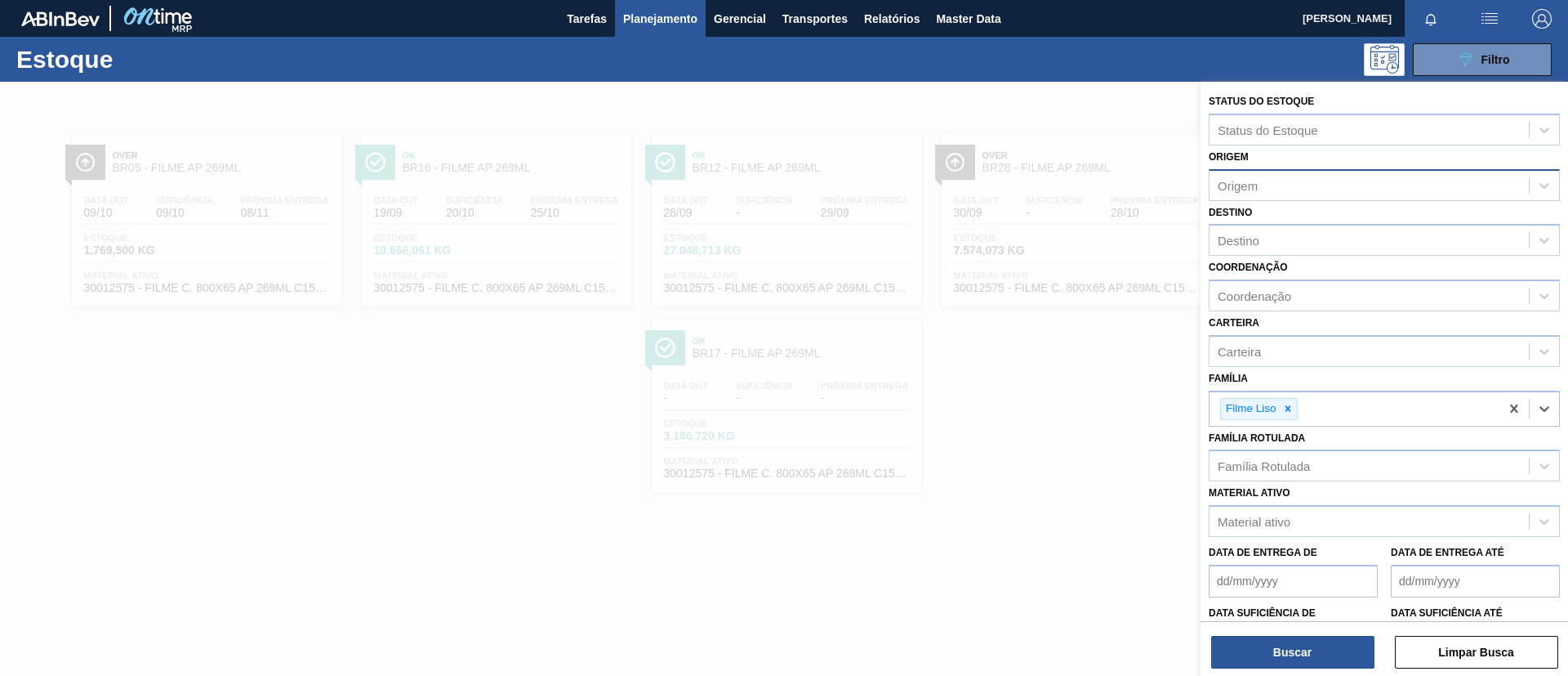
click at [1274, 183] on div "Origem" at bounding box center [1370, 184] width 320 height 23
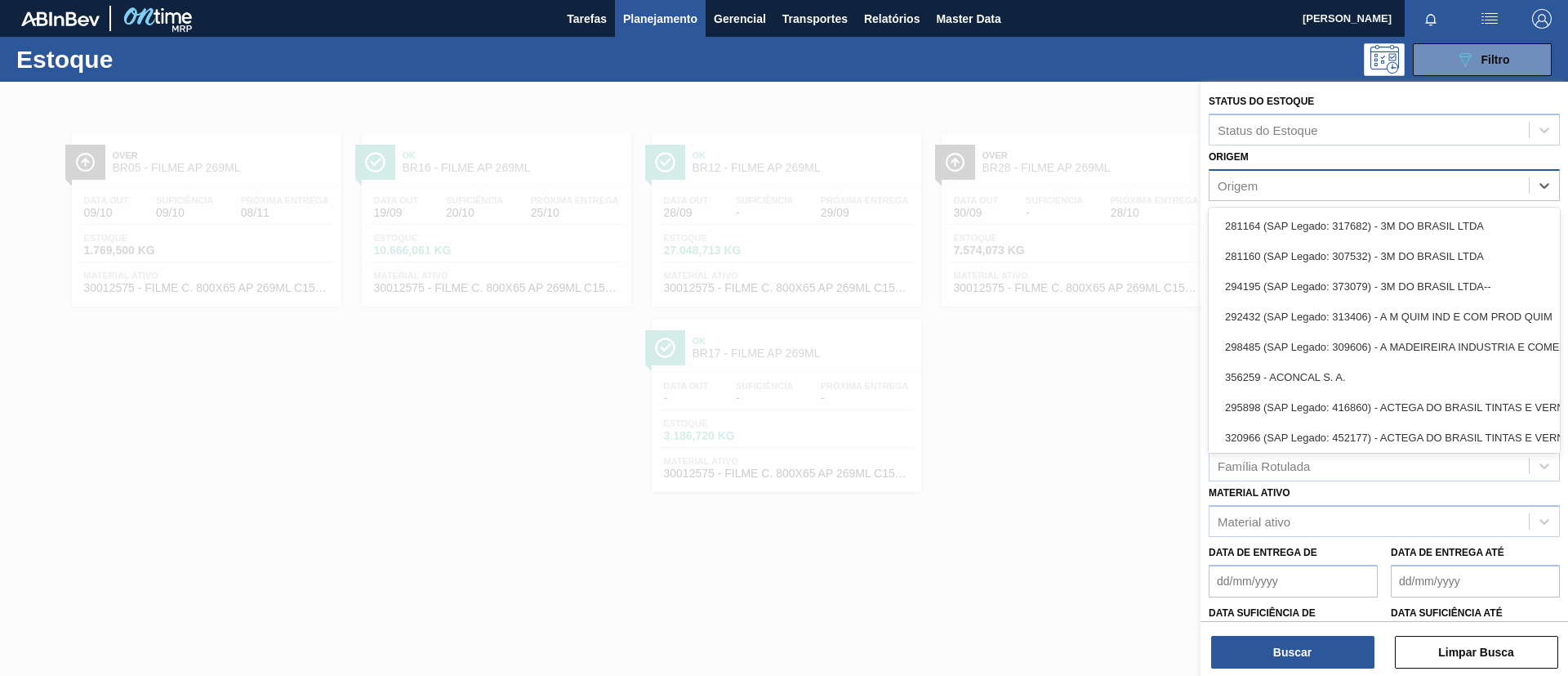
click at [1269, 177] on div "Origem" at bounding box center [1370, 184] width 320 height 23
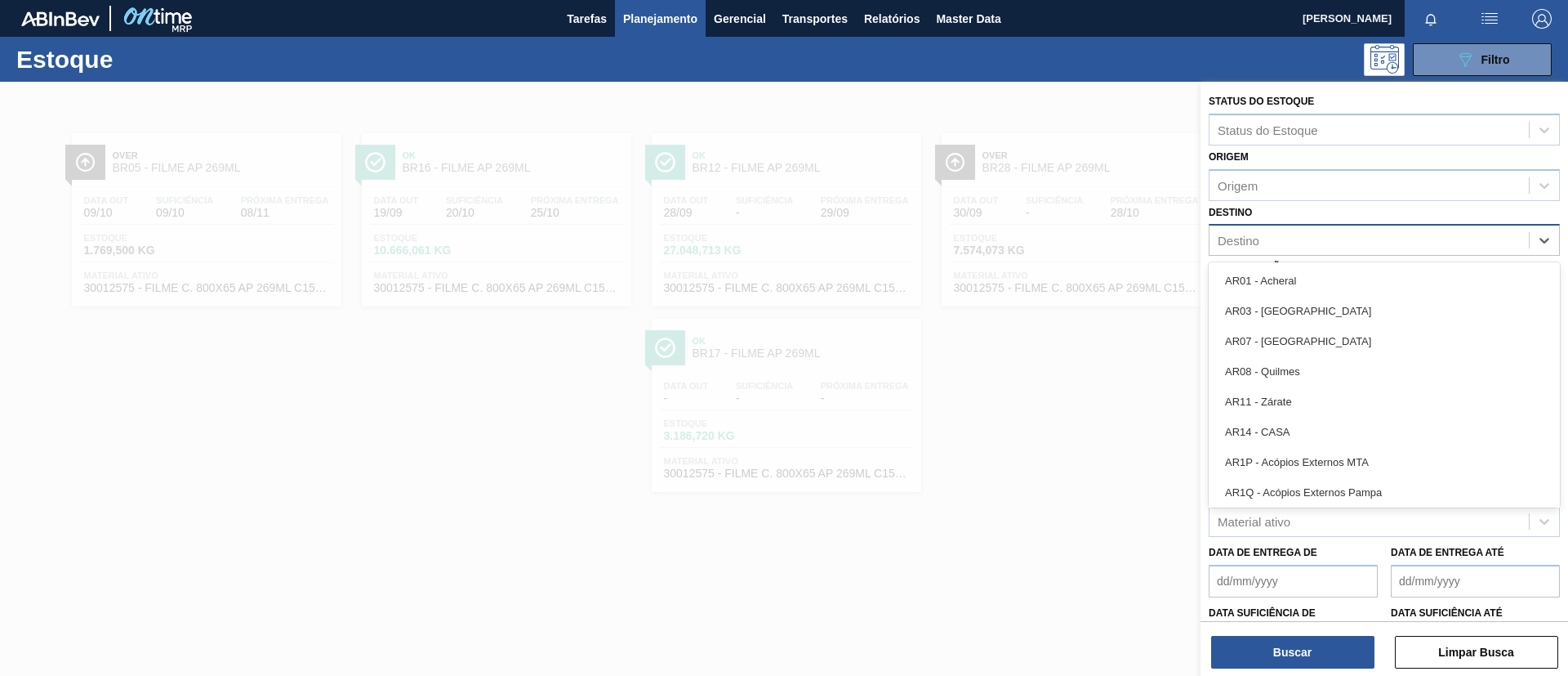
click at [1278, 244] on div "Destino" at bounding box center [1370, 240] width 320 height 23
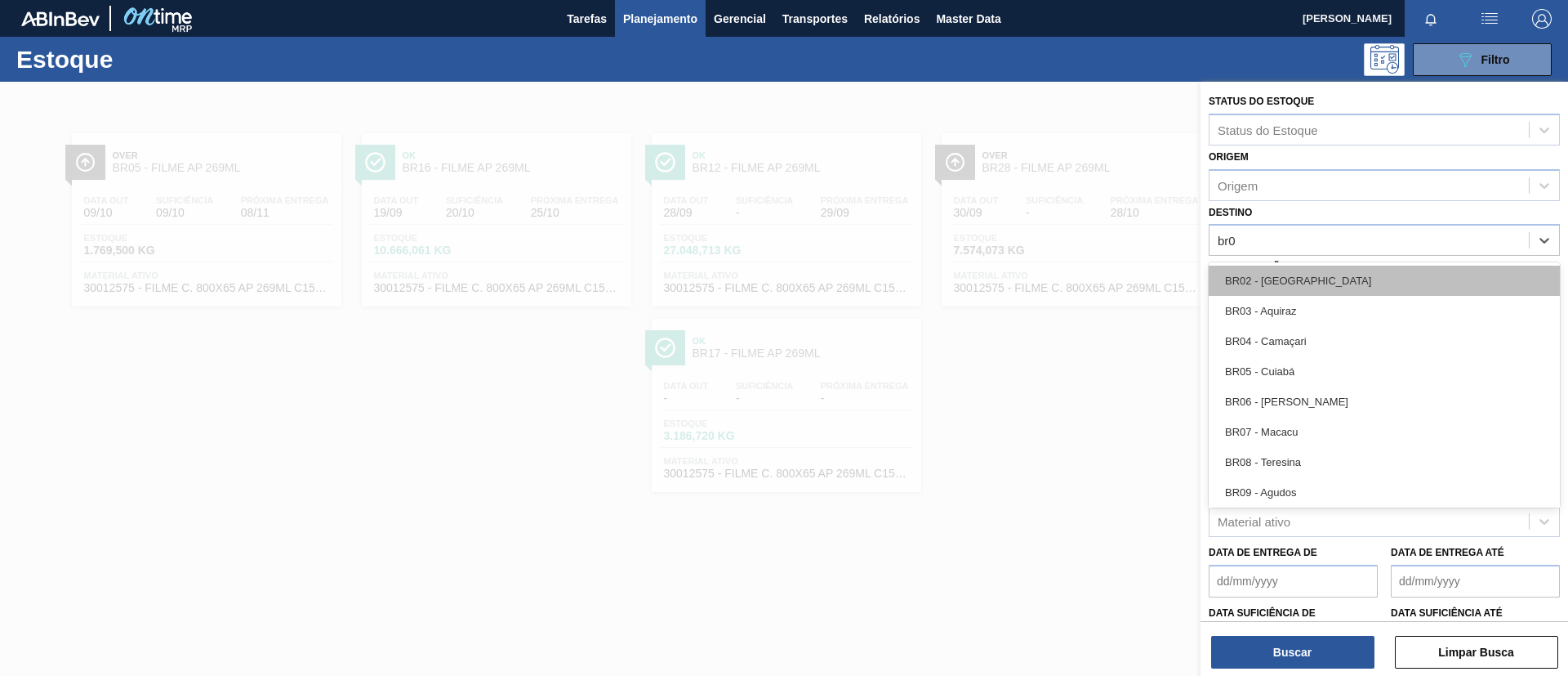
type input "br02"
click at [1276, 291] on div "BR02 - Sergipe" at bounding box center [1385, 281] width 351 height 31
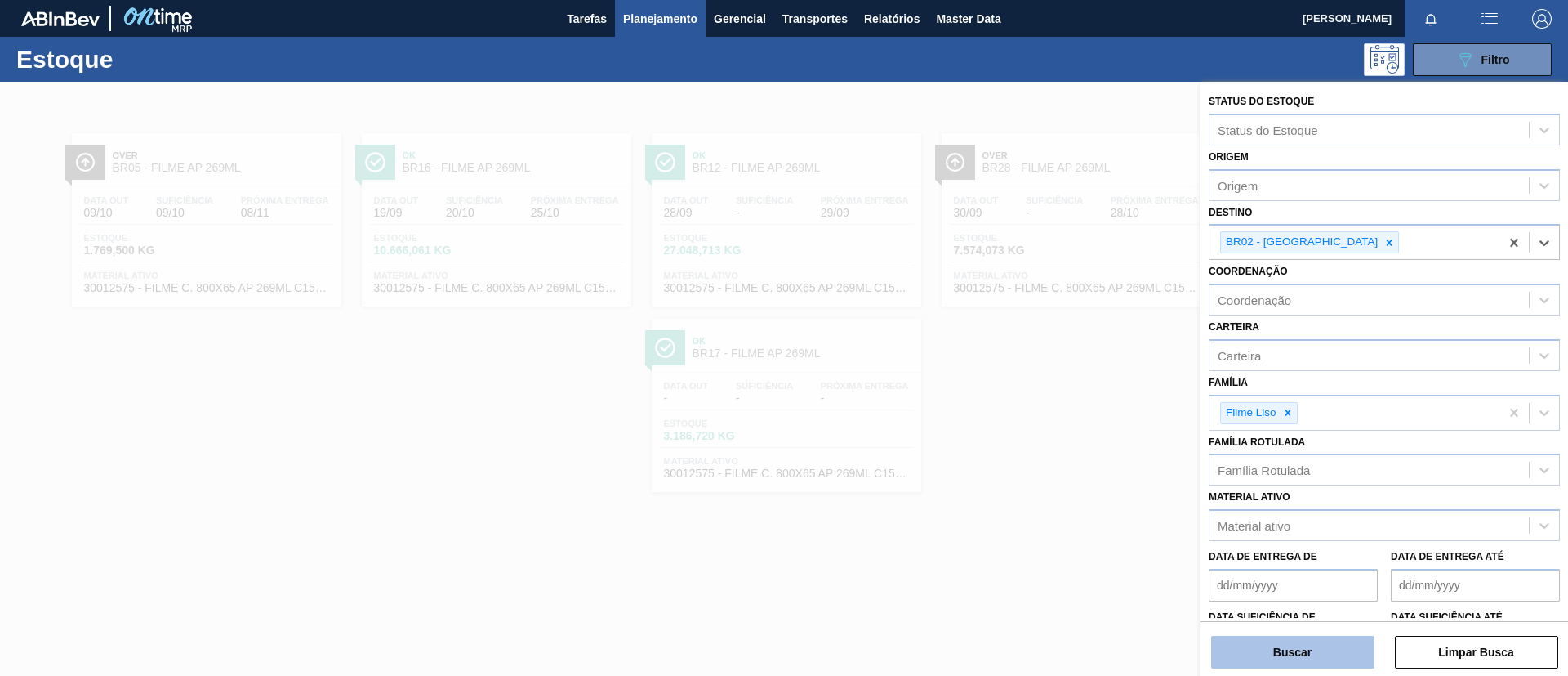
click at [1304, 651] on button "Buscar" at bounding box center [1293, 652] width 164 height 33
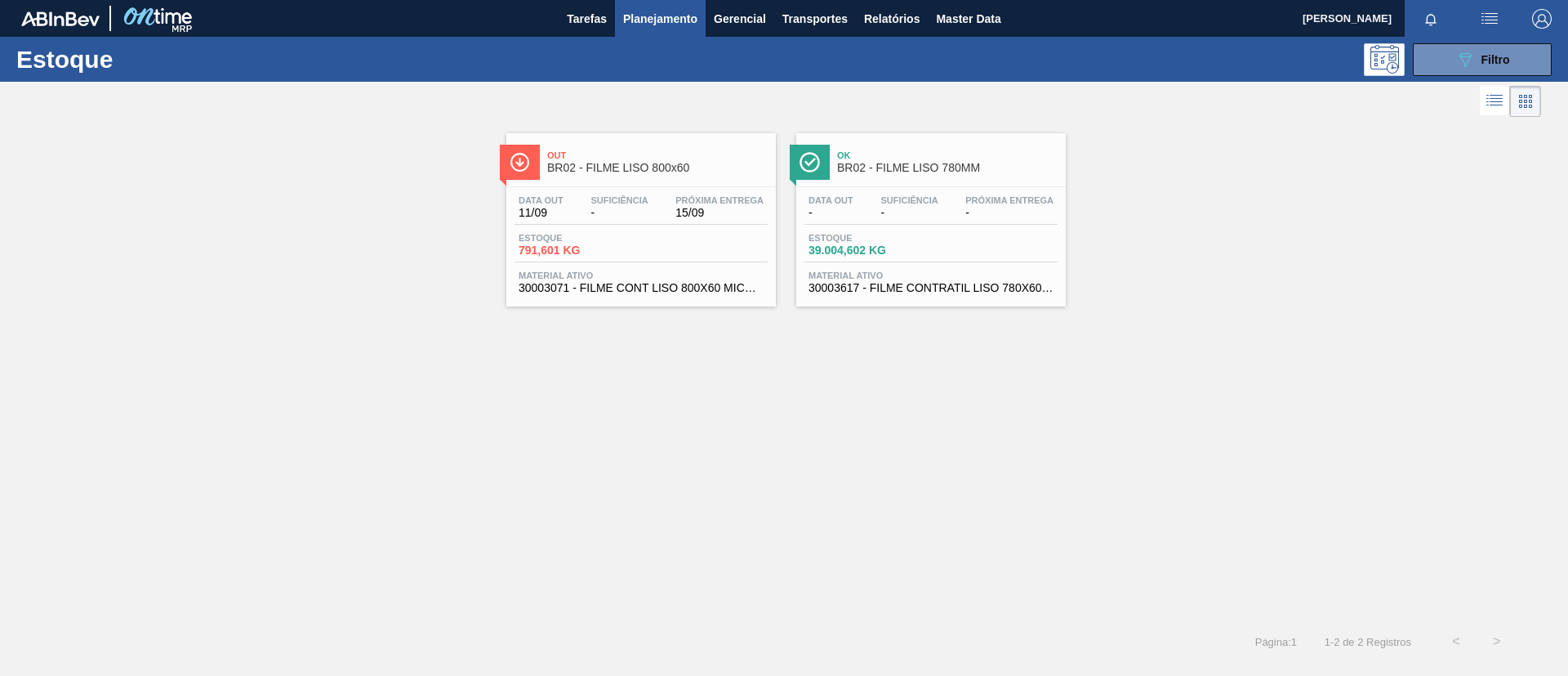
drag, startPoint x: 1501, startPoint y: 60, endPoint x: 1459, endPoint y: 201, distance: 147.1
click at [1501, 60] on span "Filtro" at bounding box center [1496, 60] width 29 height 13
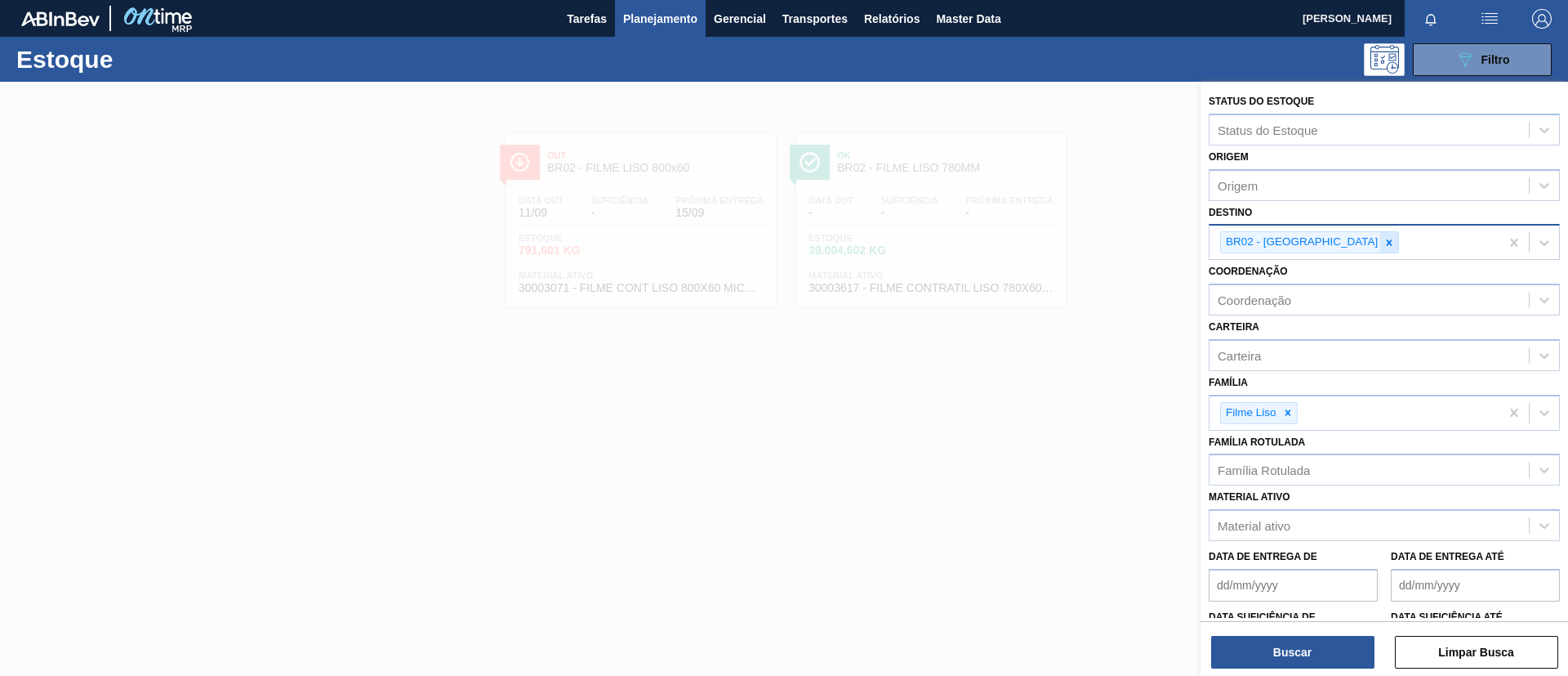
click at [1321, 251] on div "BR02 - Sergipe" at bounding box center [1310, 243] width 178 height 22
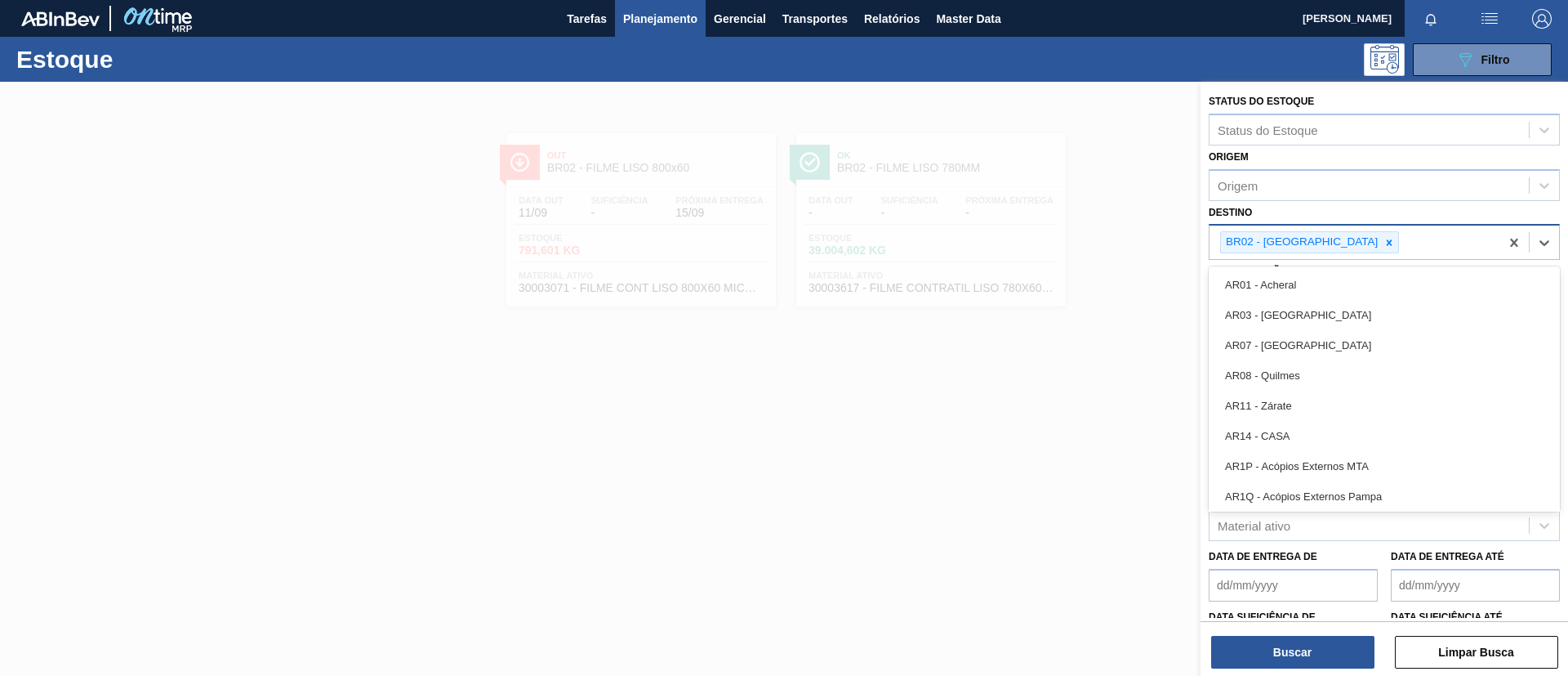
click at [1384, 243] on icon at bounding box center [1390, 243] width 11 height 11
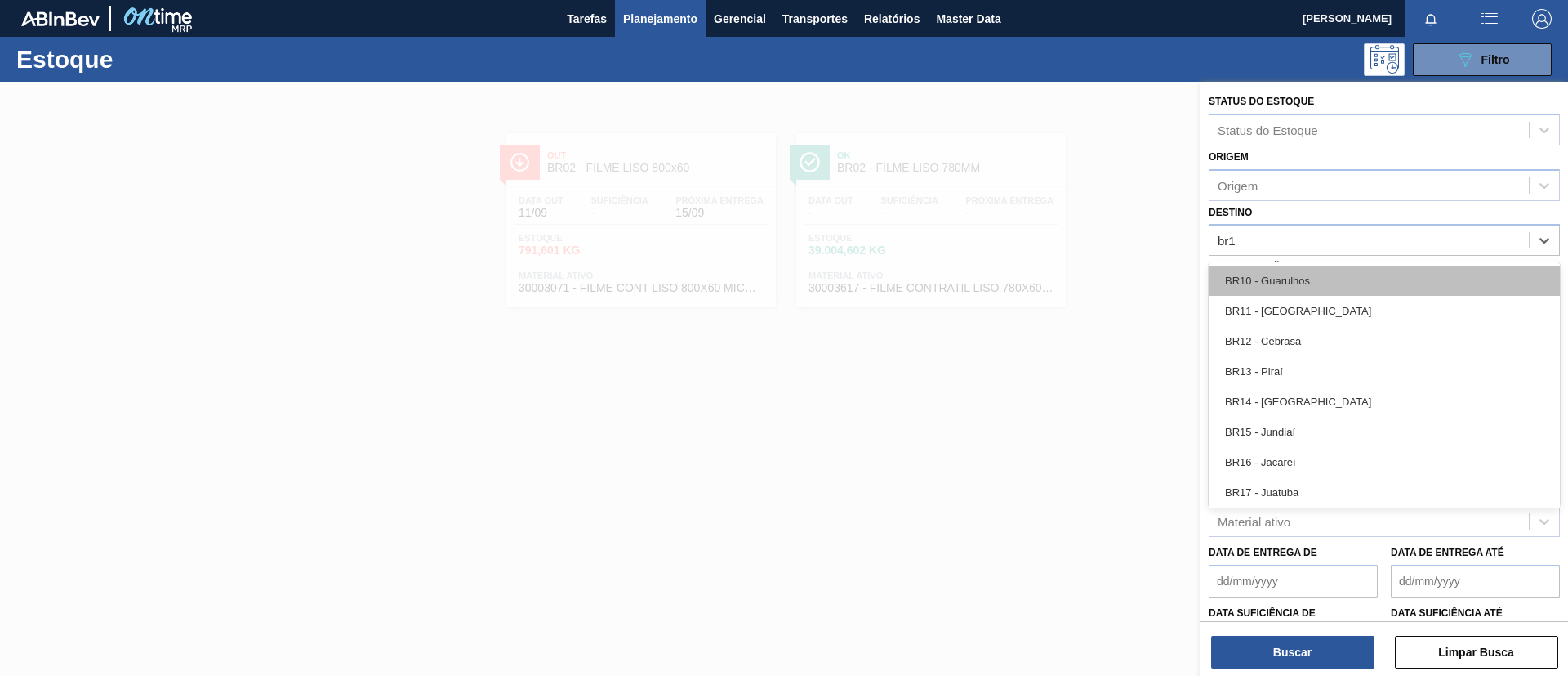
type input "br15"
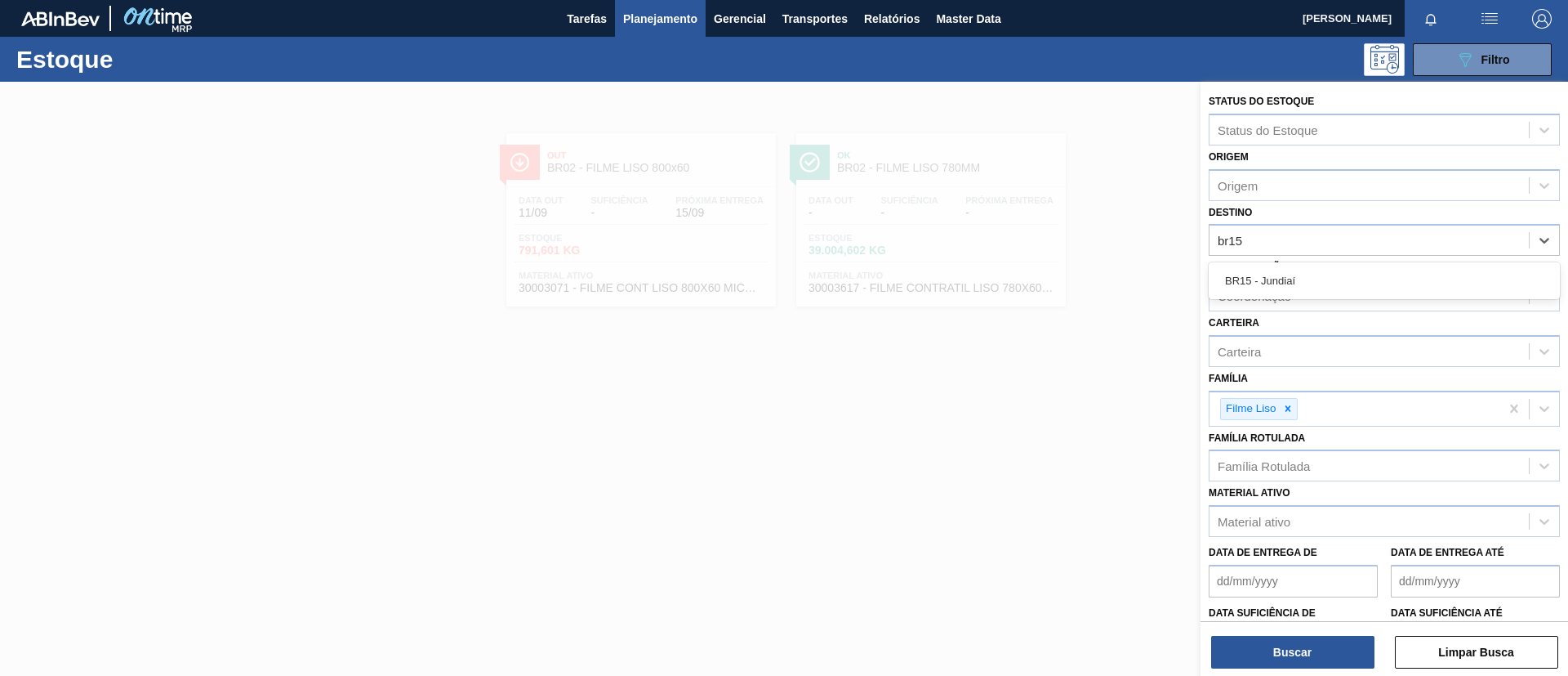
click at [1319, 278] on div "BR15 - Jundiaí" at bounding box center [1385, 281] width 351 height 31
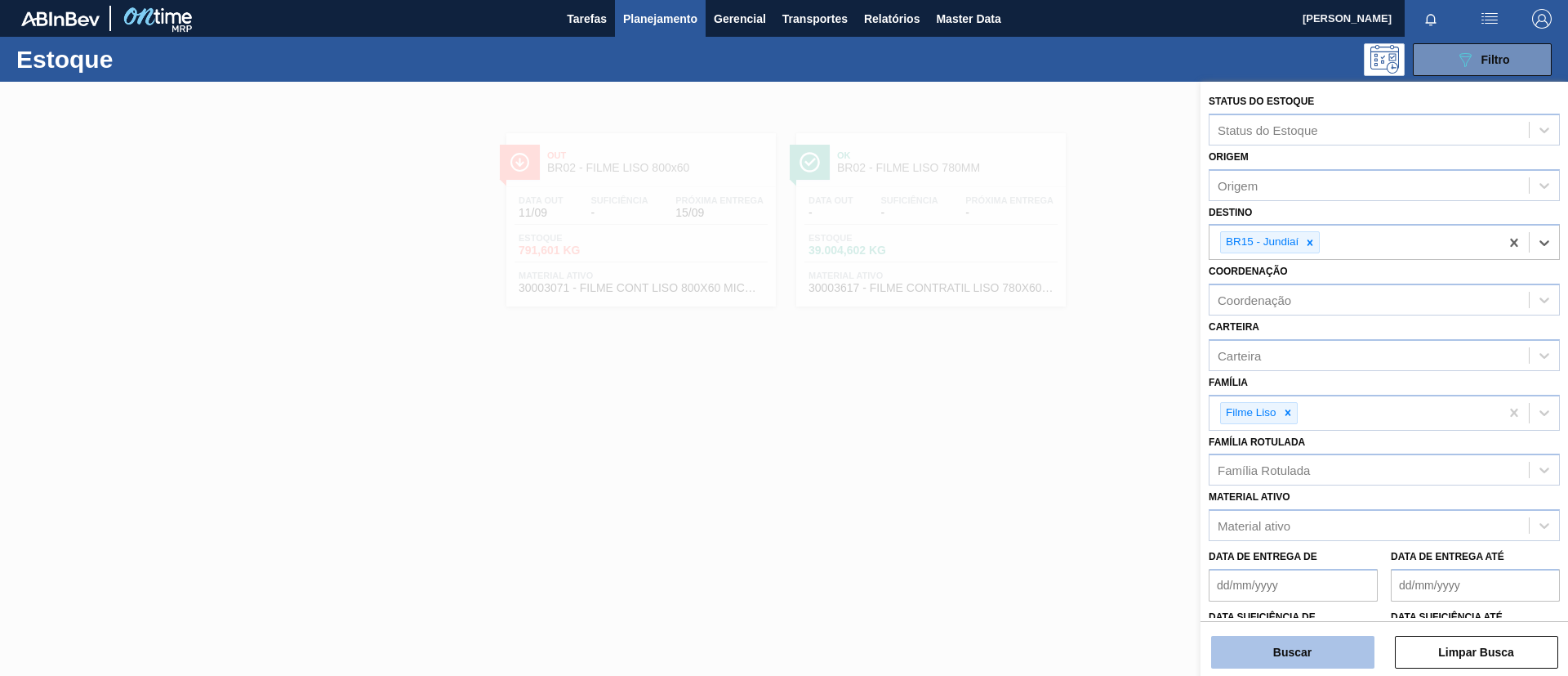
click at [1324, 651] on button "Buscar" at bounding box center [1293, 652] width 164 height 33
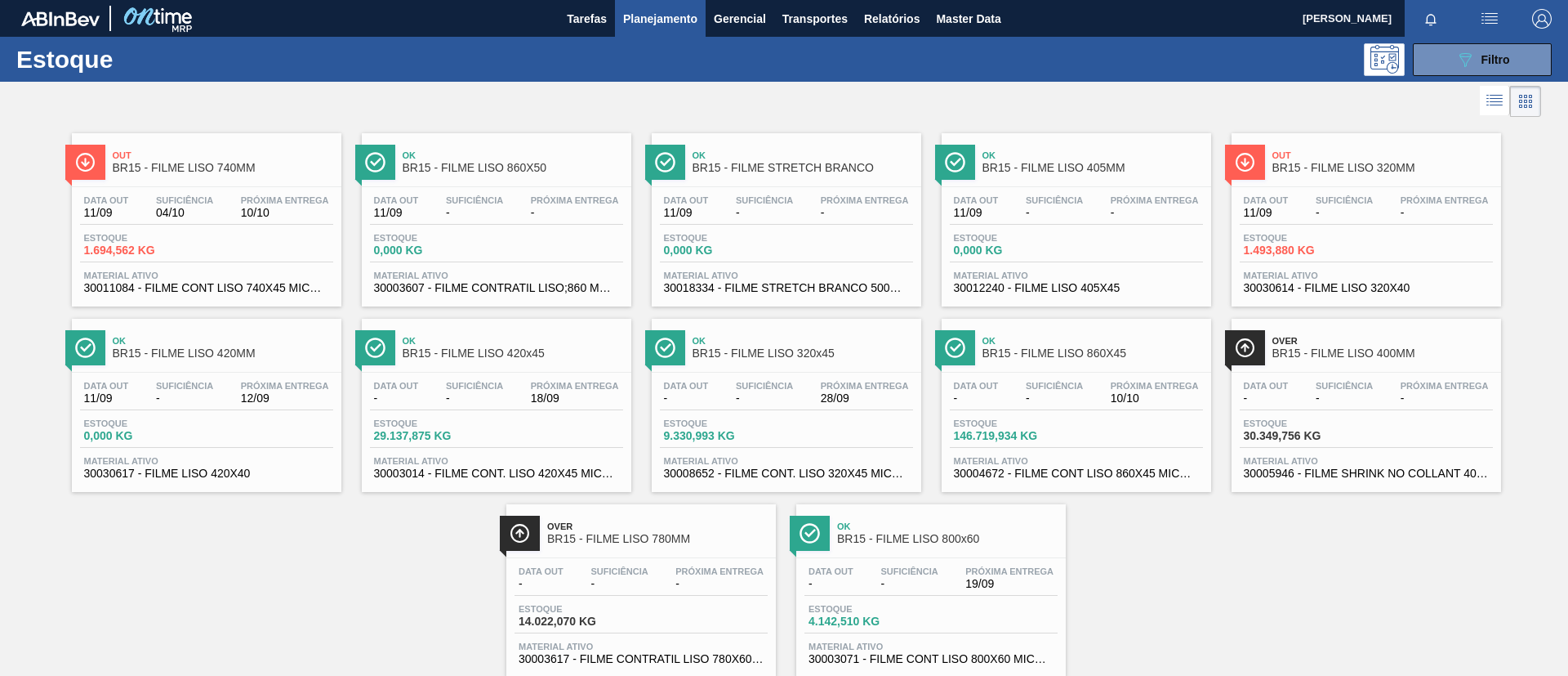
click at [1495, 77] on div "Estoque 089F7B8B-B2A5-4AFE-B5C0-19BA573D28AC Filtro" at bounding box center [784, 60] width 1568 height 45
click at [1505, 55] on span "Filtro" at bounding box center [1496, 60] width 29 height 13
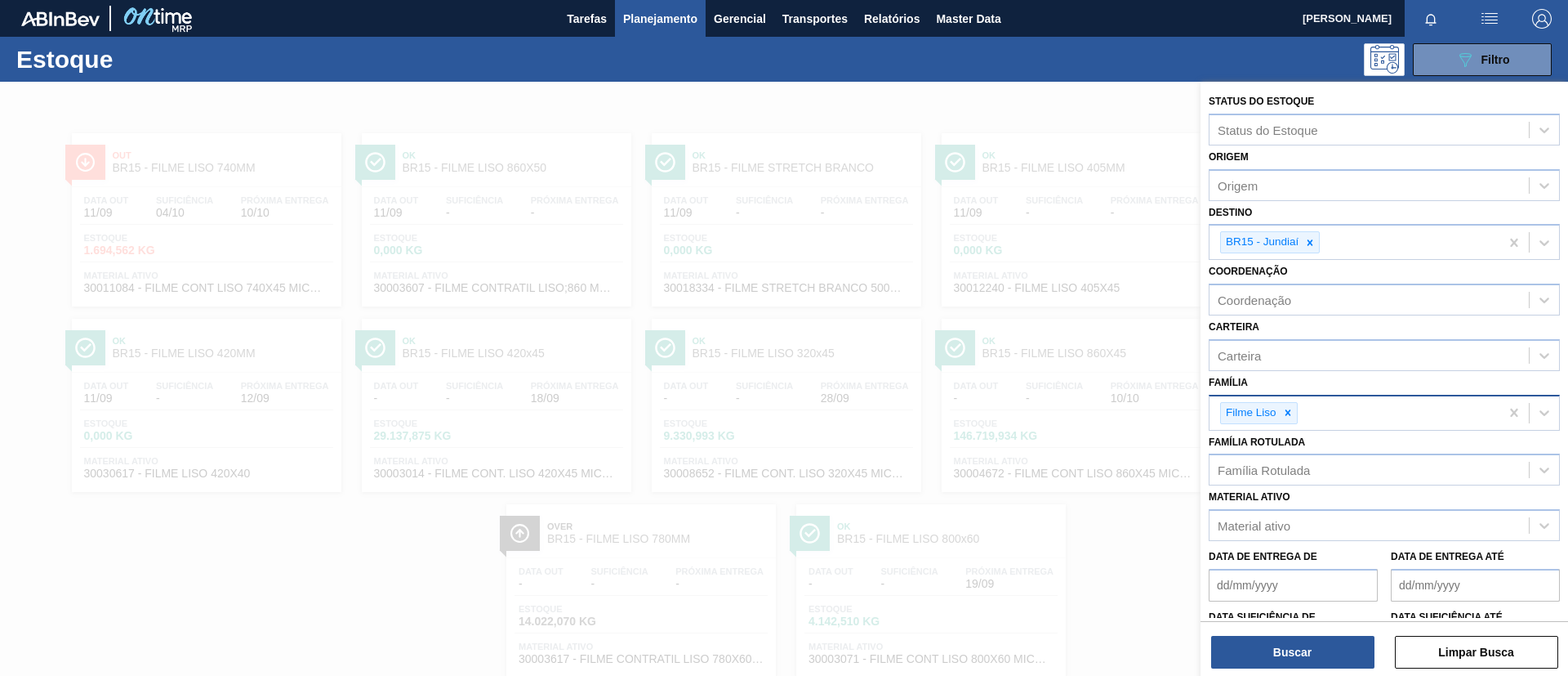
click at [1291, 417] on div at bounding box center [1287, 413] width 18 height 20
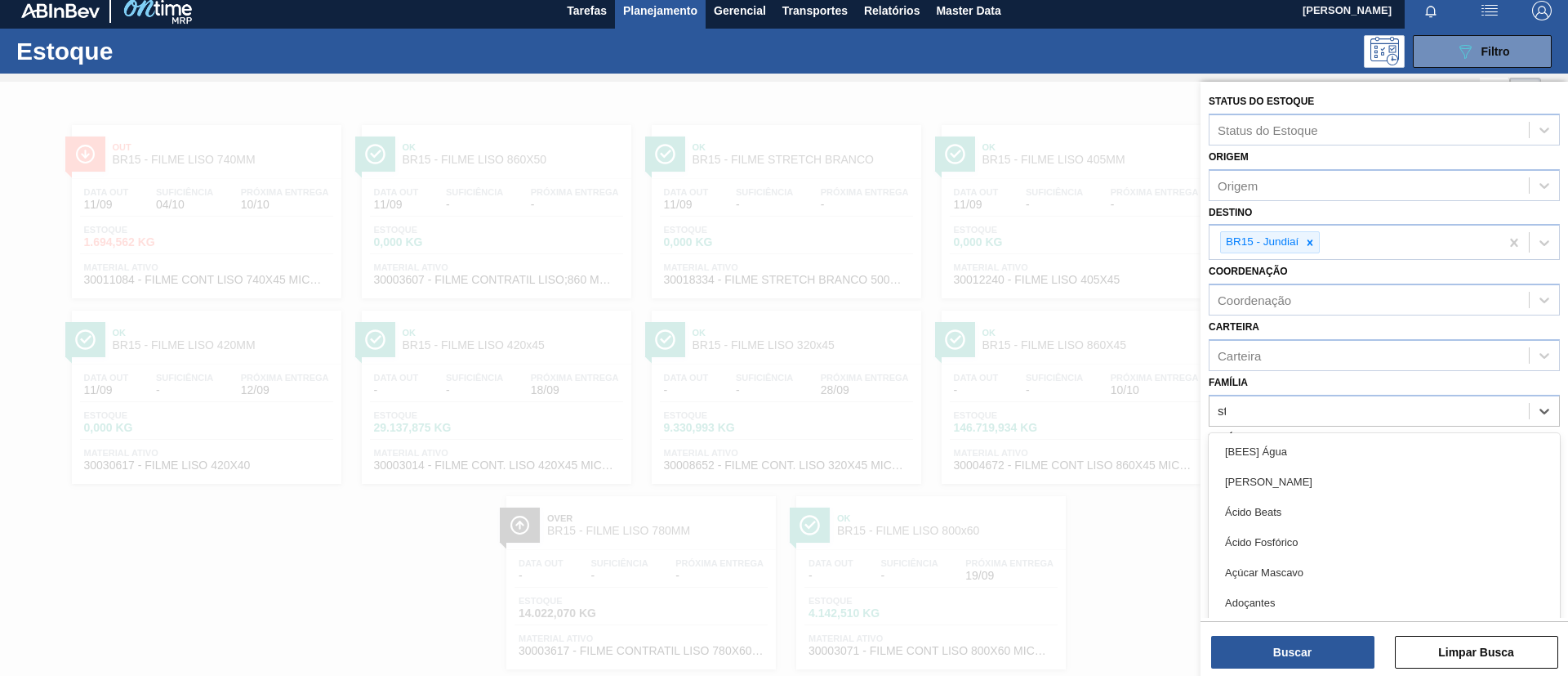
scroll to position [9, 0]
type input "stre"
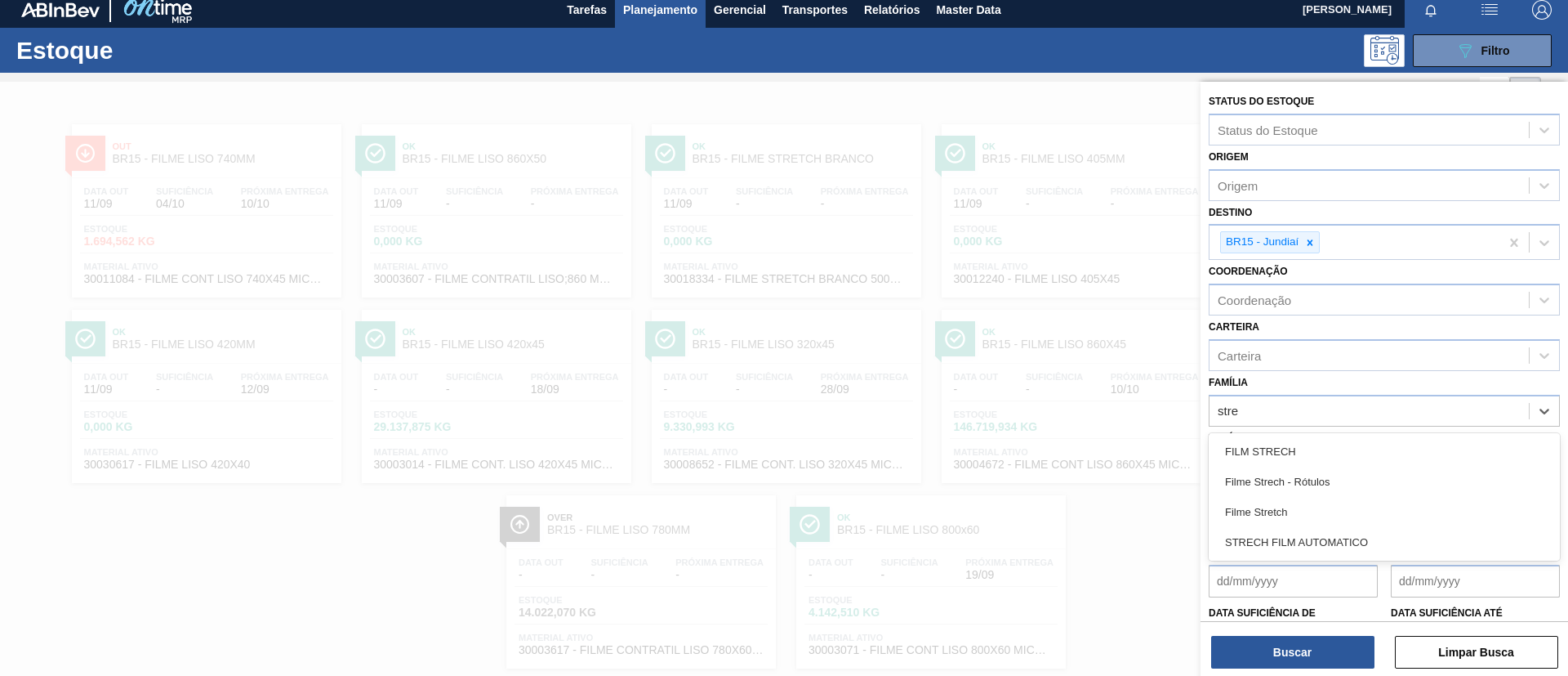
click at [1303, 512] on div "Filme Stretch" at bounding box center [1385, 511] width 351 height 31
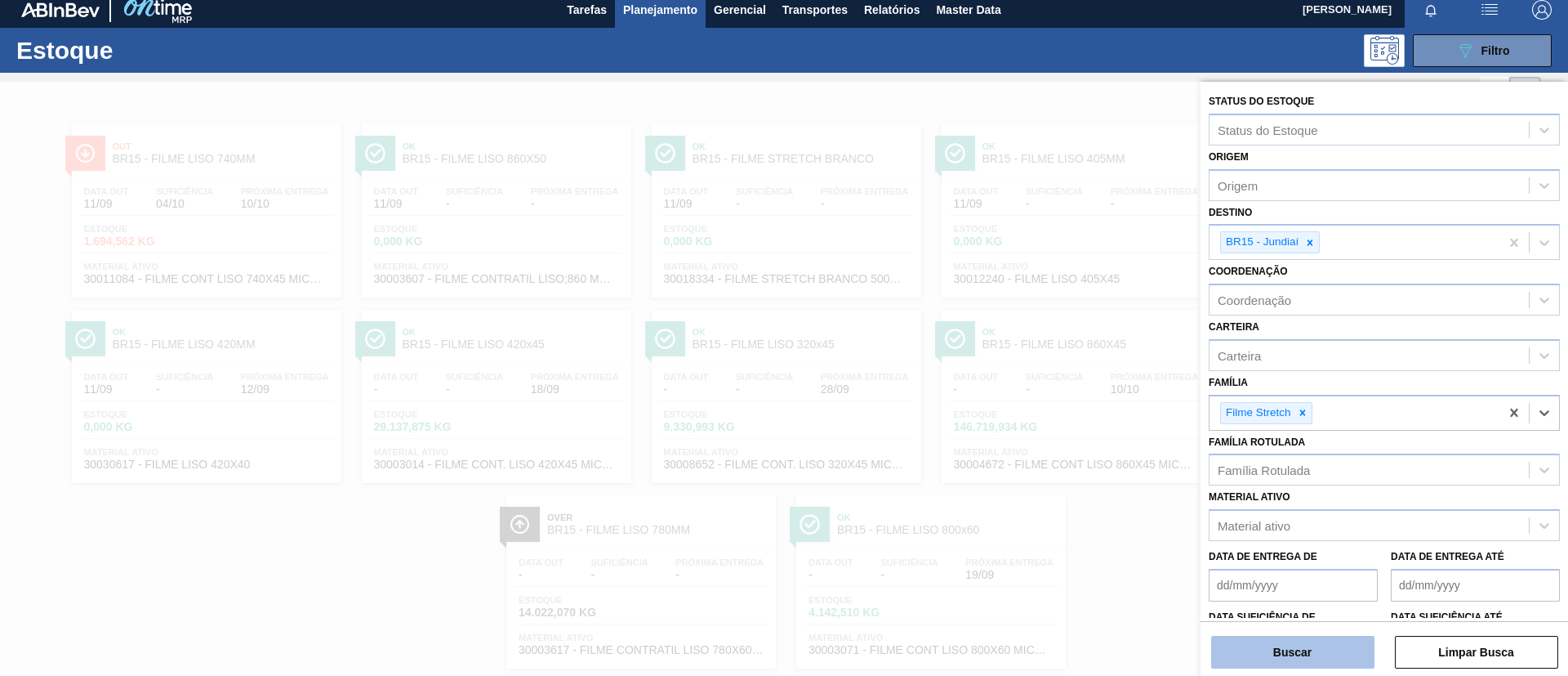
click at [1283, 643] on button "Buscar" at bounding box center [1293, 652] width 164 height 33
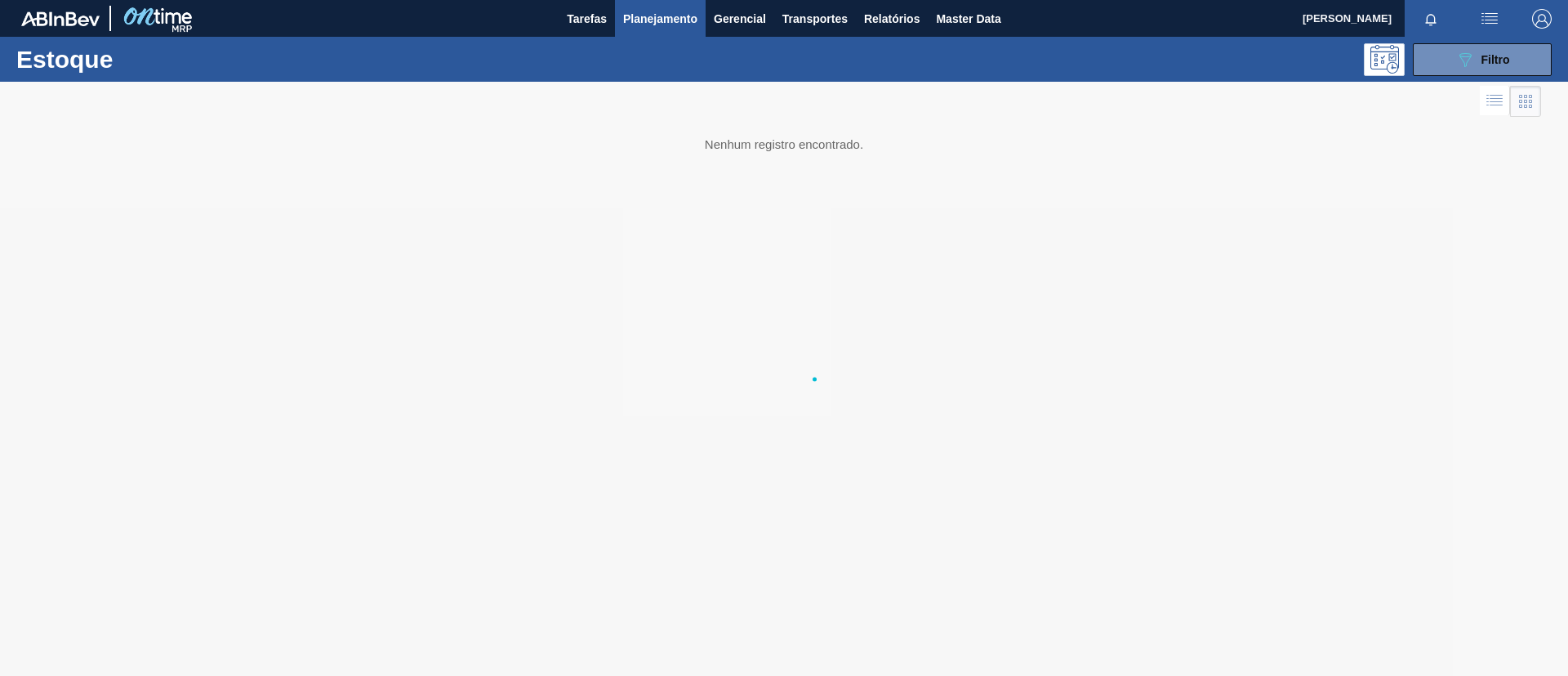
scroll to position [0, 0]
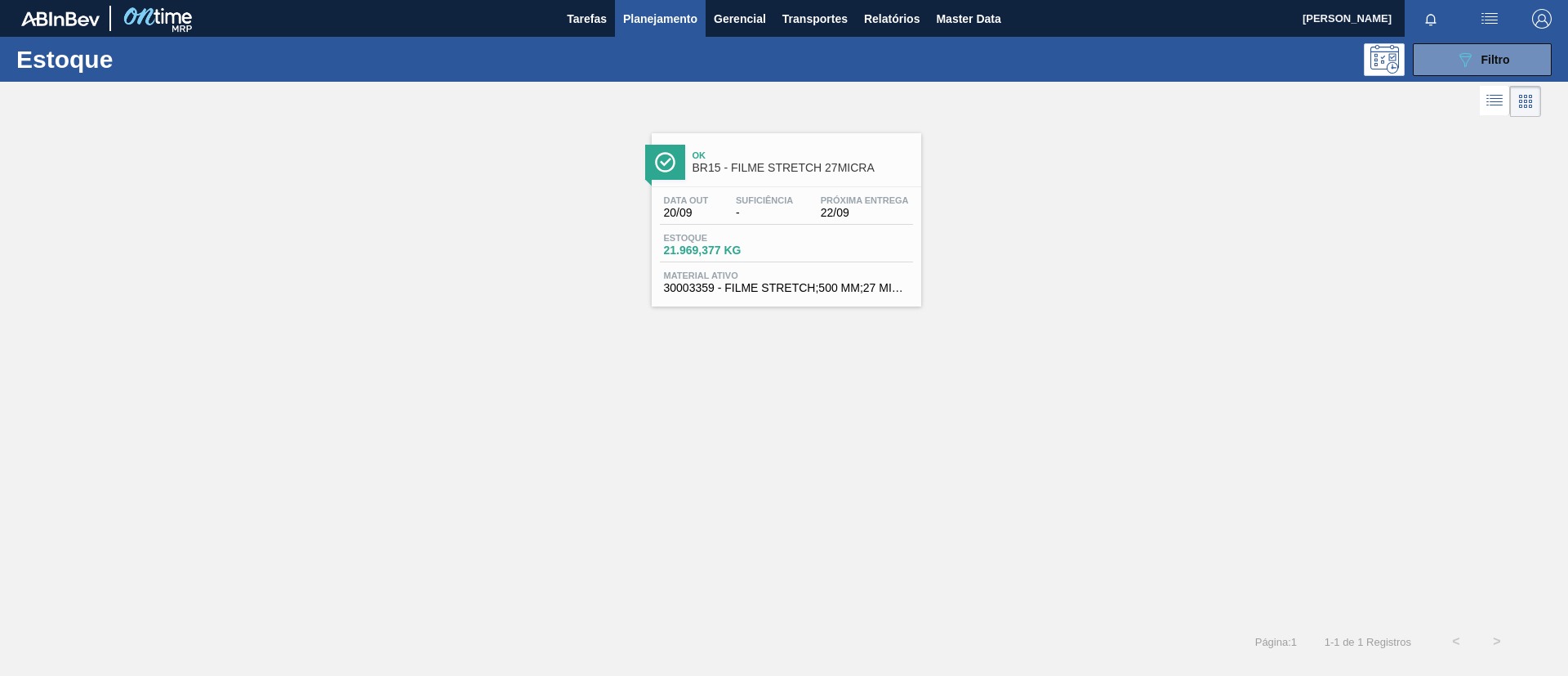
click at [761, 173] on span "BR15 - FILME STRETCH 27MICRA" at bounding box center [802, 167] width 220 height 12
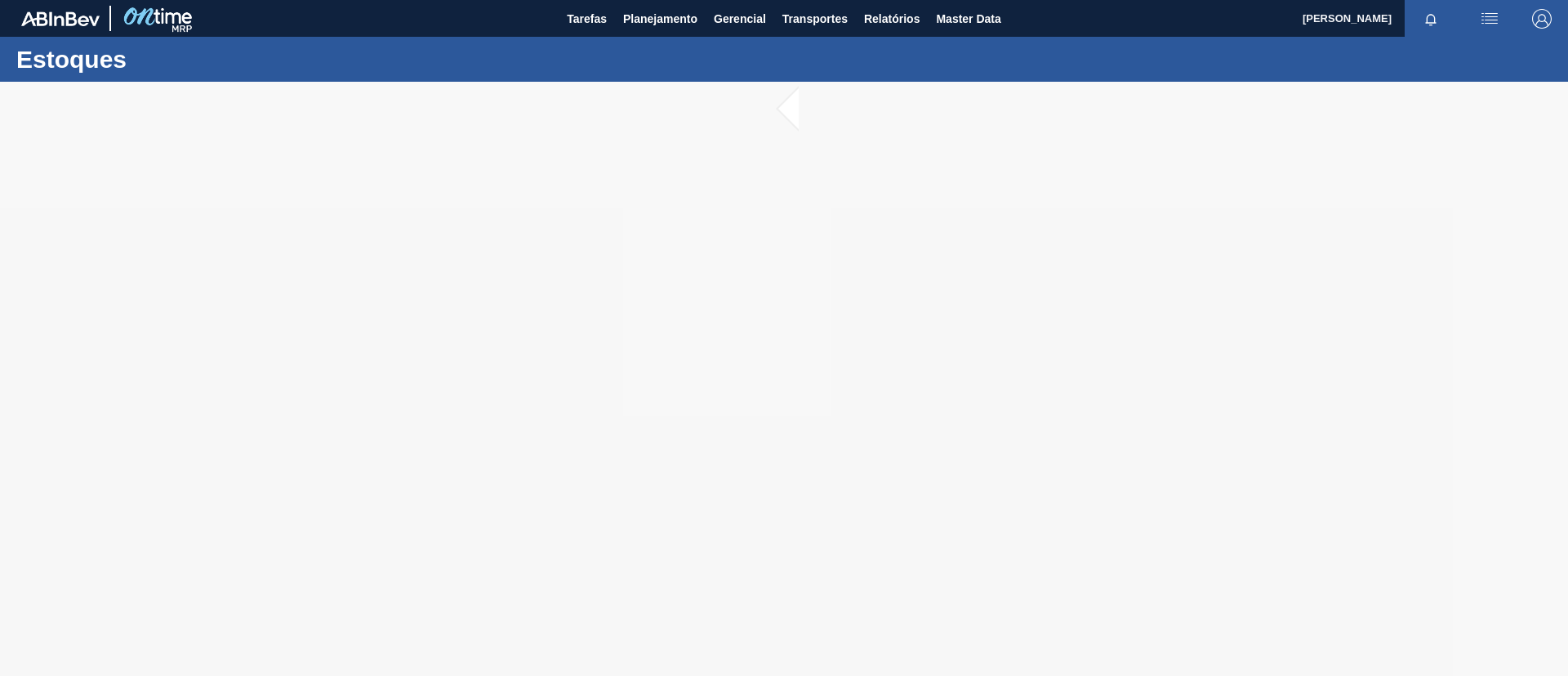
drag, startPoint x: 516, startPoint y: 459, endPoint x: 199, endPoint y: 230, distance: 391.1
click at [494, 446] on div at bounding box center [784, 378] width 1568 height 594
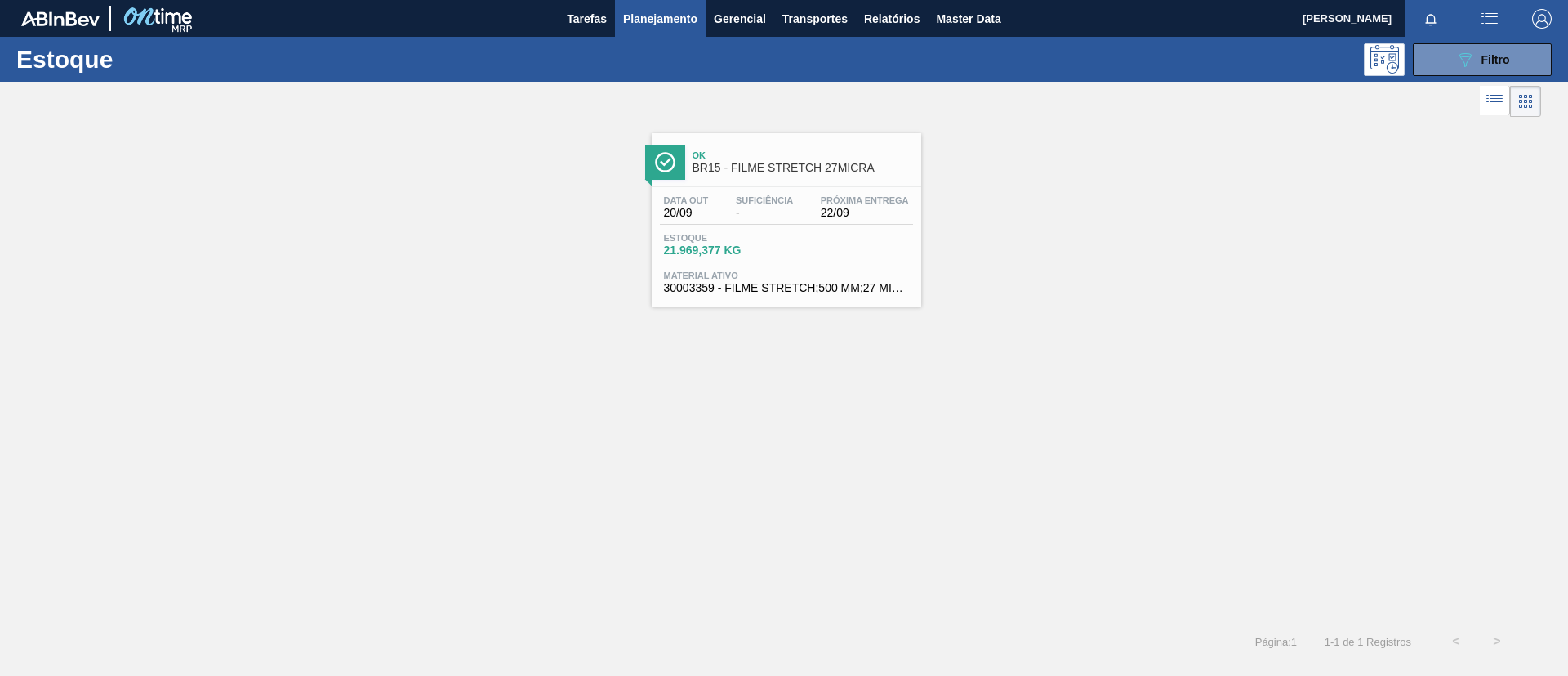
click at [1530, 296] on div "Ok BR15 - FILME STRETCH 27MICRA Data out 20/09 Suficiência - Próxima Entrega 22…" at bounding box center [784, 214] width 1568 height 186
click at [1512, 50] on button "089F7B8B-B2A5-4AFE-B5C0-19BA573D28AC Filtro" at bounding box center [1482, 60] width 138 height 33
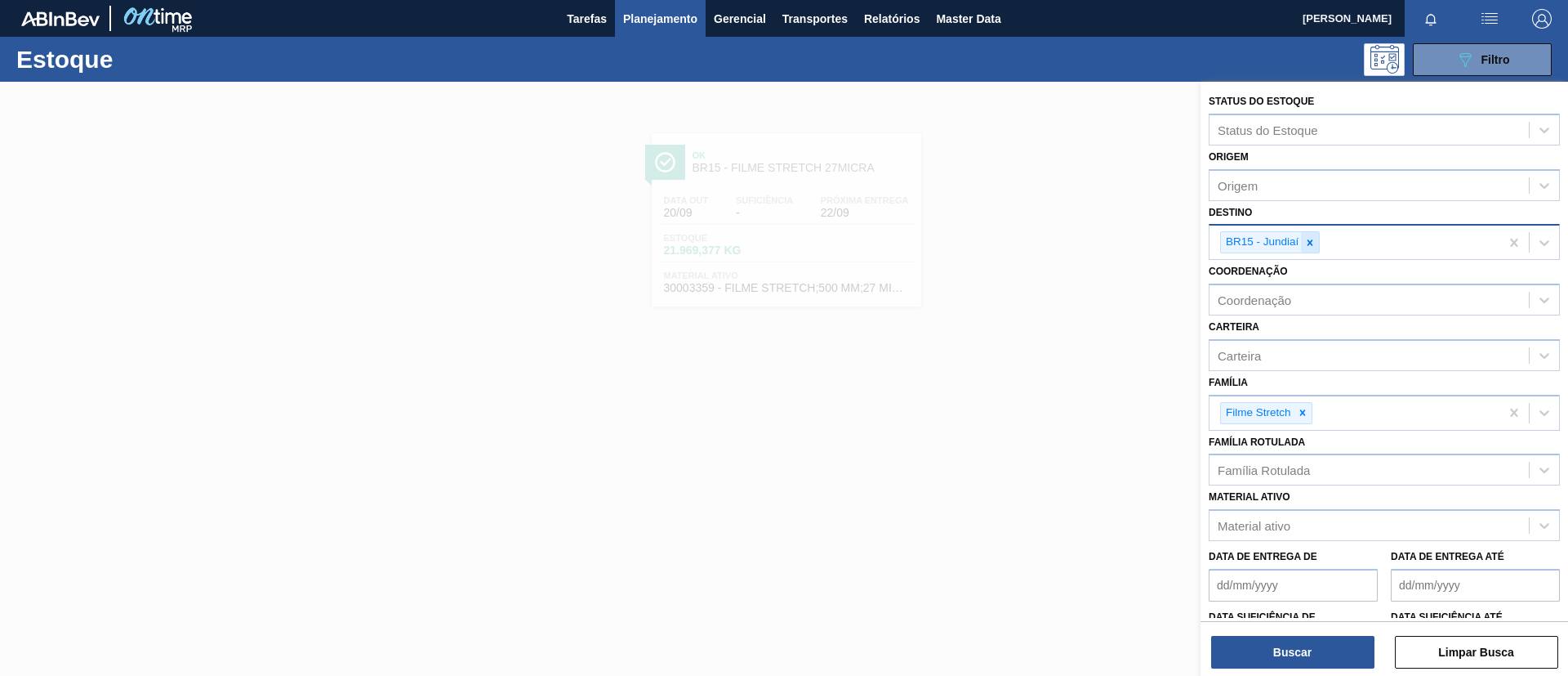
click at [1312, 243] on icon at bounding box center [1311, 243] width 11 height 11
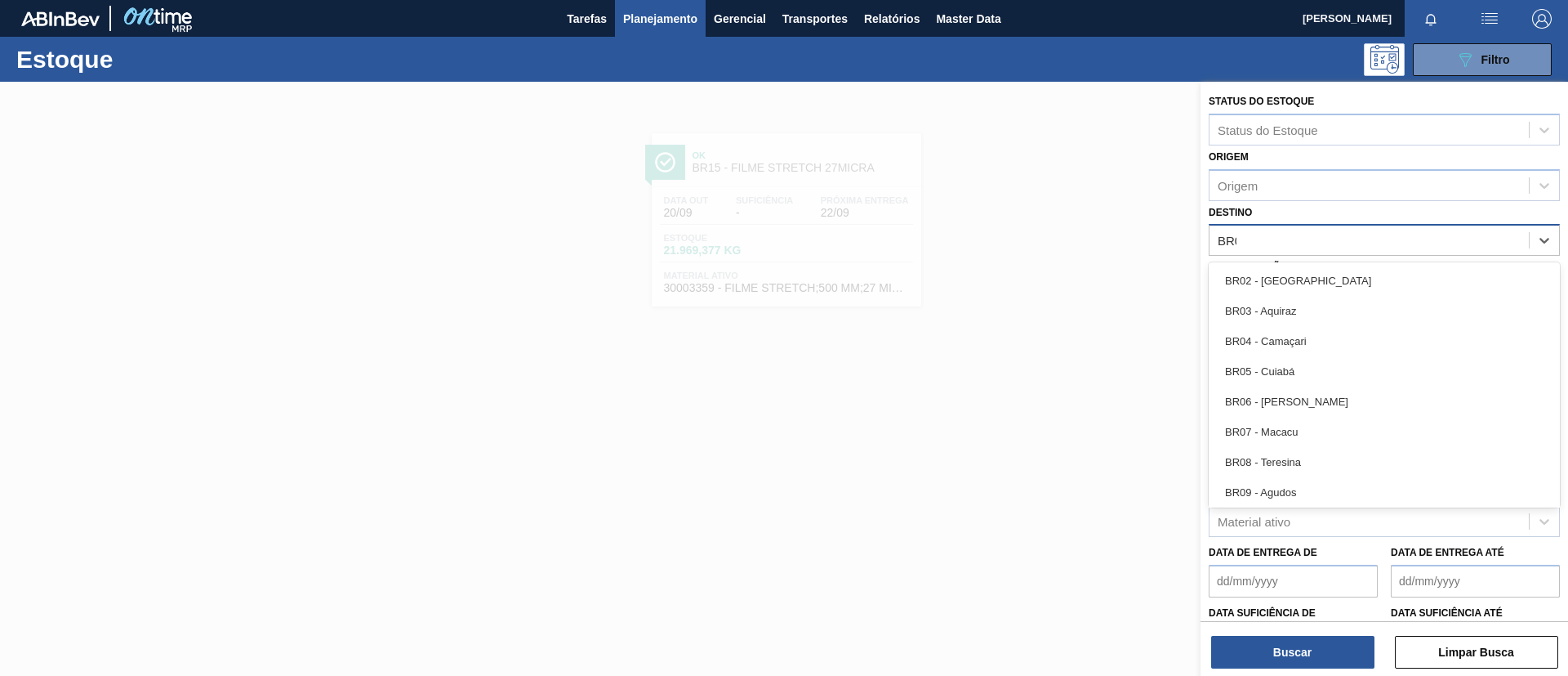
type input "BR09"
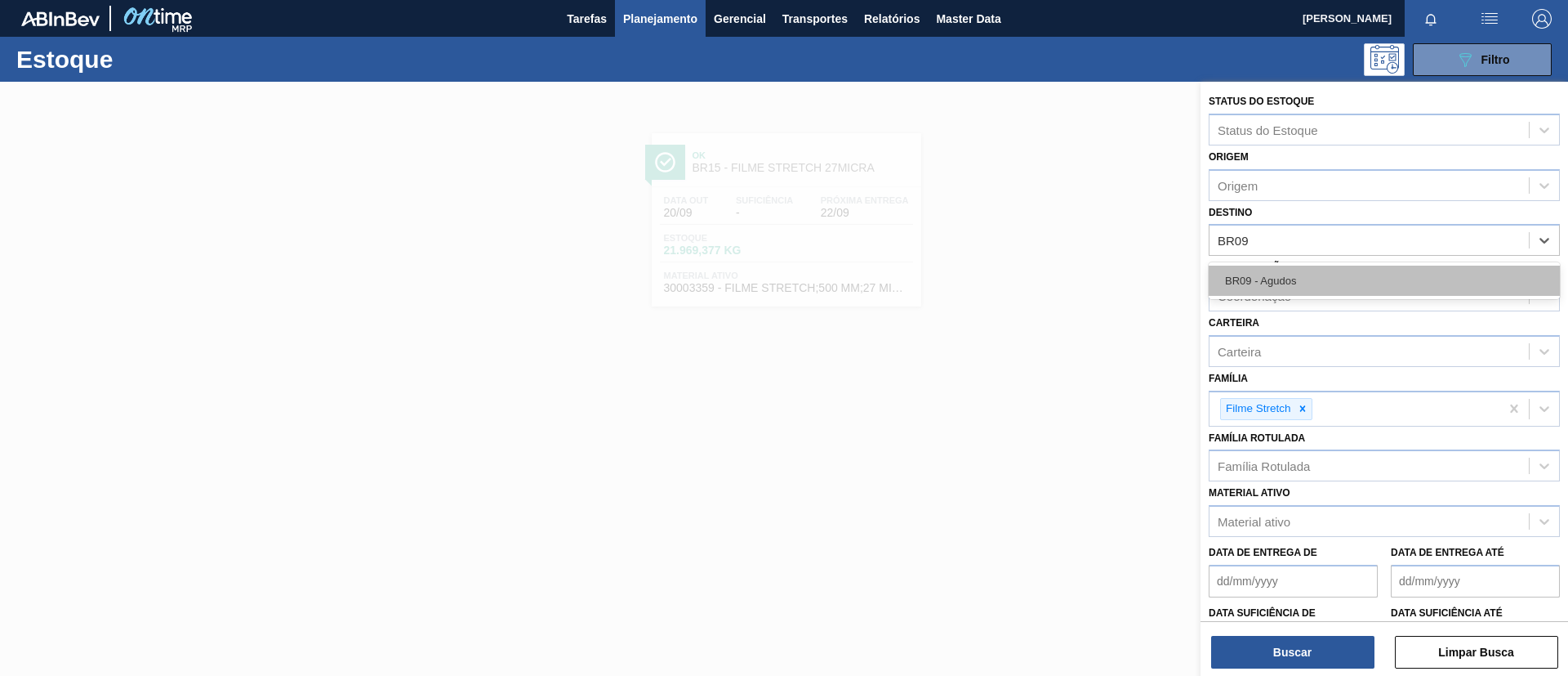
click at [1322, 267] on div "BR09 - Agudos" at bounding box center [1385, 281] width 351 height 31
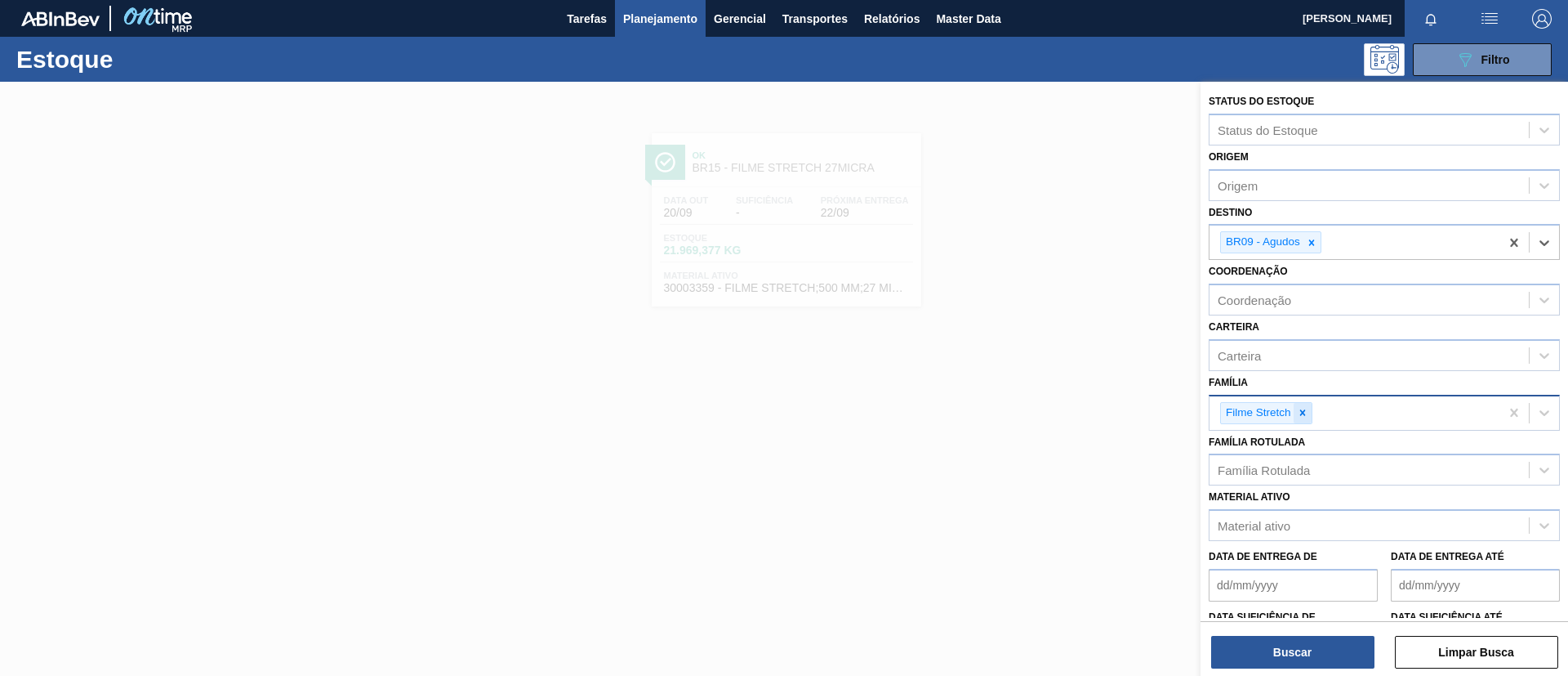
click at [1305, 413] on icon at bounding box center [1303, 413] width 11 height 11
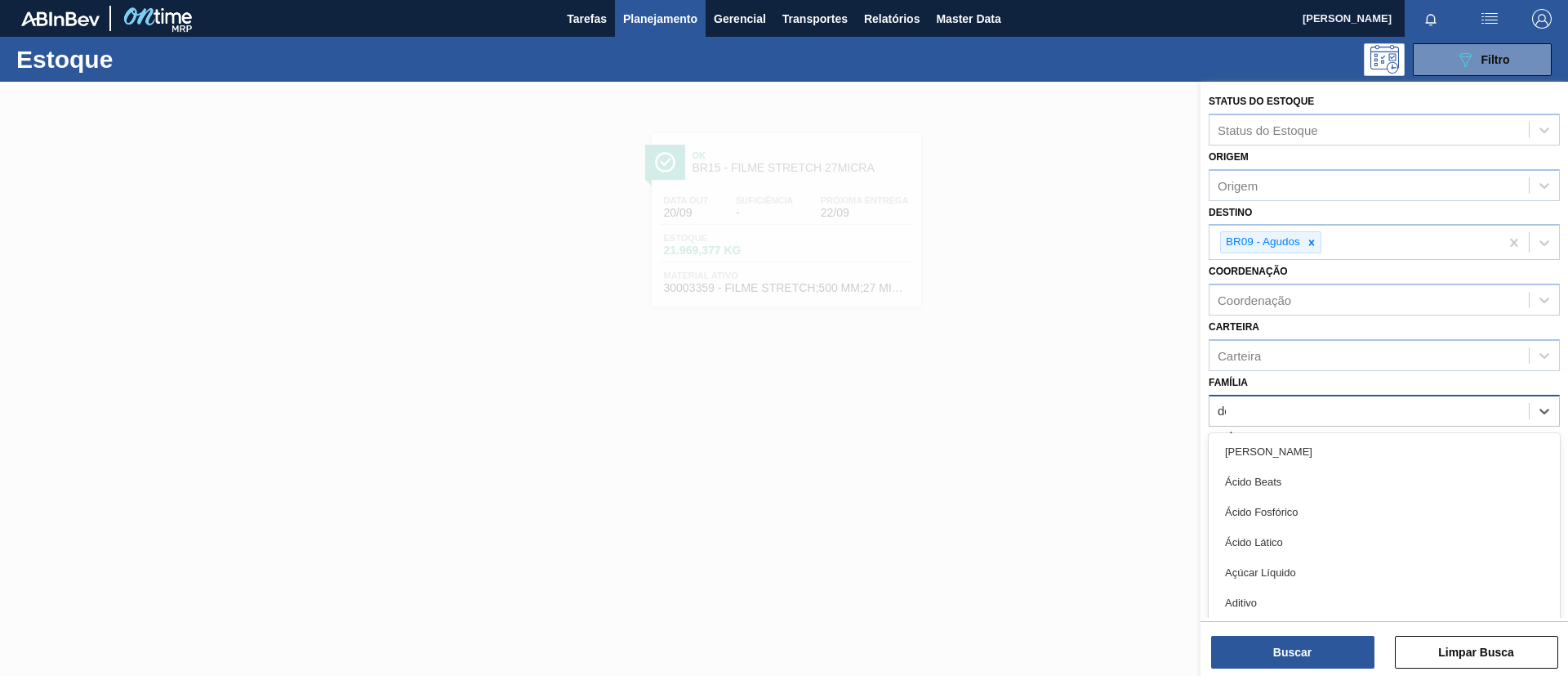
type input "dec"
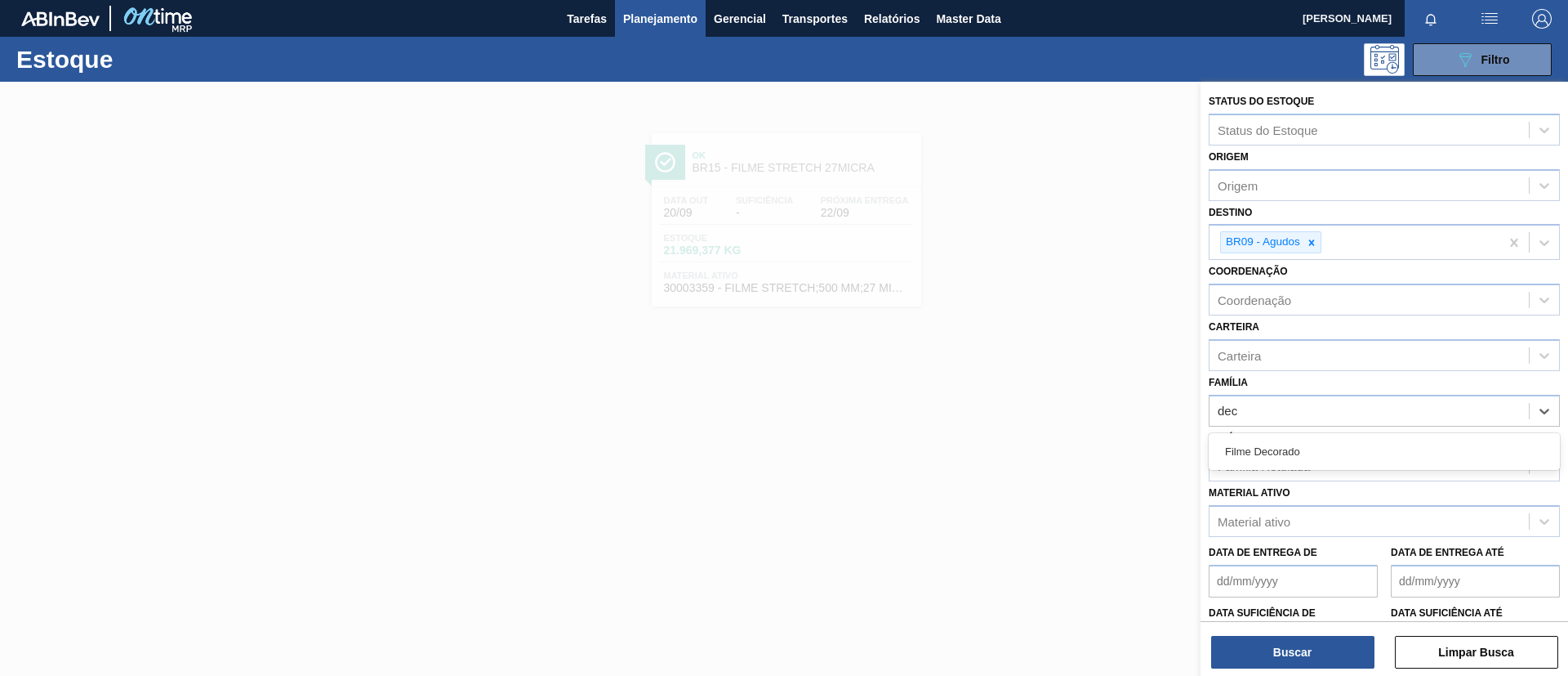
click at [1311, 449] on div "Filme Decorado" at bounding box center [1385, 451] width 351 height 31
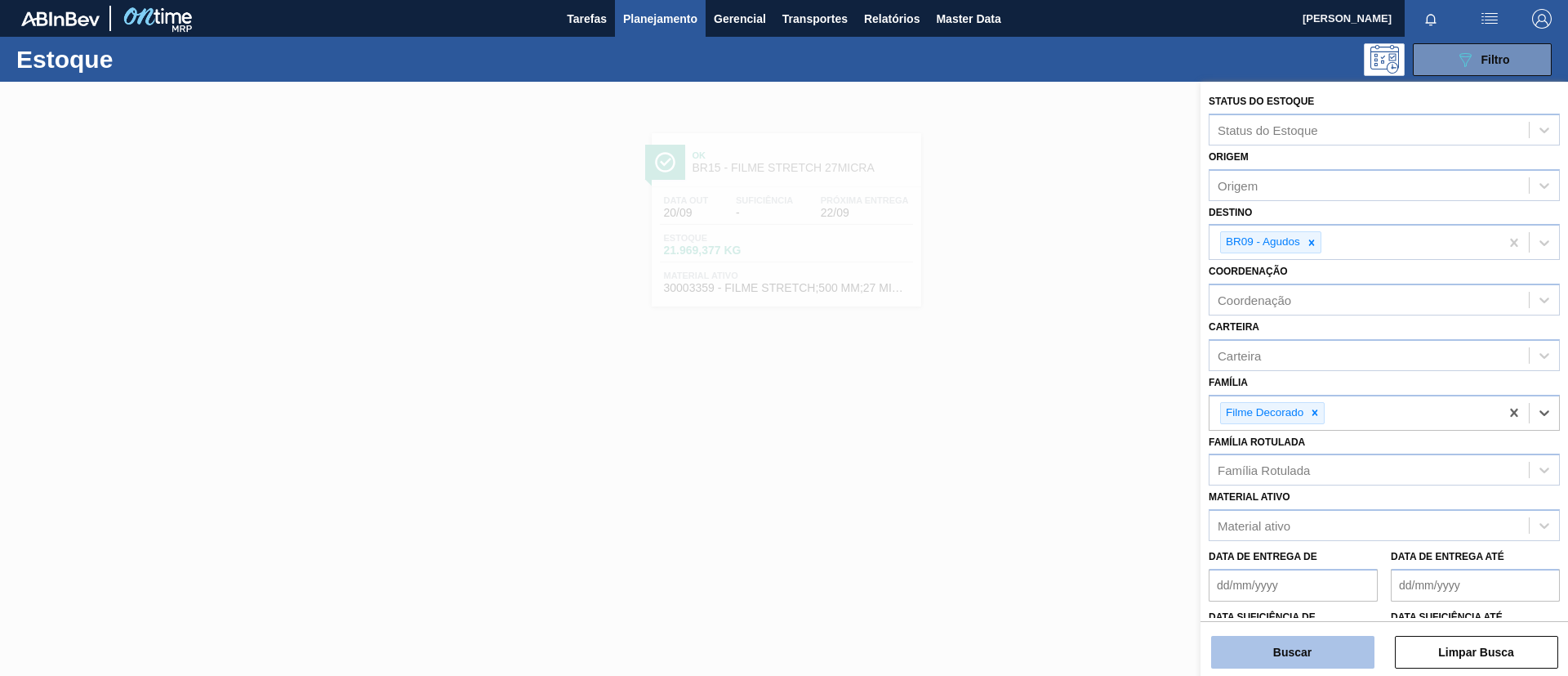
click at [1305, 664] on button "Buscar" at bounding box center [1293, 652] width 164 height 33
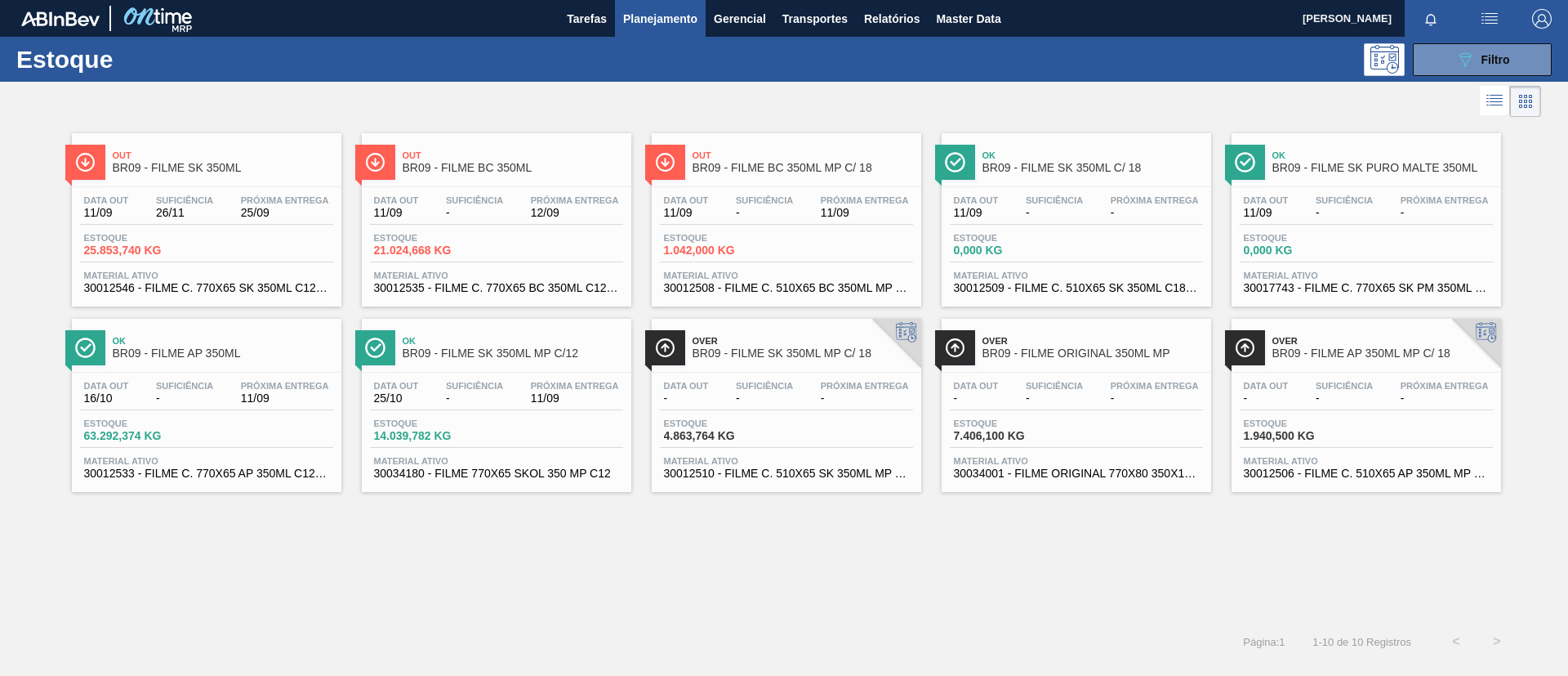
click at [194, 156] on span "Out" at bounding box center [222, 155] width 220 height 10
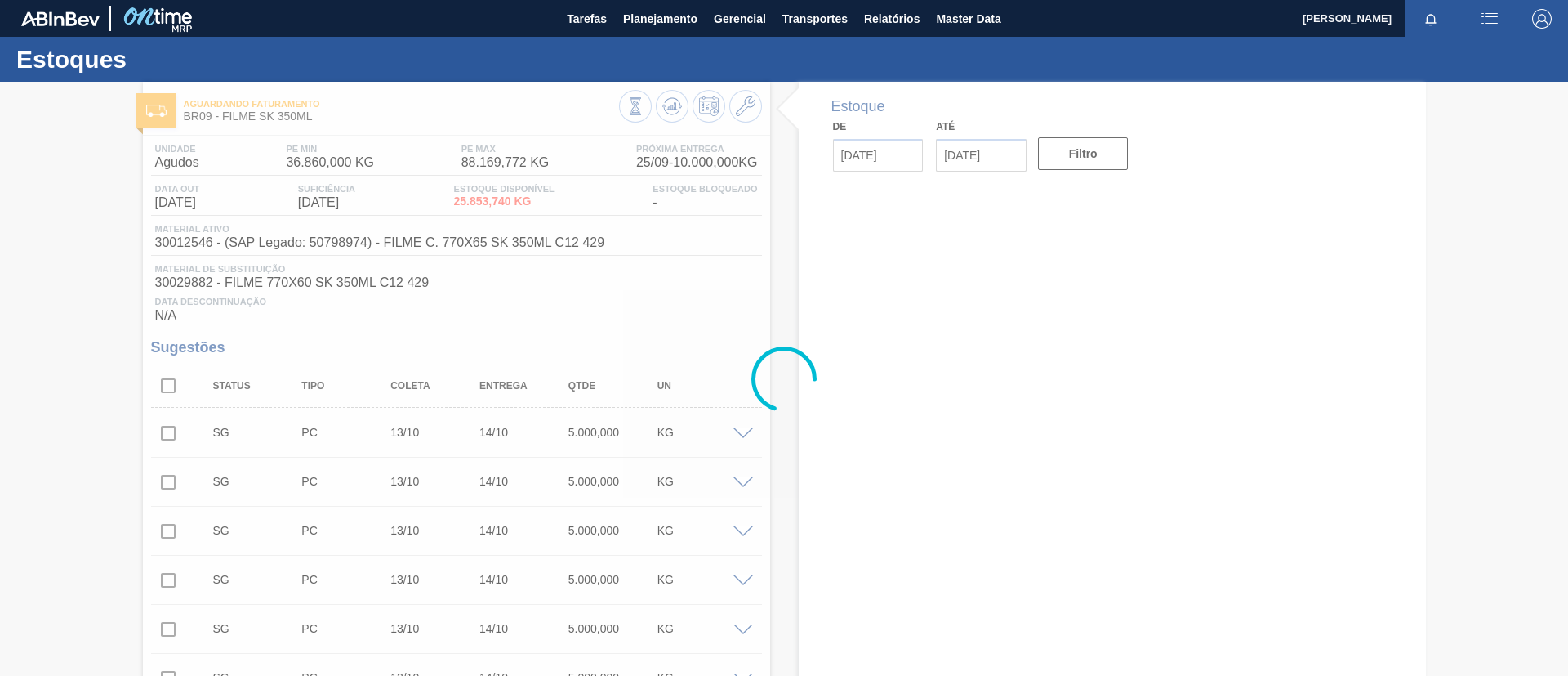
type input "[DATE]"
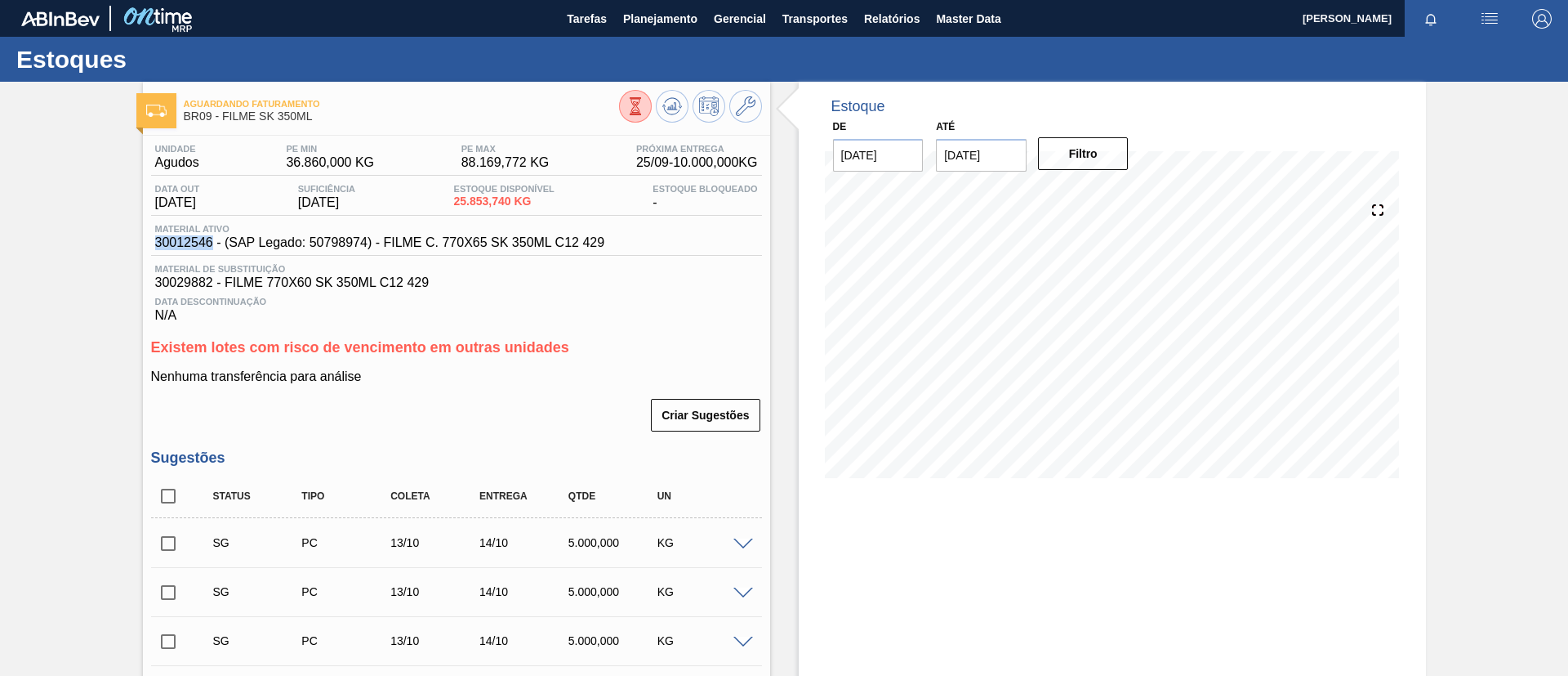
drag, startPoint x: 146, startPoint y: 247, endPoint x: 209, endPoint y: 238, distance: 63.6
copy span "30012546"
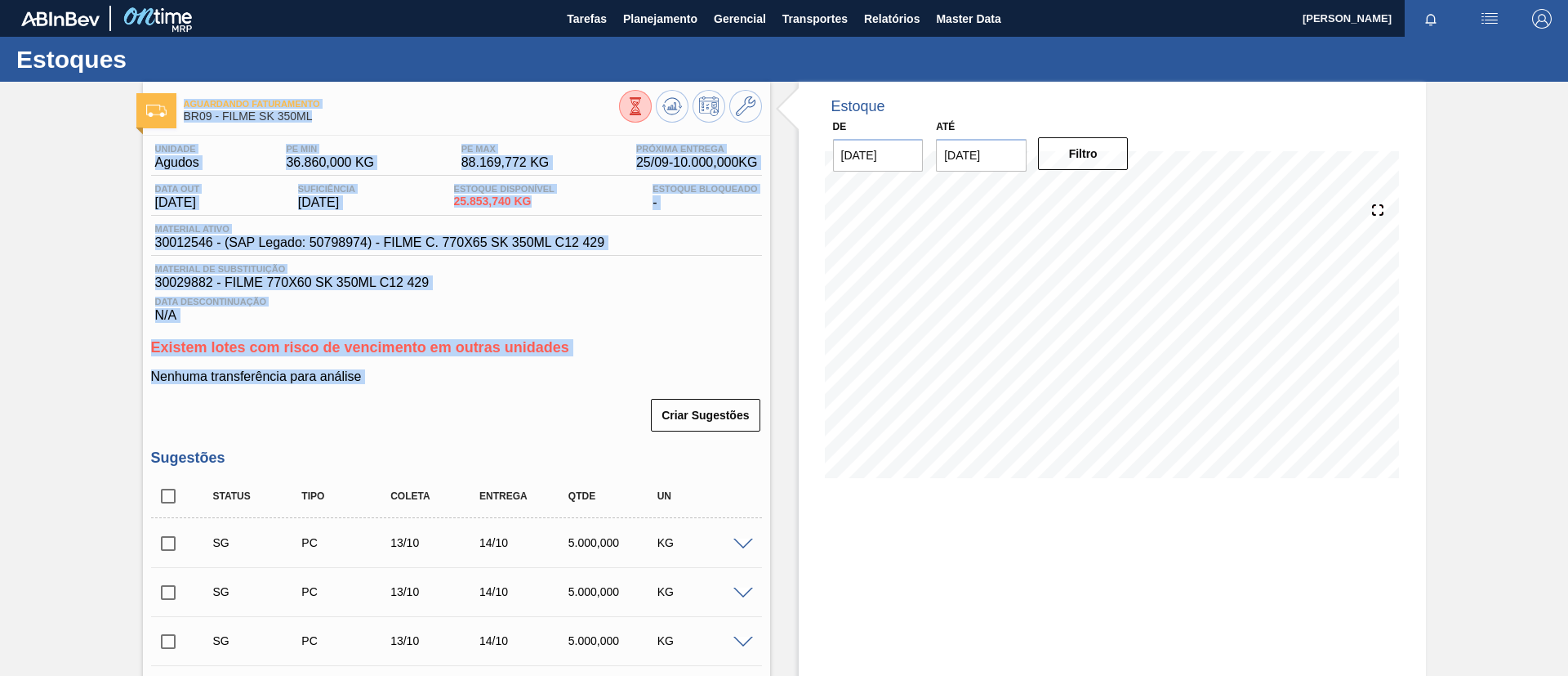
drag, startPoint x: 401, startPoint y: 390, endPoint x: 112, endPoint y: 95, distance: 413.0
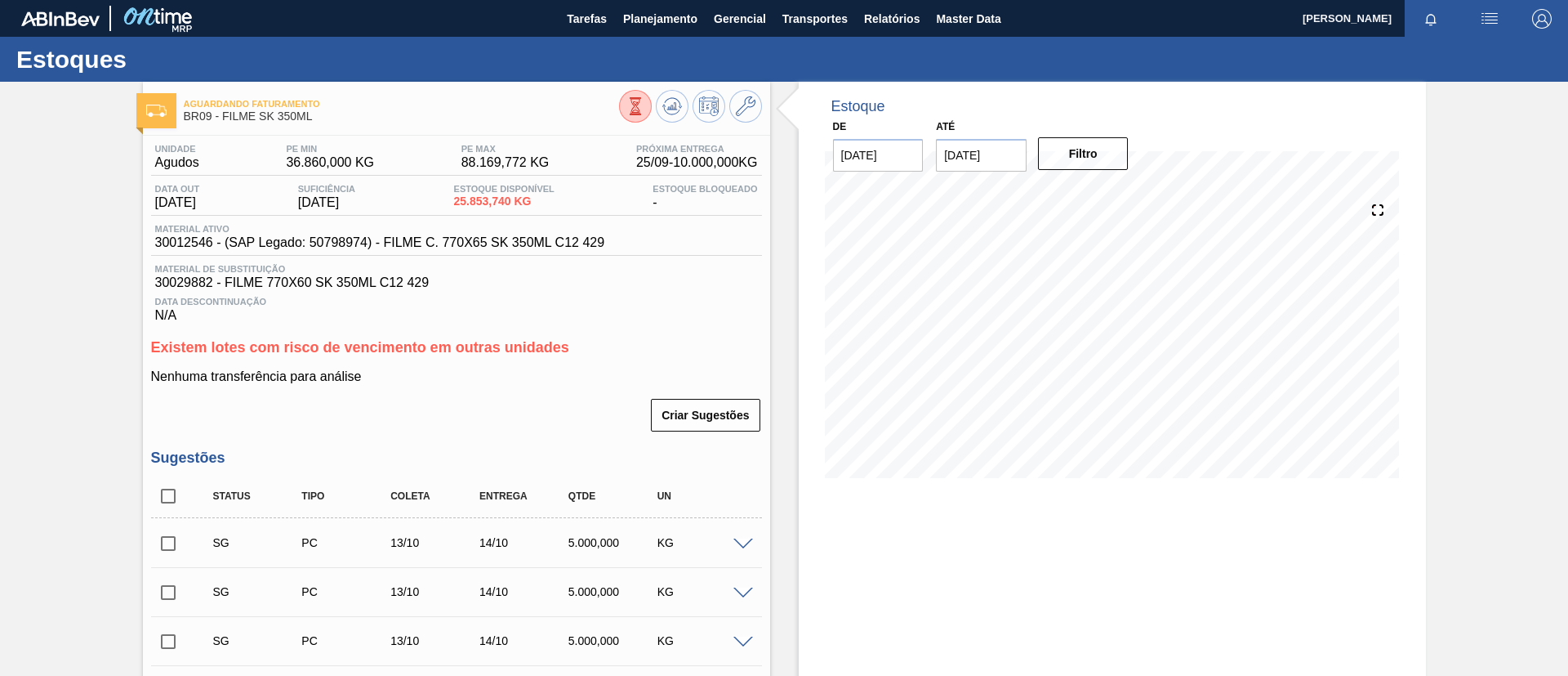
drag, startPoint x: 179, startPoint y: 102, endPoint x: 88, endPoint y: 127, distance: 94.4
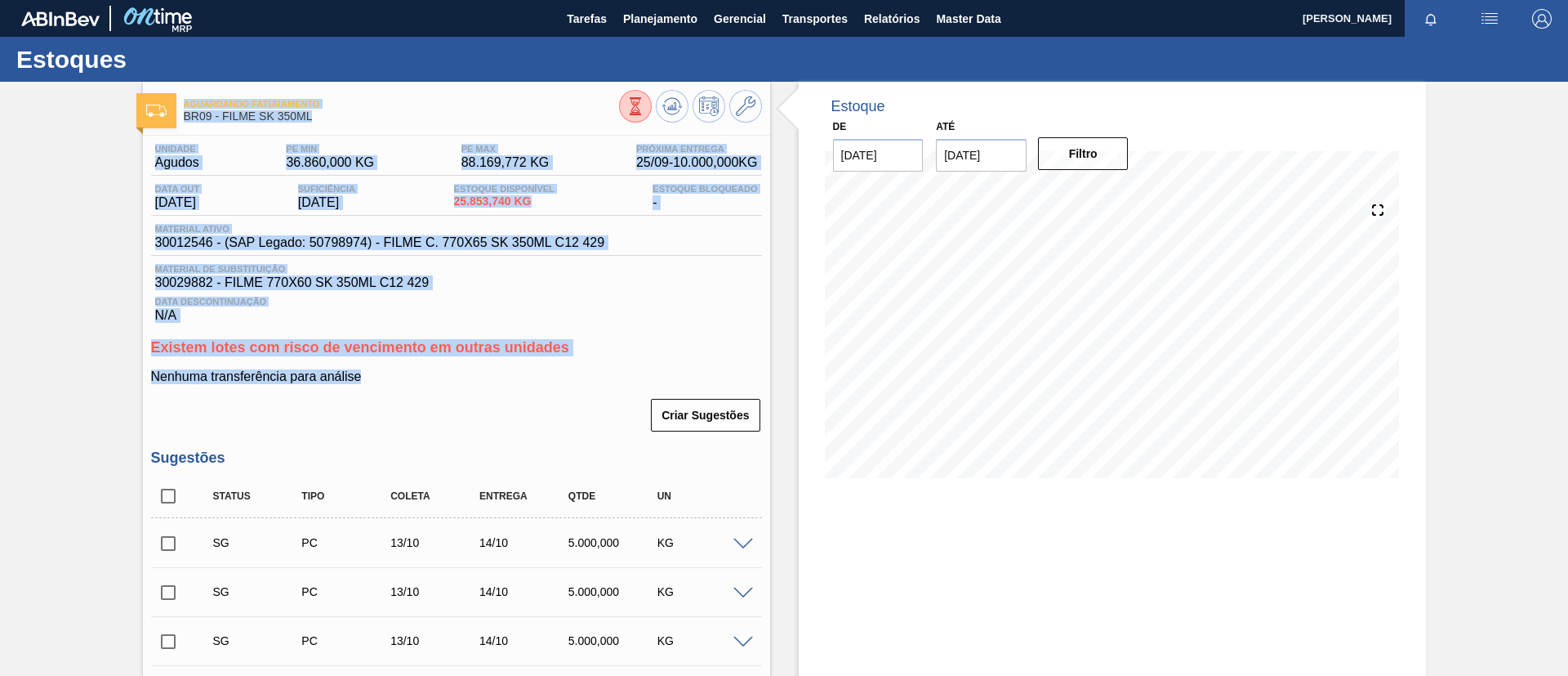
drag, startPoint x: 396, startPoint y: 383, endPoint x: 126, endPoint y: 82, distance: 404.4
drag, startPoint x: 429, startPoint y: 384, endPoint x: 184, endPoint y: 92, distance: 381.2
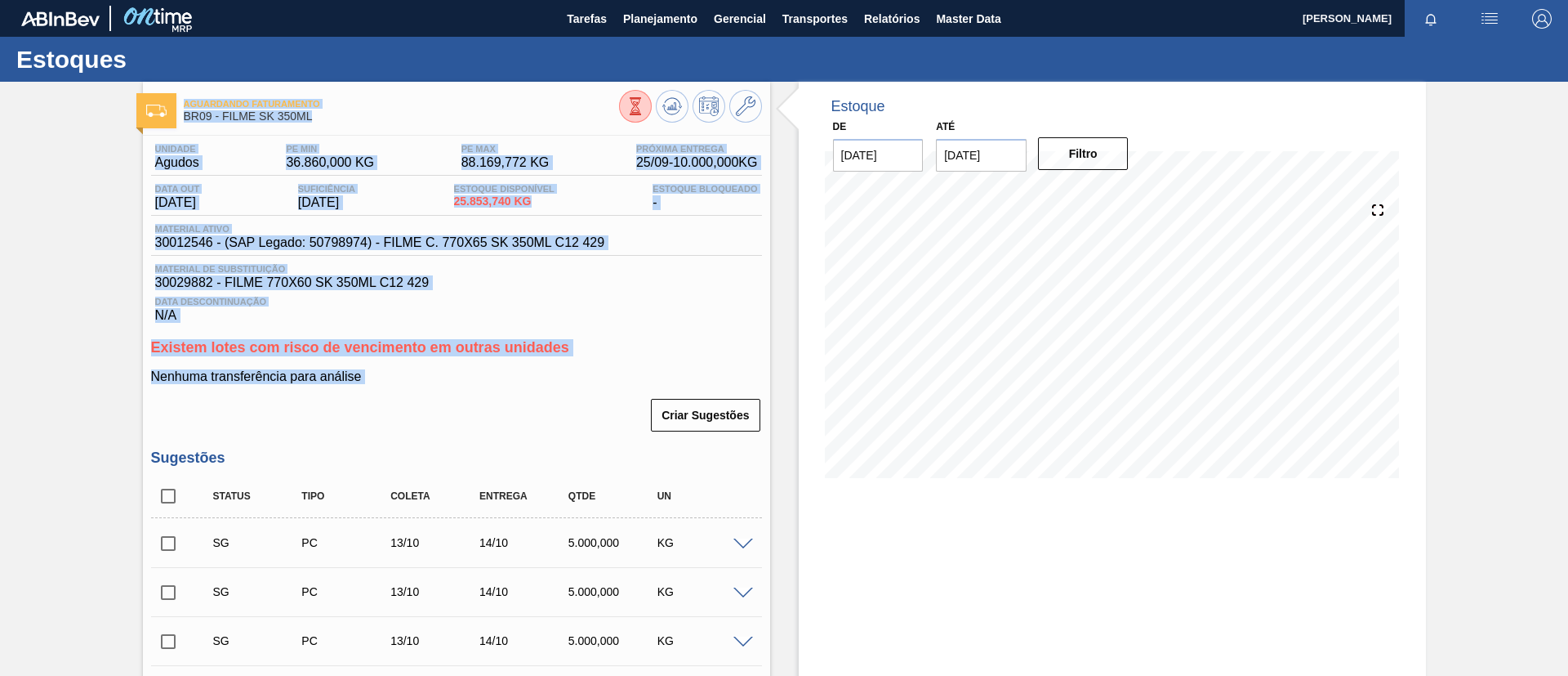
drag, startPoint x: 395, startPoint y: 381, endPoint x: 186, endPoint y: 105, distance: 346.2
drag, startPoint x: 371, startPoint y: 366, endPoint x: 174, endPoint y: 95, distance: 335.0
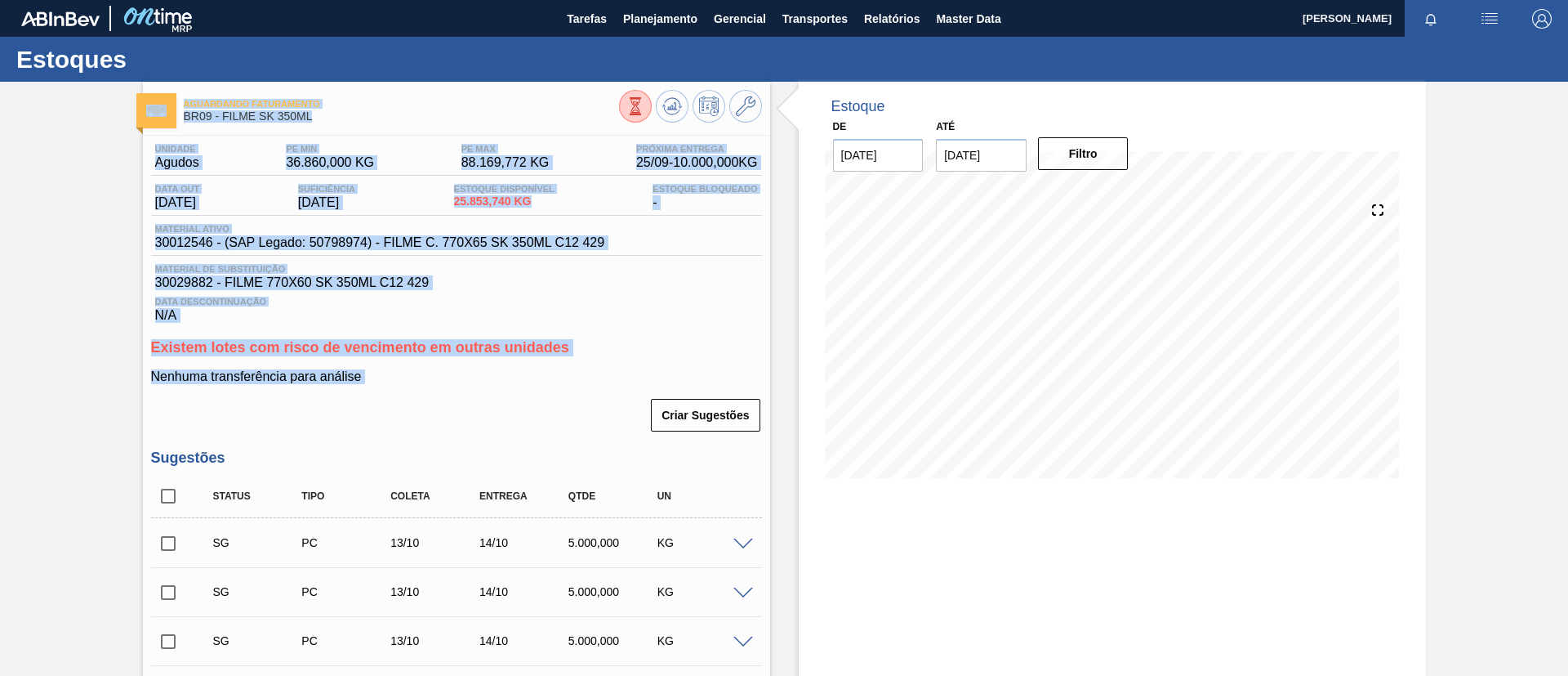
drag, startPoint x: 416, startPoint y: 393, endPoint x: 137, endPoint y: 109, distance: 398.1
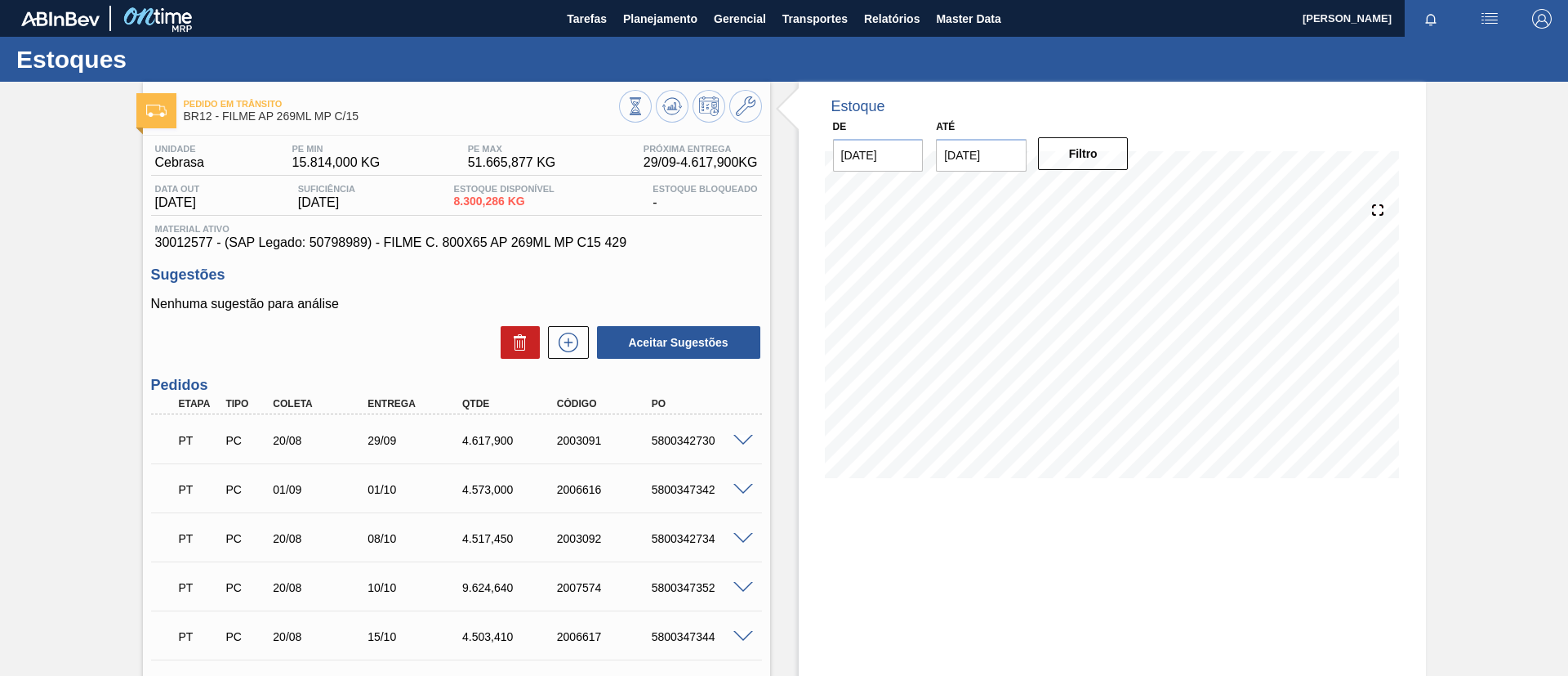
click at [131, 323] on div "Pedido em Trânsito BR12 - FILME AP 269ML MP C/15 Unidade Cebrasa PE MIN 15.814,…" at bounding box center [784, 560] width 1568 height 957
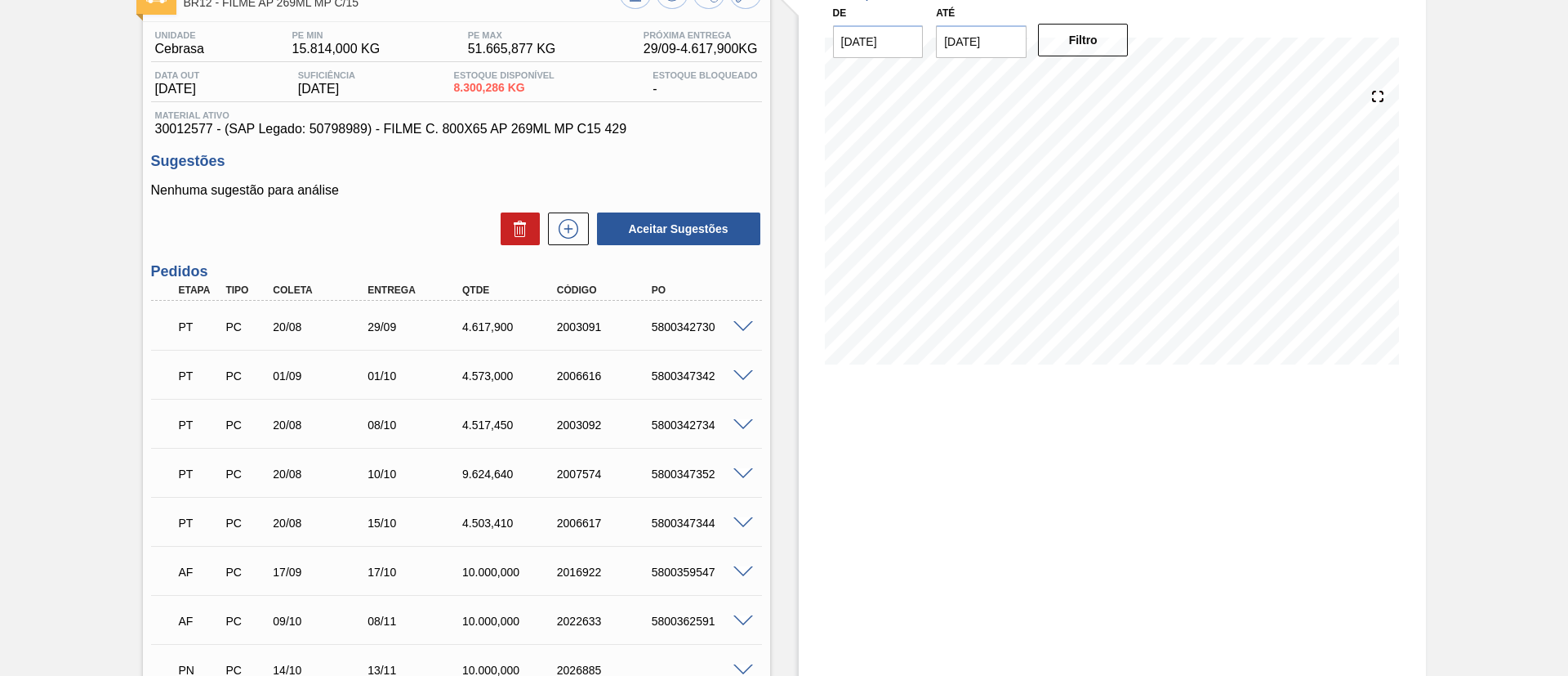
scroll to position [245, 0]
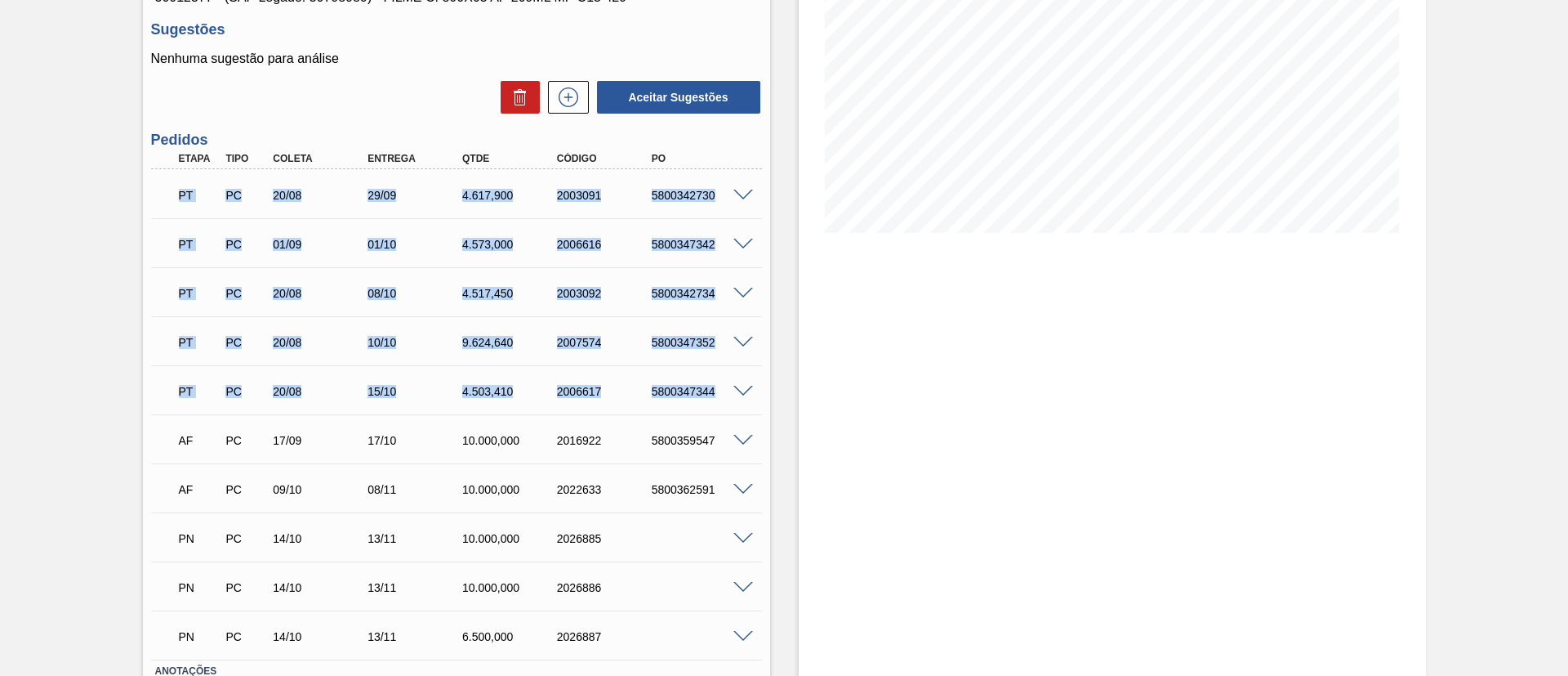
drag, startPoint x: 174, startPoint y: 192, endPoint x: 748, endPoint y: 405, distance: 612.2
click at [748, 405] on div "PT PC 20/08 29/09 4.617,900 2003091 5800342730 Material 30012577 - FILME C. 800…" at bounding box center [456, 414] width 611 height 490
click at [25, 258] on div "Pedido em Trânsito BR12 - FILME AP 269ML MP C/15 Unidade Cebrasa PE MIN 15.814,…" at bounding box center [784, 314] width 1568 height 957
drag, startPoint x: 186, startPoint y: 205, endPoint x: 739, endPoint y: 369, distance: 576.8
click at [739, 369] on div "PT PC 20/08 29/09 4.617,900 2003091 5800342730 Material 30012577 - FILME C. 800…" at bounding box center [456, 414] width 611 height 490
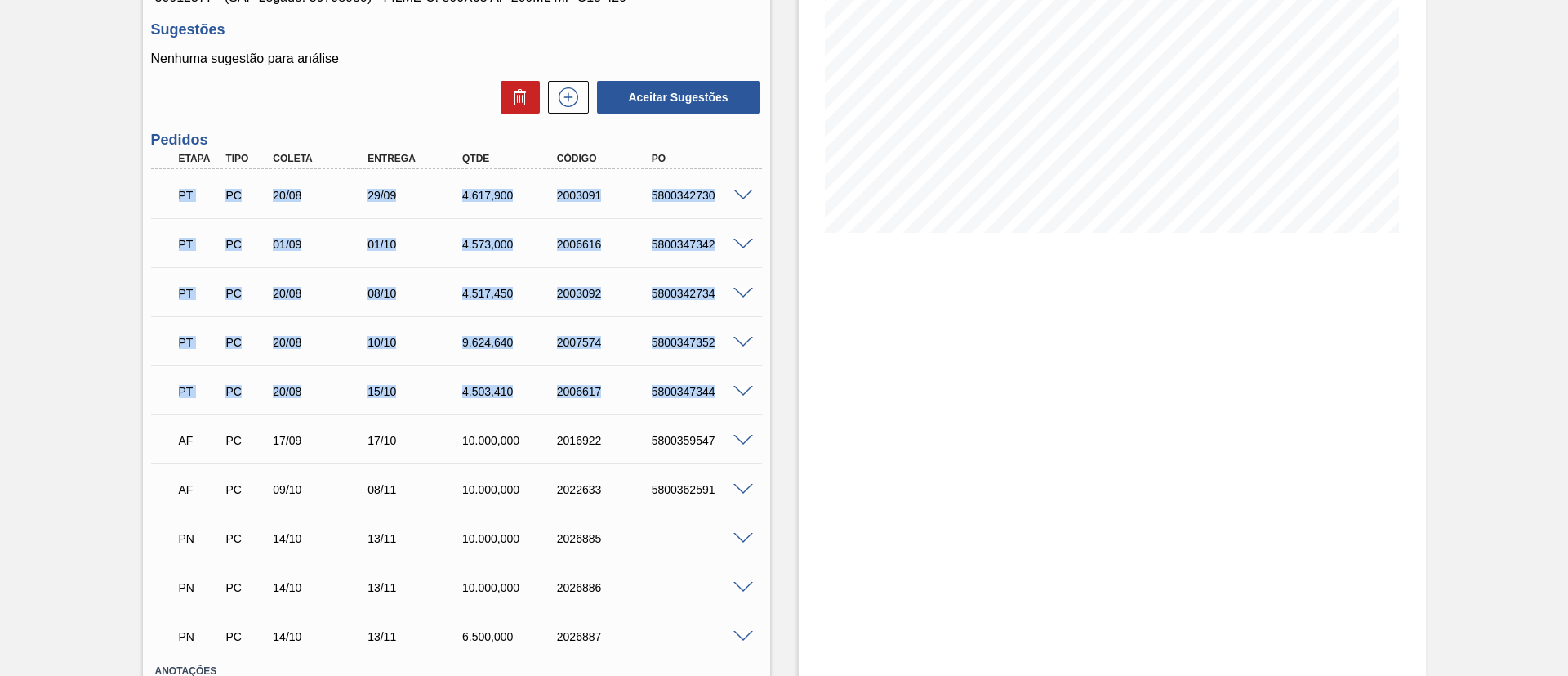
click at [124, 277] on div "Pedido em Trânsito BR12 - FILME AP 269ML MP C/15 Unidade Cebrasa PE MIN 15.814,…" at bounding box center [784, 314] width 1568 height 957
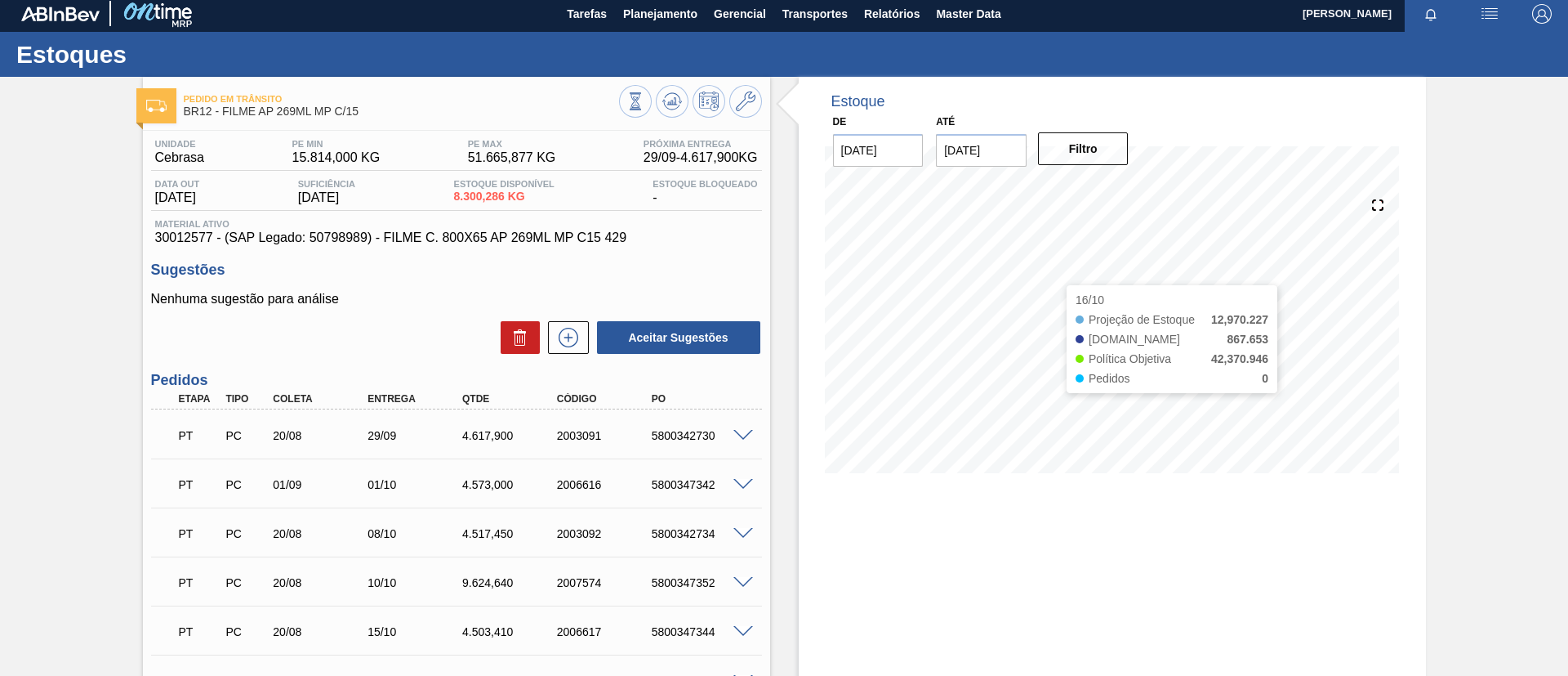
scroll to position [0, 0]
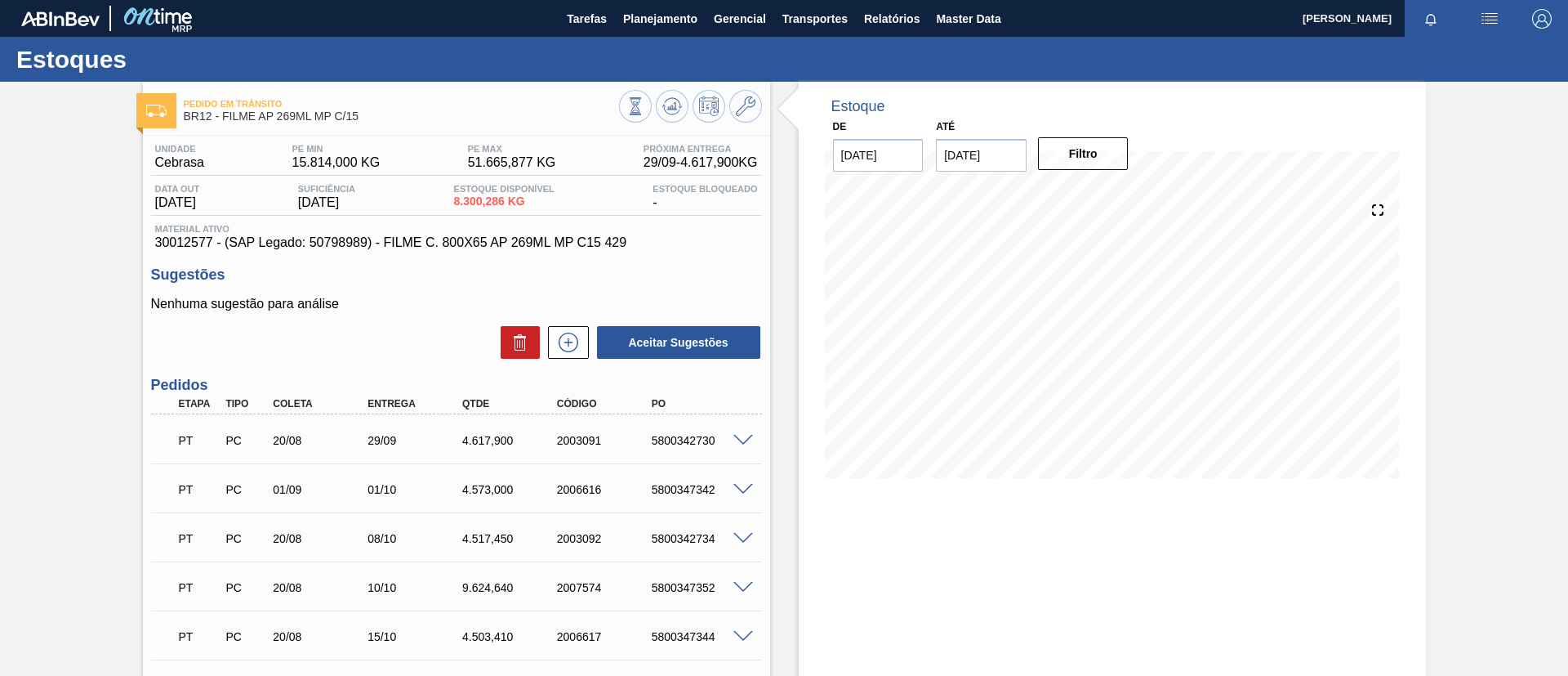
click at [1485, 363] on div "Pedido em Trânsito BR12 - FILME AP 269ML MP C/15 Unidade Cebrasa PE MIN 15.814,…" at bounding box center [784, 560] width 1568 height 957
drag, startPoint x: 1396, startPoint y: 478, endPoint x: 1422, endPoint y: 353, distance: 127.7
click at [1422, 353] on div "Estoque De 11/09/2025 Até 01/04/2026 Filtro 20/12 Projeção de Estoque 31,878.50…" at bounding box center [1113, 292] width 627 height 421
drag, startPoint x: 1263, startPoint y: 557, endPoint x: 1562, endPoint y: 483, distance: 308.0
click at [1566, 482] on main "Tarefas Planejamento Gerencial Transportes Relatórios Master Data TOMAS SIMOES …" at bounding box center [784, 338] width 1568 height 676
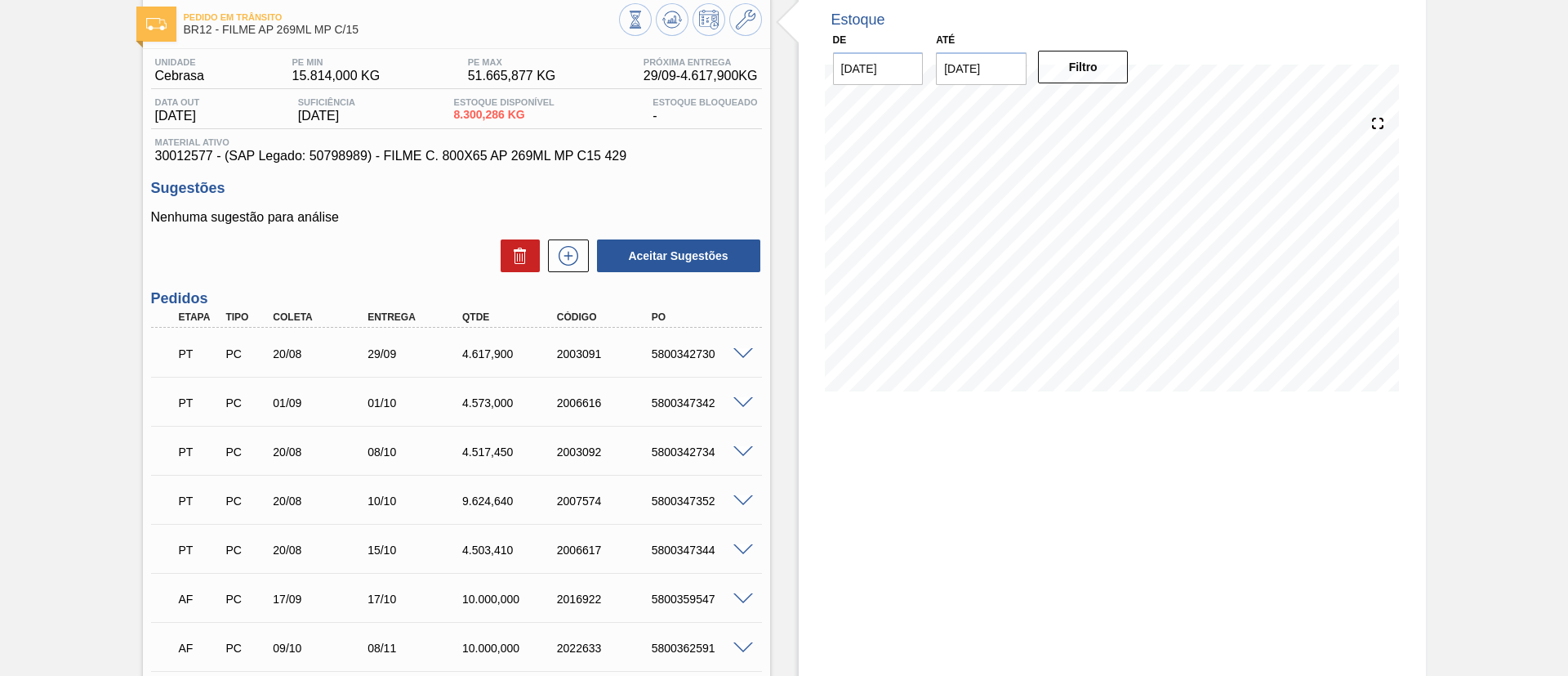
scroll to position [123, 0]
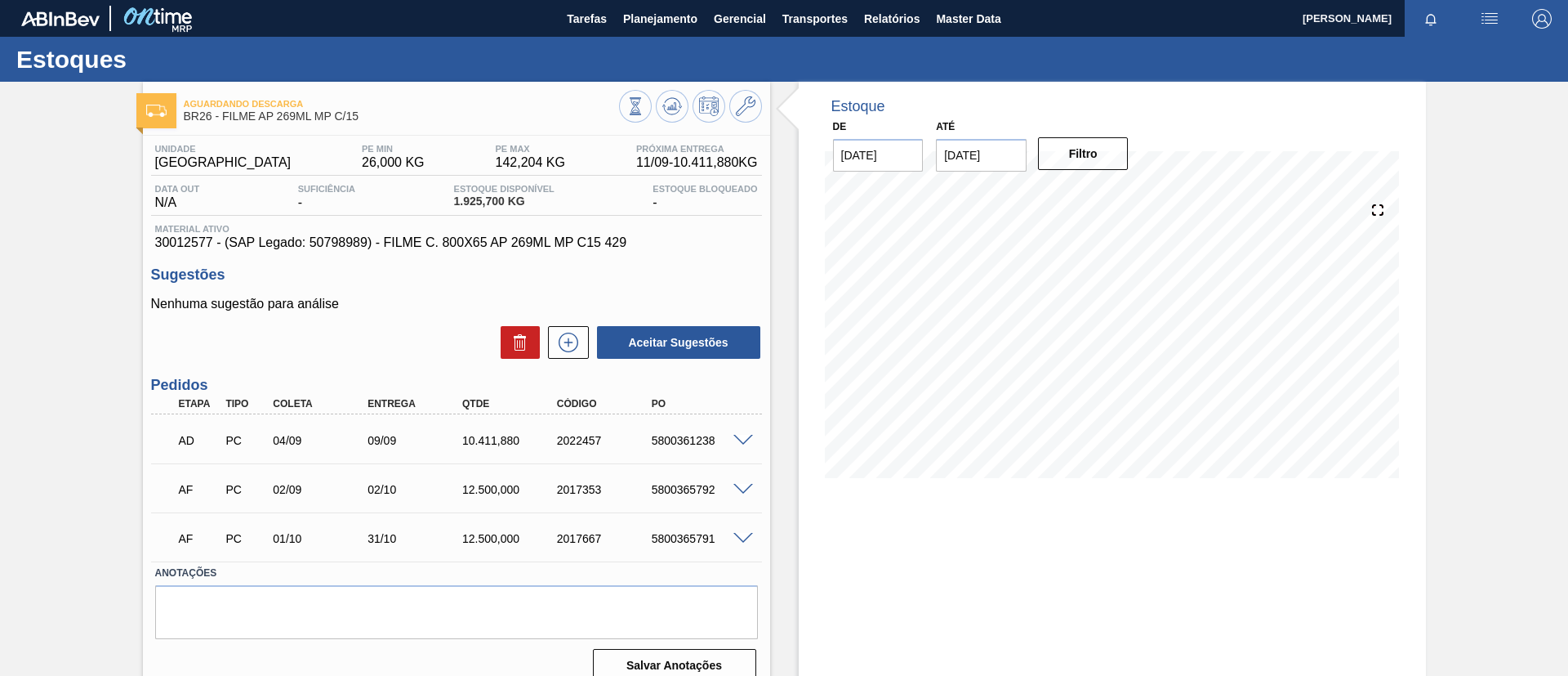
drag, startPoint x: 520, startPoint y: 248, endPoint x: 0, endPoint y: 302, distance: 522.8
click at [0, 302] on div "Aguardando Descarga BR26 - FILME AP 269ML MP C/15 Unidade Uberlândia PE MIN 26,…" at bounding box center [784, 392] width 1568 height 621
drag, startPoint x: 537, startPoint y: 440, endPoint x: 624, endPoint y: 444, distance: 87.1
click at [624, 444] on div "AD PC 04/09 09/09 10.411,880 2022457 5800361238" at bounding box center [452, 438] width 568 height 33
click at [398, 404] on div "Entrega" at bounding box center [416, 404] width 106 height 11
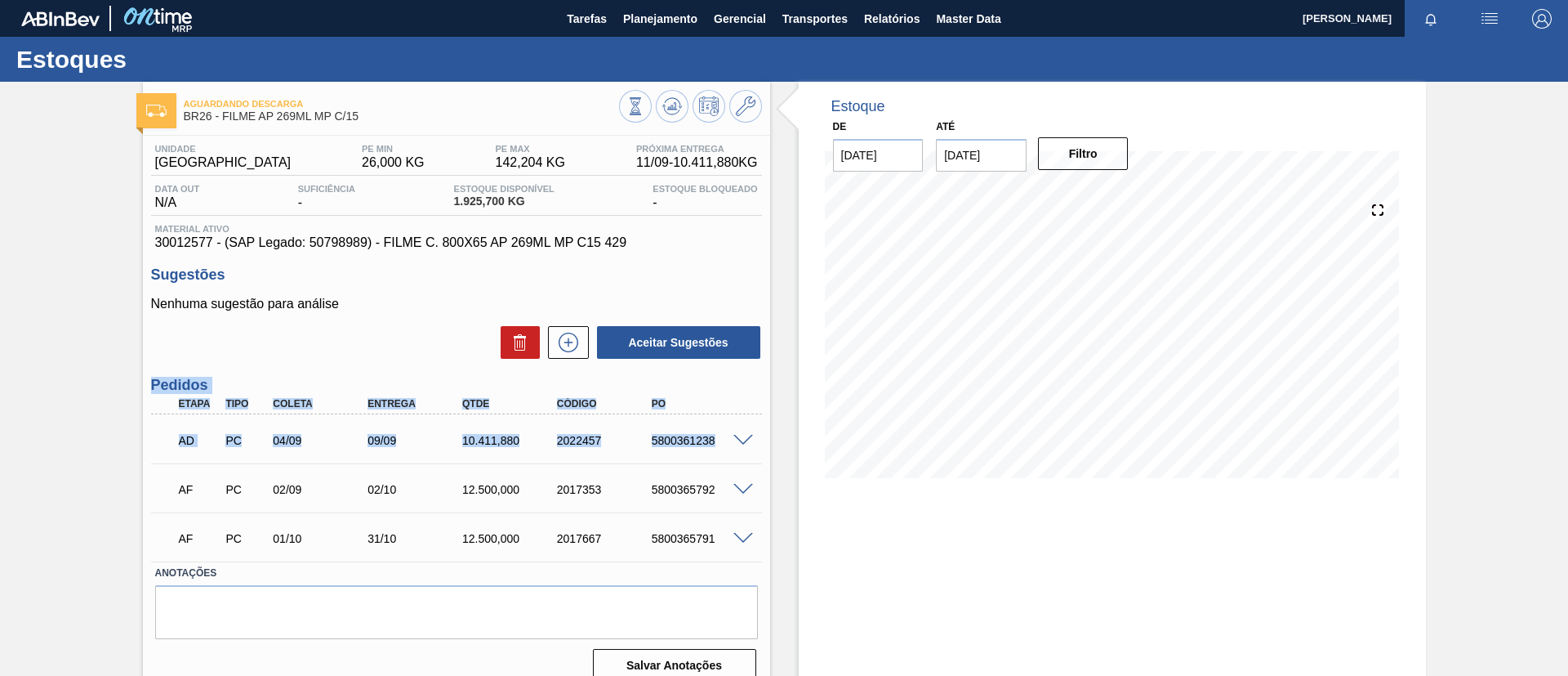
drag, startPoint x: 145, startPoint y: 378, endPoint x: 745, endPoint y: 451, distance: 604.4
click at [745, 451] on div "Unidade Uberlândia PE MIN 26,000 KG PE MAX 142,204 KG Próxima Entrega 11/09 - 1…" at bounding box center [456, 411] width 627 height 551
click at [684, 437] on div "5800361238" at bounding box center [701, 441] width 106 height 13
click at [739, 487] on span at bounding box center [743, 489] width 20 height 12
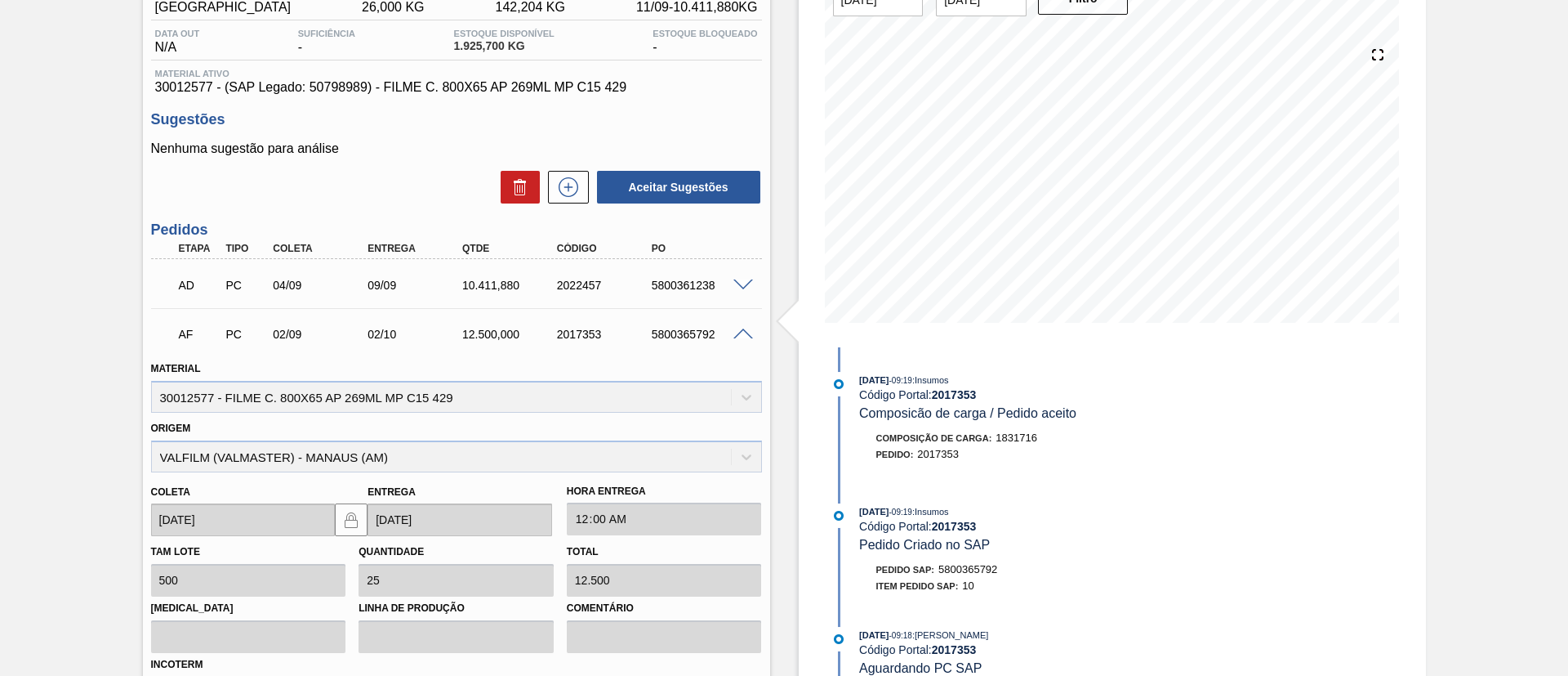
scroll to position [48, 0]
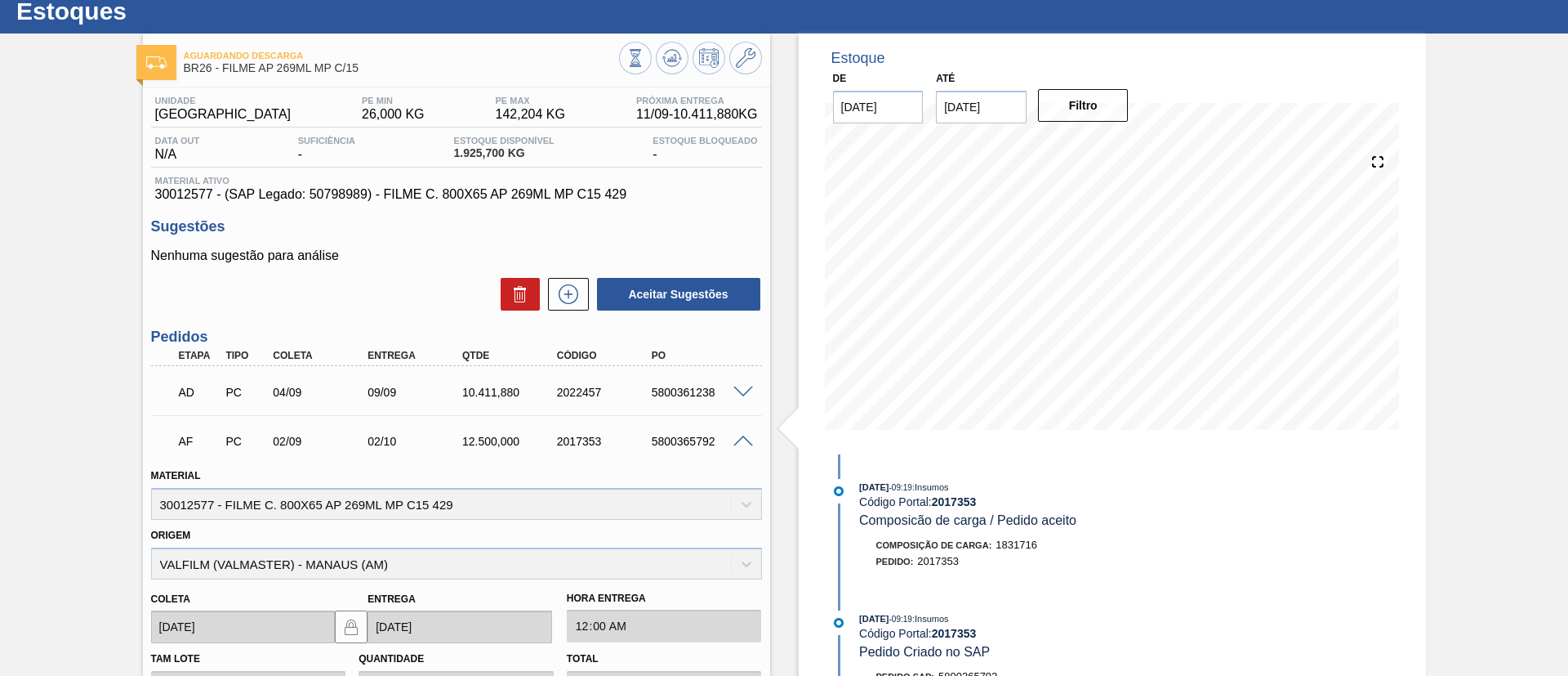
click at [159, 300] on div "Aceitar Sugestões" at bounding box center [456, 294] width 611 height 36
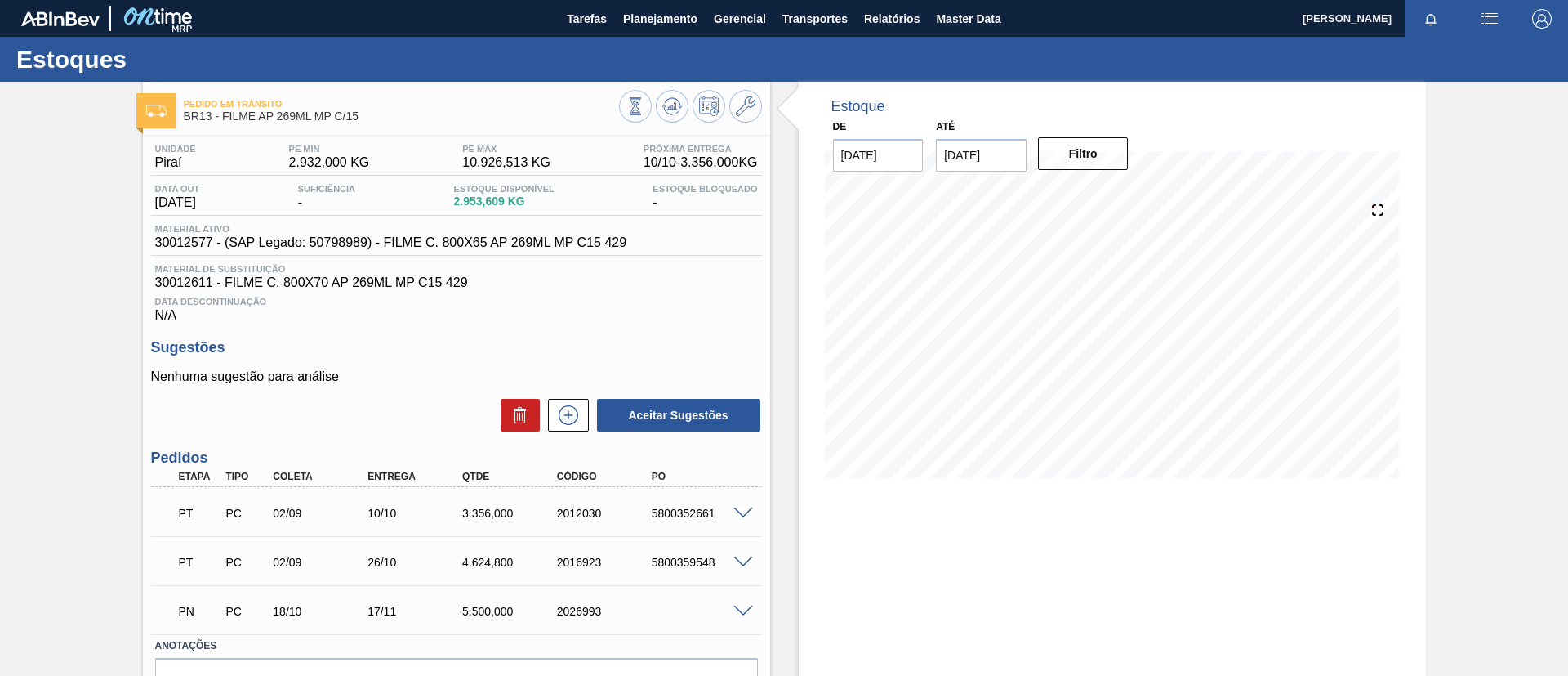
click at [0, 297] on div "Pedido em Trânsito BR13 - FILME AP 269ML MP C/15 Unidade Piraí PE MIN 2.932,000…" at bounding box center [784, 425] width 1568 height 686
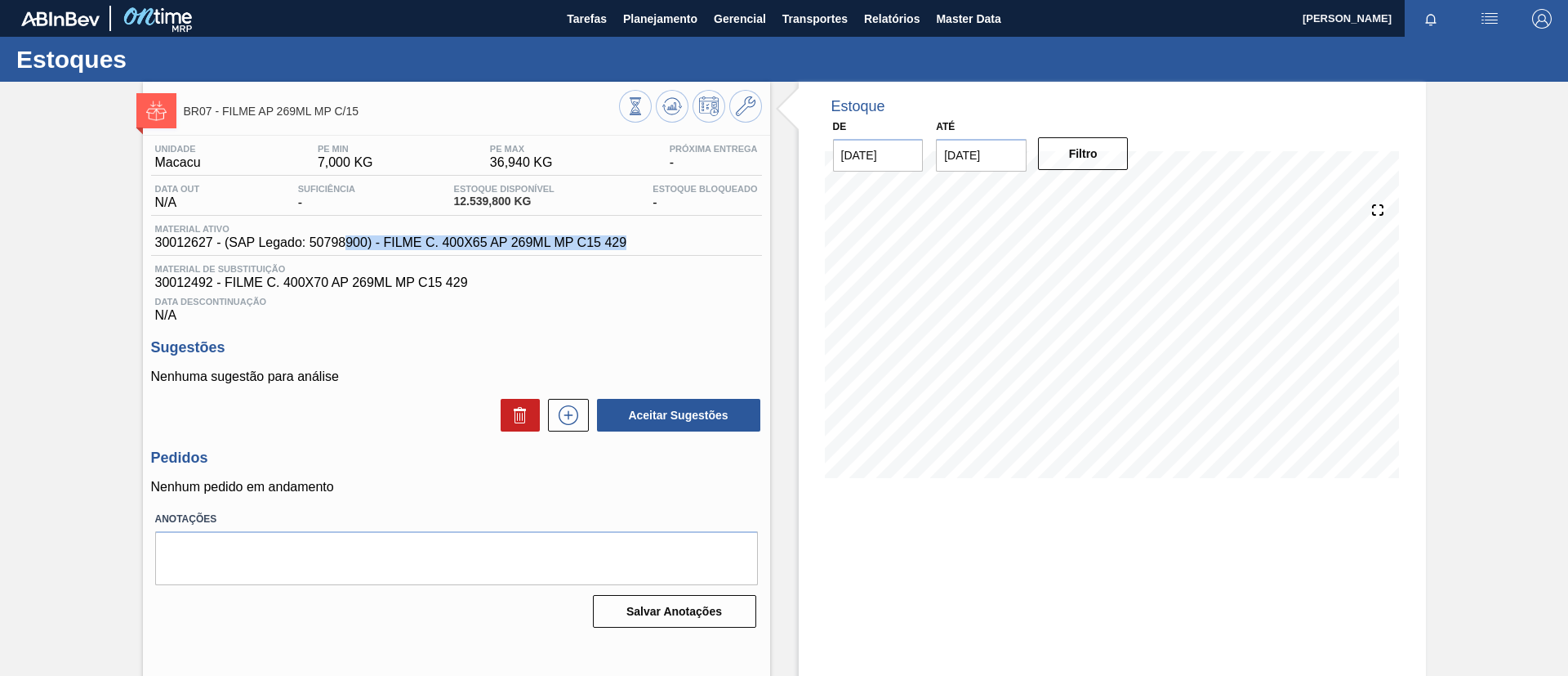
drag, startPoint x: 605, startPoint y: 250, endPoint x: 348, endPoint y: 241, distance: 257.2
click at [348, 241] on div "Material ativo 30012627 - (SAP Legado: 50798900) - FILME C. 400X65 AP 269ML MP …" at bounding box center [456, 240] width 611 height 32
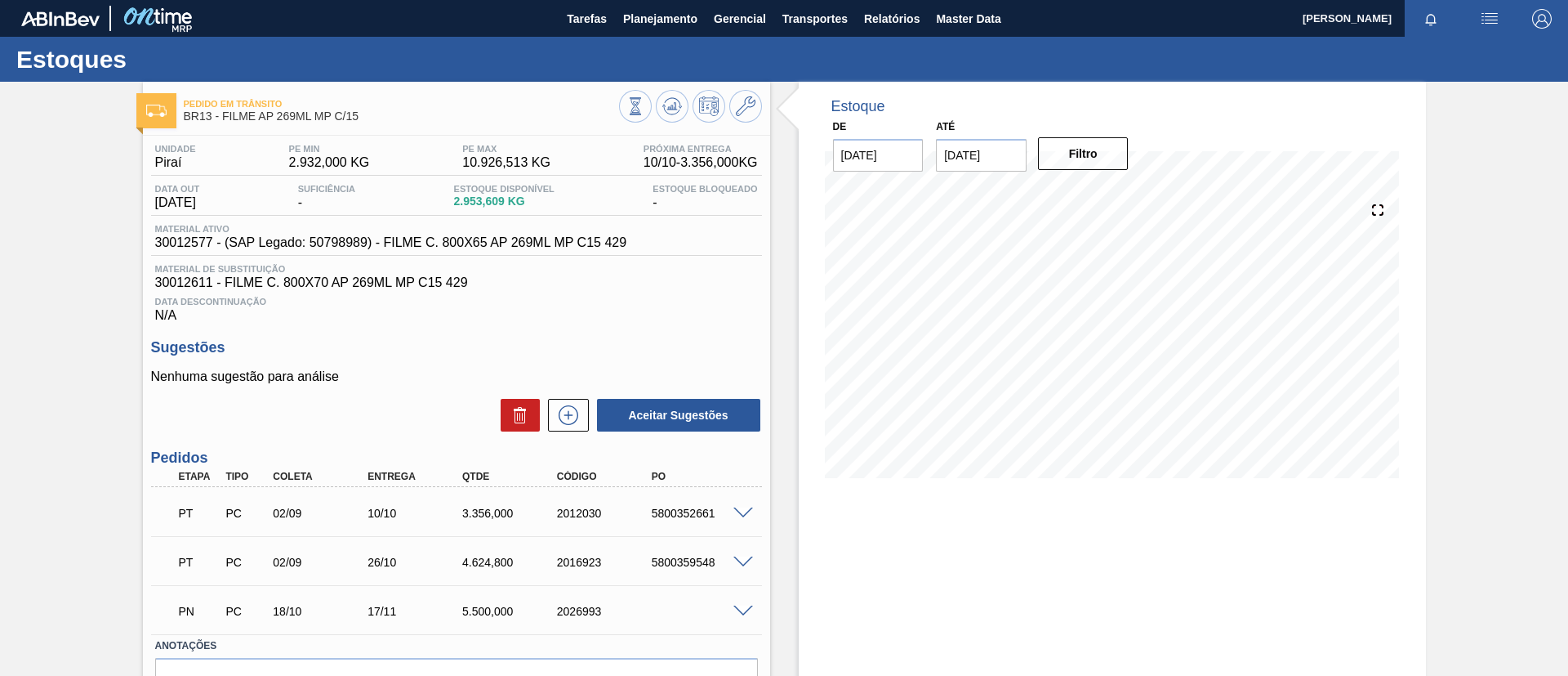
click div "Unidade Piraí PE MIN 2.932,000 KG PE MAX 10.926,513 KG Próxima Entrega 10/10 - …"
click div "Pedido em Trânsito BR13 - FILME AP 269ML MP C/15 Unidade Piraí PE MIN 2.932,000…"
drag, startPoint x: 0, startPoint y: 212, endPoint x: 117, endPoint y: 33, distance: 213.8
click div "Pedido em Trânsito BR13 - FILME AP 269ML MP C/15 Unidade Piraí PE MIN 2.932,000…"
click div "Unidade Piraí PE MIN 2.932,000 KG PE MAX 10.926,513 KG Próxima Entrega 10/10 - …"
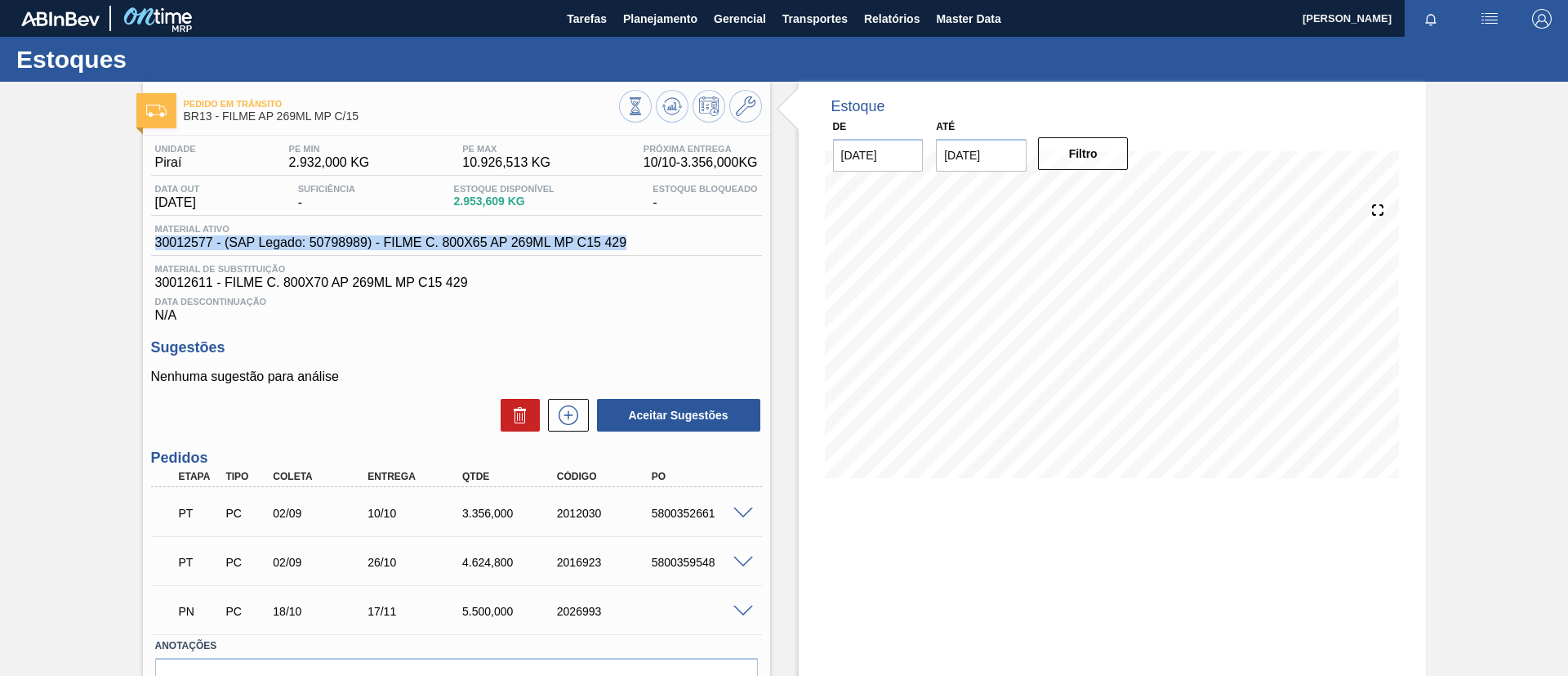
drag, startPoint x: 492, startPoint y: 244, endPoint x: 127, endPoint y: 253, distance: 365.1
click div "Pedido em Trânsito BR13 - FILME AP 269ML MP C/15 Unidade Piraí PE MIN 2.932,000…"
copy span "30012577 - (SAP Legado: 50798989) - FILME C. 800X65 AP 269ML MP C15 429"
click div "Pedido em Trânsito BR13 - FILME AP 269ML MP C/15 Unidade Piraí PE MIN 2.932,000…"
drag, startPoint x: 0, startPoint y: 0, endPoint x: 215, endPoint y: 245, distance: 326.0
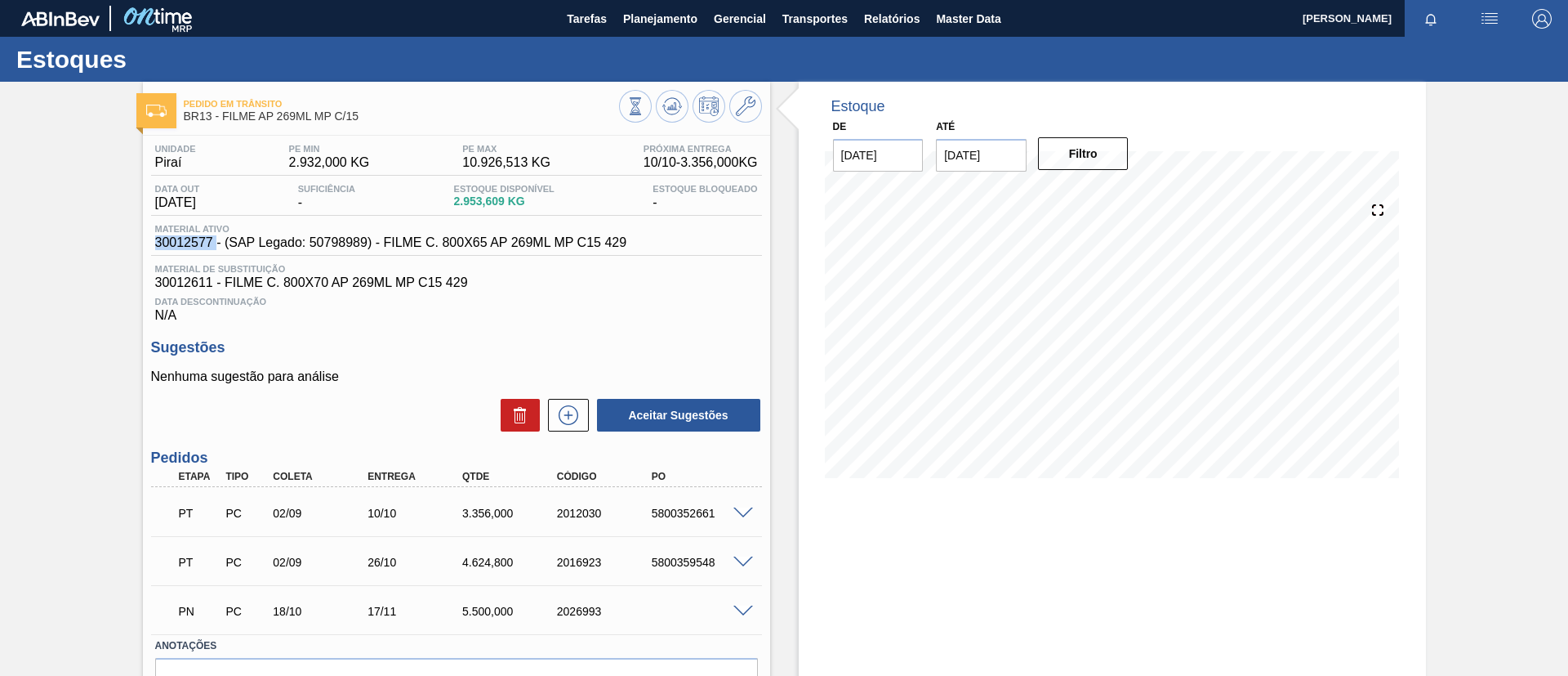
click at [215, 245] on div "Material ativo 30012577 - (SAP Legado: 50798989) - FILME C. 800X65 AP 269ML MP …" at bounding box center [391, 237] width 481 height 26
click at [186, 259] on div "Unidade Piraí PE MIN 2.932,000 KG PE MAX 10.926,513 KG Próxima Entrega 10/10 - …" at bounding box center [456, 233] width 611 height 179
drag, startPoint x: 152, startPoint y: 243, endPoint x: 210, endPoint y: 240, distance: 58.1
click at [210, 240] on div "Material ativo 30012577 - (SAP Legado: 50798989) - FILME C. 800X65 AP 269ML MP …" at bounding box center [391, 237] width 481 height 26
copy span "30012577"
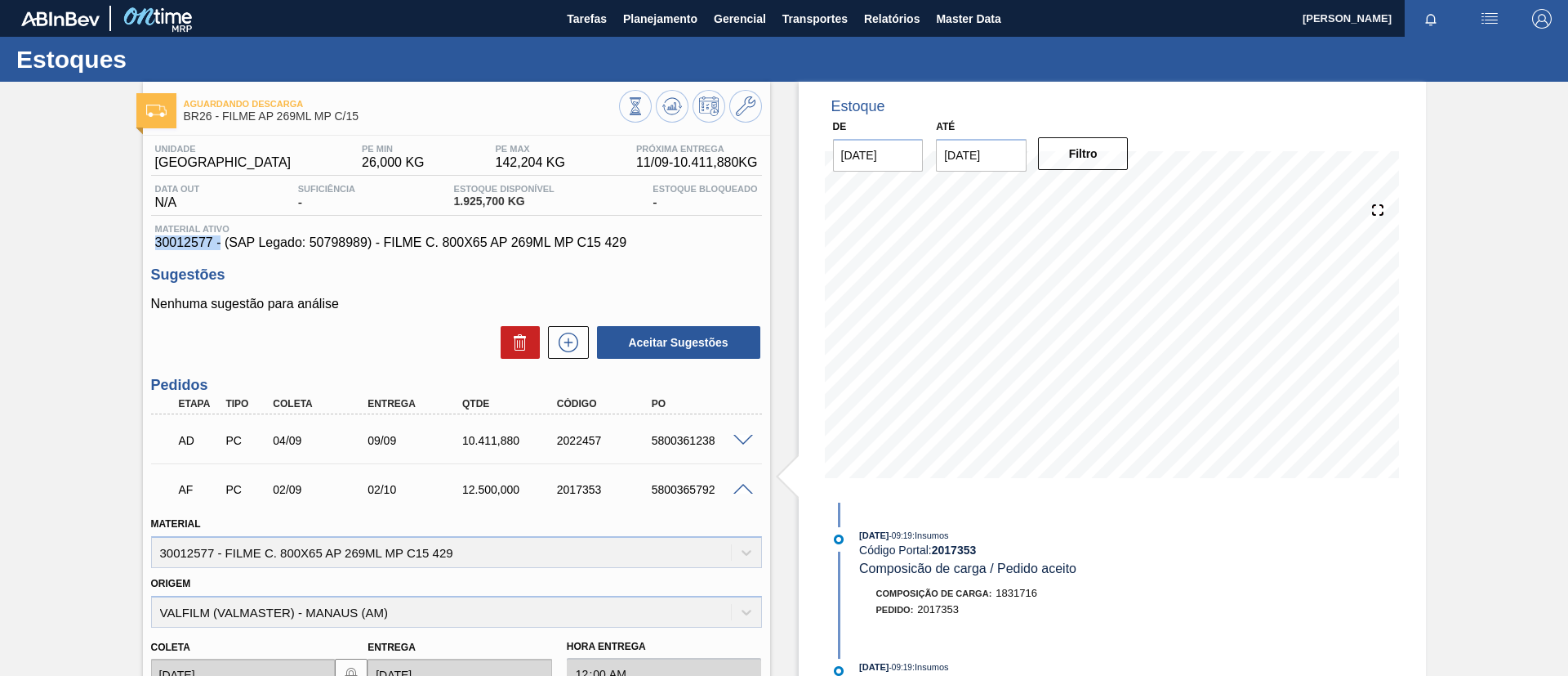
scroll to position [48, 0]
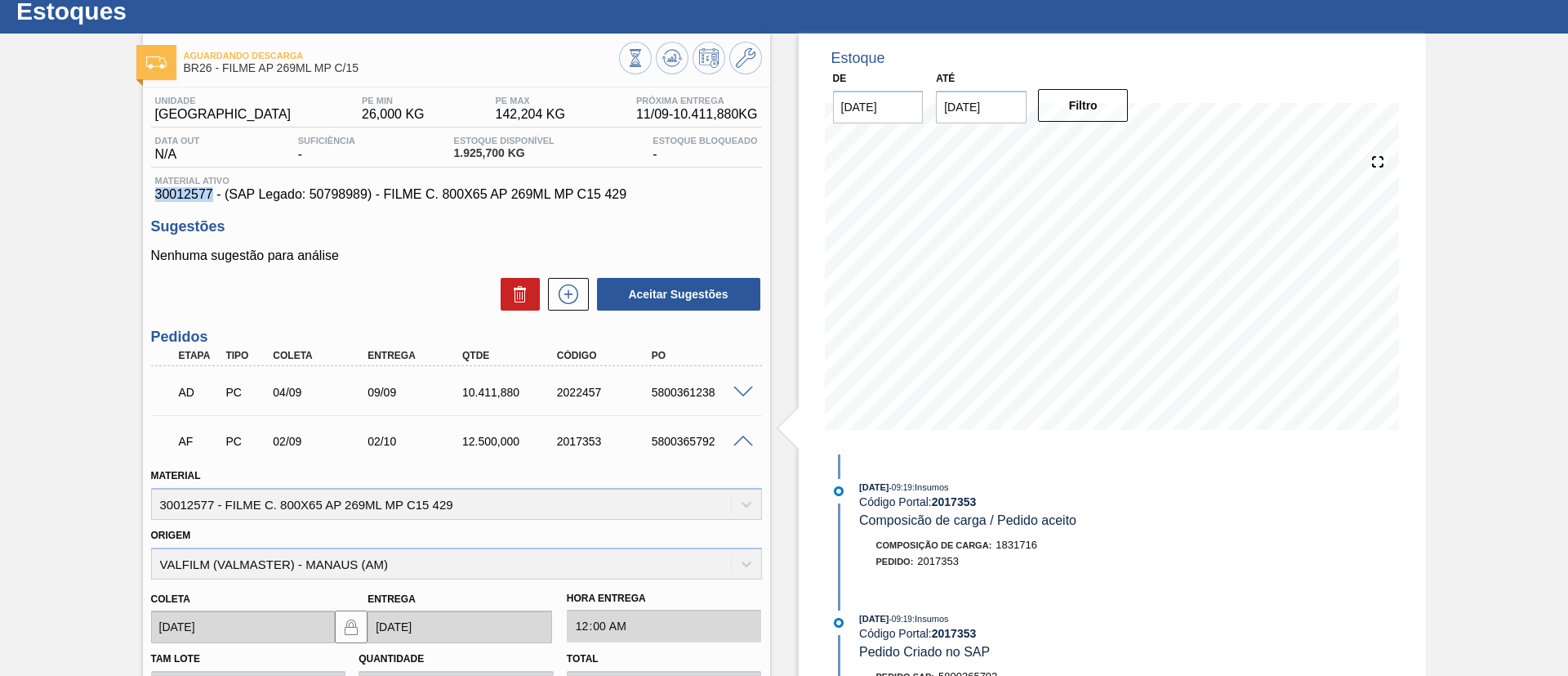
click at [211, 197] on div "Material ativo 30012577 - (SAP Legado: 50798989) - FILME C. 800X65 AP 269ML MP …" at bounding box center [456, 189] width 611 height 26
drag, startPoint x: 434, startPoint y: 154, endPoint x: 499, endPoint y: 156, distance: 65.0
click at [499, 156] on div "Data out N/A Suficiência - Estoque Disponível 1.925,700 KG Estoque Bloqueado -" at bounding box center [456, 152] width 611 height 32
click at [0, 160] on div "Aguardando Descarga BR26 - FILME AP 269ML MP C/15 Unidade Uberlândia PE MIN 26,…" at bounding box center [784, 538] width 1568 height 1010
drag, startPoint x: 415, startPoint y: 73, endPoint x: 220, endPoint y: 69, distance: 195.0
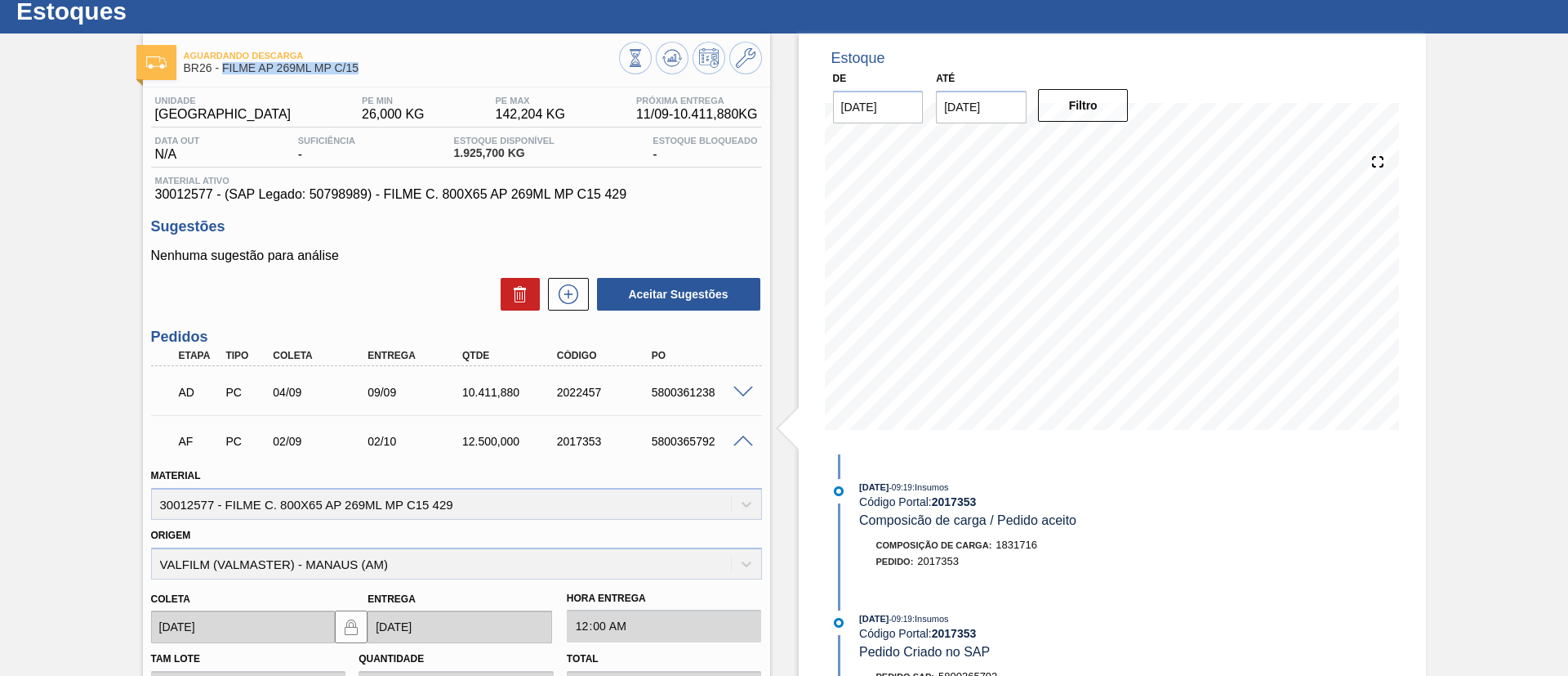
click at [220, 69] on span "BR26 - FILME AP 269ML MP C/15" at bounding box center [402, 68] width 435 height 12
copy span "FILME AP 269ML MP C/15"
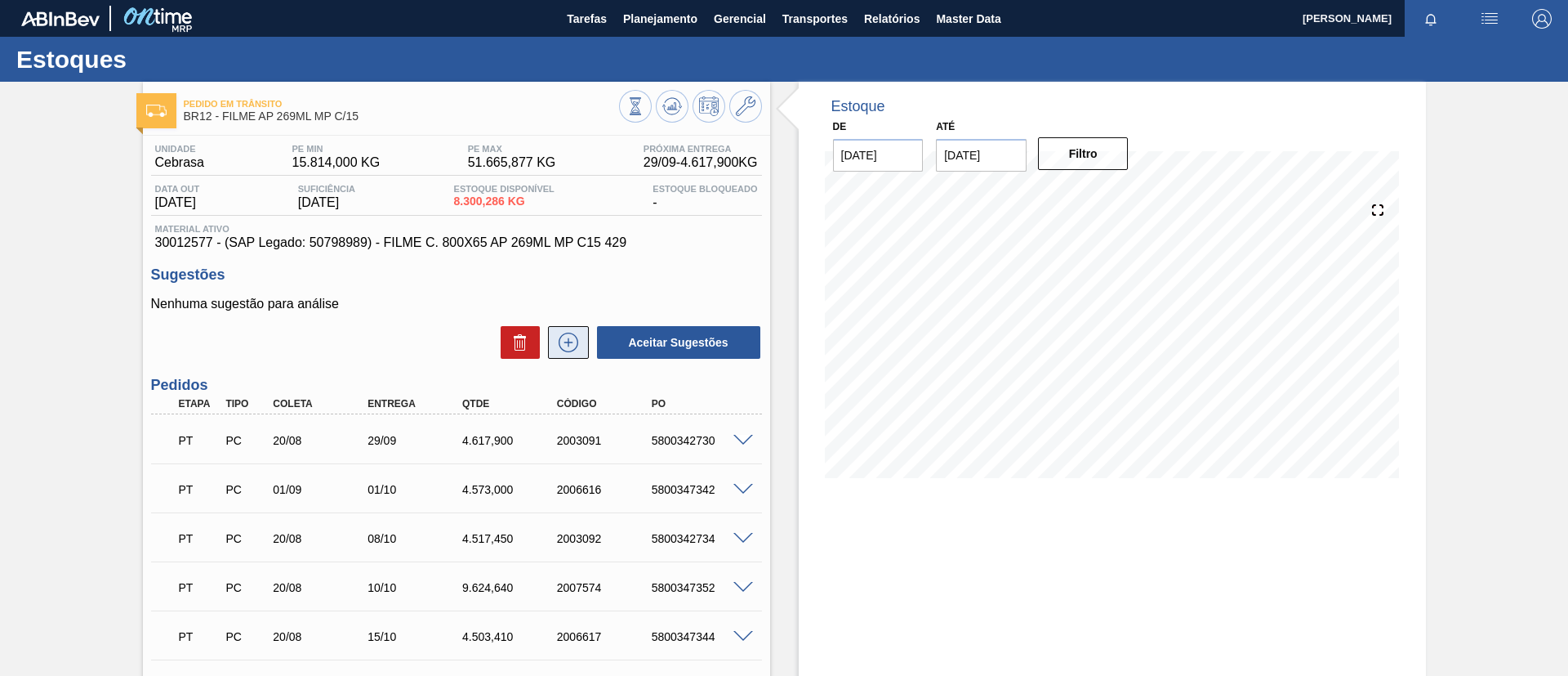
click at [575, 334] on icon at bounding box center [569, 342] width 26 height 20
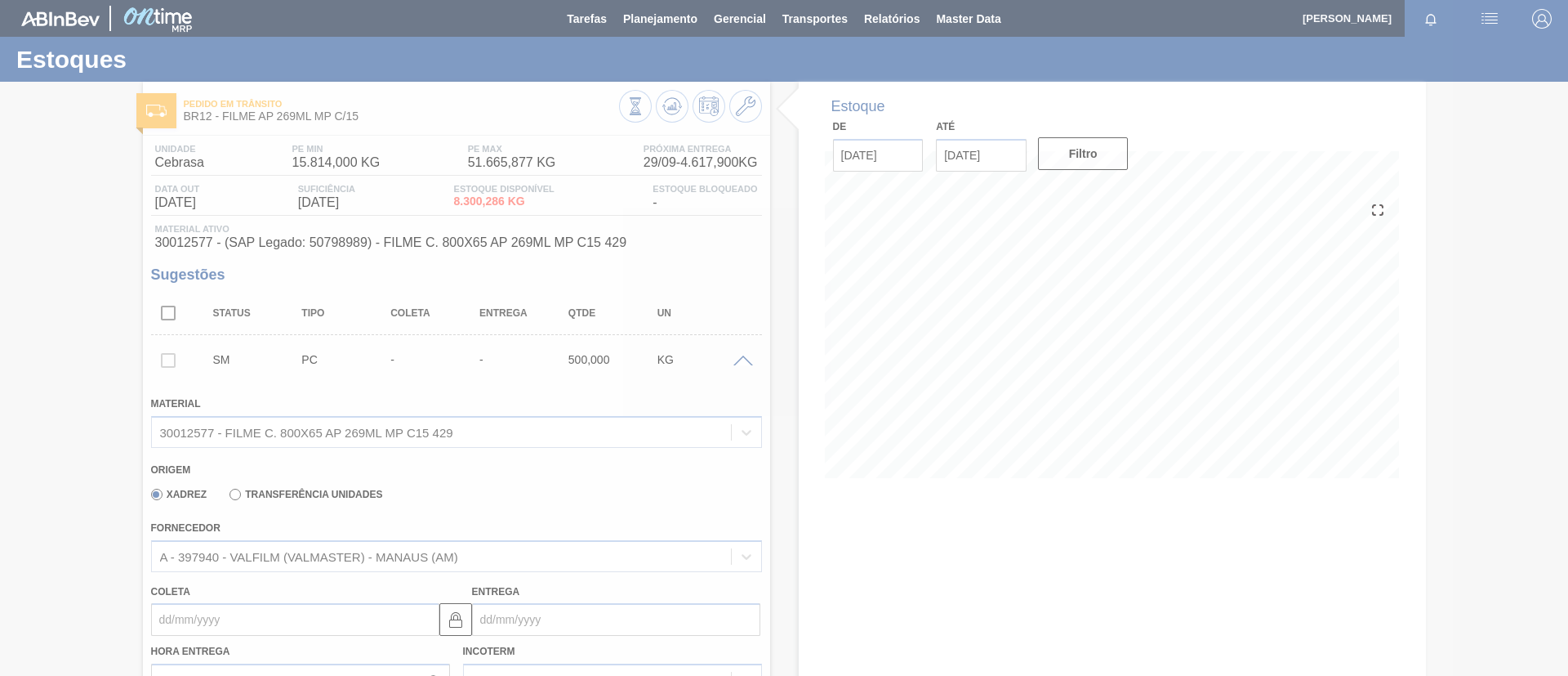
click at [318, 550] on div at bounding box center [784, 338] width 1568 height 676
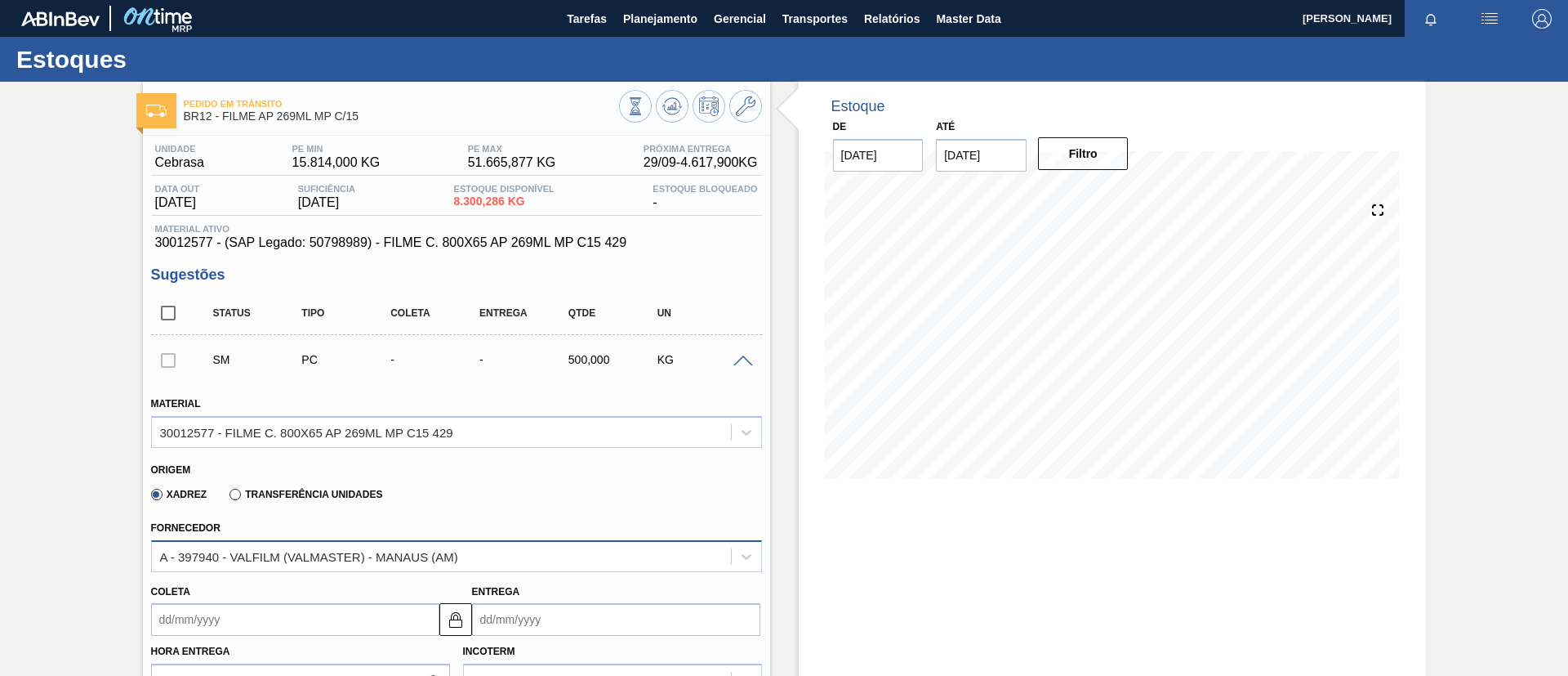
click at [319, 552] on div "A - 397940 - VALFILM (VALMASTER) - MANAUS (AM)" at bounding box center [456, 556] width 611 height 32
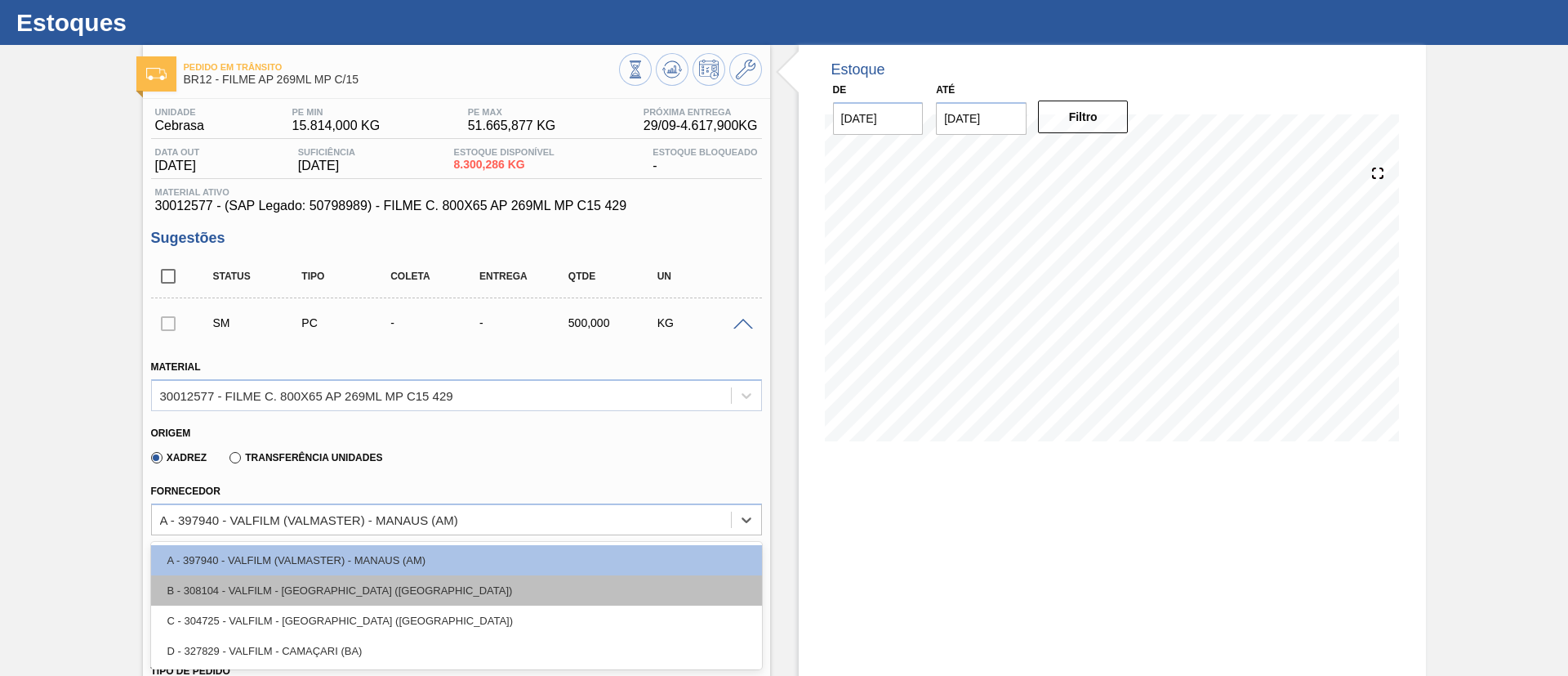
click at [323, 589] on div "B - 308104 - VALFILM - ITAMONTE (MG)" at bounding box center [456, 590] width 611 height 31
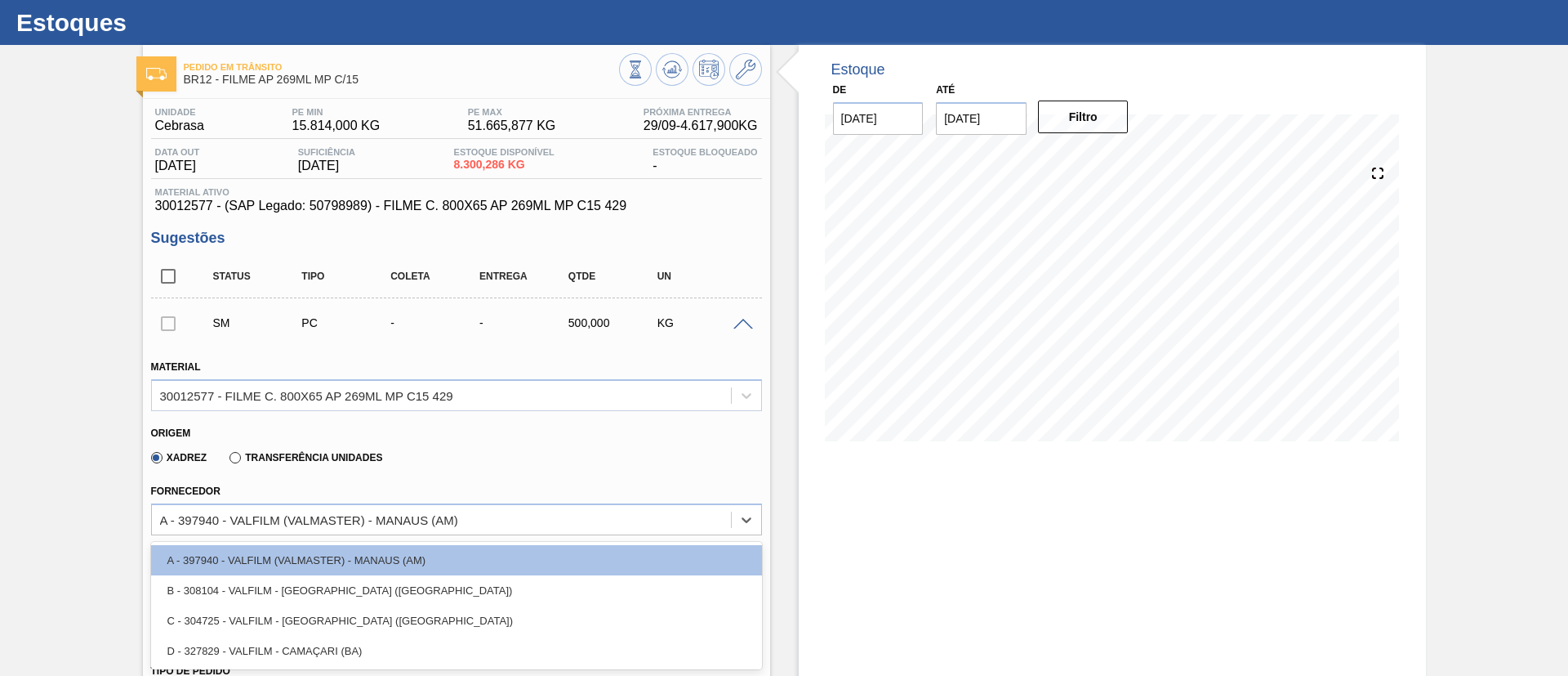
type input "0,1"
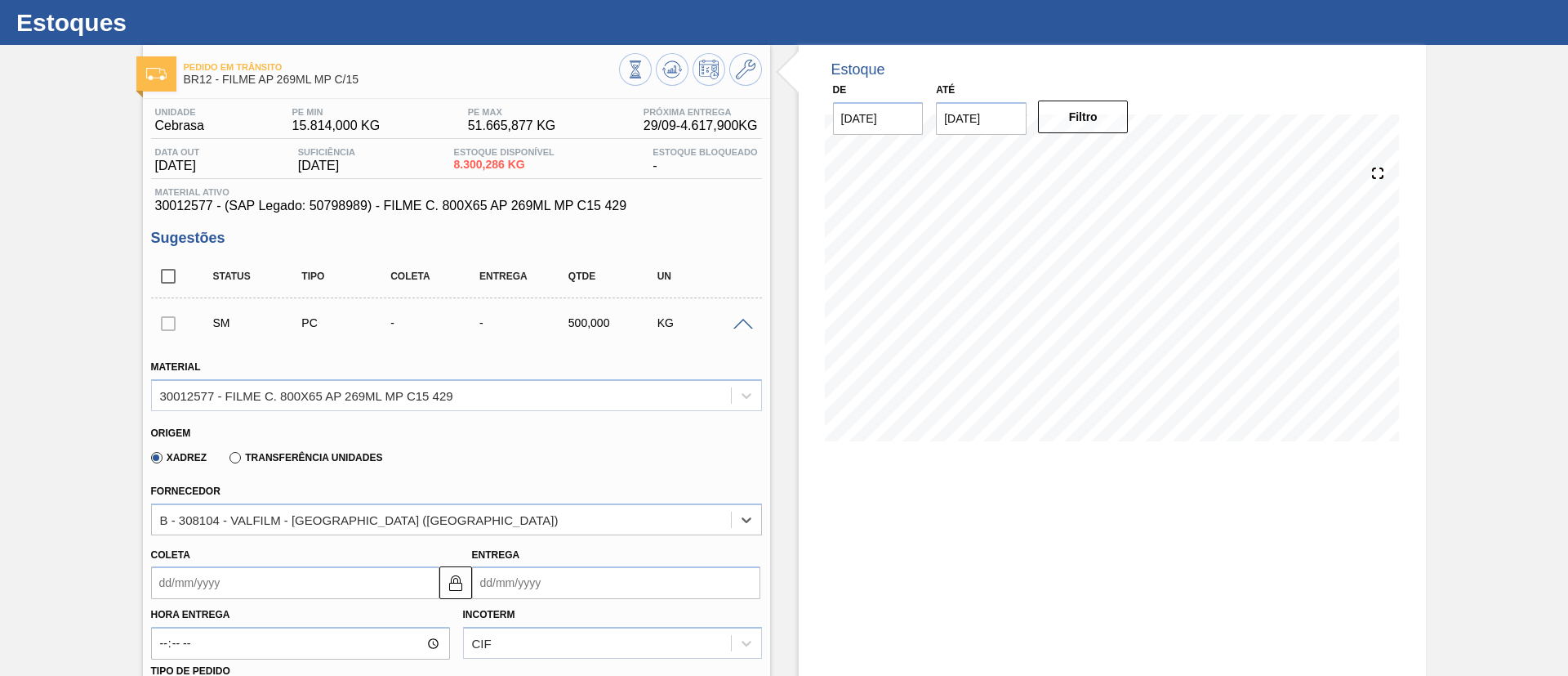
scroll to position [282, 0]
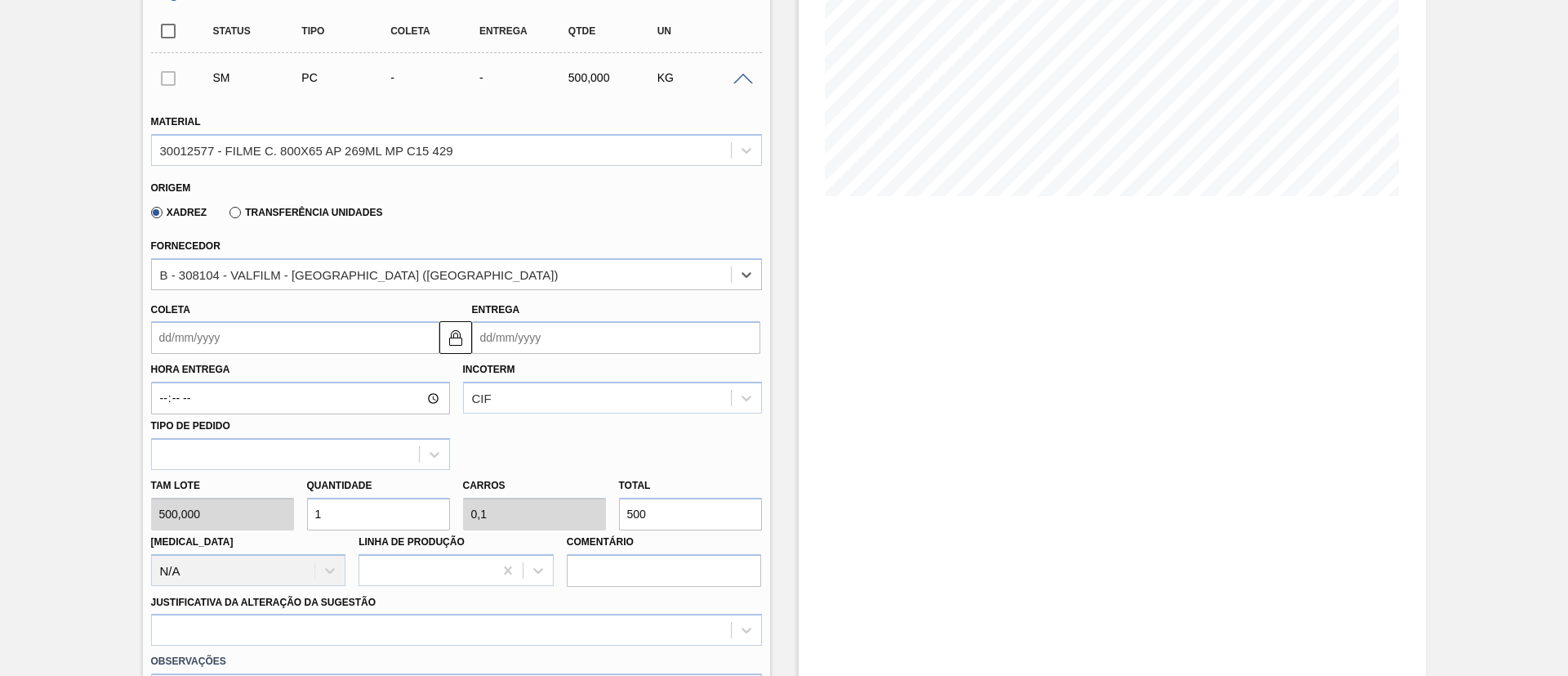
click at [242, 341] on input "Coleta" at bounding box center [296, 337] width 288 height 33
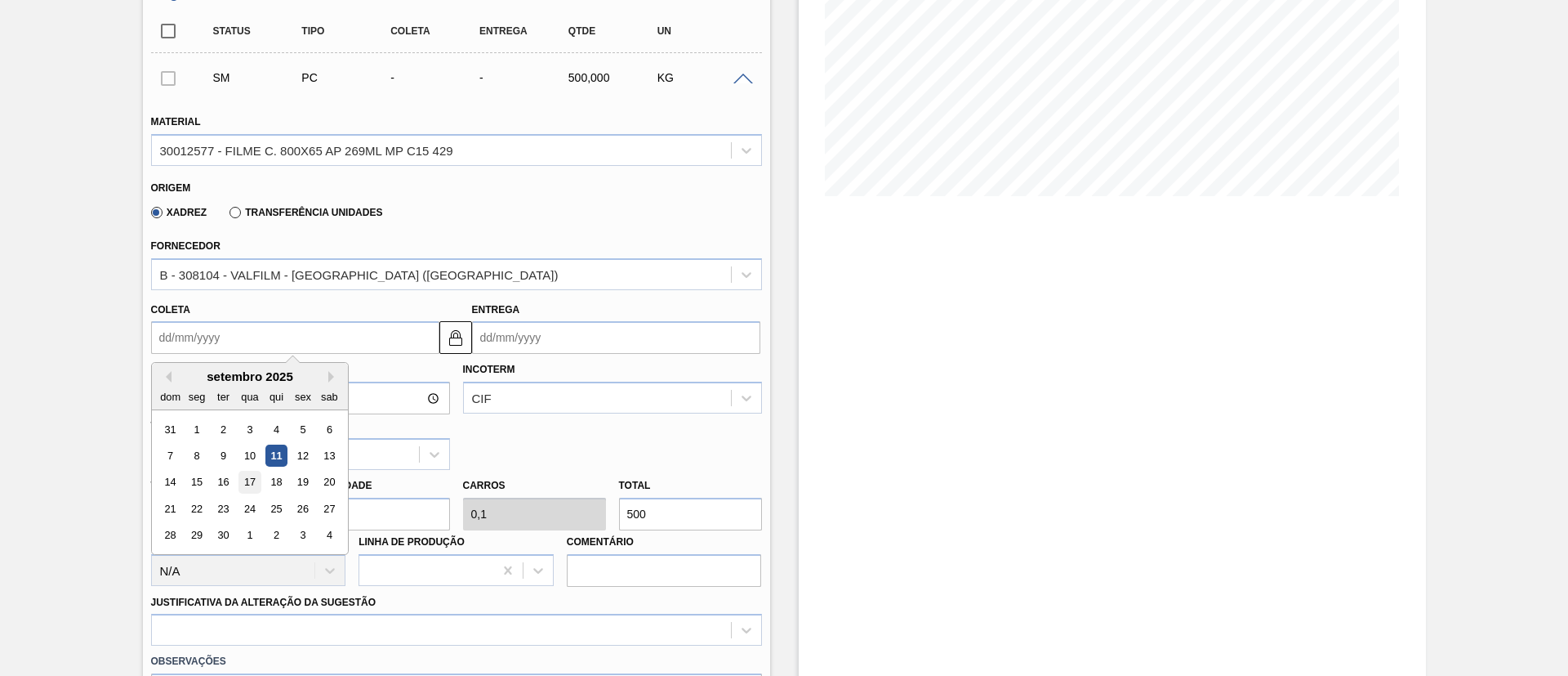
click at [253, 480] on div "17" at bounding box center [250, 483] width 22 height 22
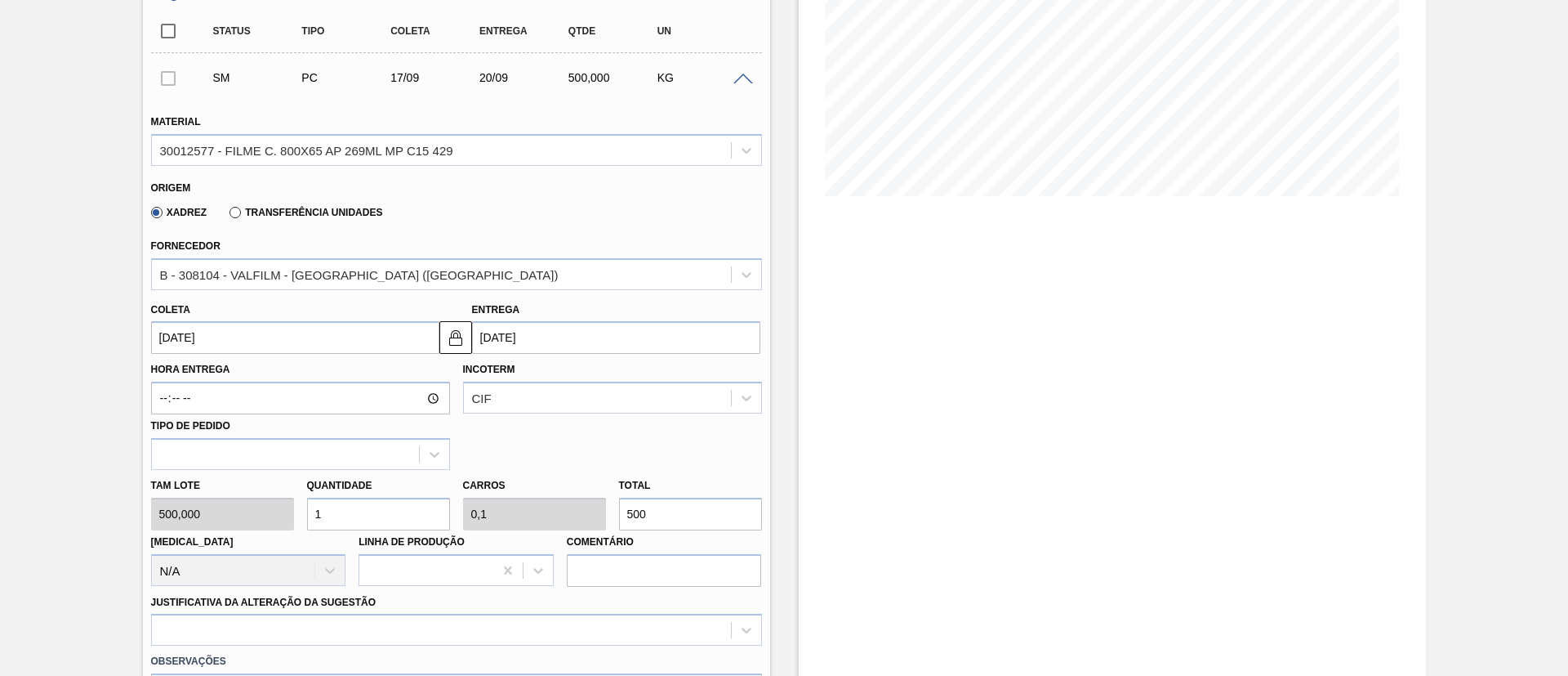
type input "17/09/2025"
type input "20/09/2025"
click at [343, 351] on input "17/09/2025" at bounding box center [296, 337] width 288 height 33
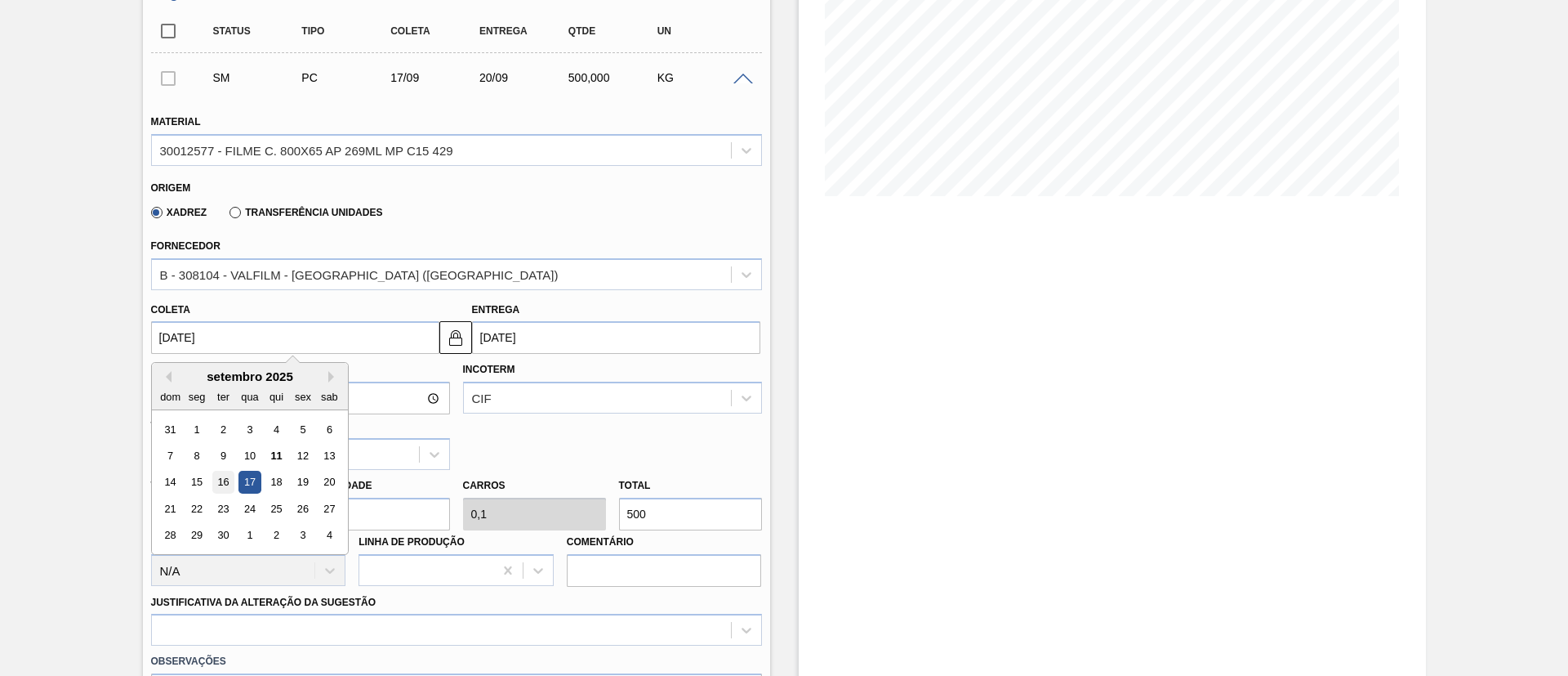
click at [223, 480] on div "16" at bounding box center [223, 483] width 22 height 22
type input "16/09/2025"
type input "19/09/2025"
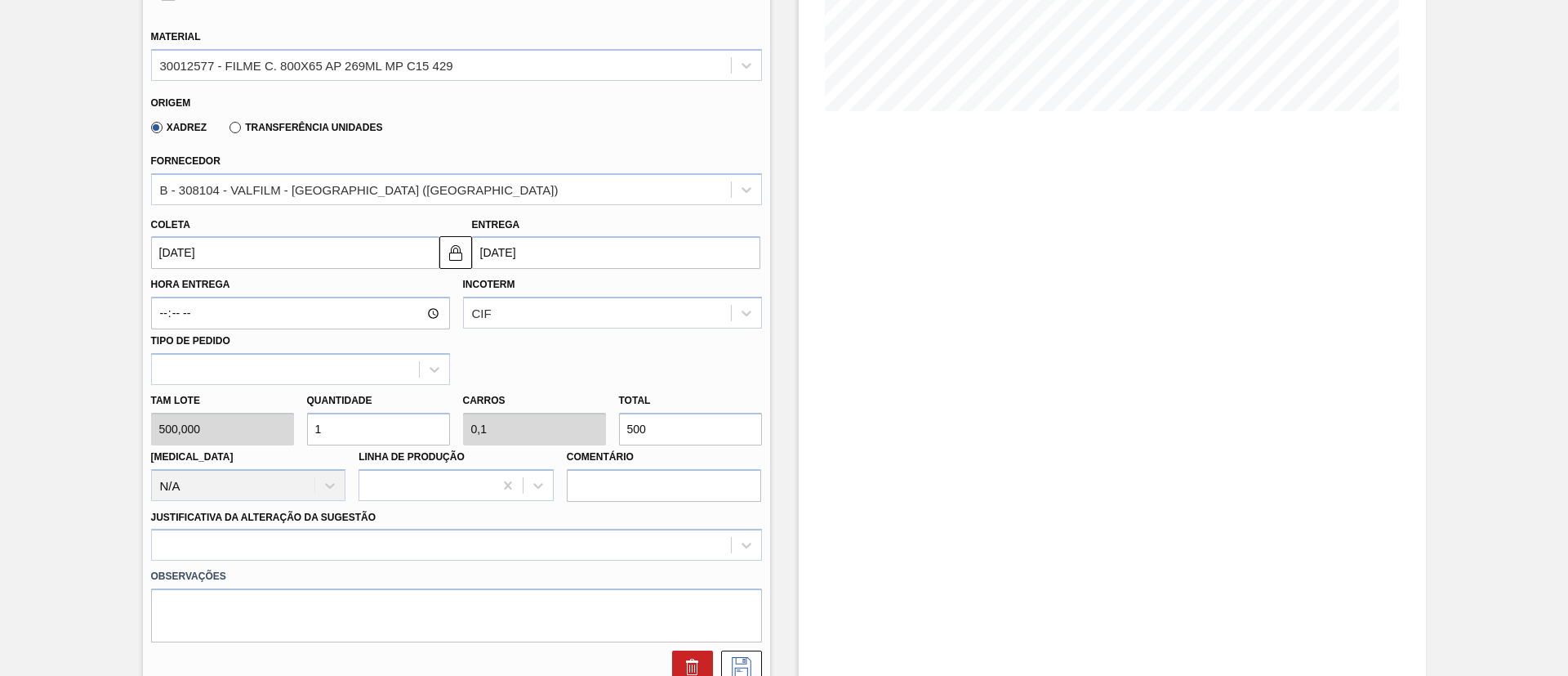
scroll to position [404, 0]
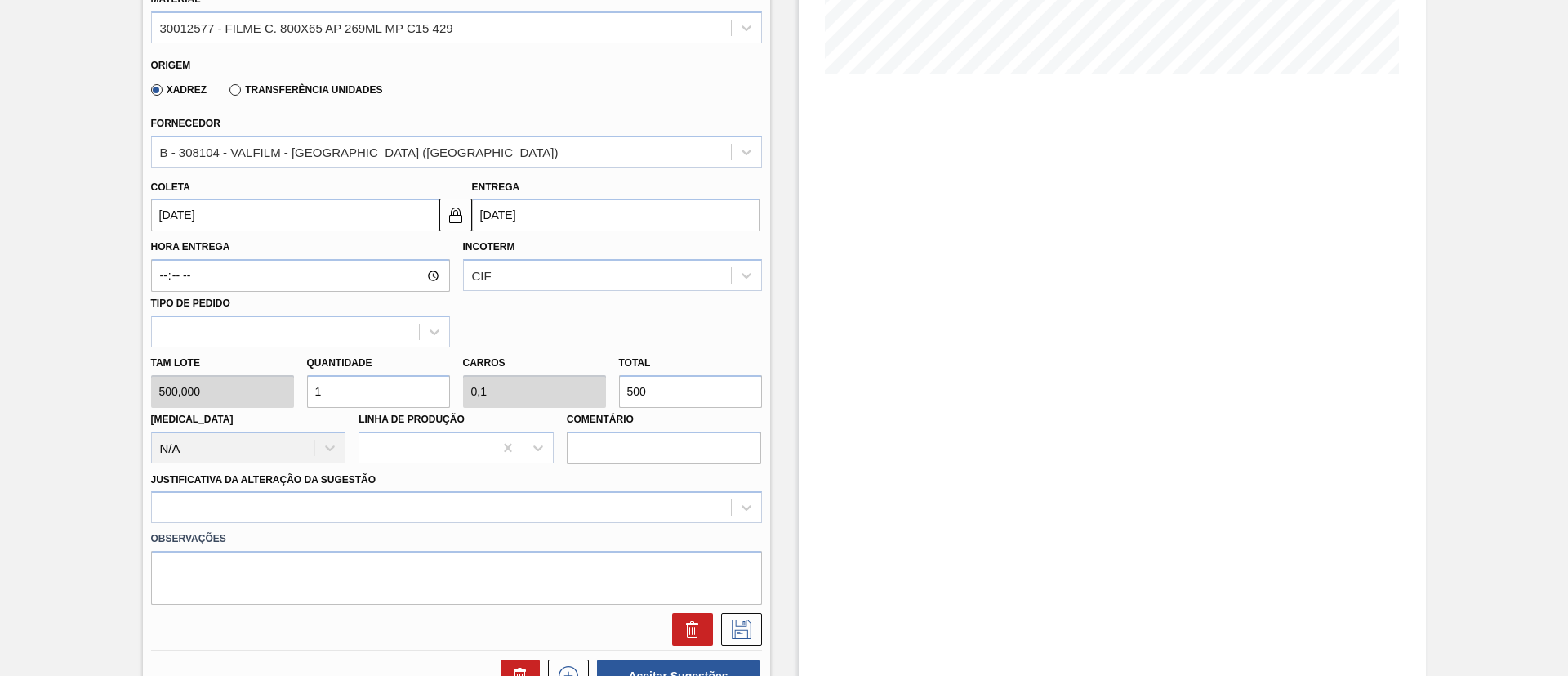
click at [545, 390] on div "Tam lote 500,000 Quantidade 1 Carros 0,1 Total 500 Doca N/A Linha de Produção C…" at bounding box center [456, 406] width 624 height 117
type input "0,002"
type input "0"
type input "1"
type input "0,02"
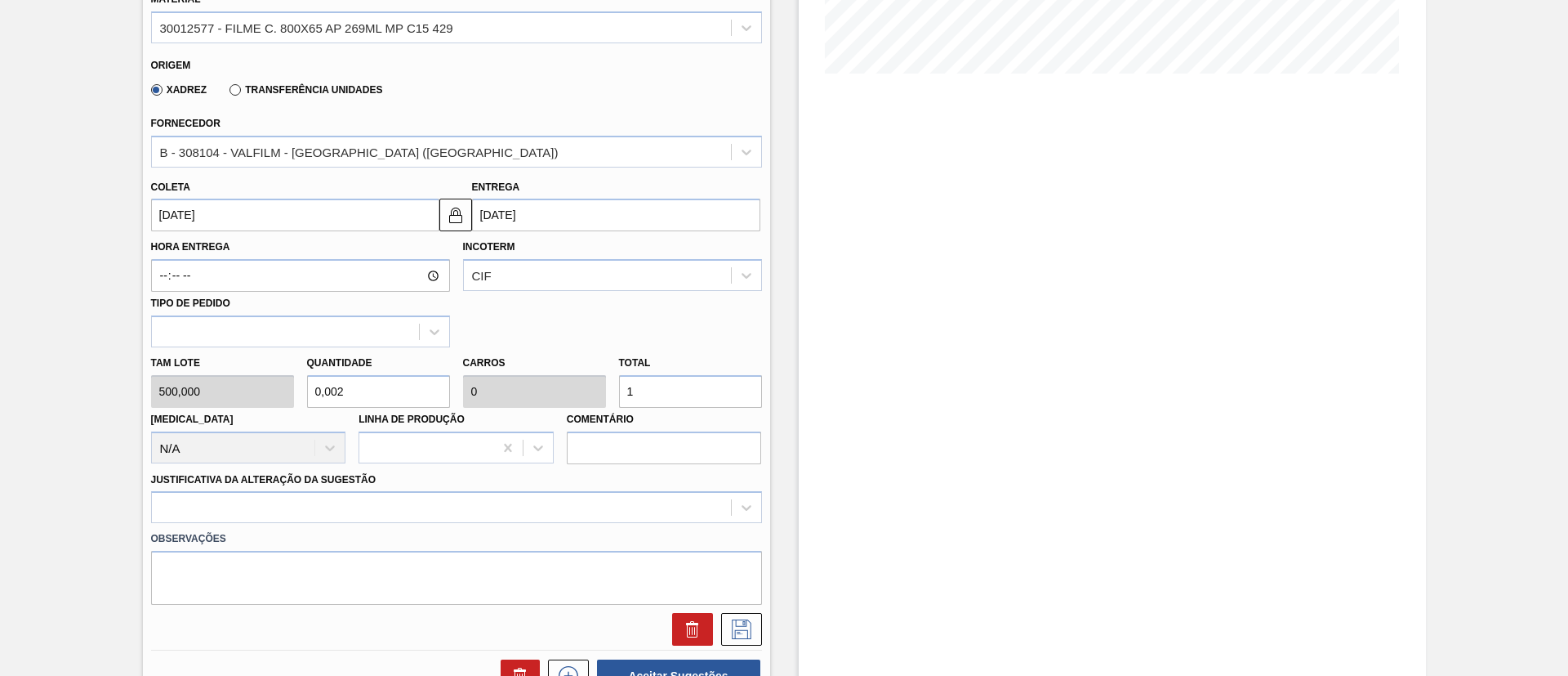
type input "0,002"
type input "10"
type input "0,2"
type input "0,02"
type input "100"
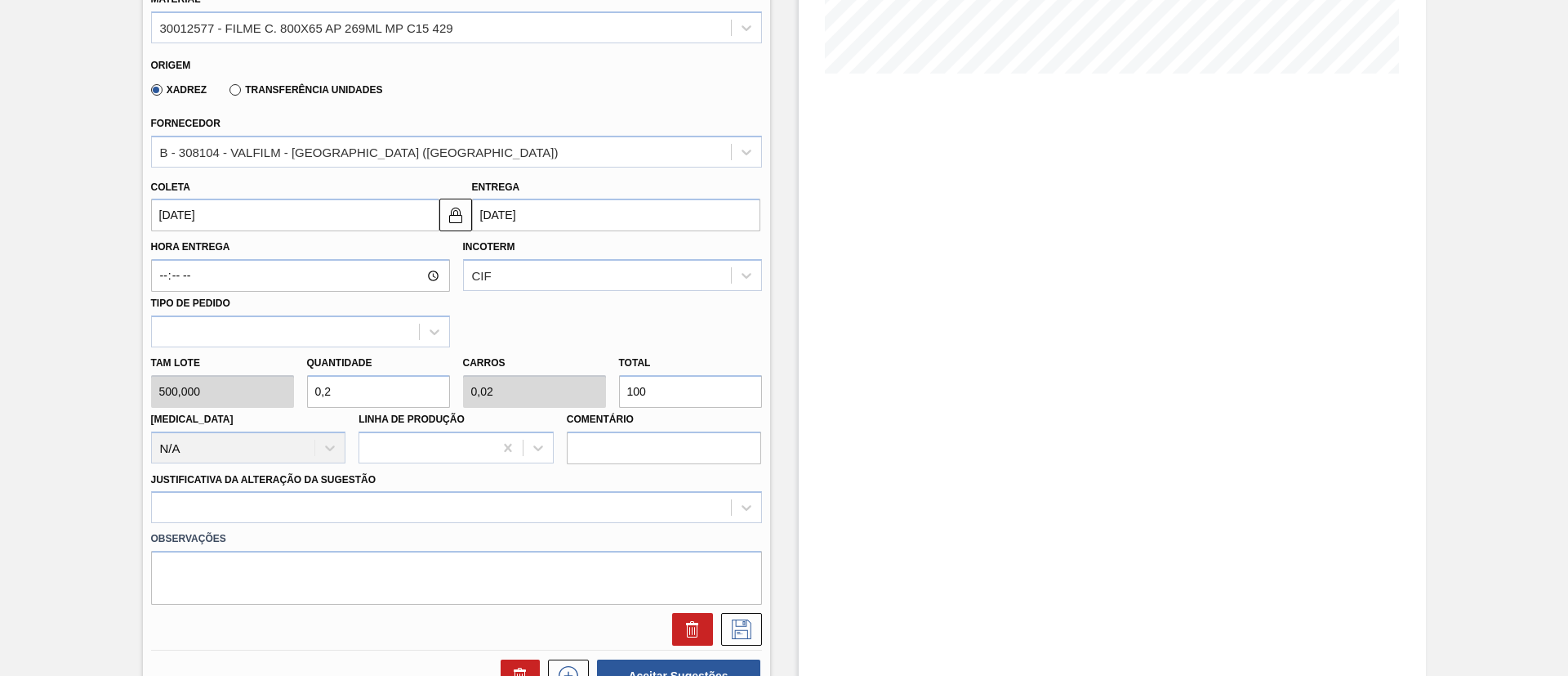
type input "2"
type input "0,2"
type input "1.000"
type input "20"
type input "2"
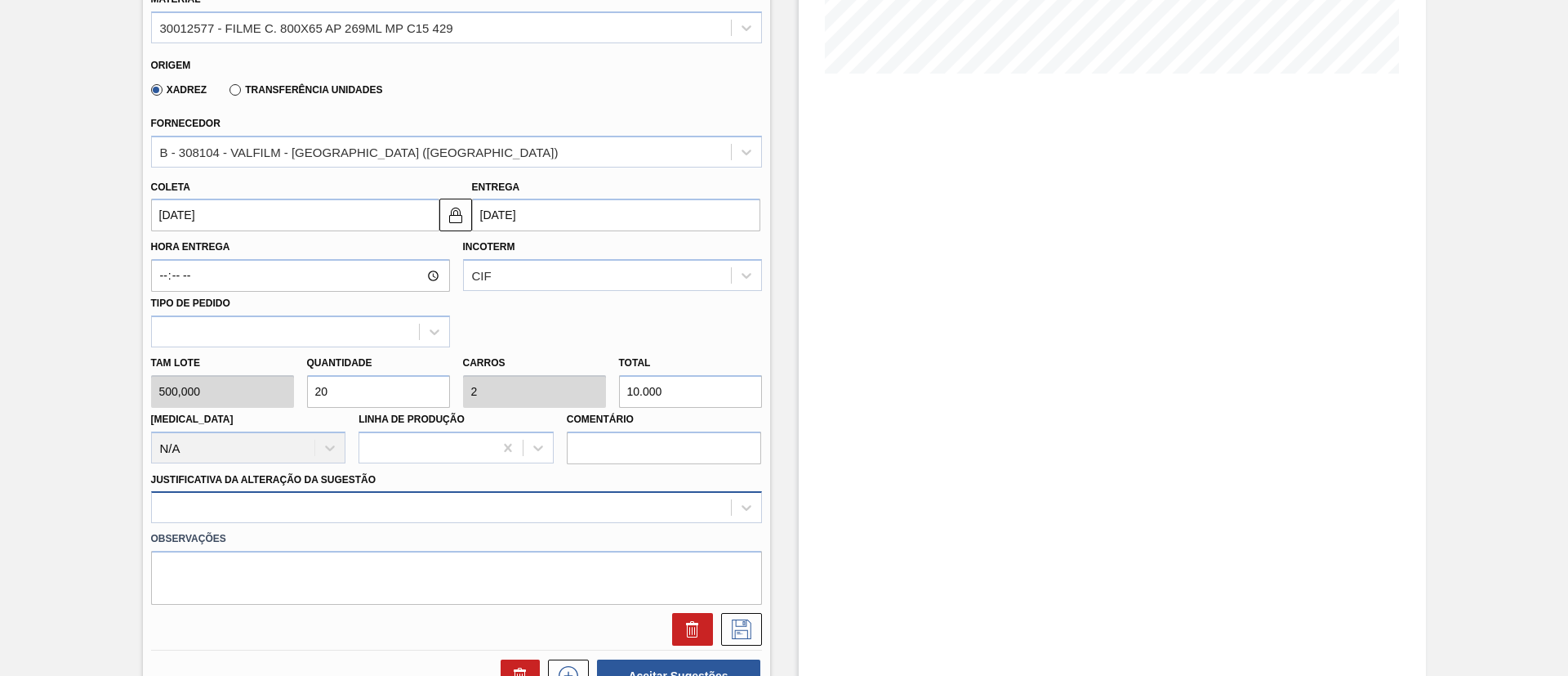
type input "10.000"
click at [506, 500] on div at bounding box center [456, 507] width 611 height 32
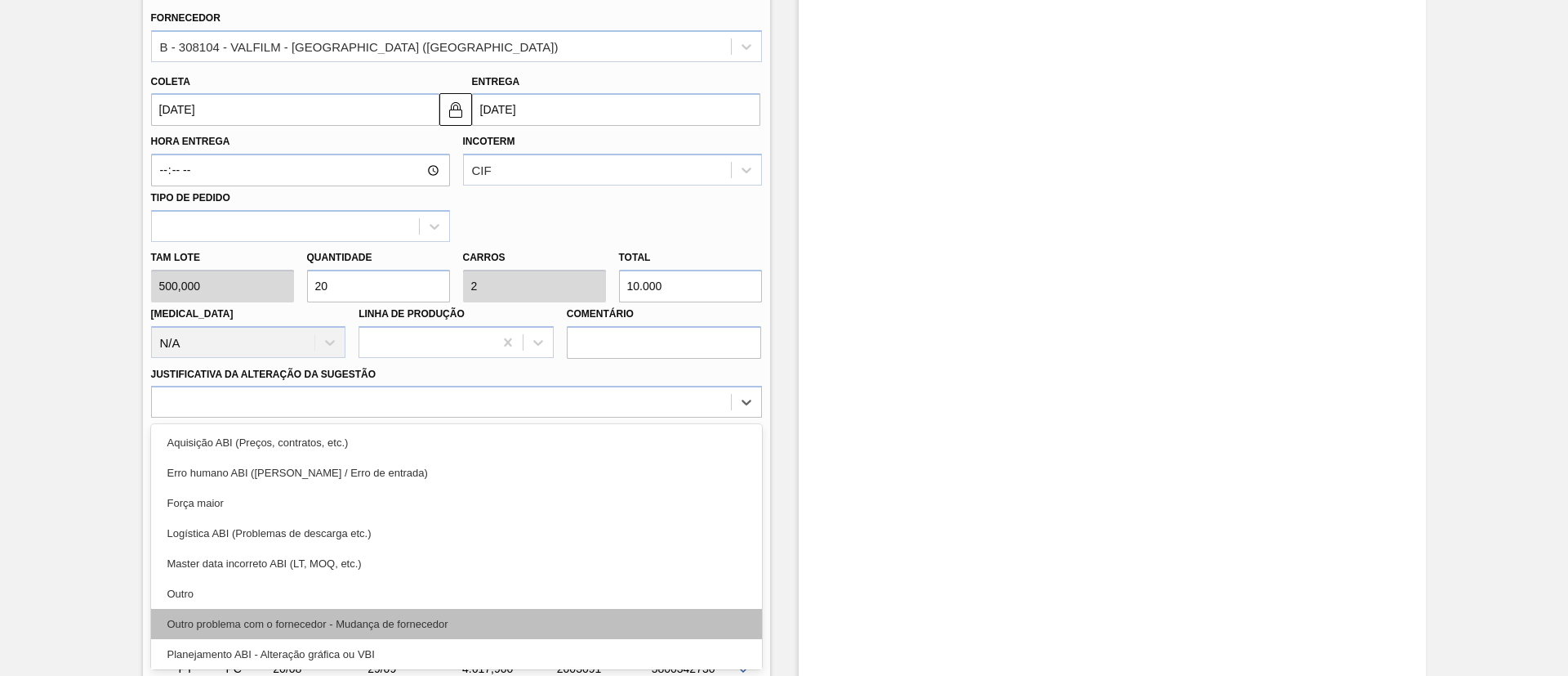
click at [326, 628] on div "Outro problema com o fornecedor - Mudança de fornecedor" at bounding box center [456, 624] width 611 height 31
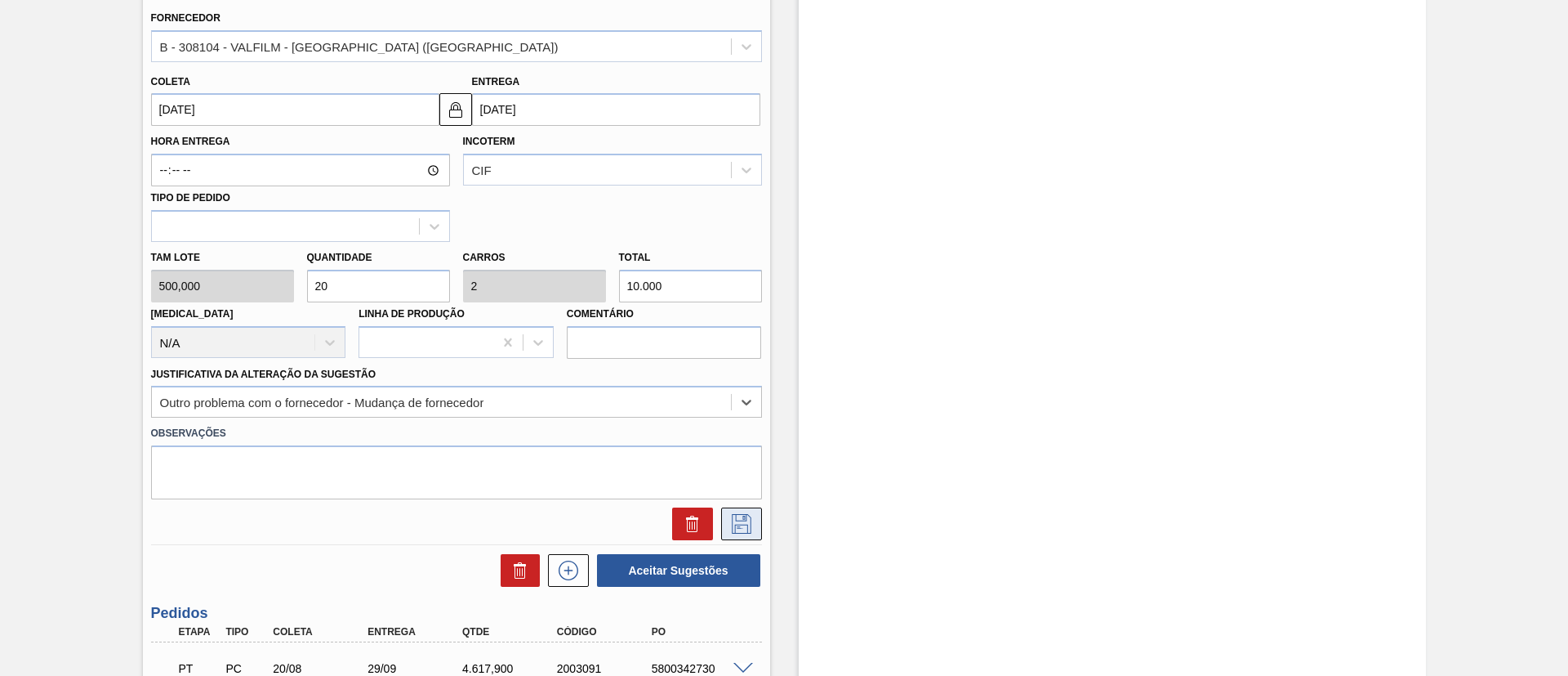
click at [736, 527] on icon at bounding box center [742, 524] width 26 height 20
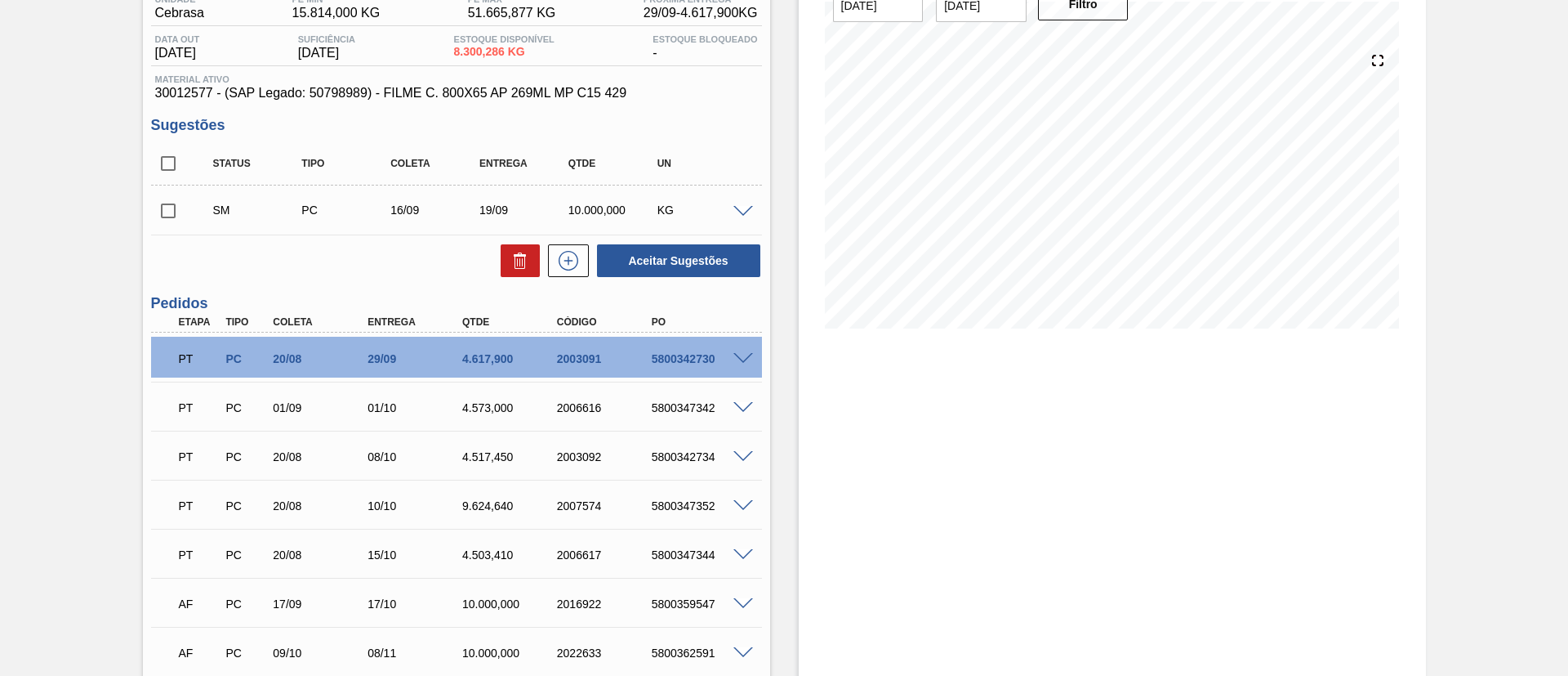
scroll to position [0, 0]
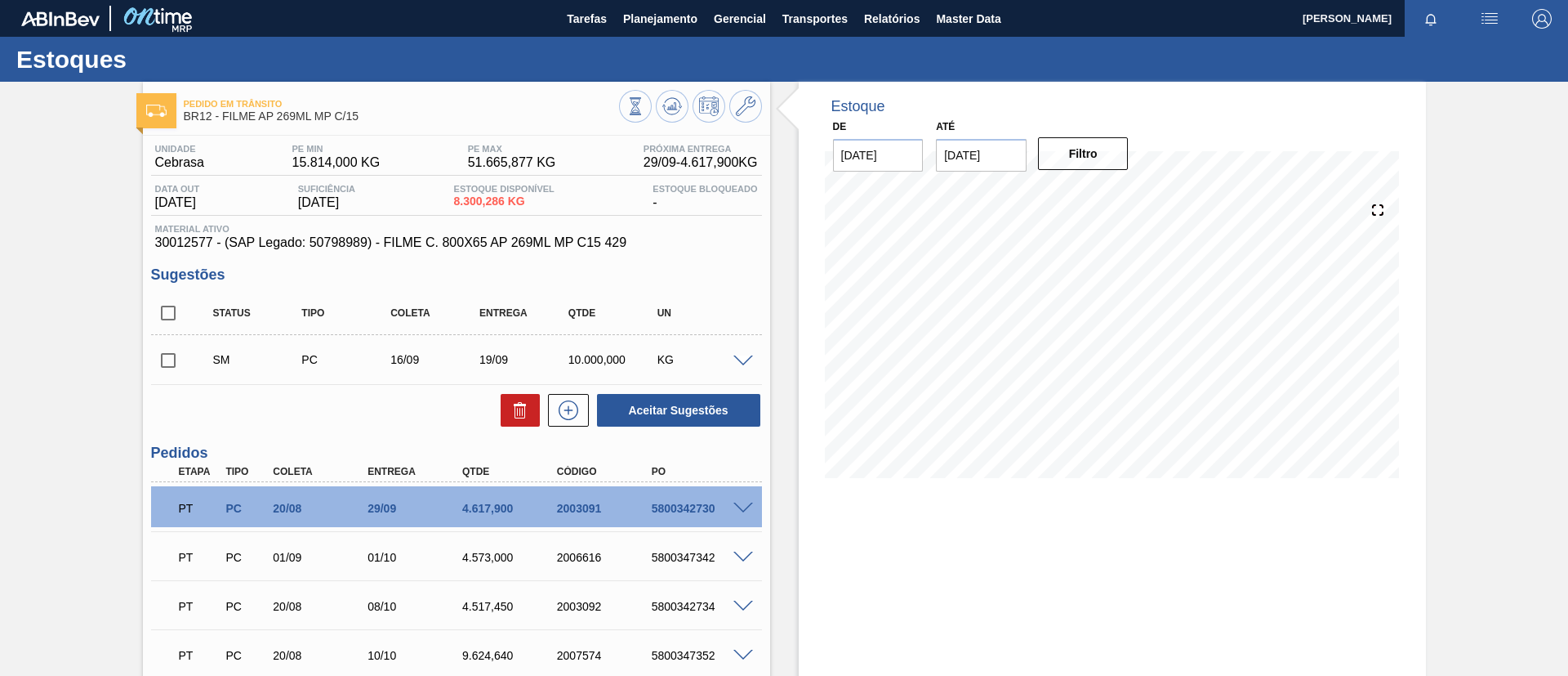
click at [160, 351] on input "checkbox" at bounding box center [168, 360] width 34 height 34
click at [731, 416] on button "Aceitar Sugestões" at bounding box center [679, 410] width 164 height 33
checkbox input "false"
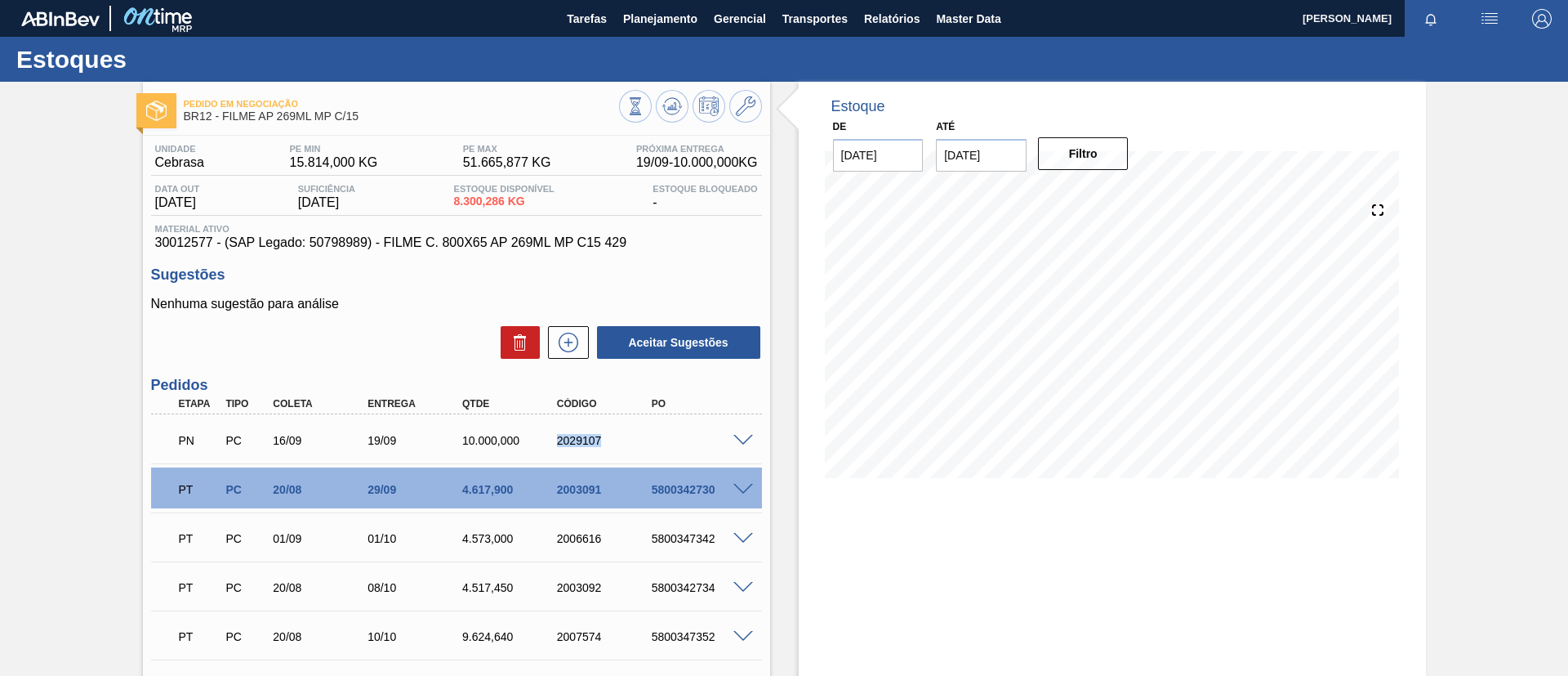
drag, startPoint x: 543, startPoint y: 442, endPoint x: 631, endPoint y: 440, distance: 88.0
click at [631, 440] on div "PN PC 16/09 19/09 10.000,000 2029107" at bounding box center [452, 438] width 568 height 33
copy div "2029107"
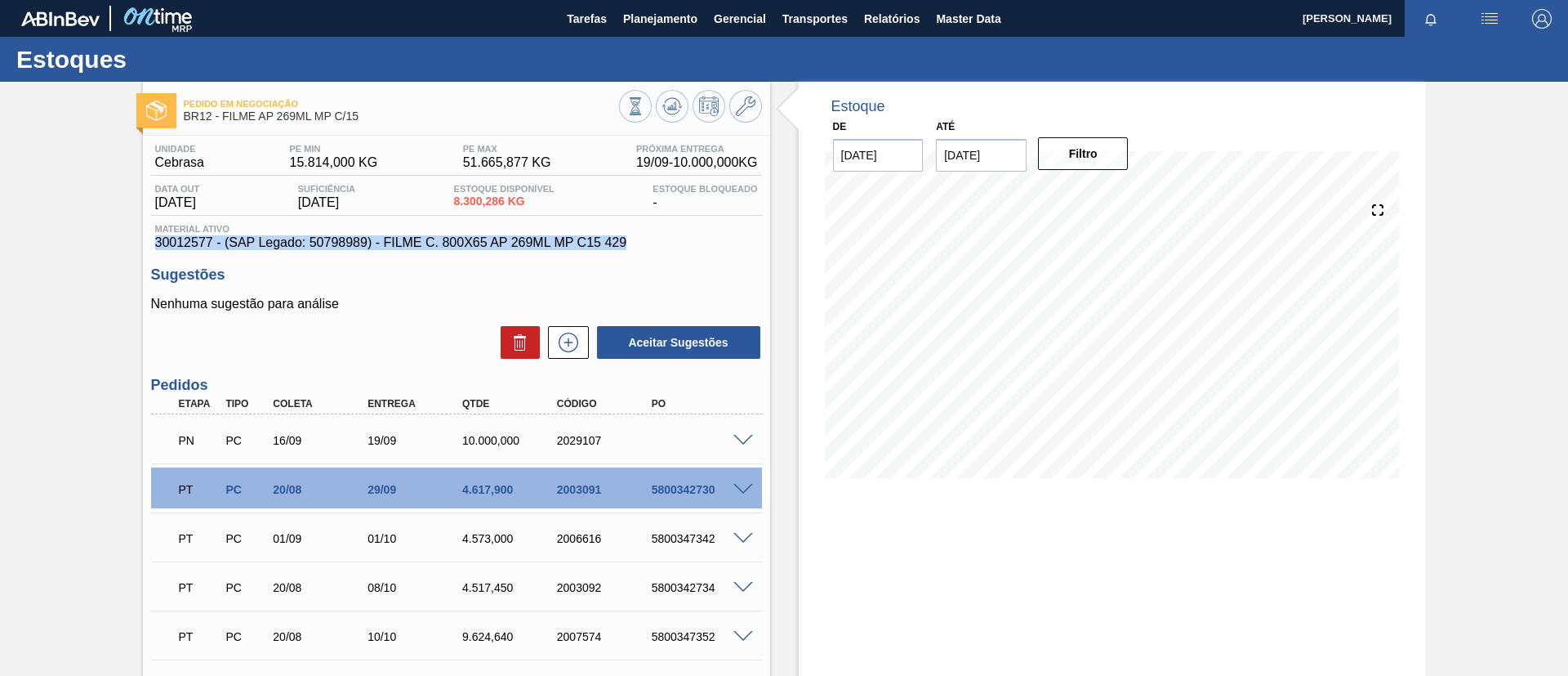
drag, startPoint x: 626, startPoint y: 249, endPoint x: 152, endPoint y: 246, distance: 474.0
click at [152, 246] on div "Material ativo 30012577 - (SAP Legado: 50798989) - FILME C. 800X65 AP 269ML MP …" at bounding box center [456, 237] width 611 height 26
copy span "30012577 - (SAP Legado: 50798989) - FILME C. 800X65 AP 269ML MP C15 429"
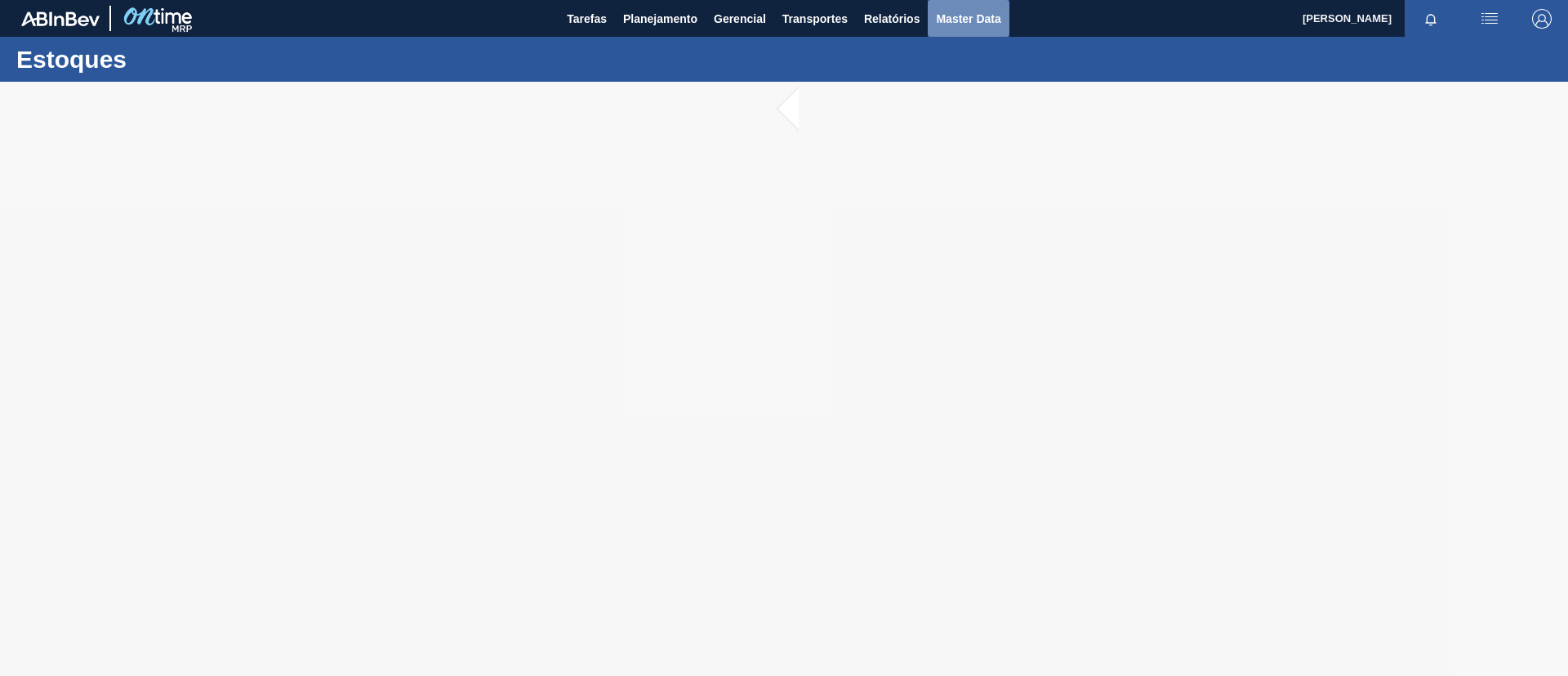
click at [936, 20] on span "Master Data" at bounding box center [968, 19] width 64 height 20
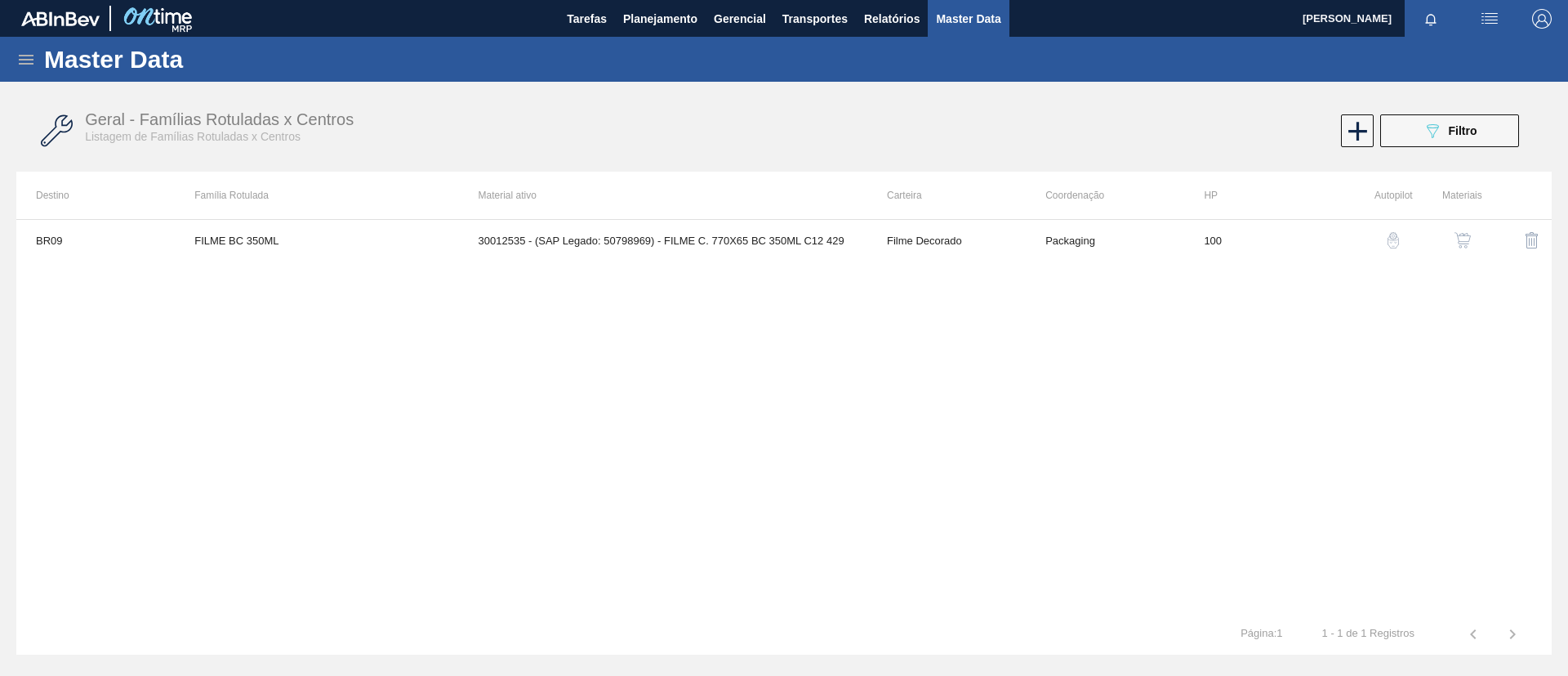
click at [25, 60] on icon at bounding box center [26, 60] width 20 height 20
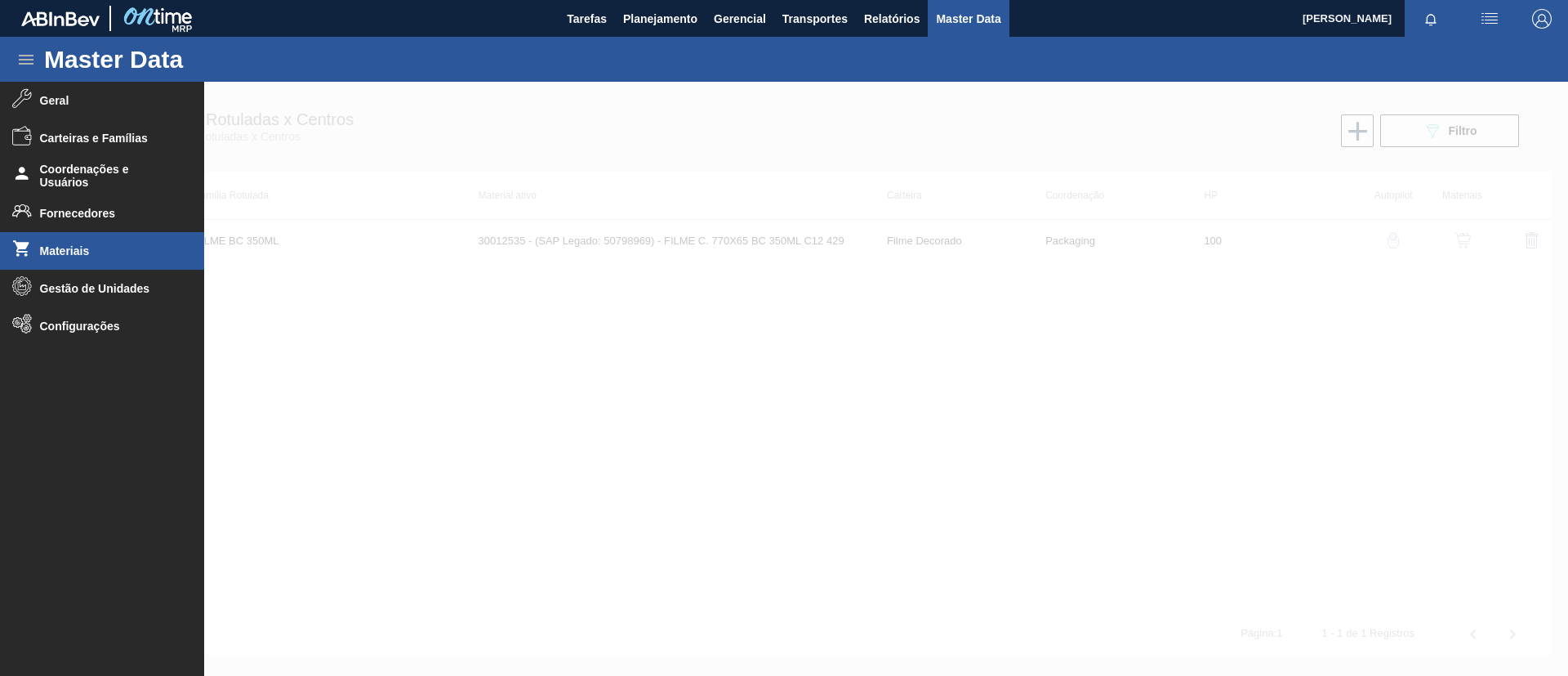
click at [116, 232] on li "Materiais" at bounding box center [102, 251] width 204 height 37
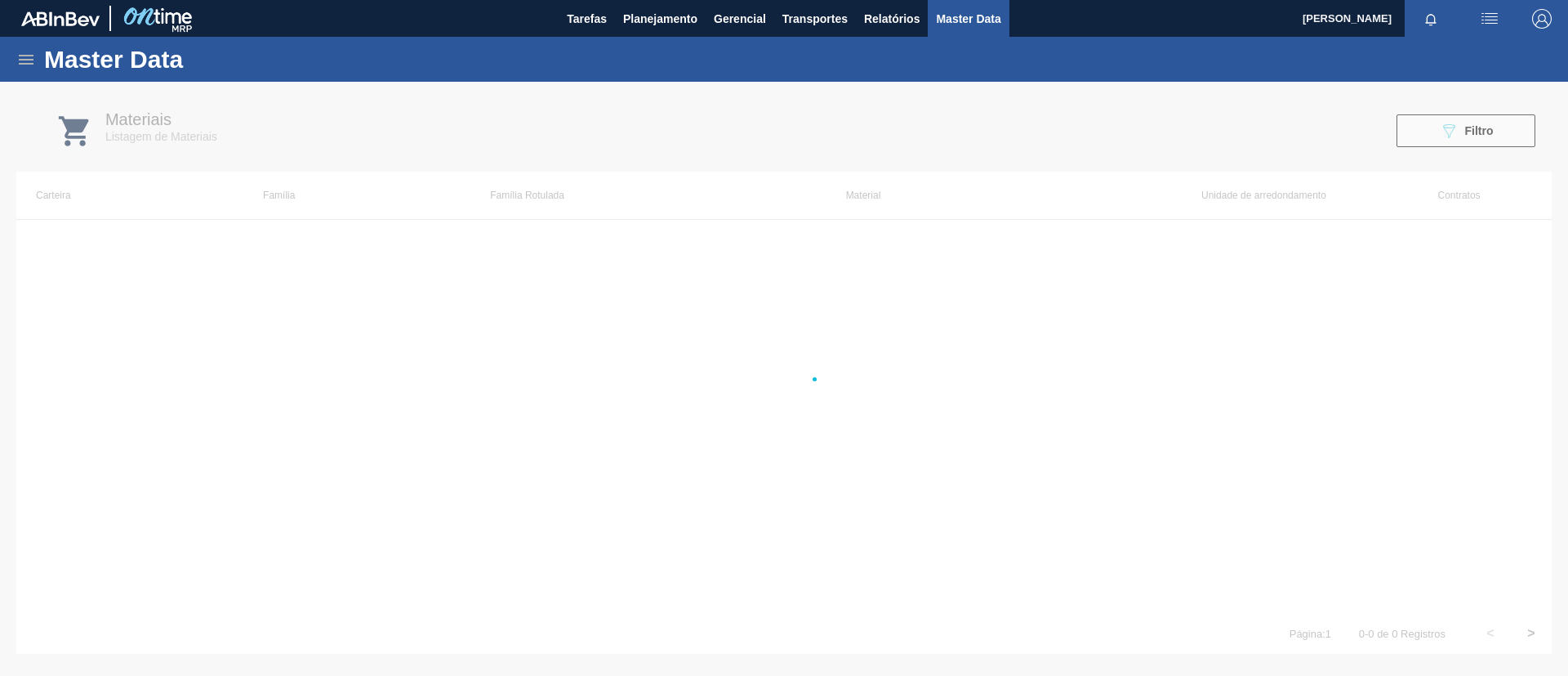
click at [116, 232] on div at bounding box center [784, 378] width 1568 height 594
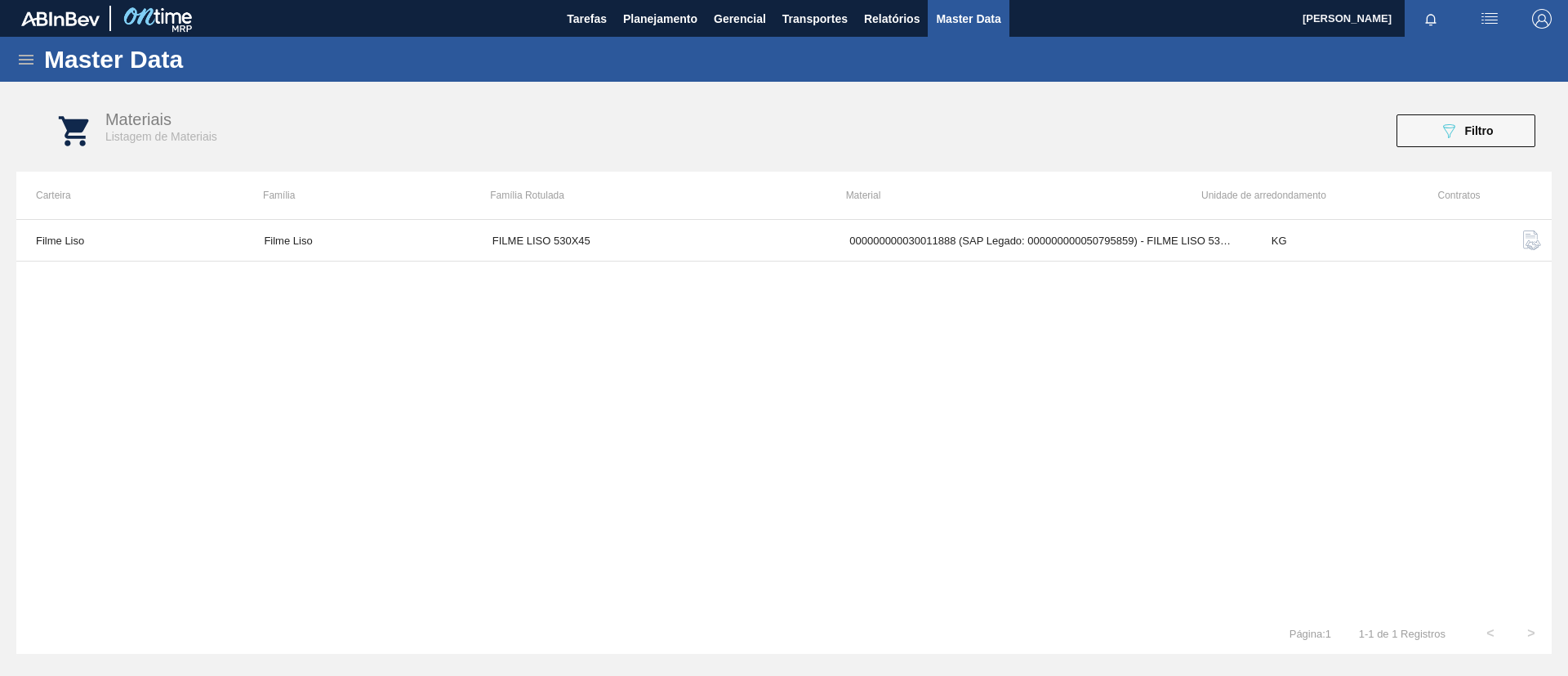
click at [14, 70] on div "Master Data" at bounding box center [784, 60] width 1568 height 45
click at [33, 76] on div "Master Data" at bounding box center [784, 60] width 1568 height 45
click at [20, 63] on icon at bounding box center [26, 60] width 15 height 10
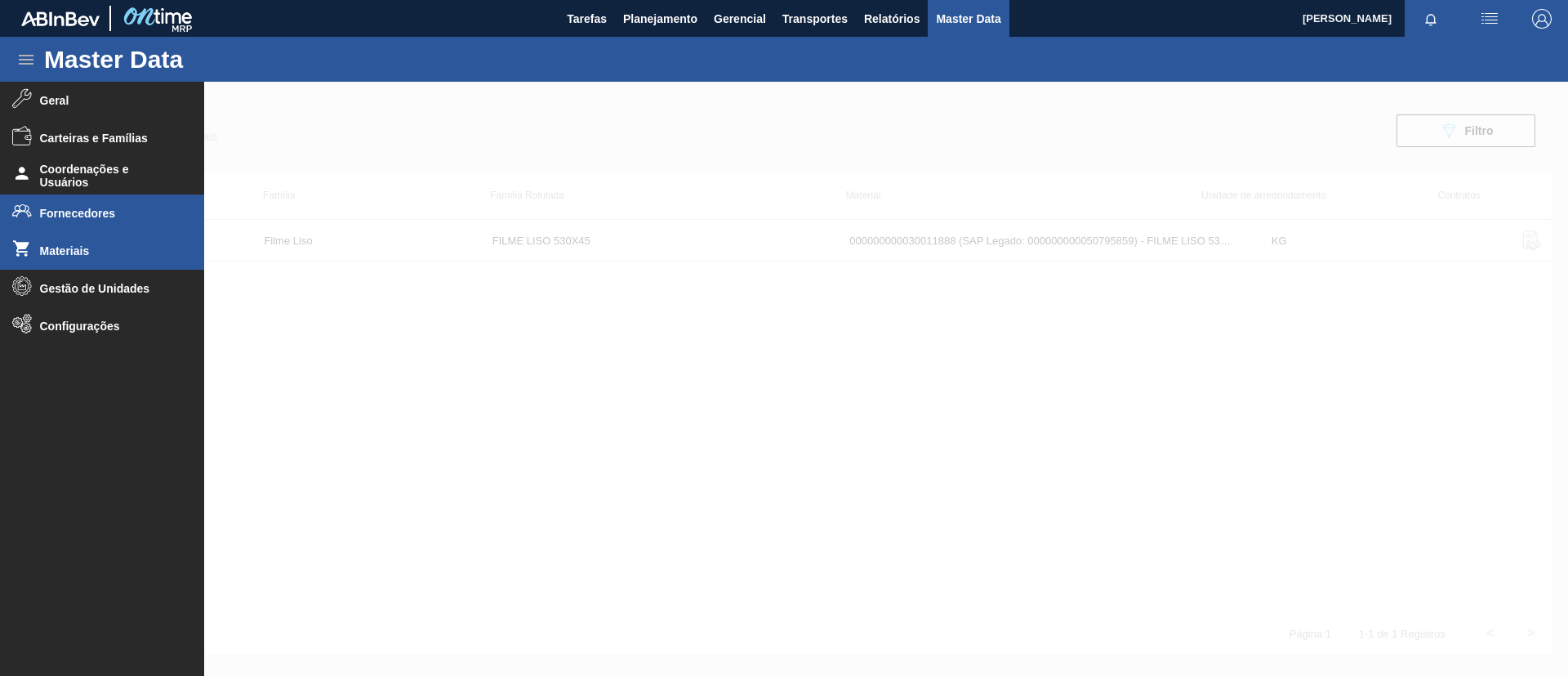
click at [108, 212] on span "Fornecedores" at bounding box center [107, 213] width 135 height 13
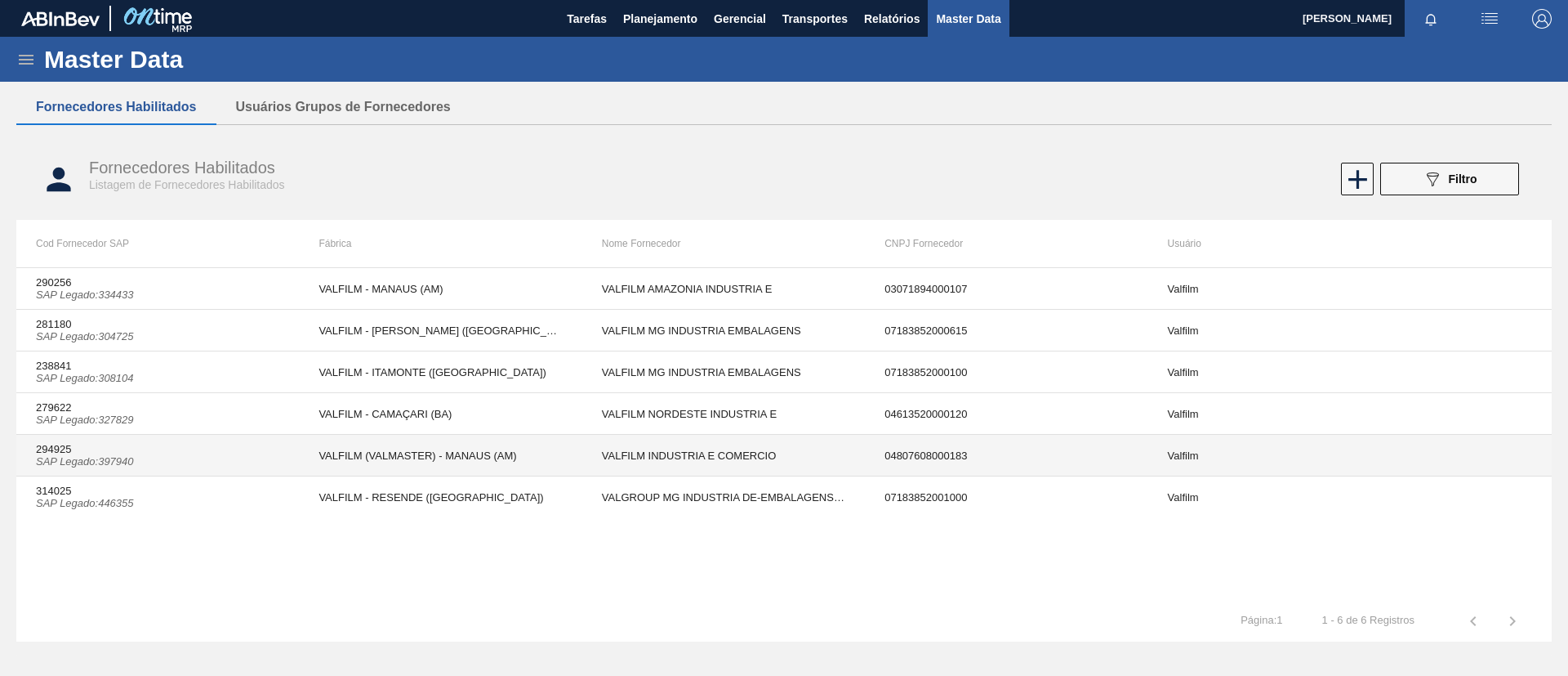
click at [341, 457] on td "VALFILM (VALMASTER) - MANAUS (AM)" at bounding box center [441, 456] width 283 height 42
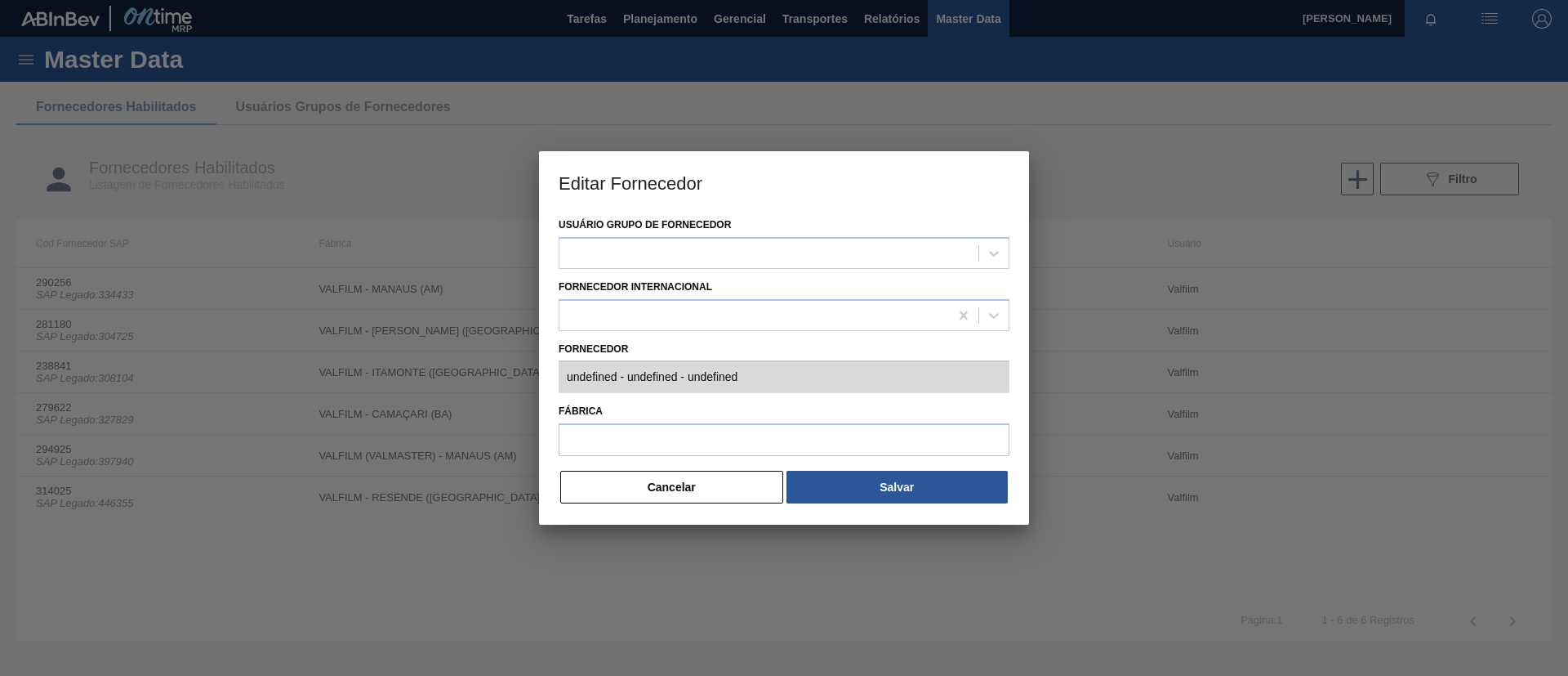
type input "294925 (SAP Legado: 397940) - VALFILM INDUSTRIA E COMERCIO - 04807608000183"
type input "VALFILM (VALMASTER) - MANAUS (AM)"
click at [560, 391] on div "Usuário Grupo de Fornecedor Valfilm Fornecedor Internacional Fornecedor 294925 …" at bounding box center [784, 368] width 490 height 311
drag, startPoint x: 718, startPoint y: 484, endPoint x: 712, endPoint y: 476, distance: 10.0
click at [718, 483] on button "Cancelar" at bounding box center [672, 486] width 223 height 33
